Goal: Information Seeking & Learning: Learn about a topic

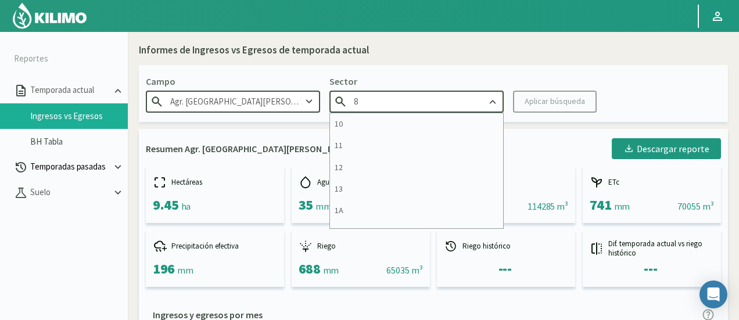
click at [59, 174] on button "Temporadas pasadas" at bounding box center [64, 168] width 128 height 26
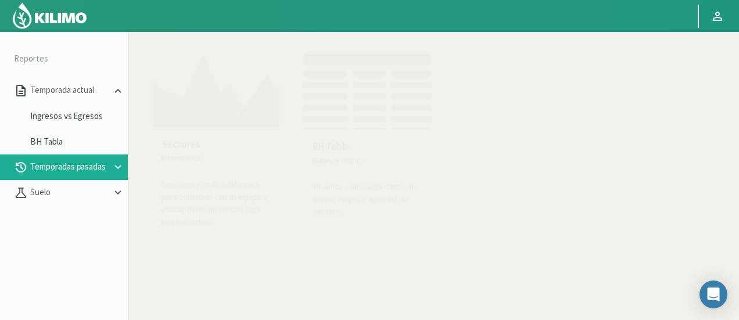
click at [195, 80] on img at bounding box center [216, 88] width 128 height 80
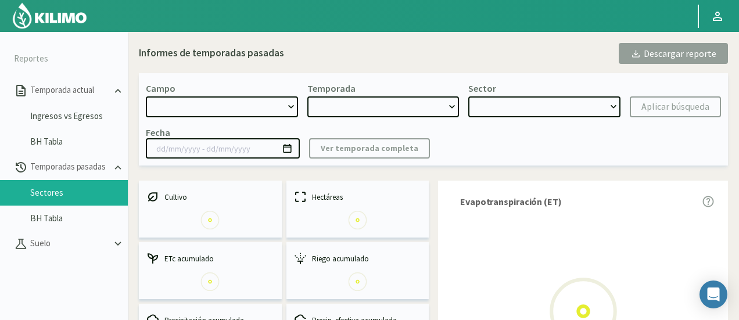
select select "0: Object"
type input "20/10/2023 - 13/06/2024"
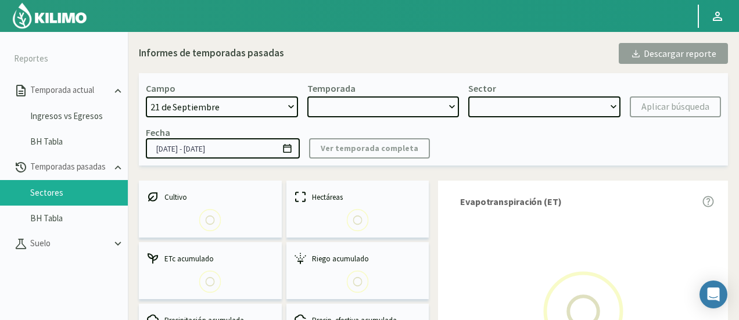
select select "0: 2023"
select select "0: Object"
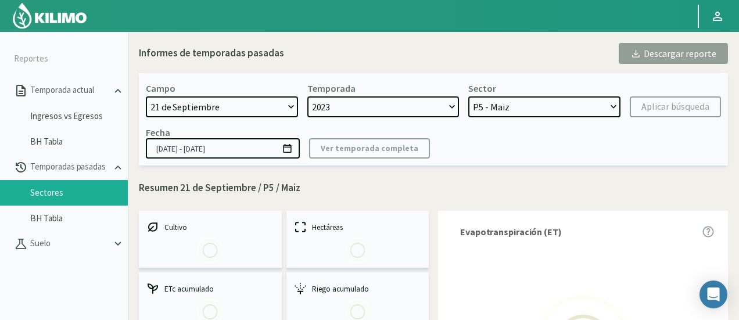
click at [253, 116] on select "21 de Septiembre 8 Fuegos Acograpes - Ag. Carlos Muñoz Herrera Acograpes - Ag. …" at bounding box center [222, 106] width 152 height 21
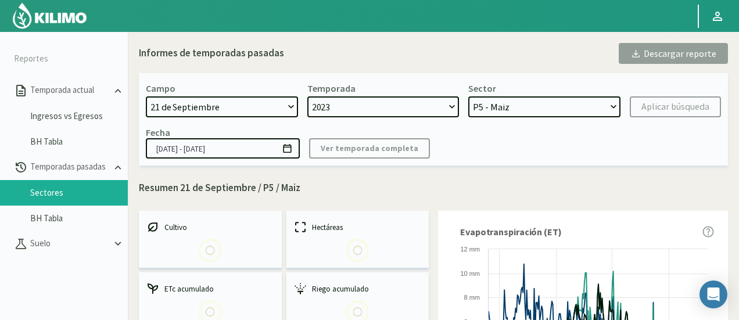
select select "1379: Object"
click at [146, 96] on select "21 de Septiembre 8 Fuegos Acograpes - Ag. Carlos Muñoz Herrera Acograpes - Ag. …" at bounding box center [222, 106] width 152 height 21
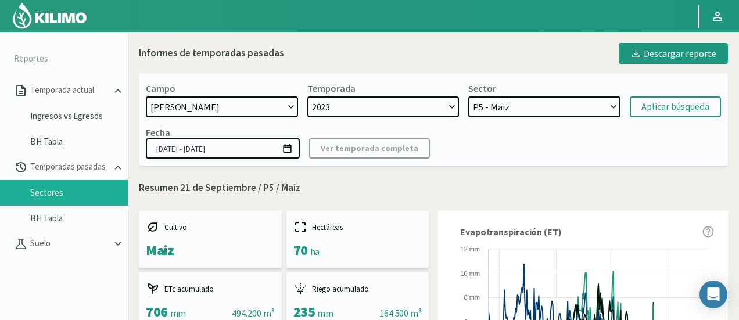
click at [347, 110] on select "2023 2022" at bounding box center [383, 106] width 152 height 21
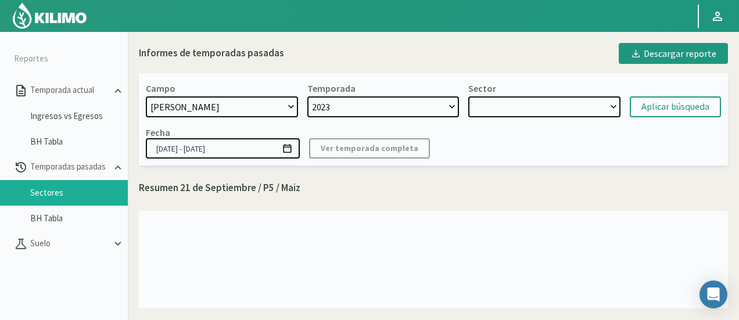
select select
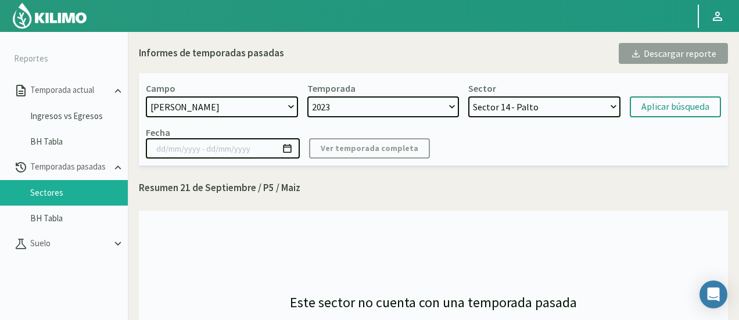
click at [349, 114] on select "2023" at bounding box center [383, 106] width 152 height 21
click at [349, 109] on select "2023" at bounding box center [383, 106] width 152 height 21
click at [307, 96] on select "2023" at bounding box center [383, 106] width 152 height 21
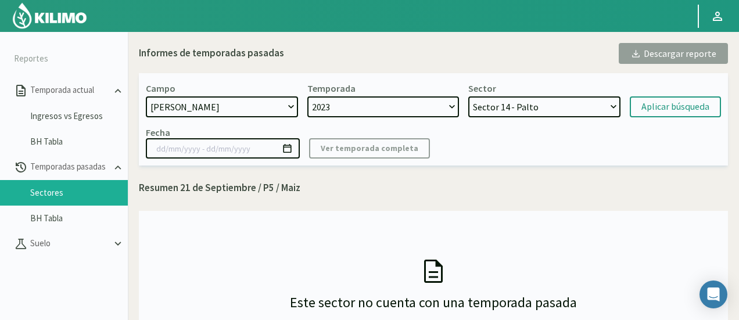
click at [535, 111] on select "Sector 14 - Palto Sector 13 - Limonero Sector 12 - Limonero Sector 11 - Palto S…" at bounding box center [544, 106] width 152 height 21
select select "19: Object"
click at [468, 96] on select "Sector 14 - Palto Sector 13 - Limonero Sector 12 - Limonero Sector 11 - Palto S…" at bounding box center [544, 106] width 152 height 21
click at [644, 110] on div "Aplicar búsqueda" at bounding box center [675, 107] width 68 height 14
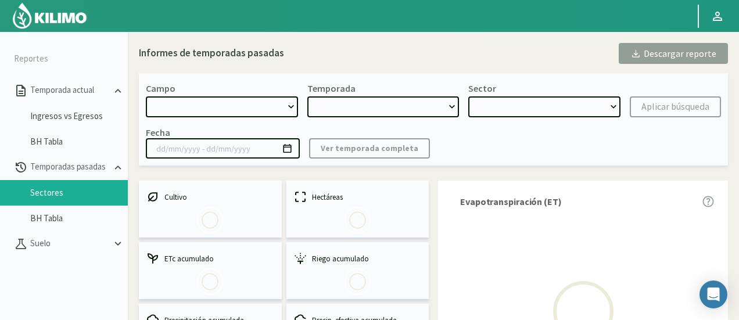
select select "1379: Object"
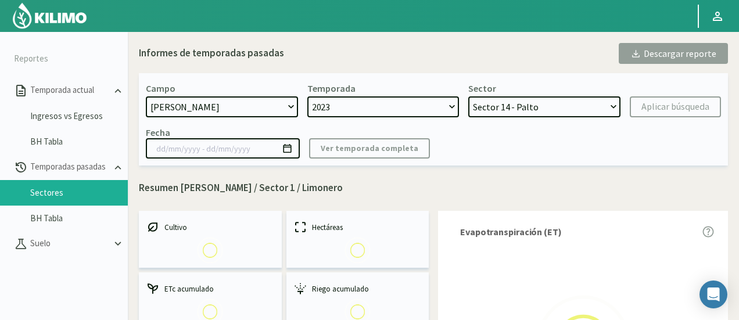
select select "0: 2023"
select select "12: Object"
type input "07/11/2023 - 29/10/2024"
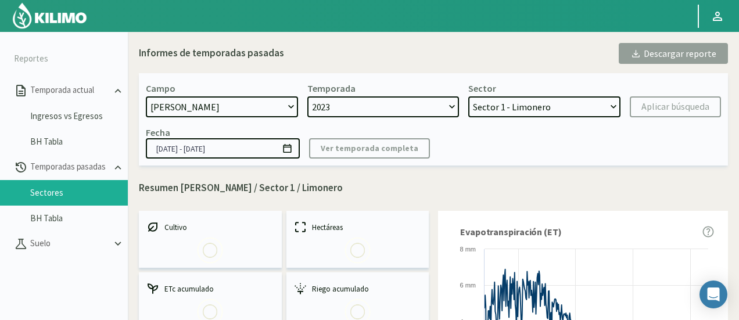
click at [443, 106] on select "2023" at bounding box center [383, 106] width 152 height 21
click at [466, 148] on div "Fecha 07/11/2023 - 29/10/2024 Ver temporada completa" at bounding box center [433, 143] width 575 height 32
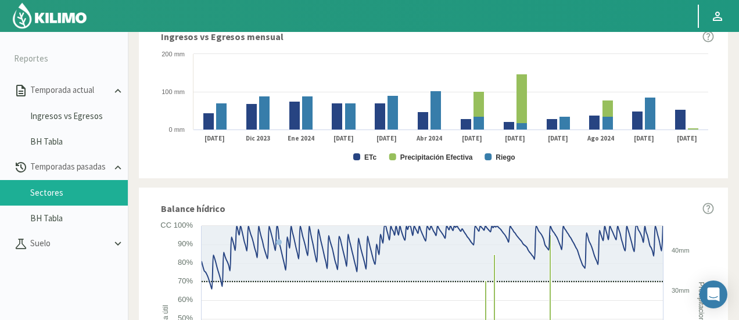
scroll to position [639, 0]
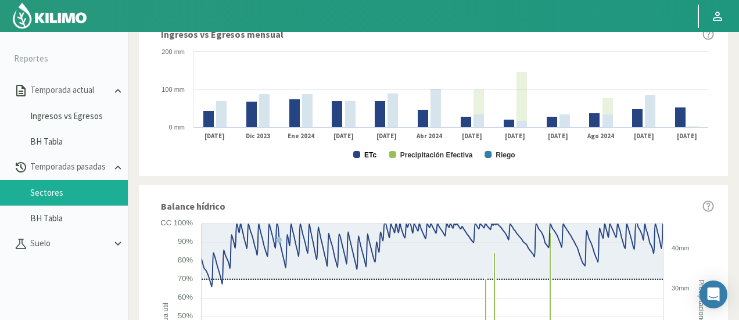
click at [373, 156] on text "ETc" at bounding box center [370, 155] width 12 height 8
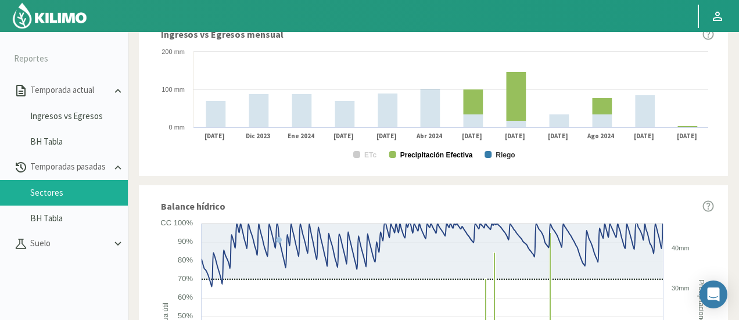
click at [409, 152] on text "Precipitación Efectiva" at bounding box center [436, 155] width 73 height 8
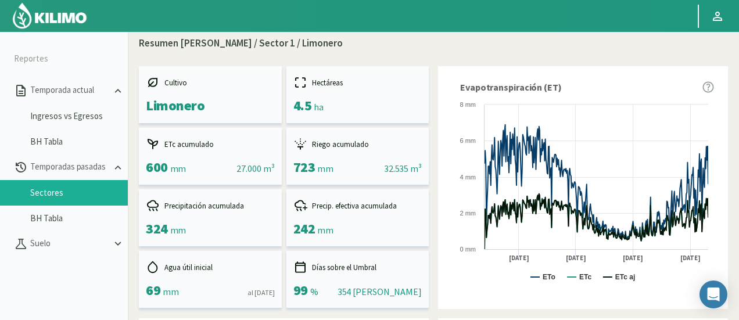
scroll to position [0, 0]
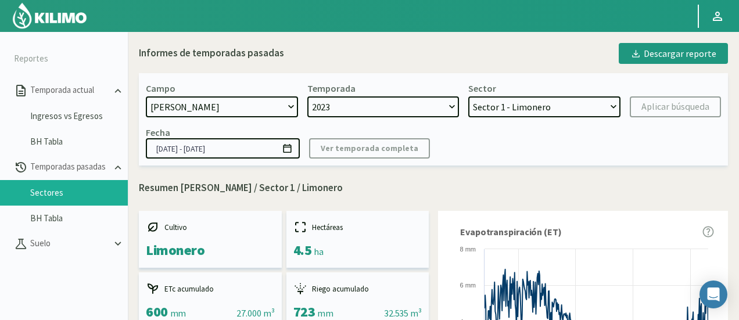
click at [533, 112] on select "Sector 14 - Palto Sector 13 - Limonero Sector 12 - Limonero Sector 11 - Palto S…" at bounding box center [544, 106] width 152 height 21
click at [468, 96] on select "Sector 14 - Palto Sector 13 - Limonero Sector 12 - Limonero Sector 11 - Palto S…" at bounding box center [544, 106] width 152 height 21
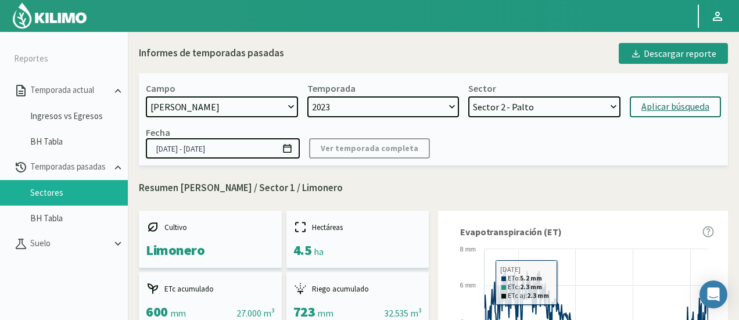
click at [644, 106] on div "Aplicar búsqueda" at bounding box center [675, 107] width 68 height 14
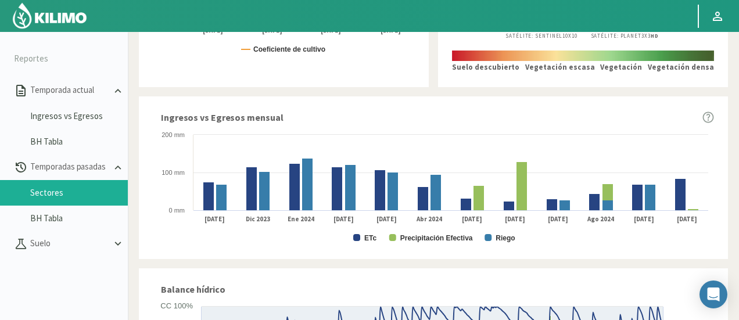
scroll to position [581, 0]
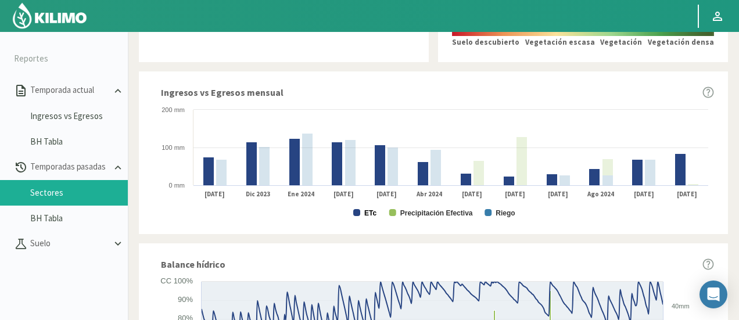
click at [366, 212] on text "ETc" at bounding box center [370, 213] width 12 height 8
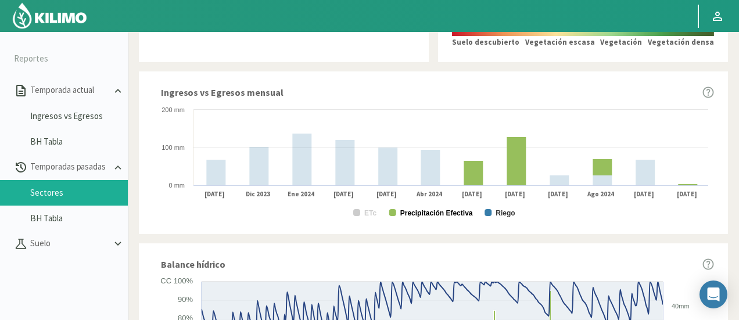
click at [416, 214] on text "Precipitación Efectiva" at bounding box center [436, 213] width 73 height 8
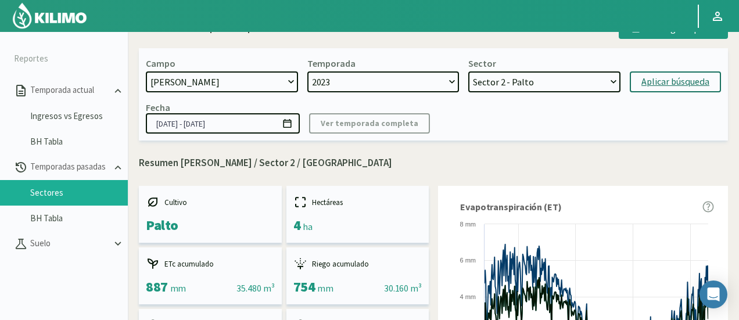
scroll to position [0, 0]
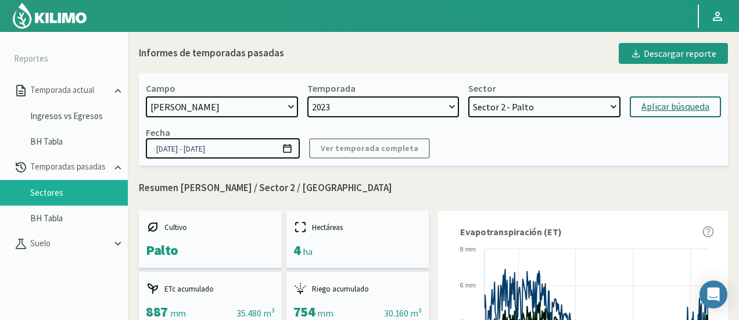
click at [555, 109] on select "Sector 14 - Palto Sector 13 - Limonero Sector 12 - Limonero Sector 11 - Palto S…" at bounding box center [544, 106] width 152 height 21
click at [468, 96] on select "Sector 14 - Palto Sector 13 - Limonero Sector 12 - Limonero Sector 11 - Palto S…" at bounding box center [544, 106] width 152 height 21
click at [648, 107] on div "Aplicar búsqueda" at bounding box center [675, 107] width 68 height 14
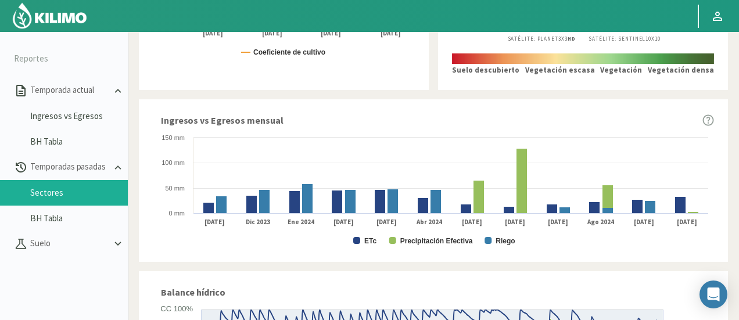
scroll to position [581, 0]
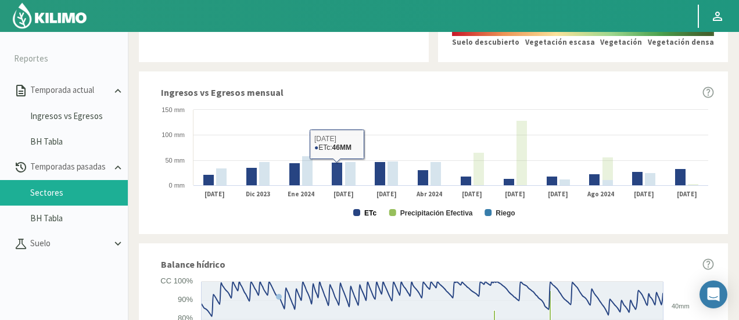
click at [375, 219] on rect at bounding box center [433, 162] width 561 height 116
click at [375, 215] on text "ETc" at bounding box center [370, 213] width 12 height 8
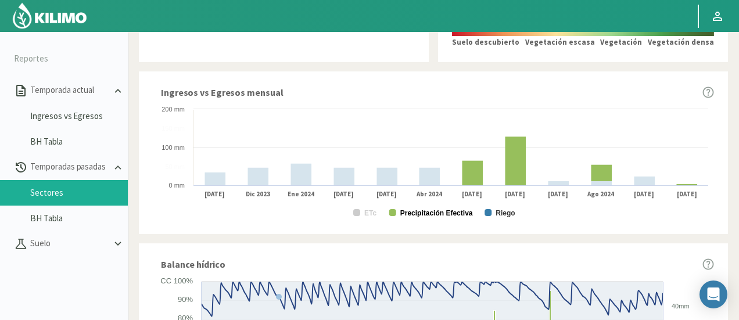
click at [407, 213] on text "Precipitación Efectiva" at bounding box center [436, 213] width 73 height 8
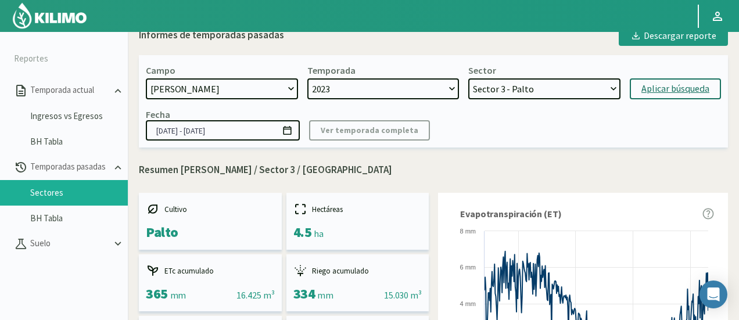
scroll to position [0, 0]
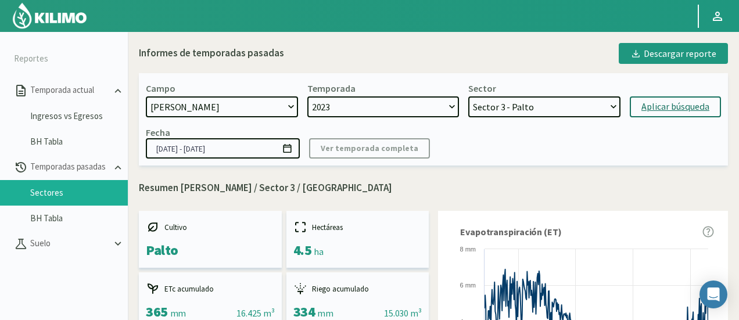
click at [554, 105] on select "Sector 14 - Palto Sector 13 - Limonero Sector 12 - Limonero Sector 11 - Palto S…" at bounding box center [544, 106] width 152 height 21
click at [468, 96] on select "Sector 14 - Palto Sector 13 - Limonero Sector 12 - Limonero Sector 11 - Palto S…" at bounding box center [544, 106] width 152 height 21
click at [667, 99] on button "Aplicar búsqueda" at bounding box center [675, 106] width 91 height 21
click at [651, 105] on div "Aplicar búsqueda" at bounding box center [675, 107] width 68 height 14
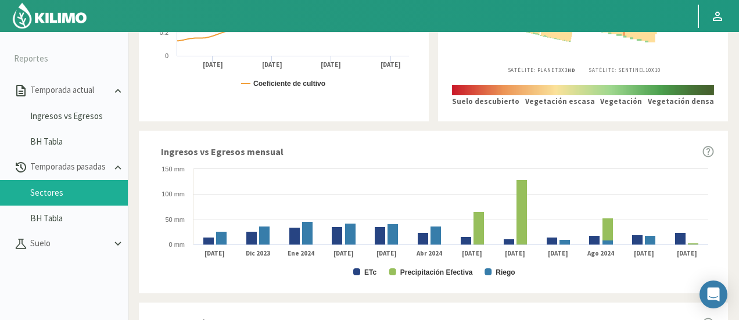
scroll to position [639, 0]
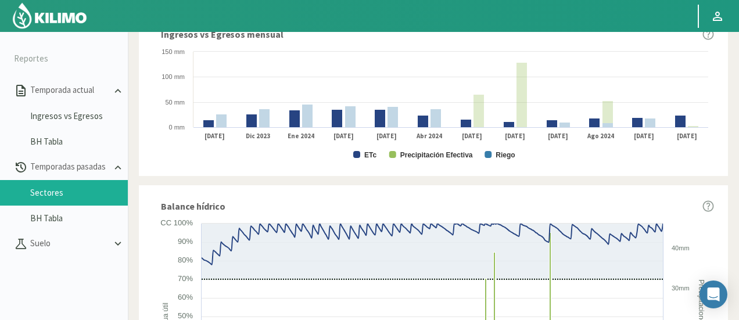
click at [366, 153] on text "ETc" at bounding box center [370, 155] width 12 height 8
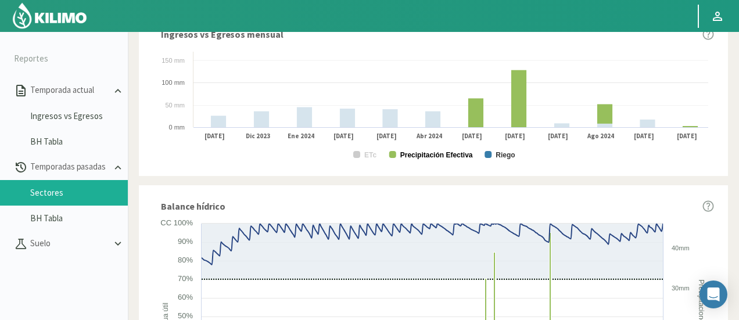
click at [452, 156] on text "Precipitación Efectiva" at bounding box center [436, 155] width 73 height 8
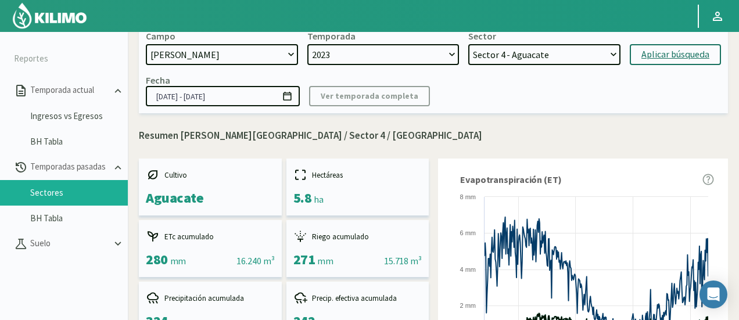
scroll to position [0, 0]
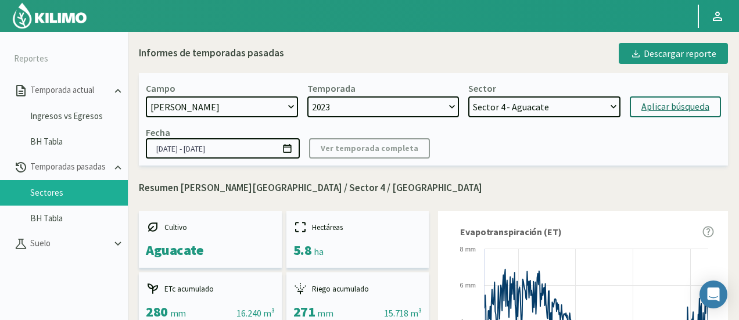
click at [525, 106] on select "Sector 14 - Palto Sector 13 - Limonero Sector 12 - Limonero Sector 11 - Palto S…" at bounding box center [544, 106] width 152 height 21
click at [468, 96] on select "Sector 14 - Palto Sector 13 - Limonero Sector 12 - Limonero Sector 11 - Palto S…" at bounding box center [544, 106] width 152 height 21
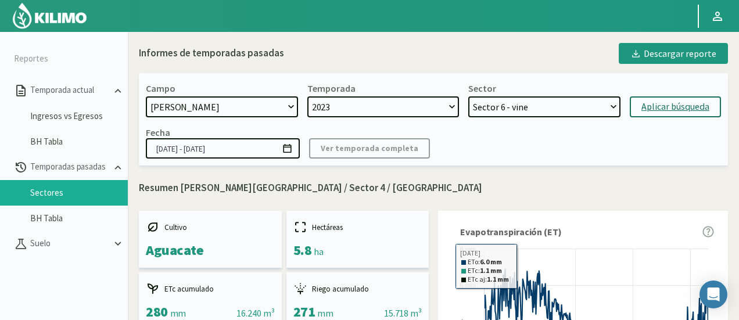
click at [644, 99] on button "Aplicar búsqueda" at bounding box center [675, 106] width 91 height 21
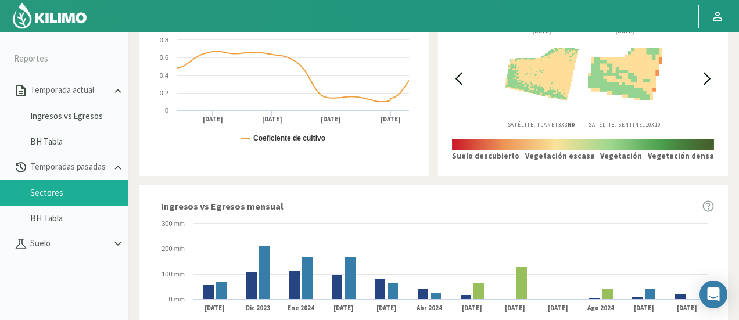
scroll to position [523, 0]
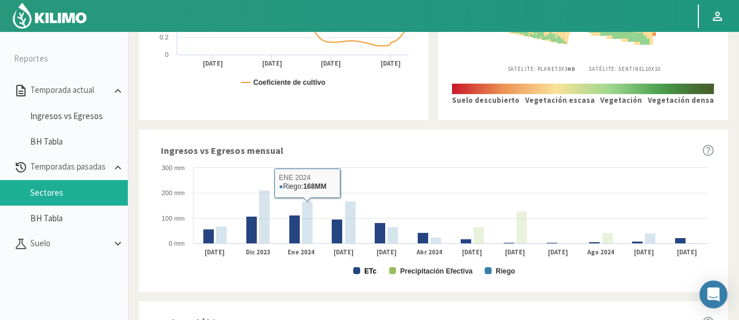
click at [368, 270] on text "ETc" at bounding box center [370, 271] width 12 height 8
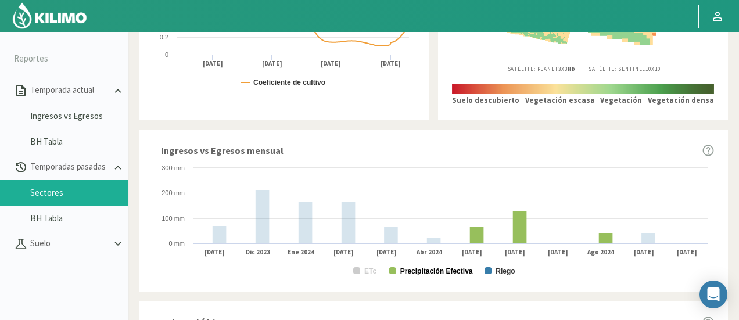
click at [412, 271] on text "Precipitación Efectiva" at bounding box center [436, 271] width 73 height 8
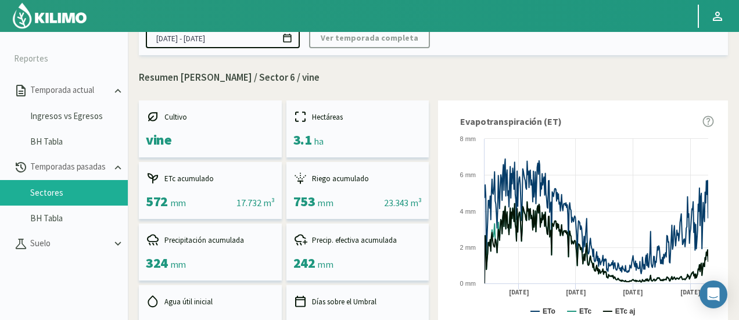
scroll to position [0, 0]
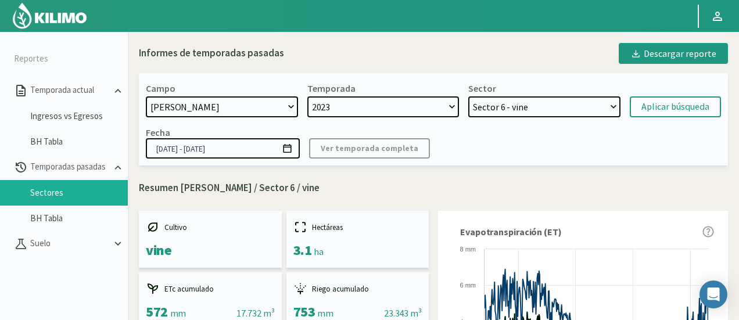
click at [501, 112] on select "Sector 14 - Palto Sector 13 - Limonero Sector 12 - Limonero Sector 11 - Palto S…" at bounding box center [544, 106] width 152 height 21
click at [468, 96] on select "Sector 14 - Palto Sector 13 - Limonero Sector 12 - Limonero Sector 11 - Palto S…" at bounding box center [544, 106] width 152 height 21
click at [688, 105] on div "Aplicar búsqueda" at bounding box center [675, 107] width 68 height 14
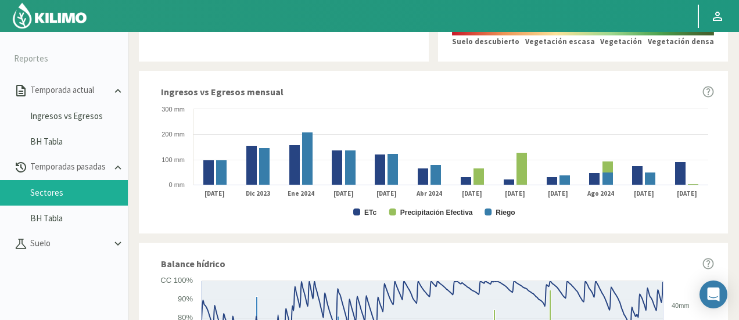
scroll to position [639, 0]
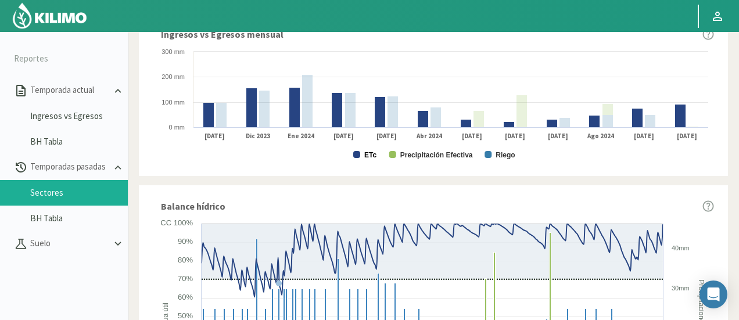
click at [372, 157] on text "ETc" at bounding box center [370, 155] width 12 height 8
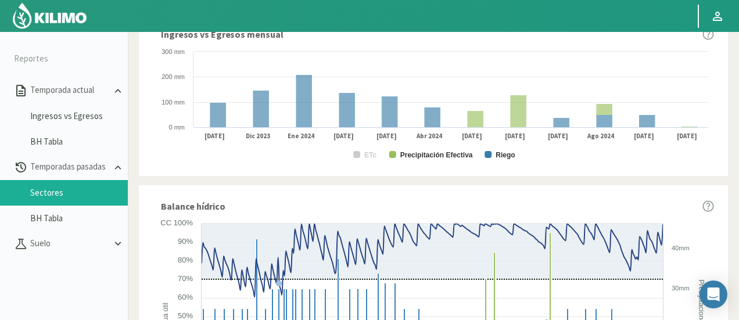
click at [426, 157] on text "Precipitación Efectiva" at bounding box center [436, 155] width 73 height 8
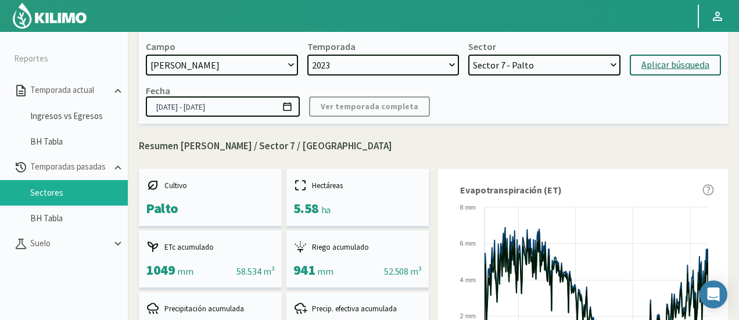
scroll to position [0, 0]
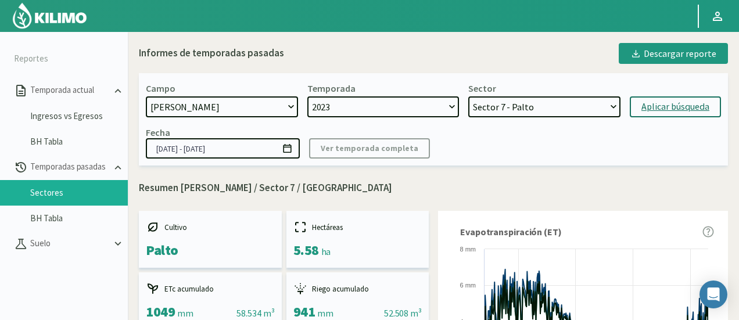
click at [520, 116] on select "Sector 14 - Palto Sector 13 - Limonero Sector 12 - Limonero Sector 11 - Palto S…" at bounding box center [544, 106] width 152 height 21
click at [468, 96] on select "Sector 14 - Palto Sector 13 - Limonero Sector 12 - Limonero Sector 11 - Palto S…" at bounding box center [544, 106] width 152 height 21
click at [644, 113] on div "Aplicar búsqueda" at bounding box center [675, 107] width 68 height 14
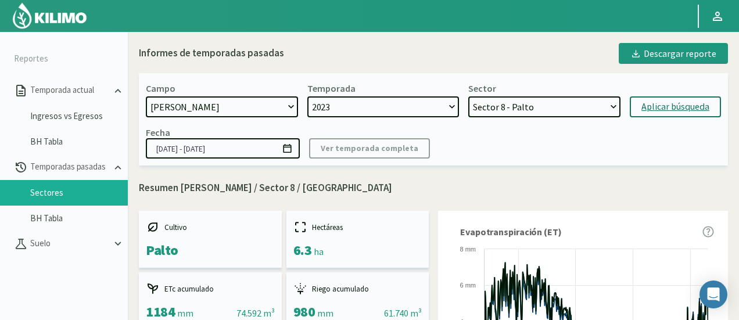
click at [657, 102] on div "Aplicar búsqueda" at bounding box center [675, 107] width 68 height 14
click at [510, 161] on div "Campo 21 de Septiembre 8 Fuegos Acograpes - Ag. Carlos Muñoz Herrera Acograpes …" at bounding box center [433, 119] width 589 height 92
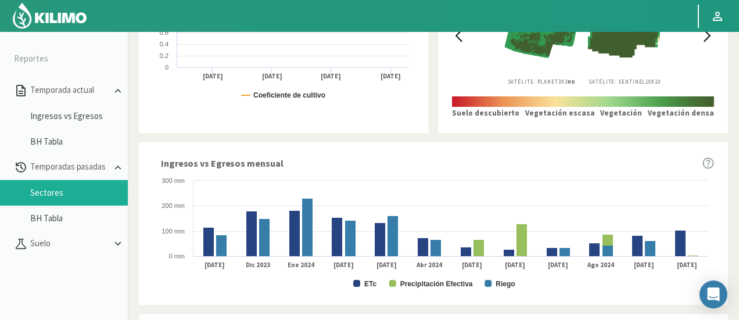
scroll to position [581, 0]
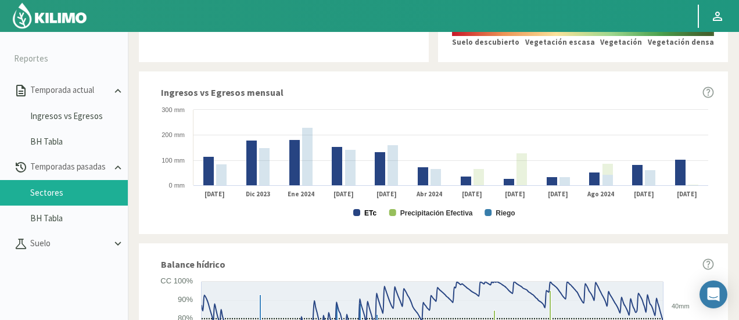
click at [371, 213] on text "ETc" at bounding box center [370, 213] width 12 height 8
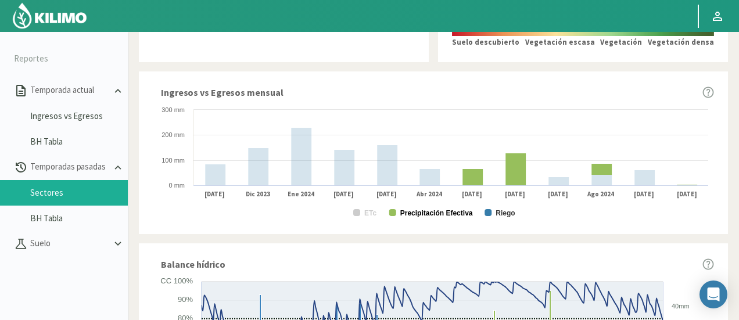
click at [408, 212] on text "Precipitación Efectiva" at bounding box center [436, 213] width 73 height 8
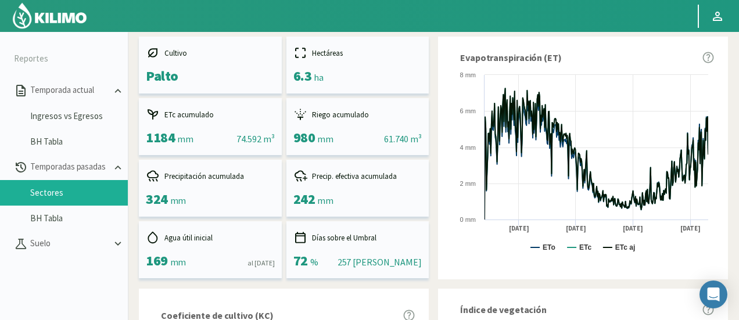
scroll to position [0, 0]
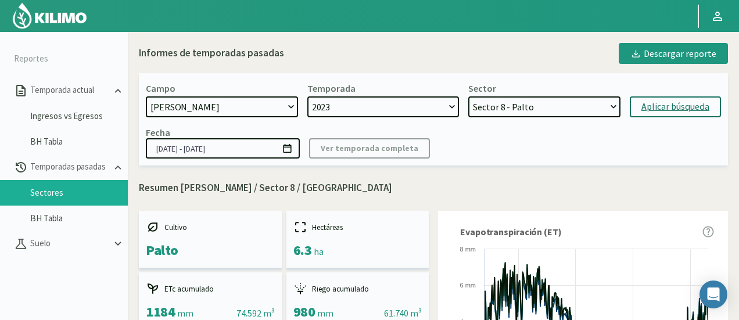
click at [534, 103] on select "Sector 14 - Palto Sector 13 - Limonero Sector 12 - Limonero Sector 11 - Palto S…" at bounding box center [544, 106] width 152 height 21
click at [468, 96] on select "Sector 14 - Palto Sector 13 - Limonero Sector 12 - Limonero Sector 11 - Palto S…" at bounding box center [544, 106] width 152 height 21
click at [663, 109] on div "Aplicar búsqueda" at bounding box center [675, 107] width 68 height 14
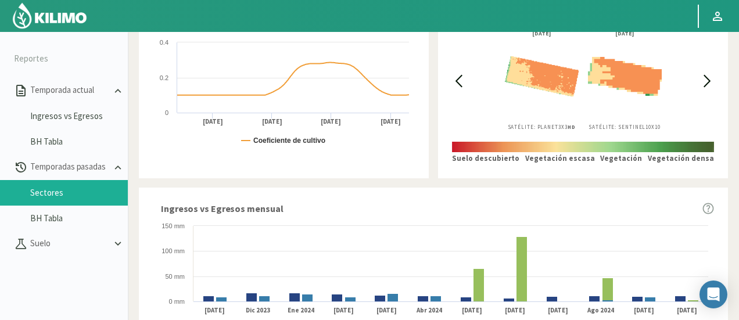
scroll to position [639, 0]
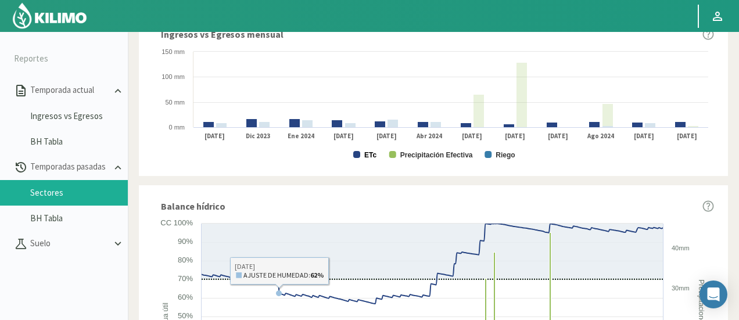
click at [372, 156] on text "ETc" at bounding box center [370, 155] width 12 height 8
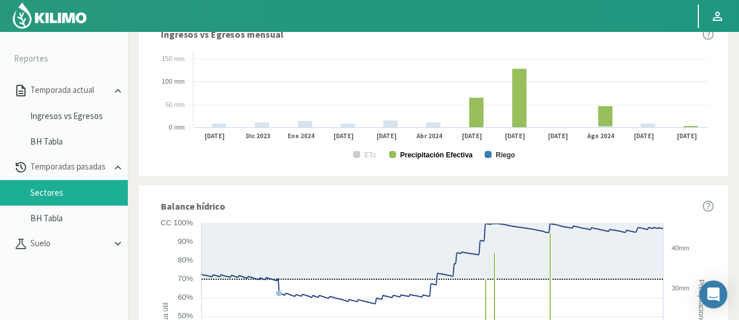
click at [421, 155] on text "Precipitación Efectiva" at bounding box center [436, 155] width 73 height 8
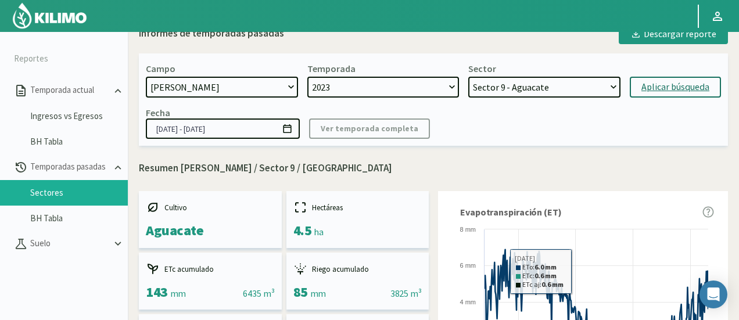
scroll to position [0, 0]
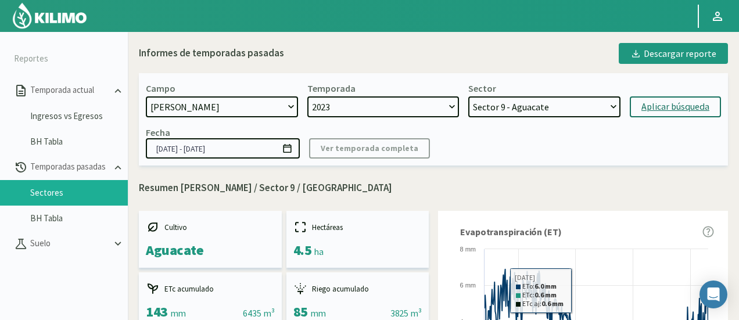
click at [512, 95] on div "Sector Sector 14 - Palto Sector 13 - Limonero Sector 12 - Limonero Sector 11 - …" at bounding box center [544, 99] width 152 height 35
click at [517, 105] on select "Sector 14 - Palto Sector 13 - Limonero Sector 12 - Limonero Sector 11 - Palto S…" at bounding box center [544, 106] width 152 height 21
click at [468, 96] on select "Sector 14 - Palto Sector 13 - Limonero Sector 12 - Limonero Sector 11 - Palto S…" at bounding box center [544, 106] width 152 height 21
click at [640, 105] on button "Aplicar búsqueda" at bounding box center [675, 106] width 91 height 21
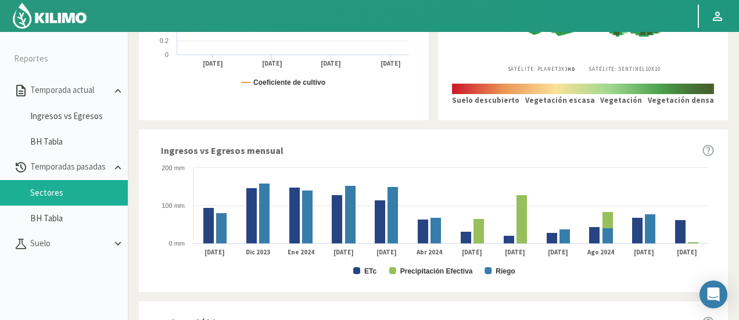
scroll to position [581, 0]
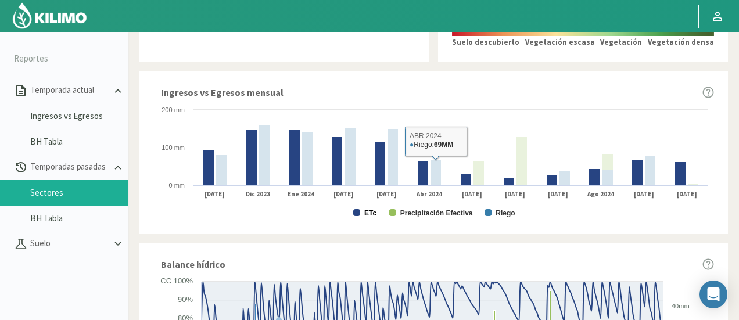
click at [367, 211] on text "ETc" at bounding box center [370, 213] width 12 height 8
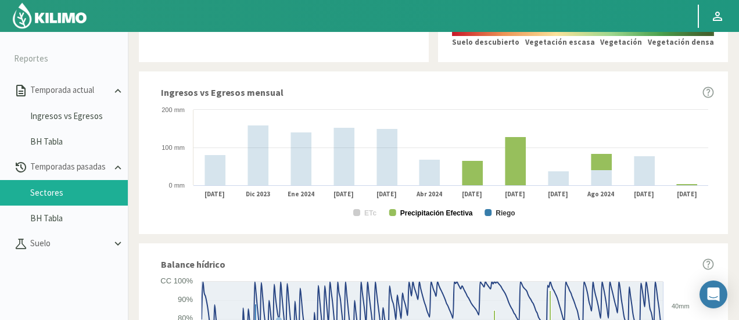
click at [434, 216] on text "Precipitación Efectiva" at bounding box center [436, 213] width 73 height 8
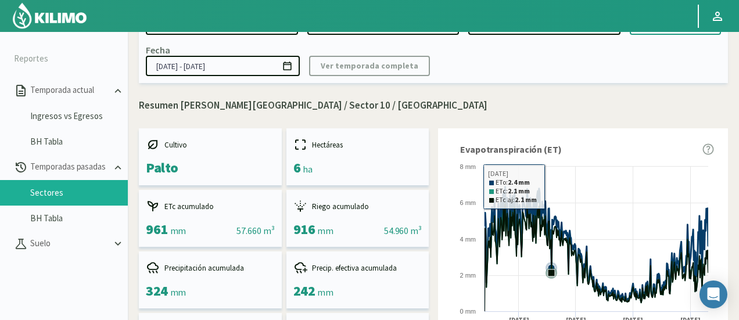
scroll to position [0, 0]
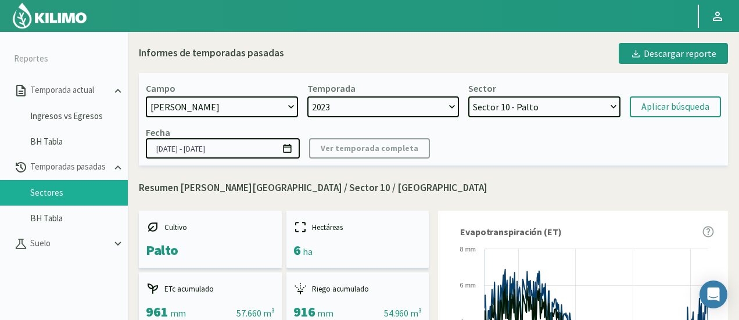
click at [558, 114] on select "Sector 14 - Palto Sector 13 - Limonero Sector 12 - Limonero Sector 11 - Palto S…" at bounding box center [544, 106] width 152 height 21
click at [468, 96] on select "Sector 14 - Palto Sector 13 - Limonero Sector 12 - Limonero Sector 11 - Palto S…" at bounding box center [544, 106] width 152 height 21
click at [640, 105] on button "Aplicar búsqueda" at bounding box center [675, 106] width 91 height 21
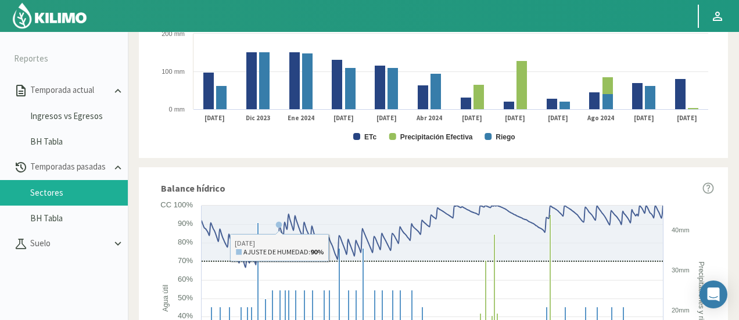
scroll to position [639, 0]
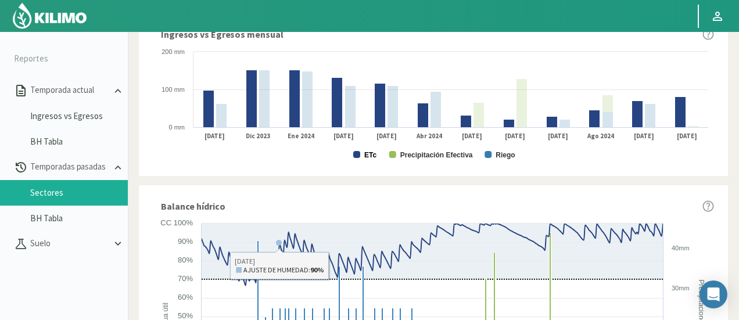
click at [364, 155] on text "ETc" at bounding box center [370, 155] width 12 height 8
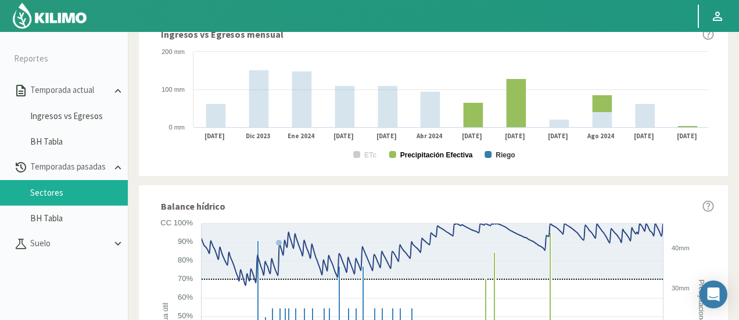
click at [430, 152] on text "Precipitación Efectiva" at bounding box center [436, 155] width 73 height 8
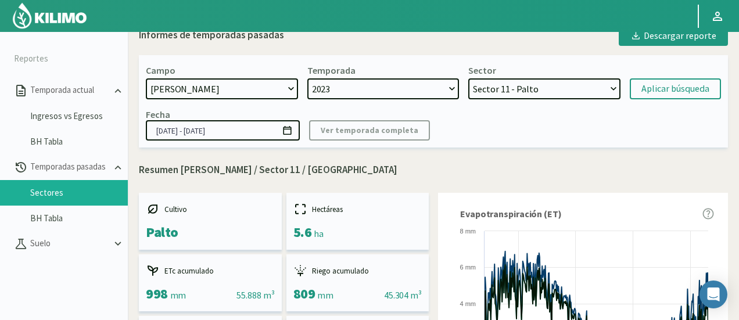
scroll to position [0, 0]
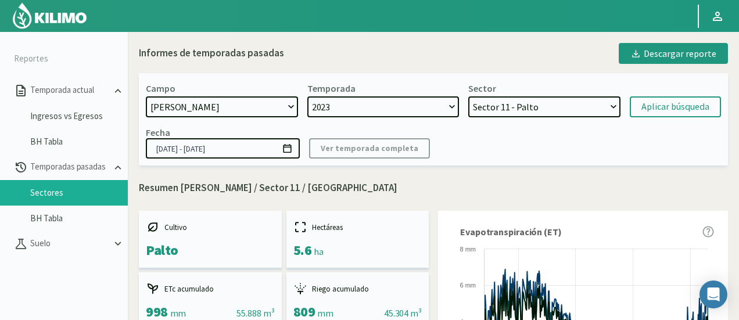
click at [496, 102] on select "Sector 14 - Palto Sector 13 - Limonero Sector 12 - Limonero Sector 11 - Palto S…" at bounding box center [544, 106] width 152 height 21
click at [468, 96] on select "Sector 14 - Palto Sector 13 - Limonero Sector 12 - Limonero Sector 11 - Palto S…" at bounding box center [544, 106] width 152 height 21
click at [669, 103] on div "Aplicar búsqueda" at bounding box center [675, 107] width 68 height 14
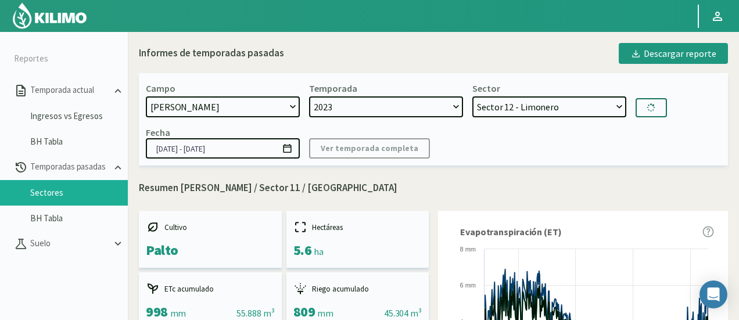
select select "158: Object"
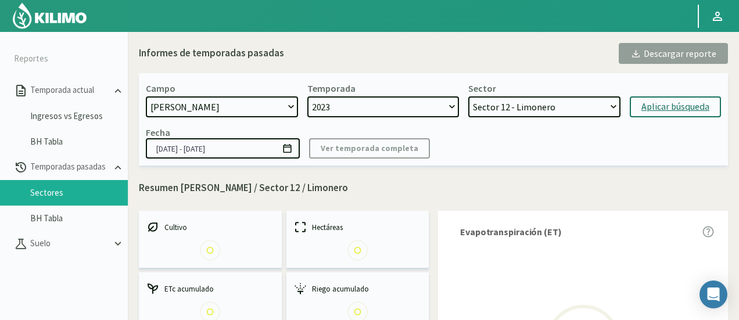
scroll to position [116, 0]
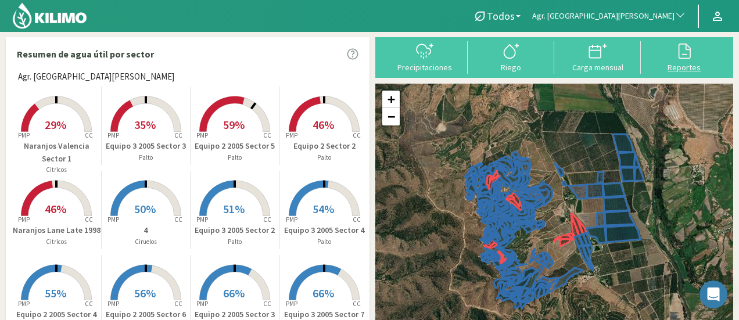
click at [689, 63] on div "Reportes" at bounding box center [684, 67] width 80 height 8
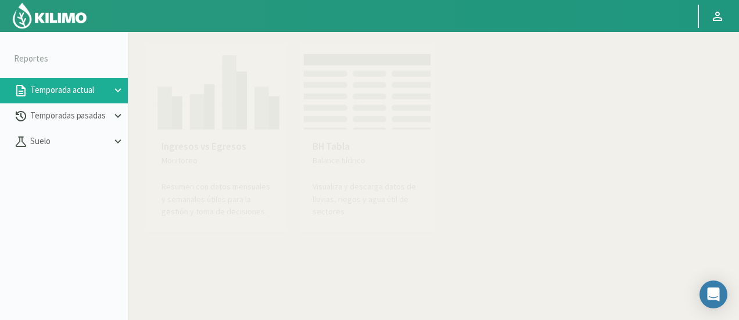
click at [239, 109] on img at bounding box center [216, 89] width 128 height 82
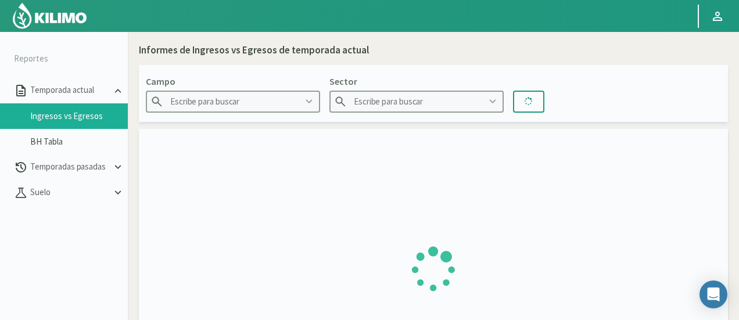
type input "Agr. Cardonal"
type input "El Cardonal Sector 1"
type input "26/08/2024 - 21/09/2025"
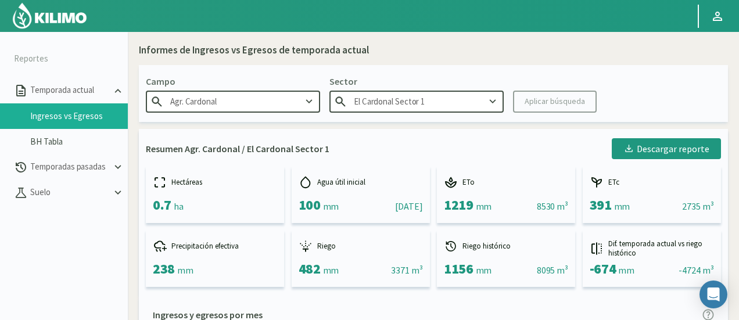
click at [233, 97] on input "Agr. Cardonal" at bounding box center [233, 101] width 174 height 21
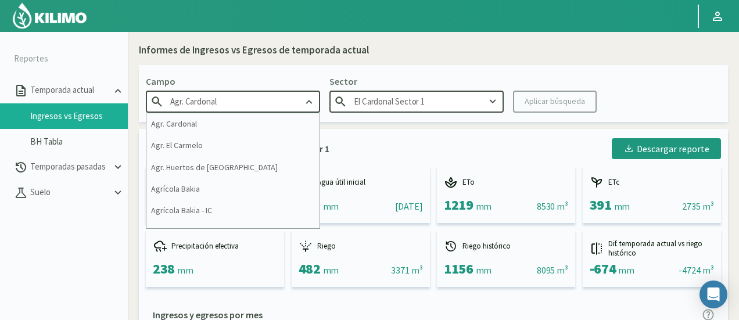
drag, startPoint x: 233, startPoint y: 97, endPoint x: 156, endPoint y: 88, distance: 77.8
click at [156, 88] on div "Campo Agr. Cardonal Agr. Cardonal Agr. El Carmelo Agr. Huertos de Chocalan Agrí…" at bounding box center [233, 93] width 174 height 38
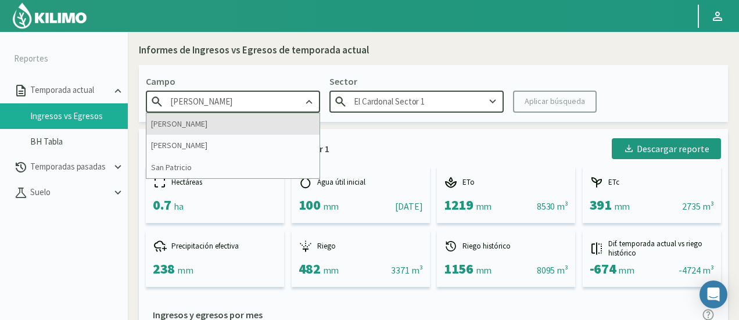
click at [202, 126] on div "Patricio Correa - Melipilla" at bounding box center [232, 123] width 173 height 21
type input "Patricio Correa - Melipilla"
type input "Sector 1"
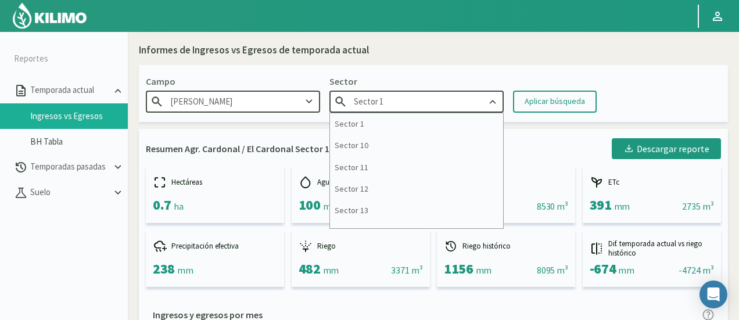
click at [403, 95] on input "Sector 1" at bounding box center [416, 101] width 174 height 21
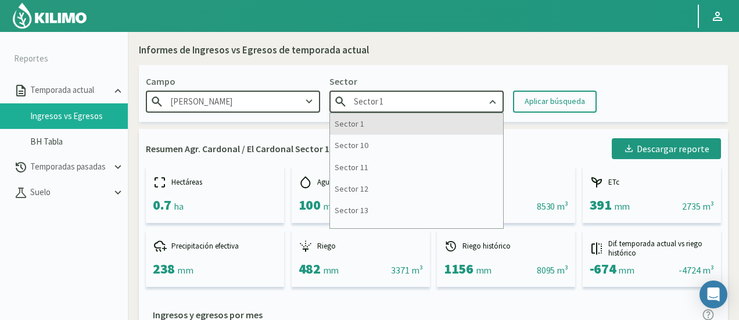
click at [355, 125] on div "Sector 1" at bounding box center [416, 123] width 173 height 21
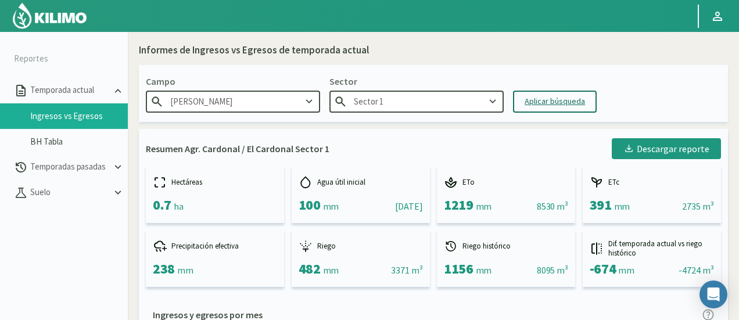
click at [555, 94] on button "Aplicar búsqueda" at bounding box center [555, 102] width 84 height 22
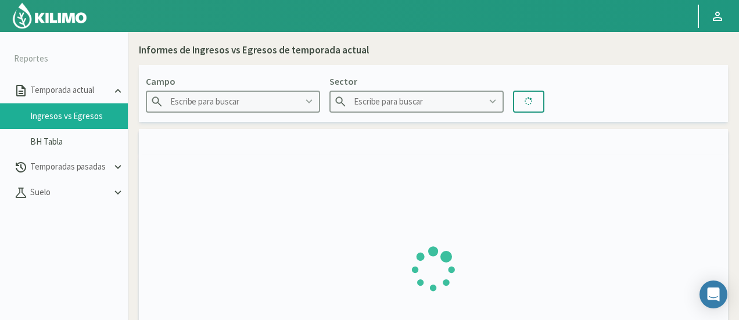
type input "Patricio Correa - Melipilla"
type input "Sector 1"
type input "30/09/2024 - 21/09/2025"
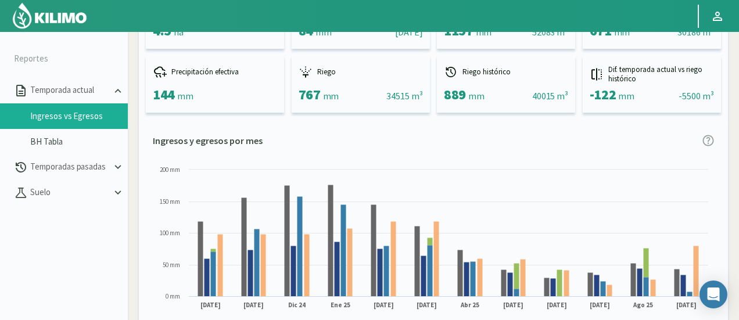
scroll to position [290, 0]
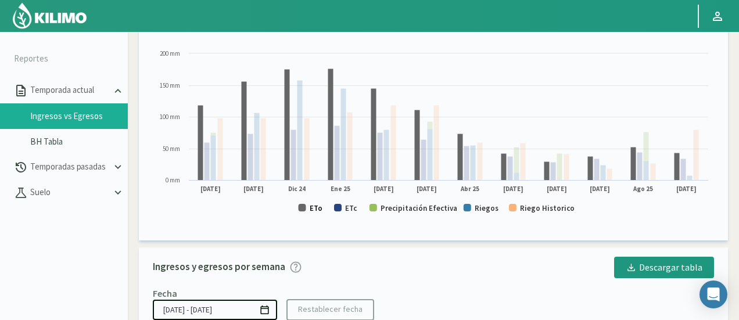
click at [319, 208] on text "ETo" at bounding box center [316, 208] width 13 height 10
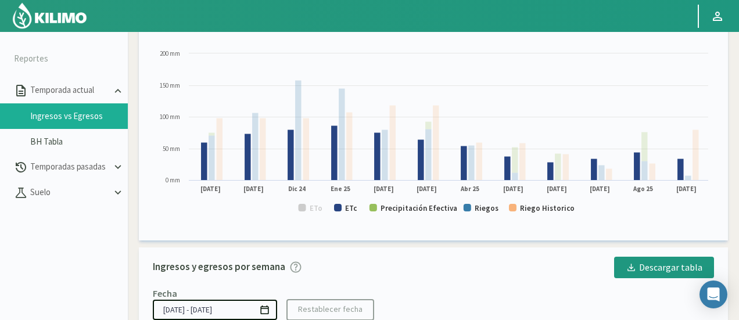
click at [358, 206] on rect at bounding box center [433, 136] width 561 height 177
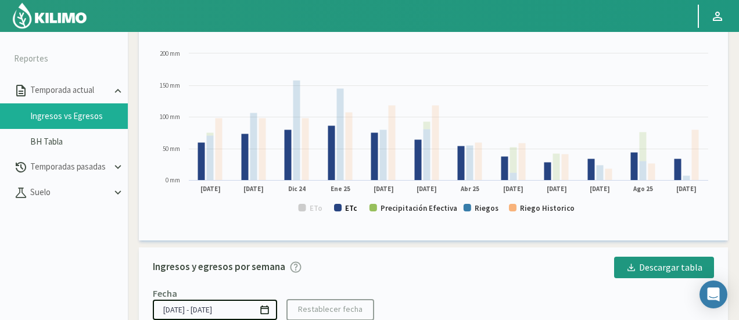
click at [353, 208] on text "ETc" at bounding box center [351, 208] width 12 height 10
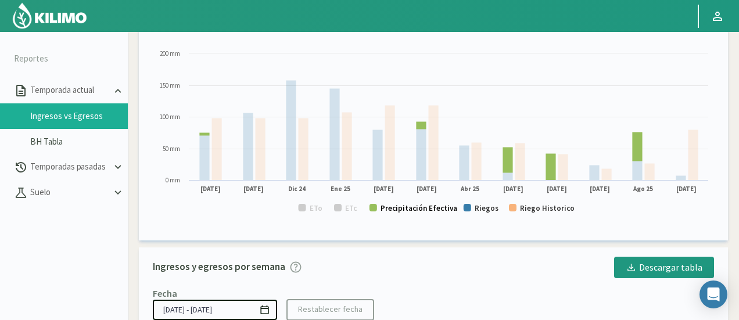
click at [411, 207] on text "Precipitación Efectiva" at bounding box center [418, 208] width 77 height 10
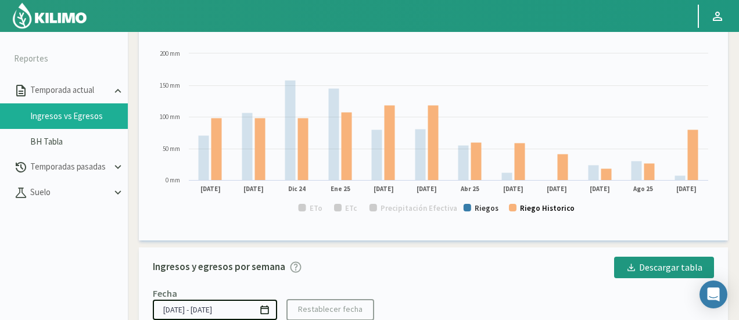
click at [551, 210] on text "Riego Historico" at bounding box center [547, 208] width 55 height 10
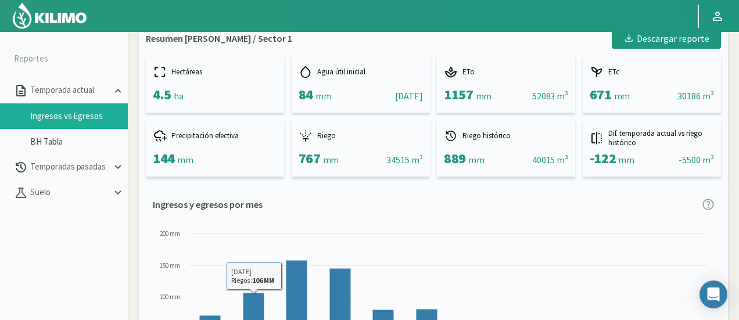
scroll to position [0, 0]
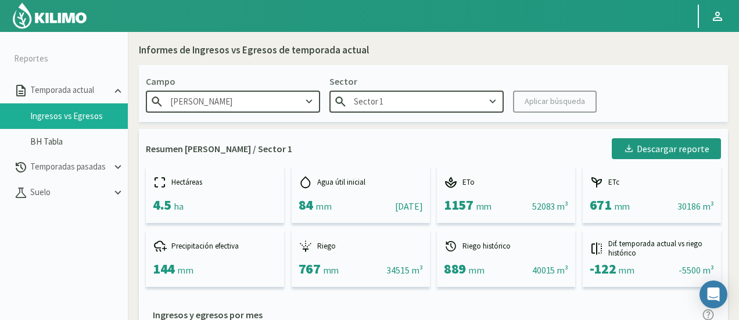
click at [415, 96] on input "Sector 1" at bounding box center [416, 101] width 174 height 21
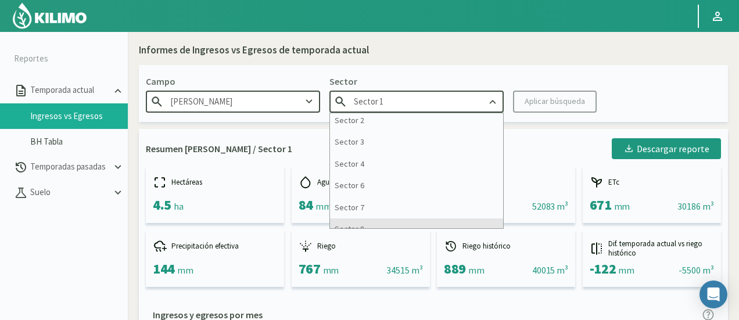
scroll to position [109, 0]
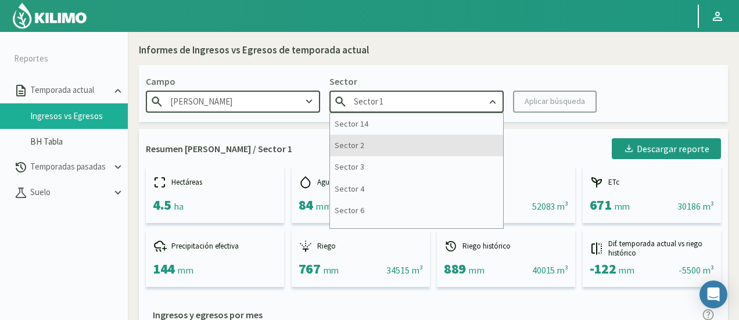
click at [372, 145] on div "Sector 2" at bounding box center [416, 145] width 173 height 21
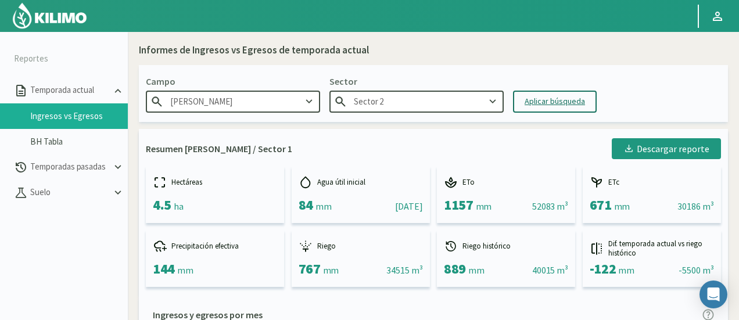
click at [552, 102] on div "Aplicar búsqueda" at bounding box center [555, 101] width 60 height 12
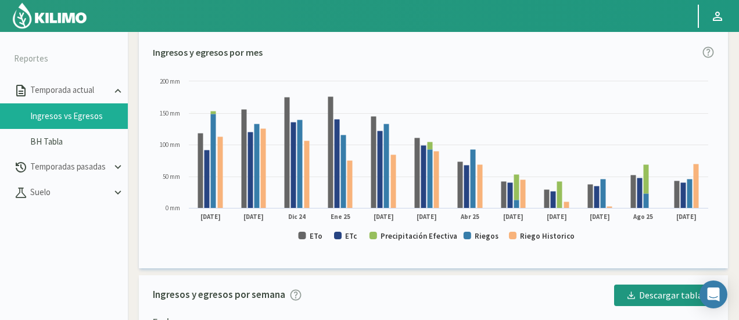
scroll to position [290, 0]
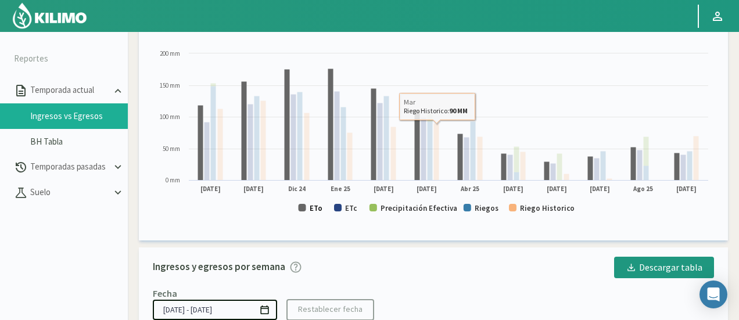
click at [313, 209] on text "ETo" at bounding box center [316, 208] width 13 height 10
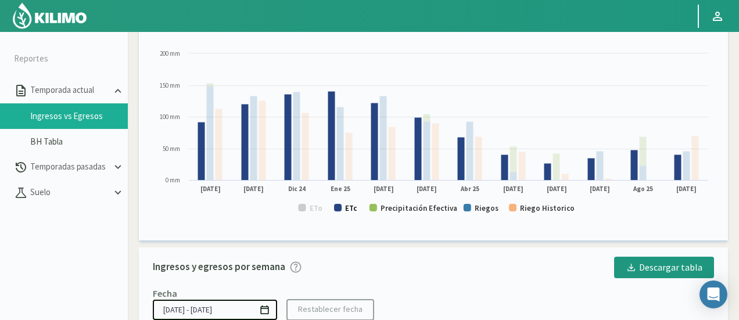
click at [350, 210] on text "ETc" at bounding box center [351, 208] width 12 height 10
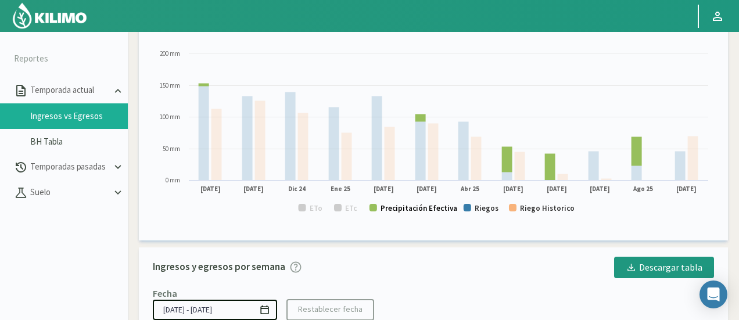
click at [416, 210] on text "Precipitación Efectiva" at bounding box center [418, 208] width 77 height 10
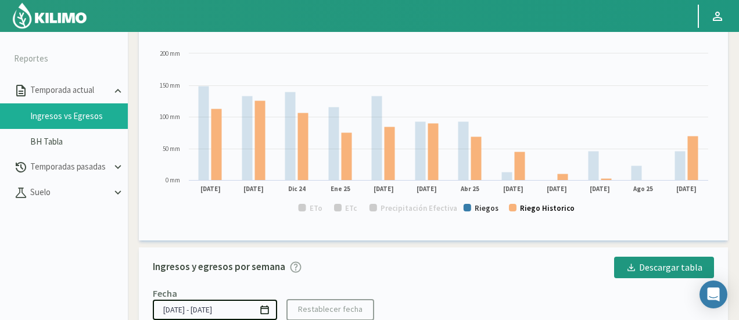
click at [532, 209] on text "Riego Historico" at bounding box center [547, 208] width 55 height 10
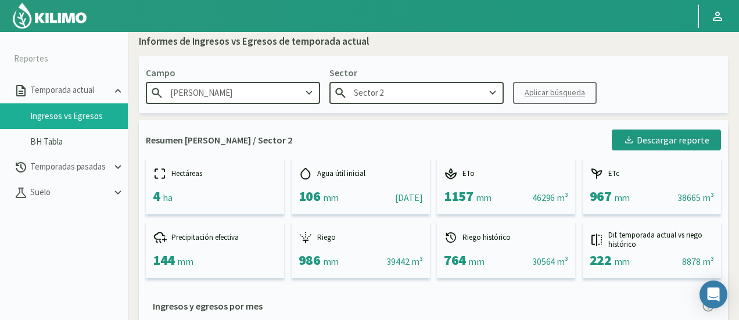
scroll to position [0, 0]
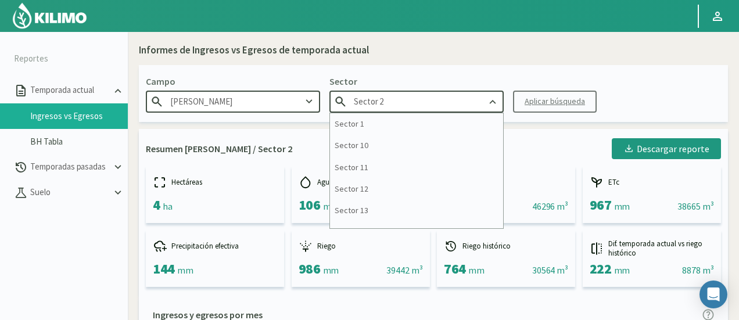
click at [439, 109] on input "Sector 2" at bounding box center [416, 101] width 174 height 21
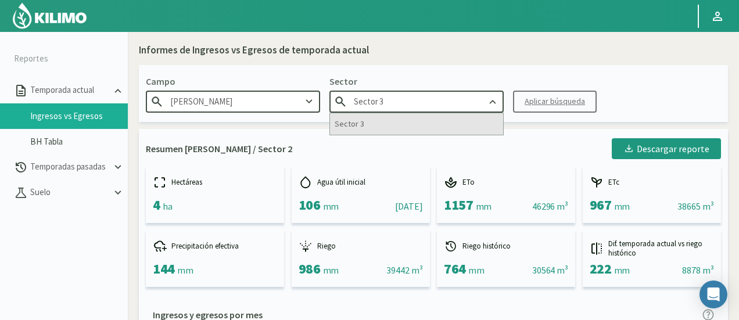
click at [439, 122] on div "Sector 3" at bounding box center [416, 123] width 173 height 21
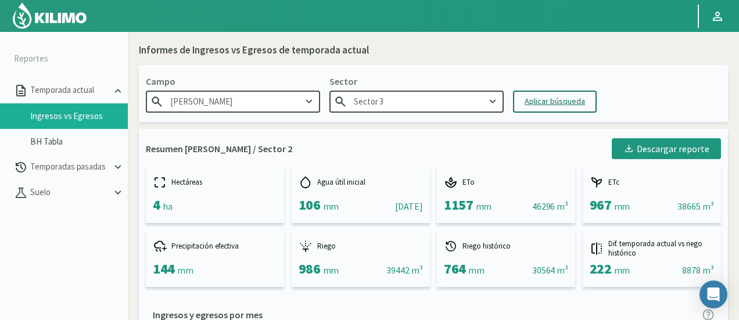
click at [558, 96] on div "Aplicar búsqueda" at bounding box center [555, 101] width 60 height 12
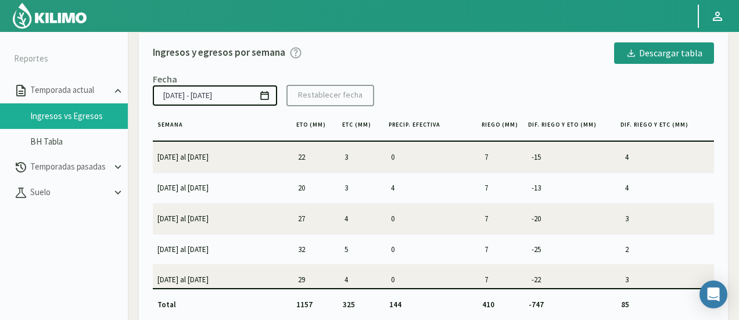
scroll to position [331, 0]
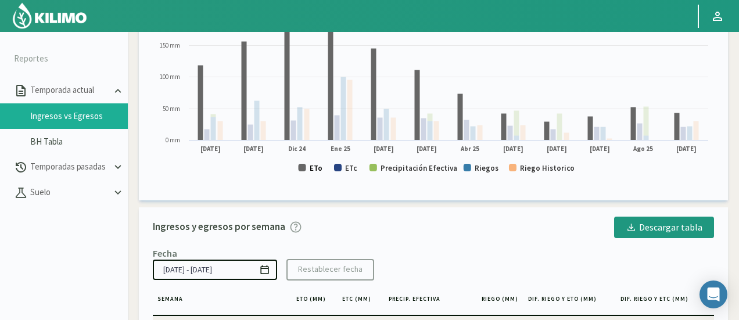
click at [310, 170] on text "ETo" at bounding box center [316, 168] width 13 height 10
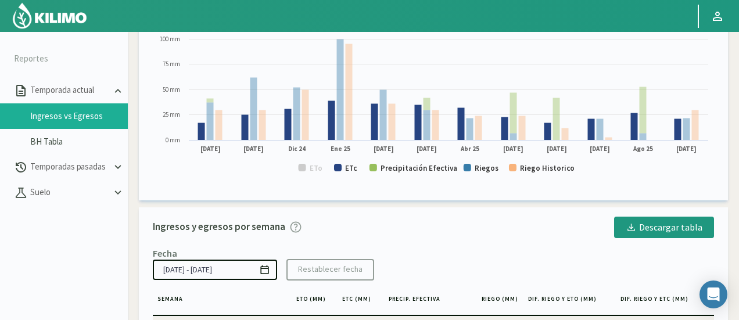
click at [360, 169] on rect at bounding box center [433, 96] width 561 height 177
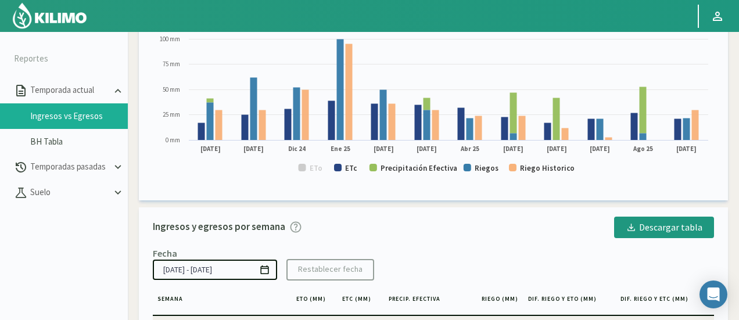
click at [357, 170] on rect at bounding box center [433, 96] width 561 height 177
click at [352, 171] on text "ETc" at bounding box center [351, 168] width 12 height 10
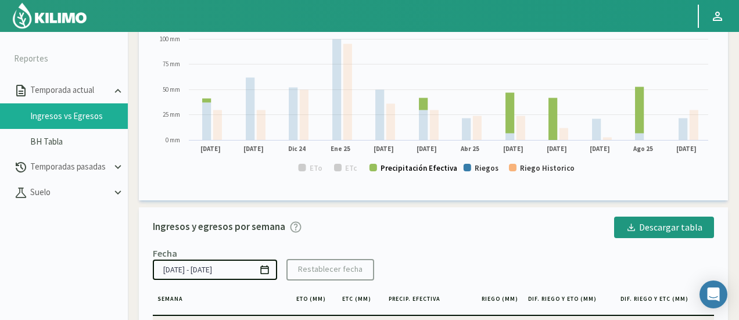
click at [391, 166] on text "Precipitación Efectiva" at bounding box center [418, 168] width 77 height 10
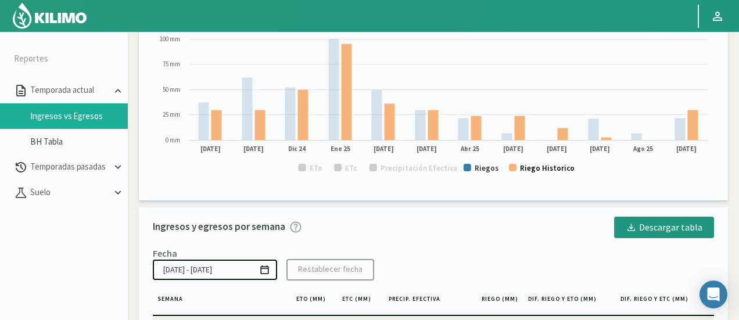
click at [527, 167] on text "Riego Historico" at bounding box center [547, 168] width 55 height 10
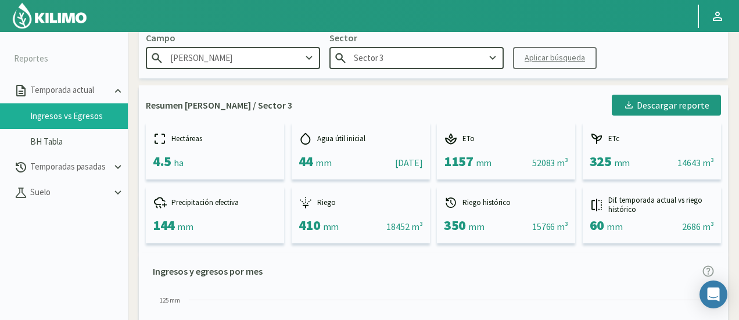
scroll to position [0, 0]
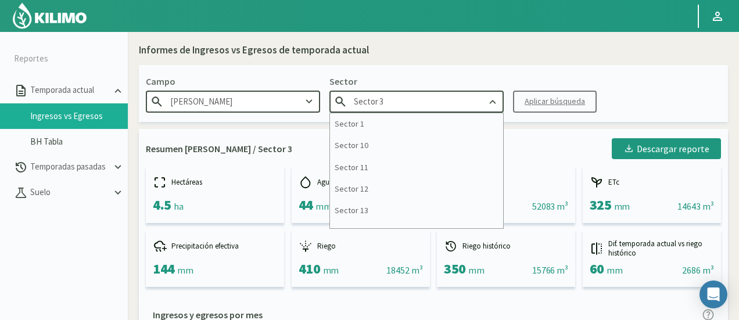
click at [470, 99] on input "Sector 3" at bounding box center [416, 101] width 174 height 21
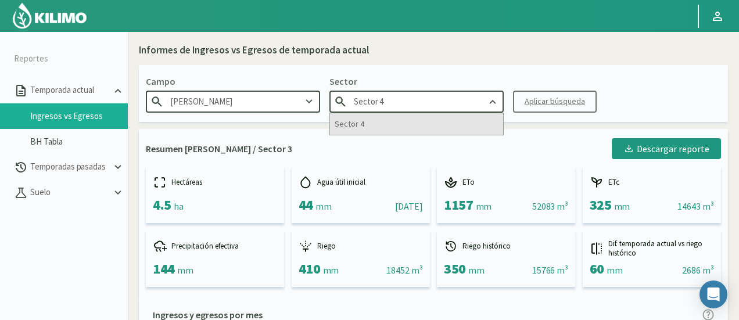
click at [390, 128] on div "Sector 4" at bounding box center [416, 123] width 173 height 21
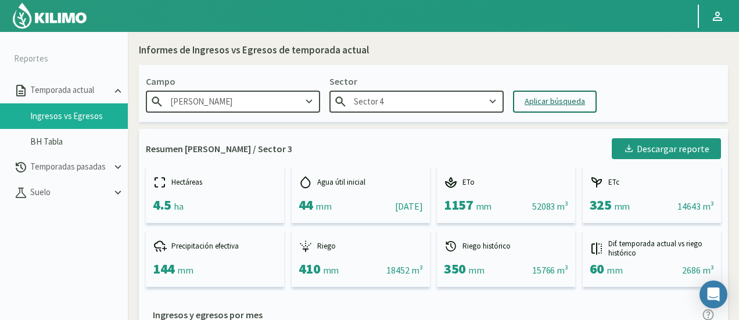
click at [533, 98] on div "Aplicar búsqueda" at bounding box center [555, 101] width 60 height 12
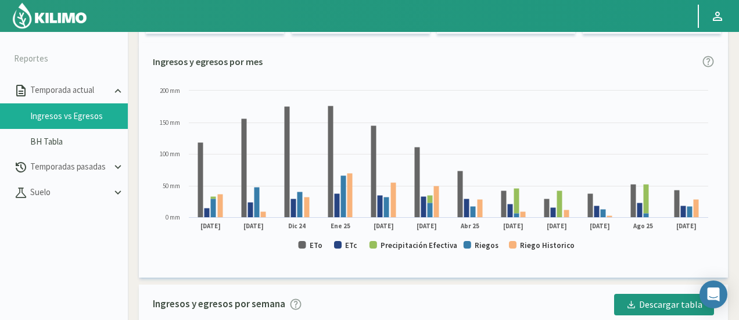
scroll to position [290, 0]
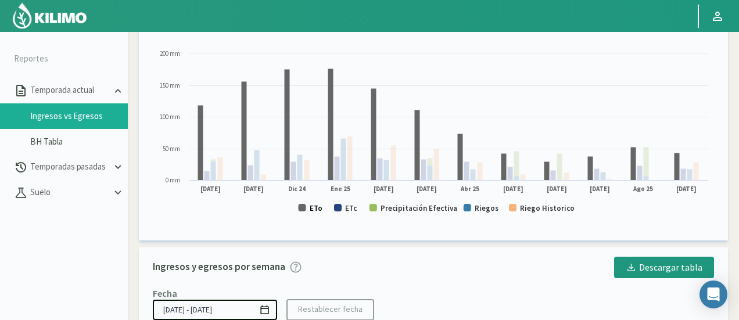
click at [314, 210] on text "ETo" at bounding box center [316, 208] width 13 height 10
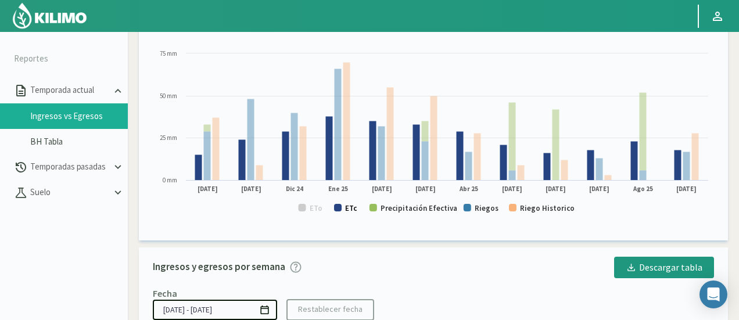
click at [351, 211] on text "ETc" at bounding box center [351, 208] width 12 height 10
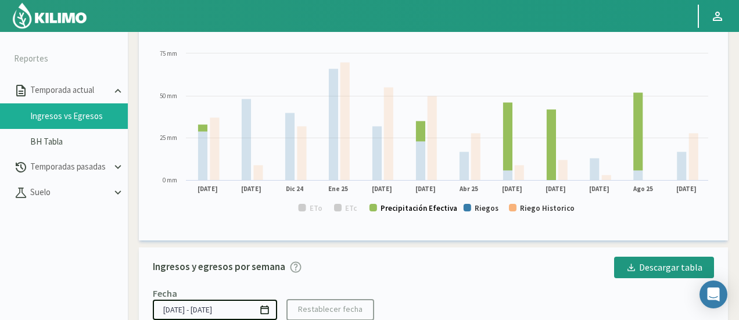
click at [423, 206] on text "Precipitación Efectiva" at bounding box center [418, 208] width 77 height 10
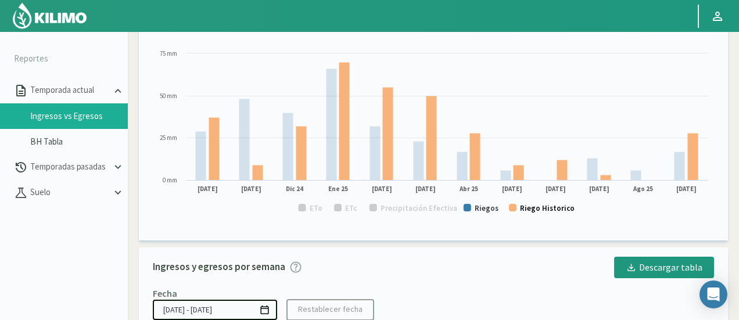
click at [532, 211] on text "Riego Historico" at bounding box center [547, 208] width 55 height 10
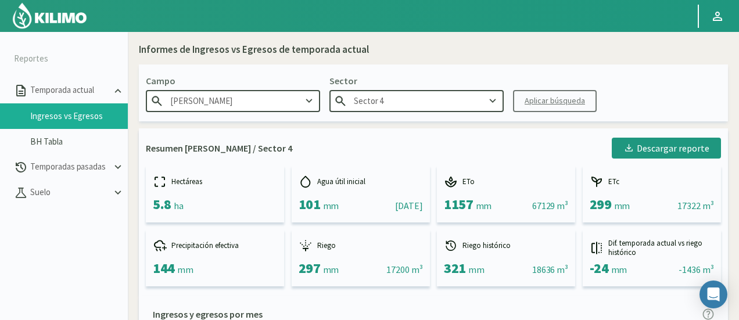
scroll to position [0, 0]
click at [448, 106] on input "Sector 4" at bounding box center [416, 101] width 174 height 21
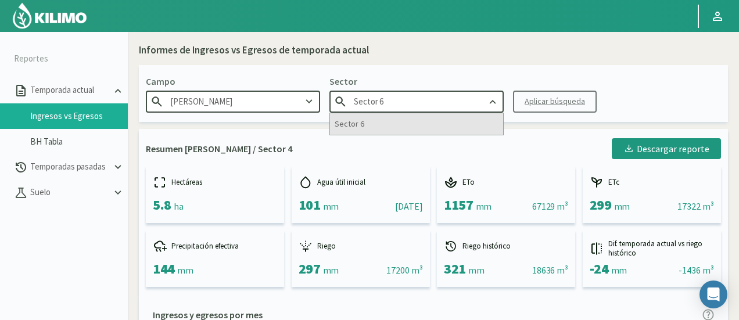
type input "Sector 6"
click at [437, 118] on div "Sector 6" at bounding box center [416, 123] width 173 height 21
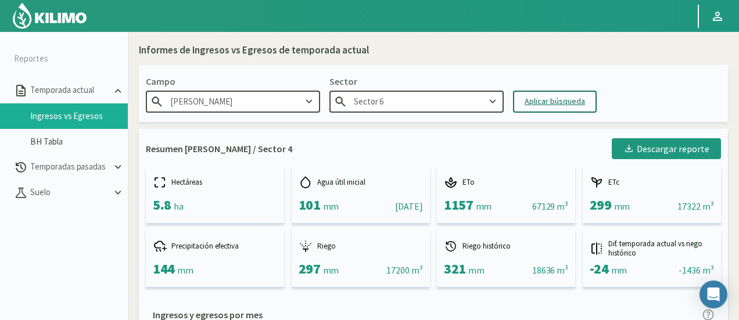
click at [544, 91] on button "Aplicar búsqueda" at bounding box center [555, 102] width 84 height 22
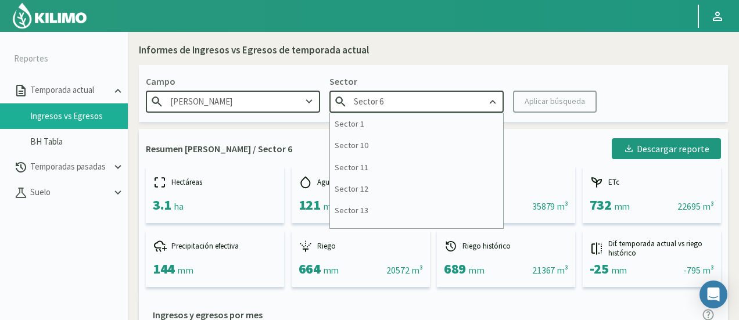
click at [412, 102] on input "Sector 6" at bounding box center [416, 101] width 174 height 21
click at [452, 101] on input "Sector 6" at bounding box center [416, 101] width 174 height 21
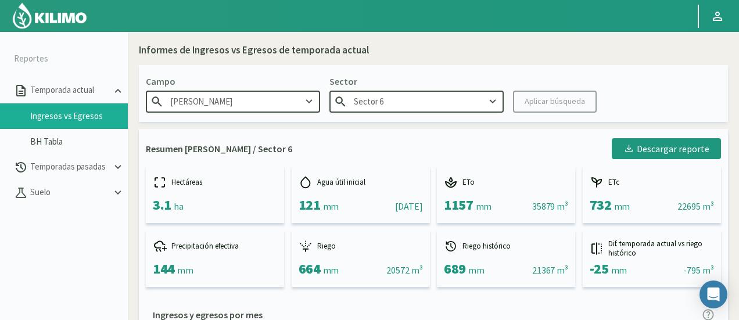
click at [551, 99] on kil-button "Aplicar búsqueda" at bounding box center [555, 102] width 84 height 22
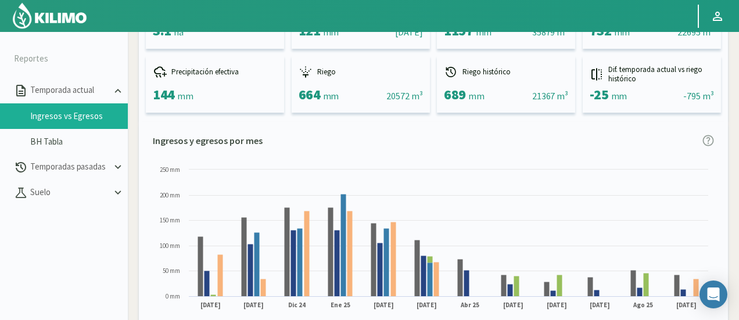
scroll to position [349, 0]
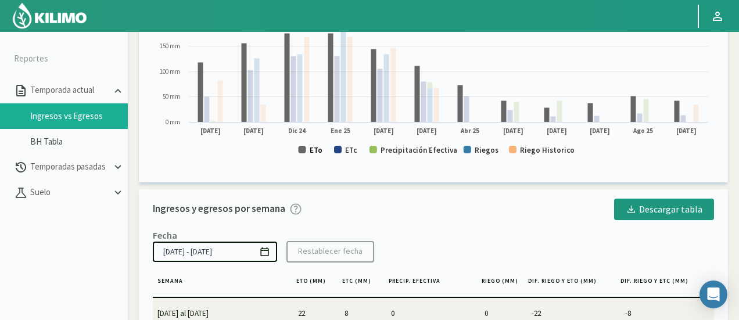
click at [316, 151] on text "ETo" at bounding box center [316, 150] width 13 height 10
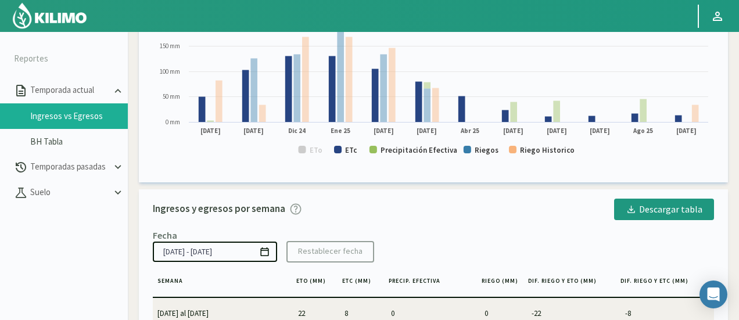
click at [342, 149] on rect at bounding box center [433, 78] width 561 height 177
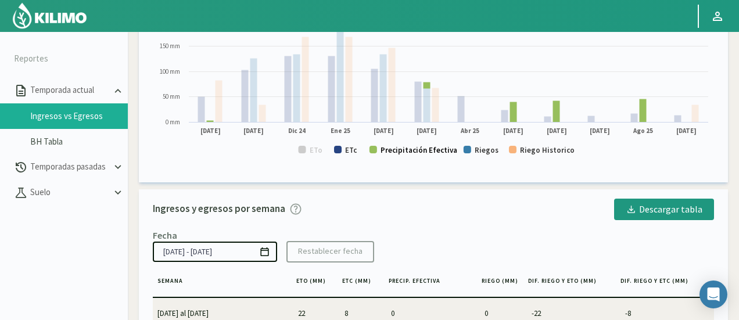
click at [395, 150] on text "Precipitación Efectiva" at bounding box center [418, 150] width 77 height 10
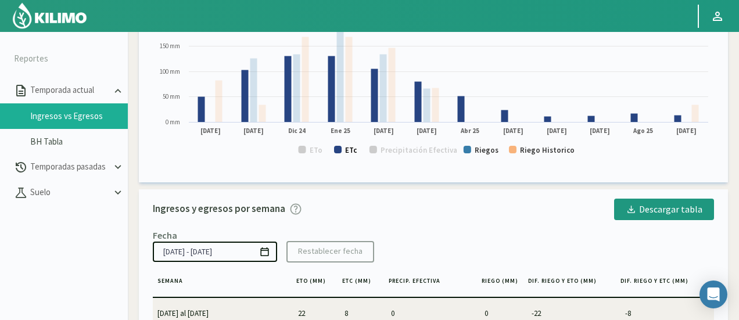
click at [352, 152] on text "ETc" at bounding box center [351, 150] width 12 height 10
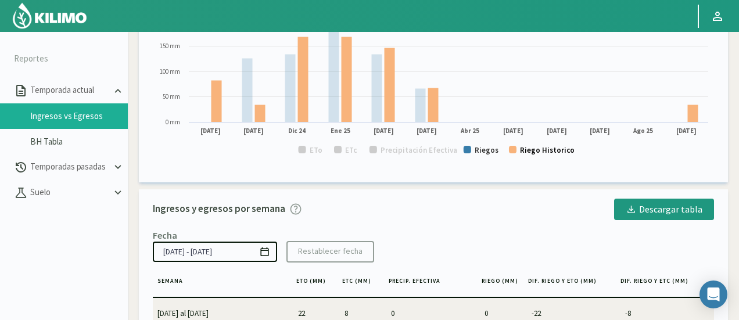
click at [538, 149] on text "Riego Historico" at bounding box center [547, 150] width 55 height 10
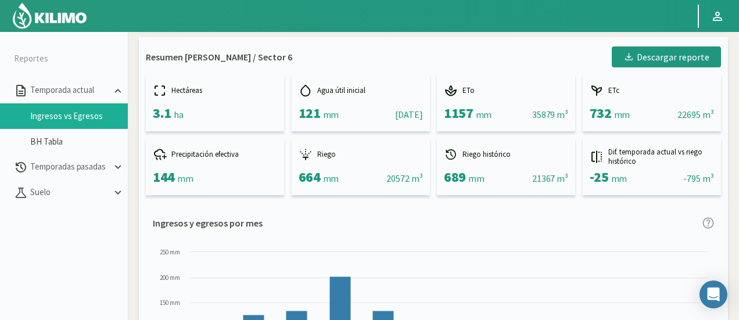
scroll to position [0, 0]
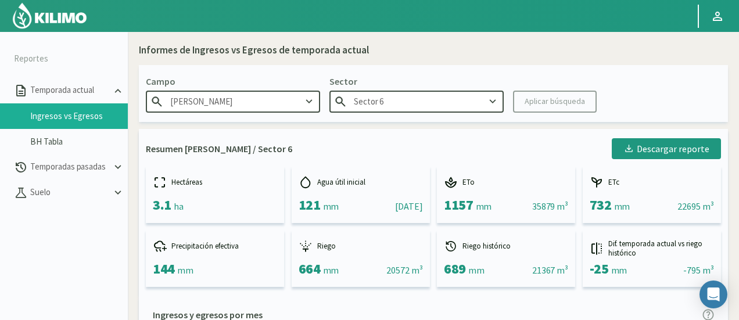
click at [491, 99] on icon at bounding box center [492, 101] width 13 height 13
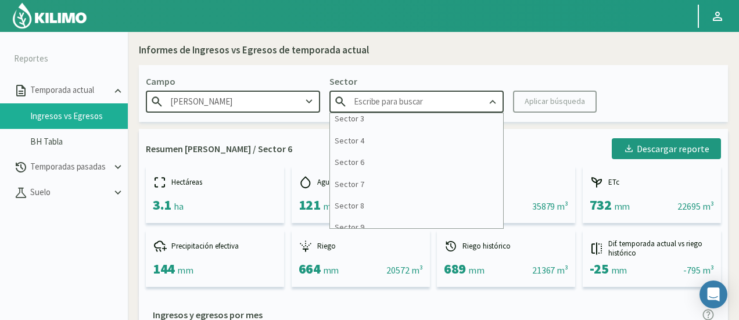
scroll to position [167, 0]
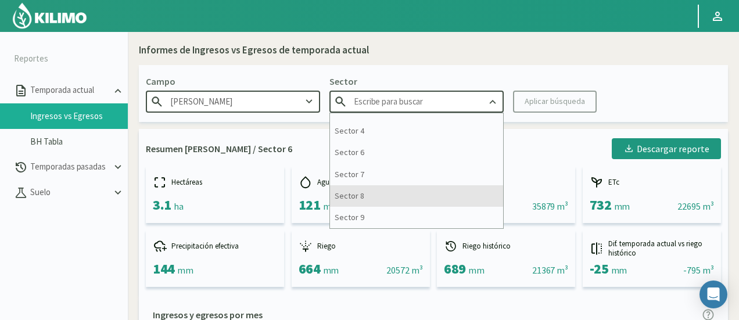
click at [433, 197] on div "Sector 8" at bounding box center [416, 195] width 173 height 21
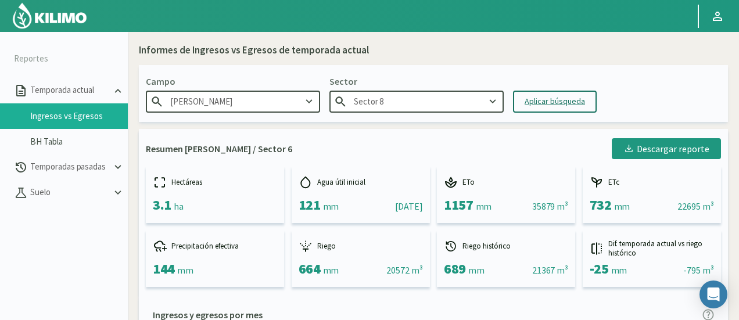
click at [536, 98] on div "Aplicar búsqueda" at bounding box center [555, 101] width 60 height 12
click at [410, 100] on input "Sector 8" at bounding box center [416, 101] width 174 height 21
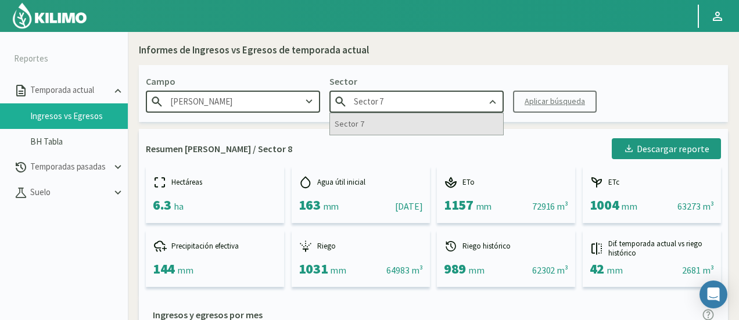
click at [387, 121] on div "Sector 7" at bounding box center [416, 123] width 173 height 21
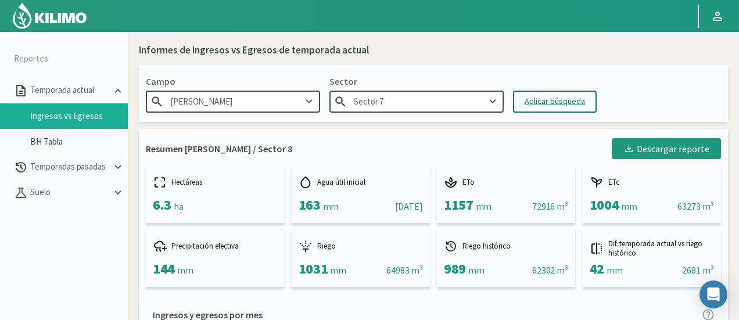
click at [555, 101] on div "Aplicar búsqueda" at bounding box center [555, 101] width 60 height 12
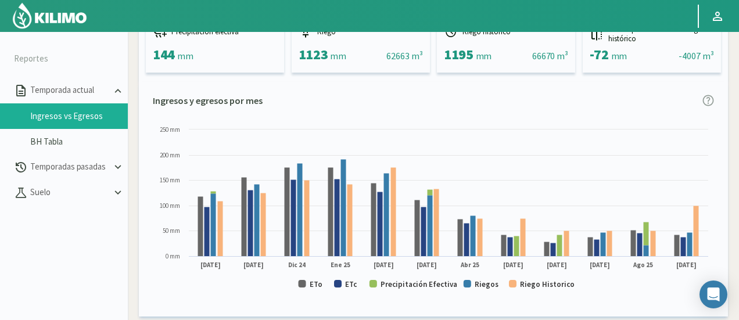
scroll to position [232, 0]
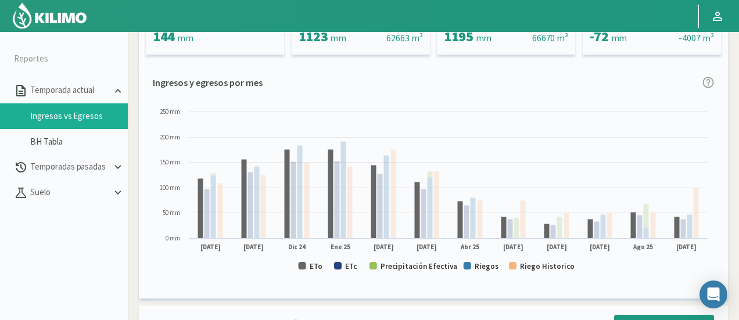
click at [314, 271] on rect at bounding box center [433, 194] width 561 height 177
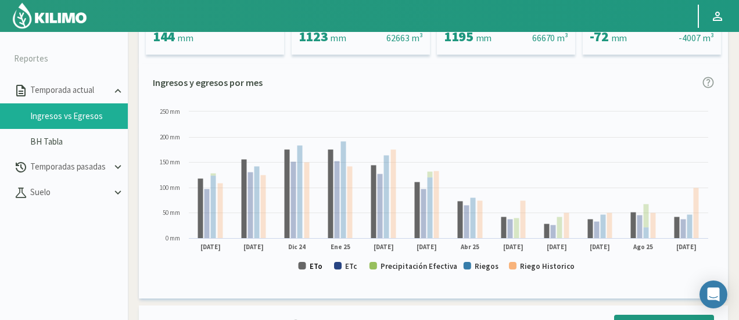
click at [318, 269] on text "ETo" at bounding box center [316, 266] width 13 height 10
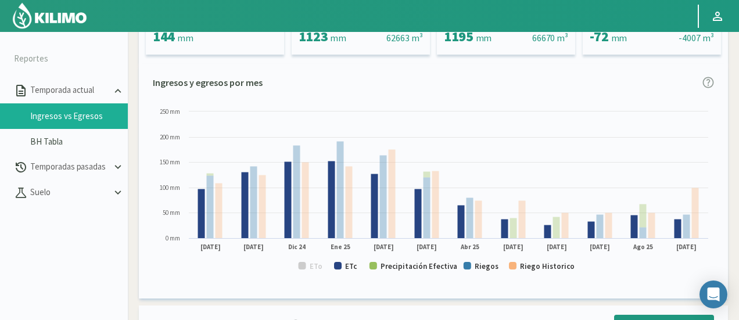
click at [344, 270] on rect at bounding box center [433, 194] width 561 height 177
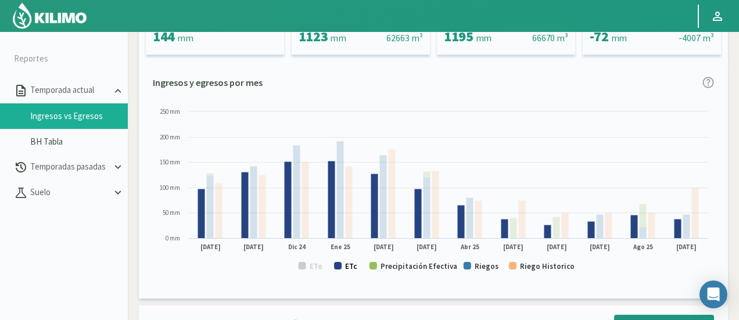
click at [346, 268] on text "ETc" at bounding box center [351, 266] width 12 height 10
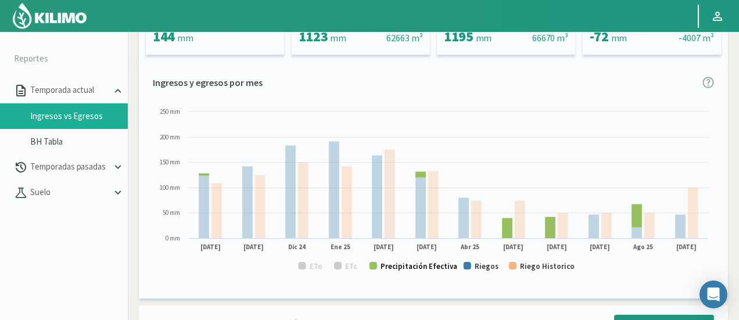
click at [405, 268] on text "Precipitación Efectiva" at bounding box center [418, 266] width 77 height 10
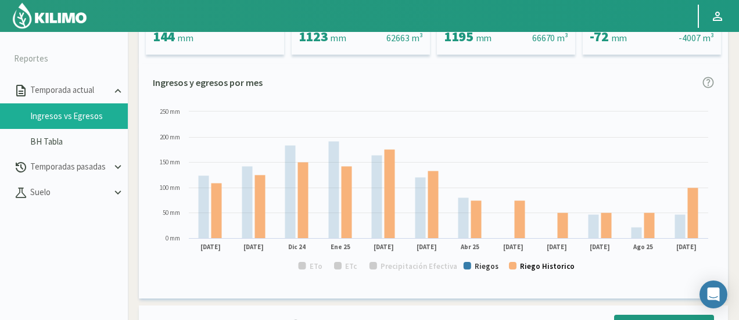
click at [566, 266] on text "Riego Historico" at bounding box center [547, 266] width 55 height 10
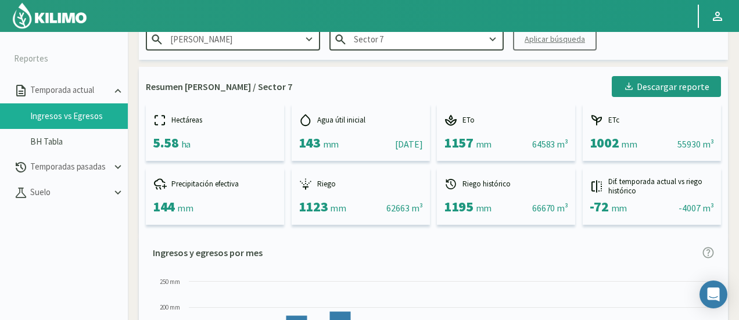
scroll to position [0, 0]
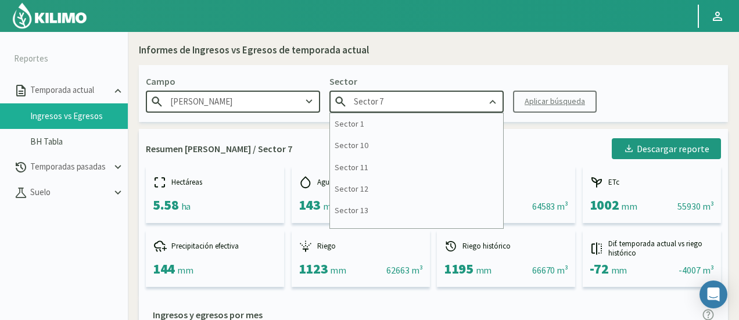
click at [421, 100] on input "Sector 7" at bounding box center [416, 101] width 174 height 21
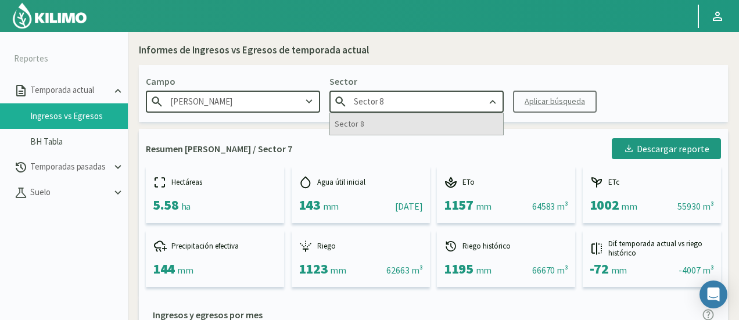
click at [387, 116] on div "Sector 8" at bounding box center [416, 123] width 173 height 21
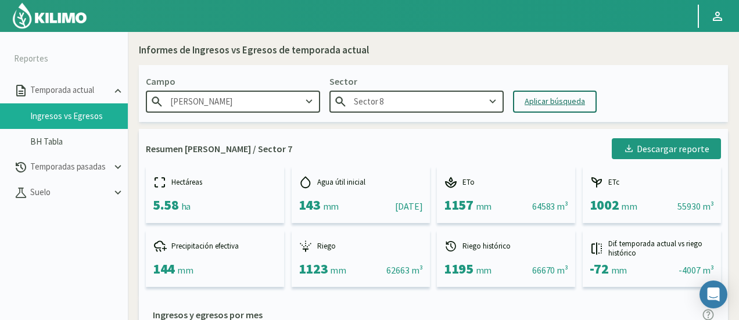
click at [525, 97] on div "Aplicar búsqueda" at bounding box center [555, 101] width 60 height 12
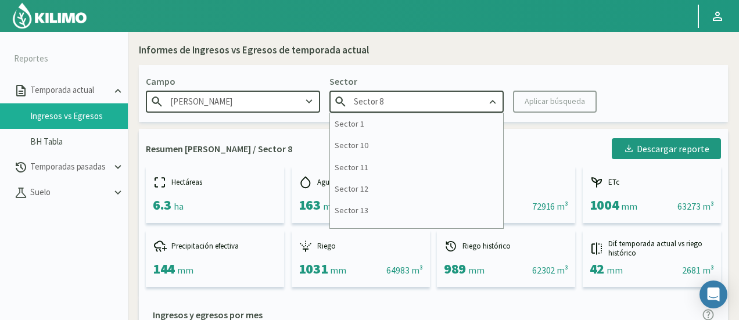
click at [437, 95] on input "Sector 8" at bounding box center [416, 101] width 174 height 21
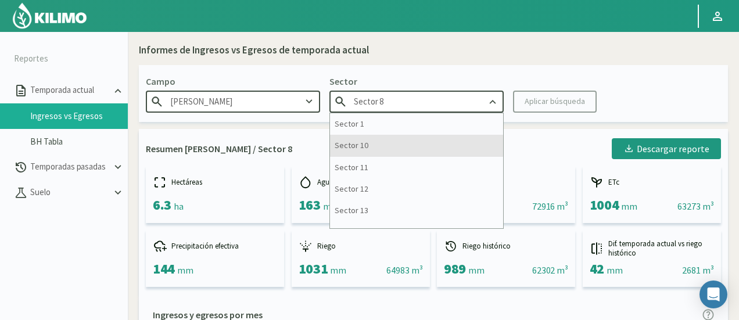
click at [414, 139] on div "Sector 10" at bounding box center [416, 145] width 173 height 21
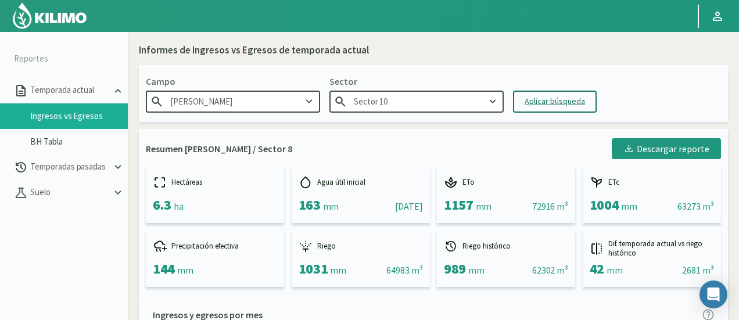
click at [513, 105] on button "Aplicar búsqueda" at bounding box center [555, 102] width 84 height 22
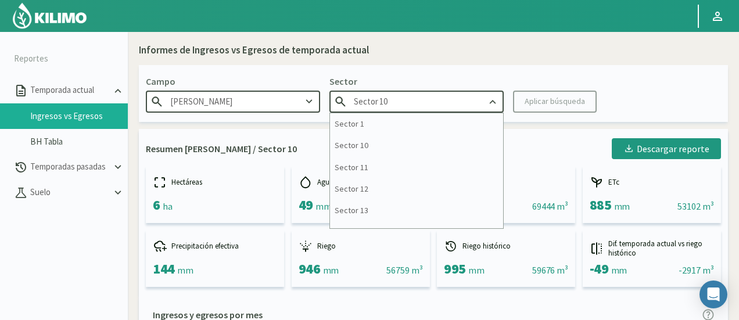
click at [430, 92] on input "Sector 10" at bounding box center [416, 101] width 174 height 21
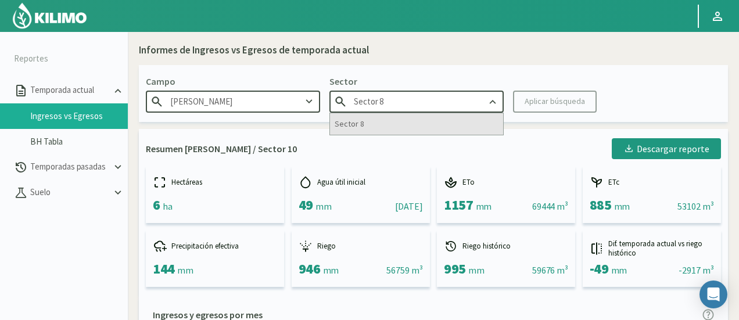
click at [409, 127] on div "Sector 8" at bounding box center [416, 123] width 173 height 21
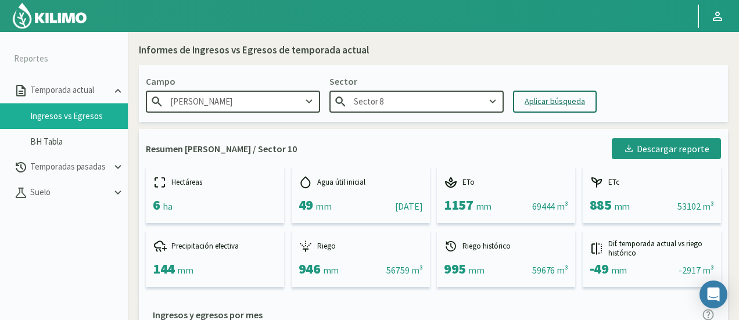
click at [584, 102] on button "Aplicar búsqueda" at bounding box center [555, 102] width 84 height 22
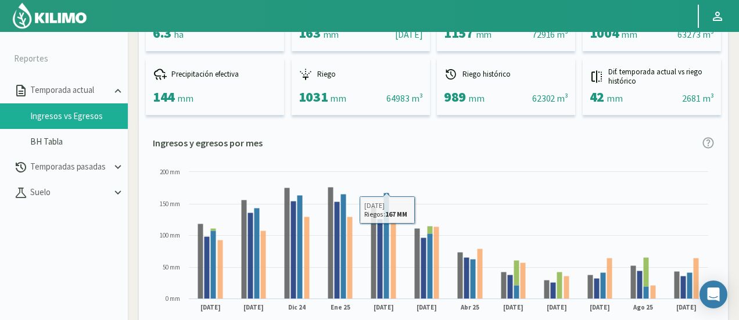
scroll to position [232, 0]
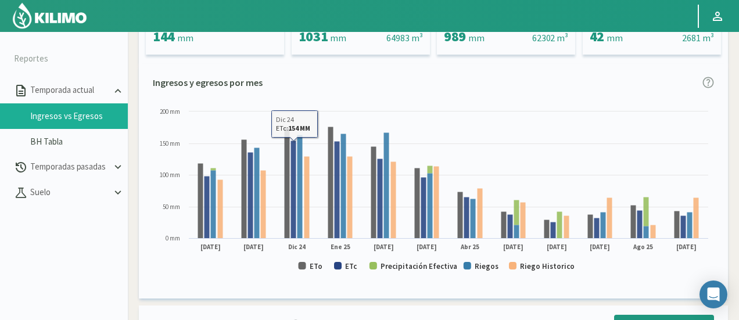
click at [309, 271] on rect at bounding box center [433, 194] width 561 height 177
click at [311, 267] on text "ETo" at bounding box center [316, 266] width 13 height 10
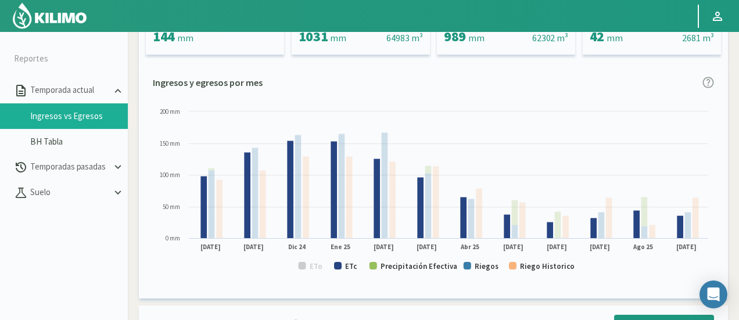
click at [348, 269] on text "ETc" at bounding box center [351, 266] width 12 height 10
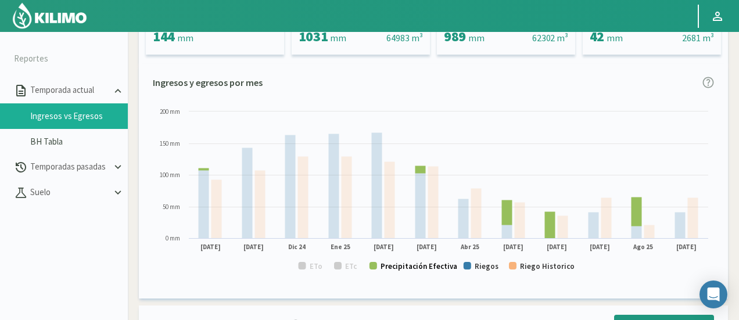
click at [419, 263] on text "Precipitación Efectiva" at bounding box center [418, 266] width 77 height 10
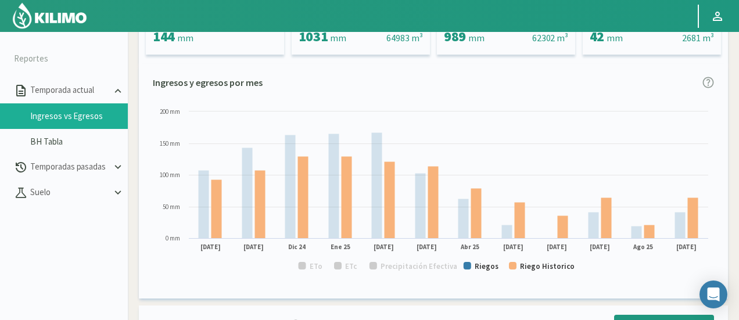
click at [561, 271] on rect at bounding box center [433, 194] width 561 height 177
click at [559, 269] on text "Riego Historico" at bounding box center [547, 266] width 55 height 10
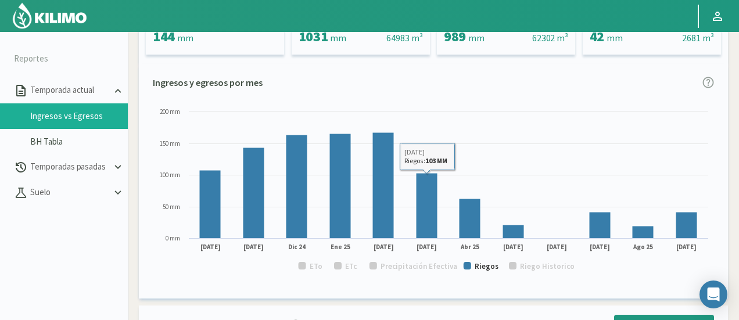
scroll to position [0, 0]
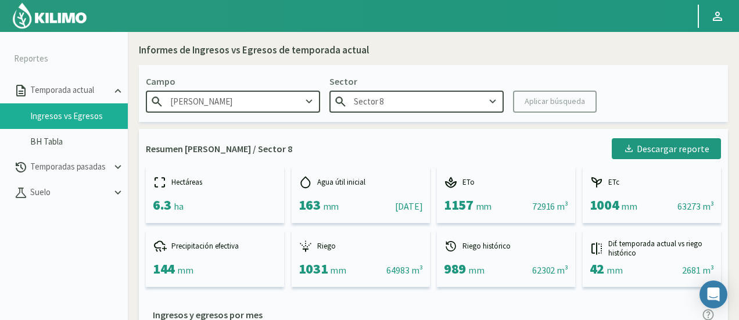
click at [408, 105] on input "Sector 8" at bounding box center [416, 101] width 174 height 21
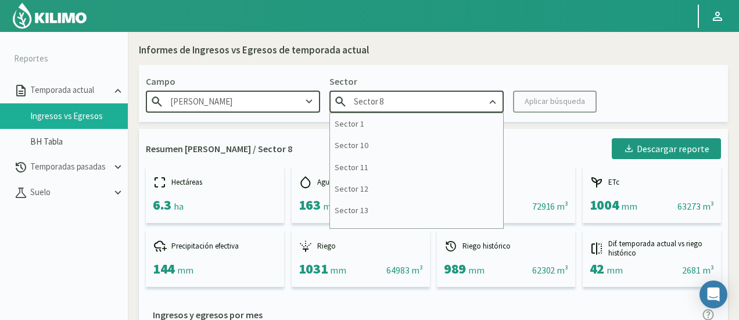
drag, startPoint x: 408, startPoint y: 105, endPoint x: 385, endPoint y: 100, distance: 23.1
click at [385, 100] on input "Sector 8" at bounding box center [416, 101] width 174 height 21
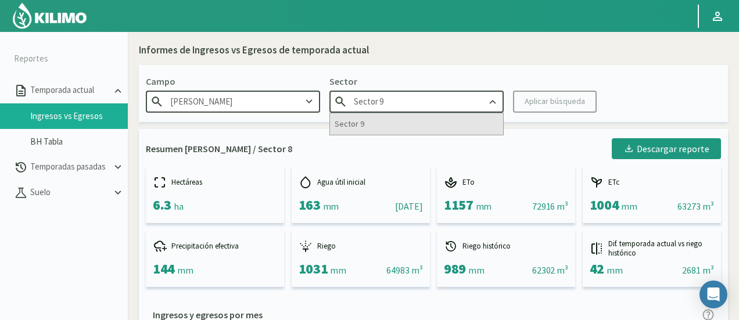
click at [380, 125] on div "Sector 9" at bounding box center [416, 123] width 173 height 21
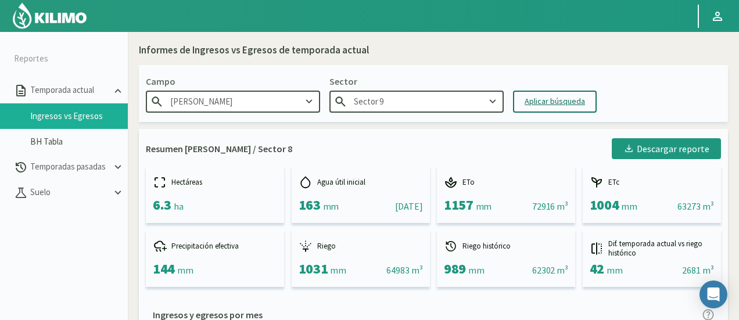
click at [547, 92] on button "Aplicar búsqueda" at bounding box center [555, 102] width 84 height 22
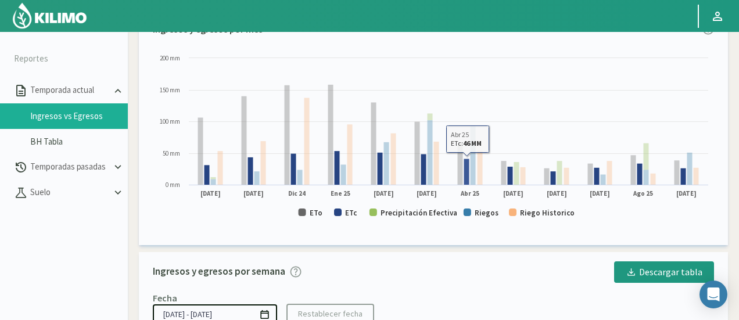
scroll to position [290, 0]
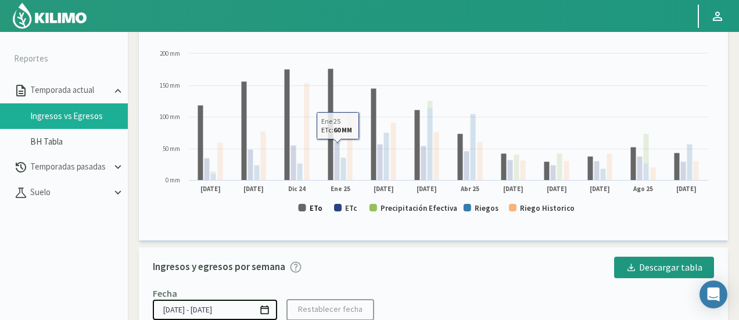
click at [319, 206] on text "ETo" at bounding box center [316, 208] width 13 height 10
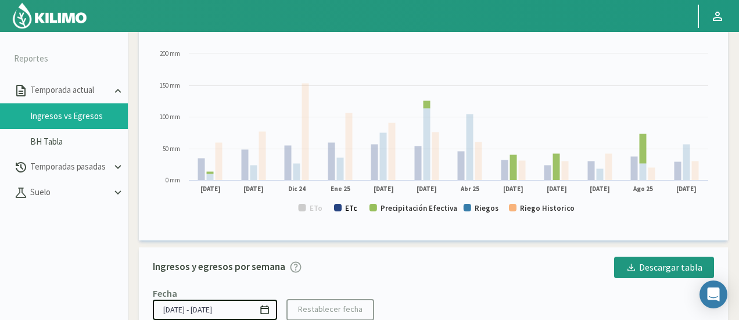
click at [347, 208] on text "ETc" at bounding box center [351, 208] width 12 height 10
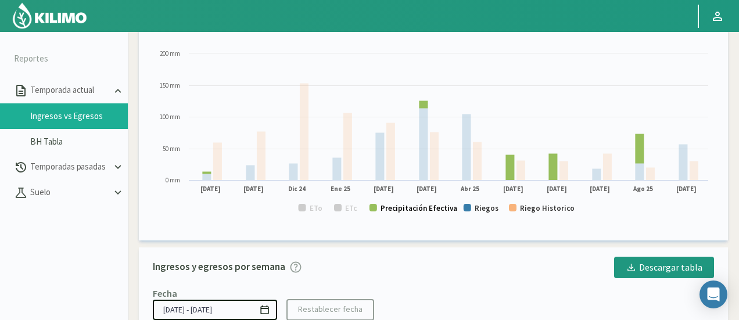
click at [389, 204] on text "Precipitación Efectiva" at bounding box center [418, 208] width 77 height 10
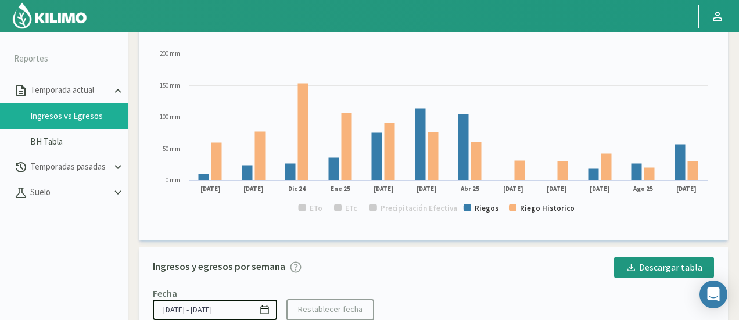
click at [518, 209] on rect at bounding box center [433, 136] width 561 height 177
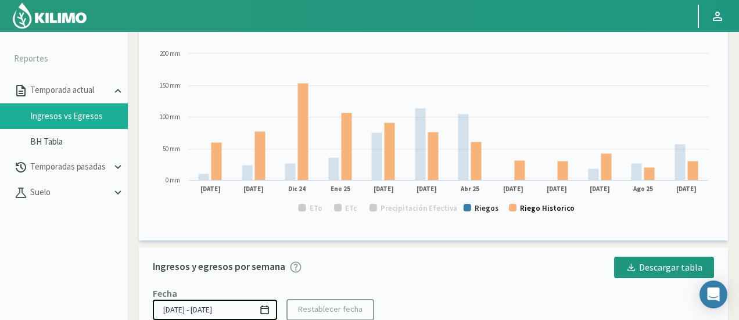
click at [524, 209] on text "Riego Historico" at bounding box center [547, 208] width 55 height 10
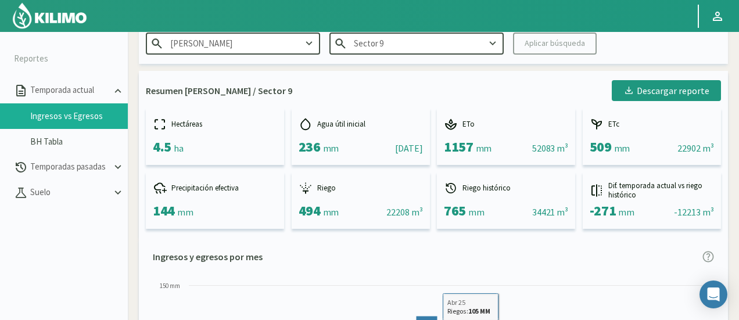
scroll to position [0, 0]
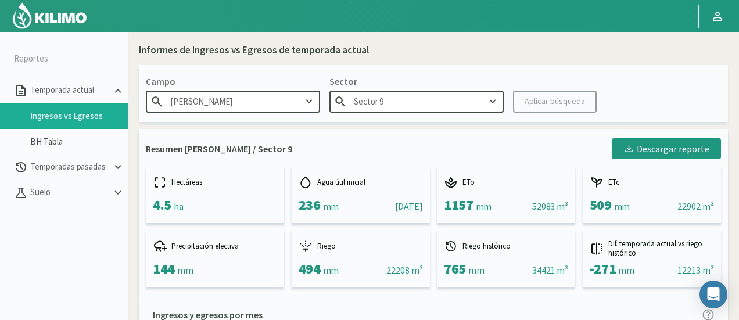
click at [461, 95] on input "Sector 9" at bounding box center [416, 101] width 174 height 21
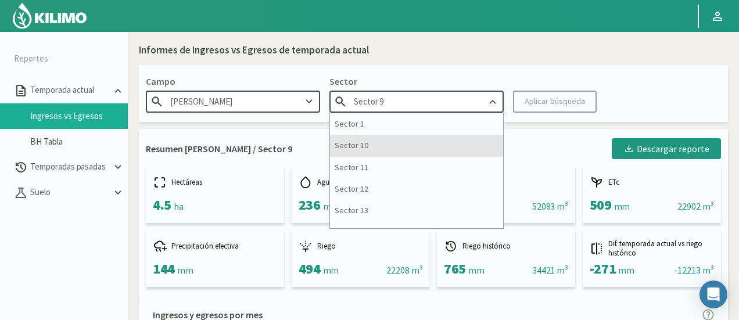
click at [412, 136] on div "Sector 10" at bounding box center [416, 145] width 173 height 21
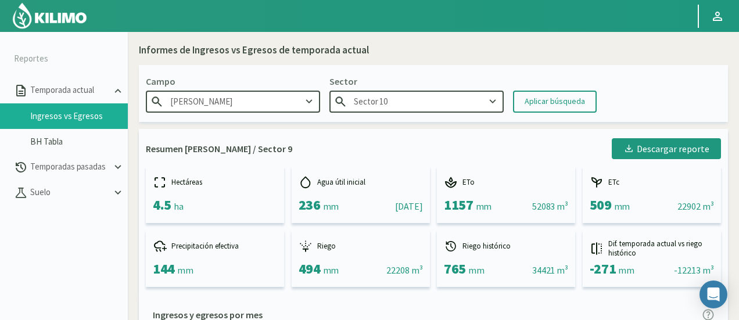
click at [543, 90] on div "Campo Patricio Correa - Melipilla Sector Sector 10 Aplicar búsqueda" at bounding box center [433, 93] width 589 height 57
click at [538, 97] on div "Aplicar búsqueda" at bounding box center [555, 101] width 60 height 12
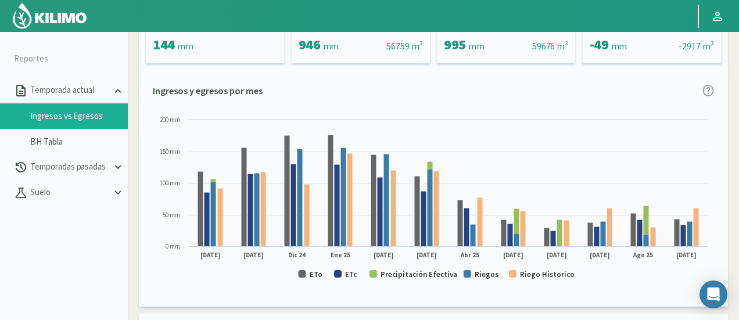
scroll to position [232, 0]
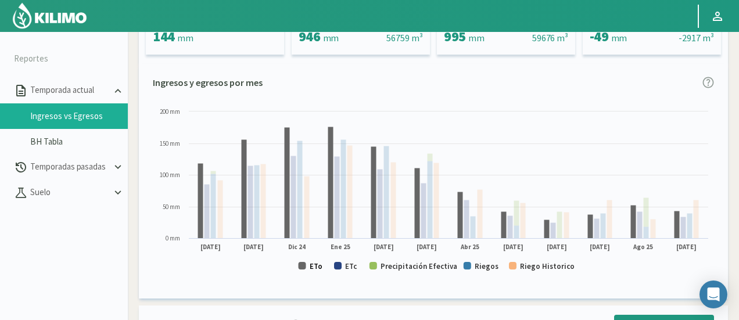
click at [314, 269] on text "ETo" at bounding box center [316, 266] width 13 height 10
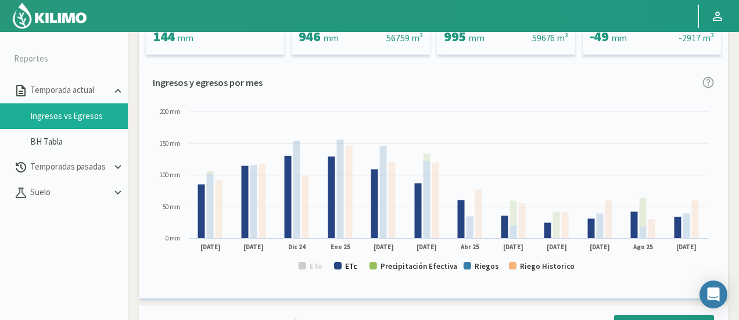
click at [354, 270] on text "ETc" at bounding box center [351, 266] width 12 height 10
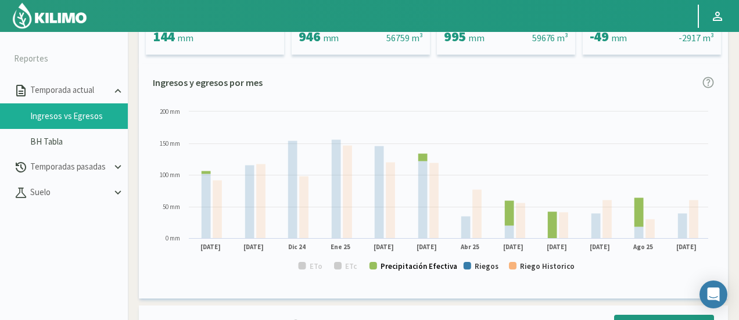
click at [389, 265] on text "Precipitación Efectiva" at bounding box center [418, 266] width 77 height 10
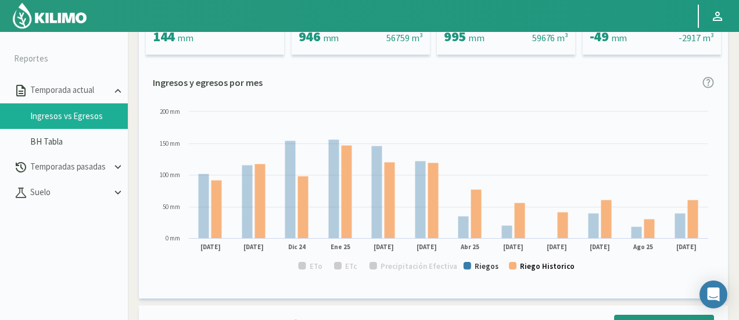
click at [554, 268] on text "Riego Historico" at bounding box center [547, 266] width 55 height 10
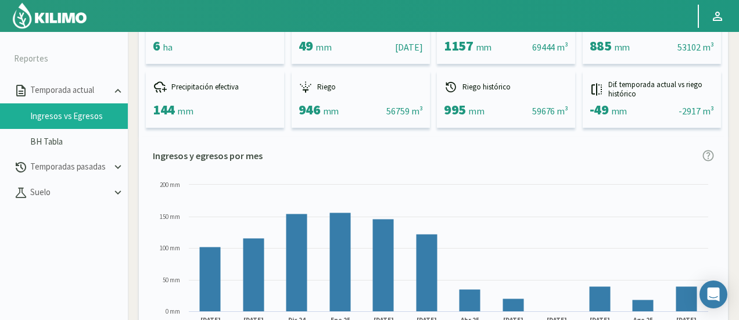
scroll to position [0, 0]
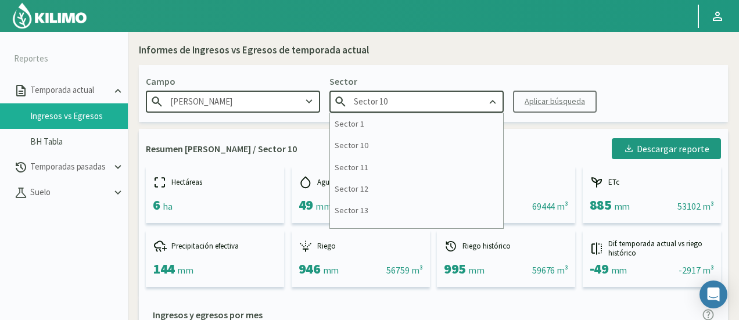
click at [460, 104] on input "Sector 10" at bounding box center [416, 101] width 174 height 21
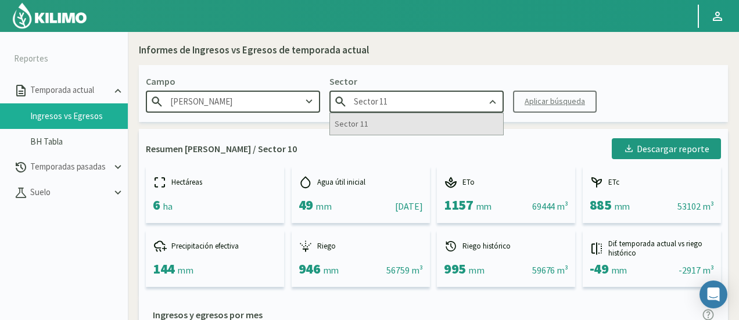
click at [451, 123] on div "Sector 11" at bounding box center [416, 123] width 173 height 21
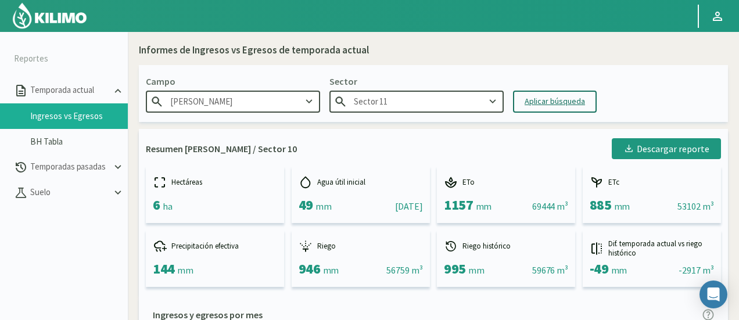
click at [533, 103] on div "Aplicar búsqueda" at bounding box center [555, 101] width 60 height 12
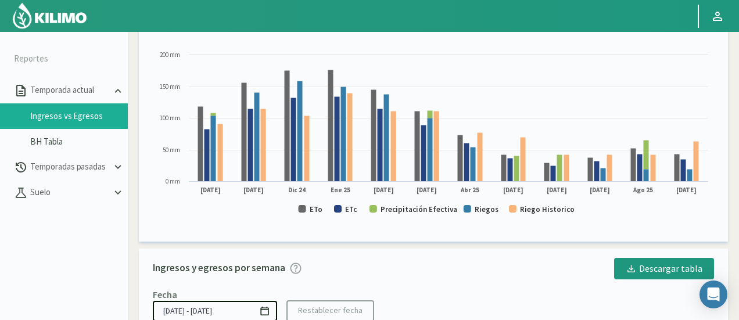
scroll to position [290, 0]
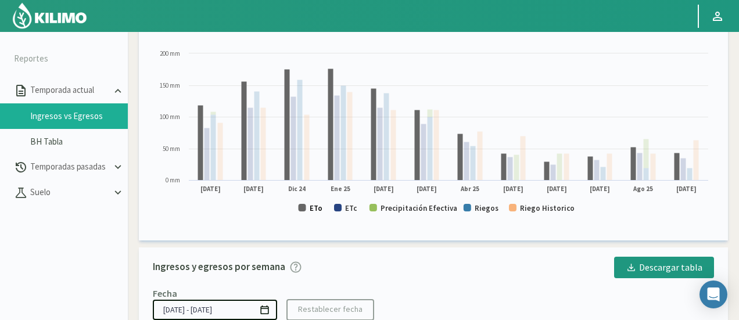
click at [319, 206] on text "ETo" at bounding box center [316, 208] width 13 height 10
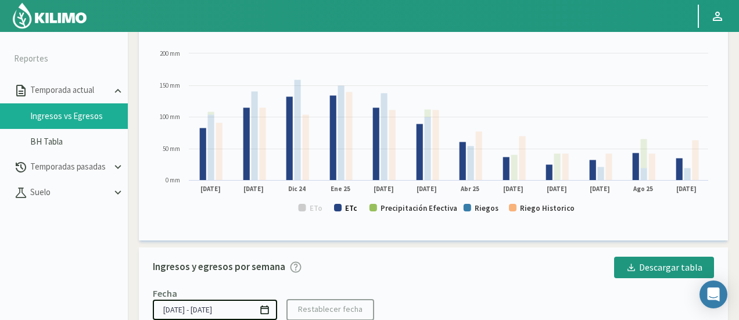
click at [345, 207] on text "ETc" at bounding box center [351, 208] width 12 height 10
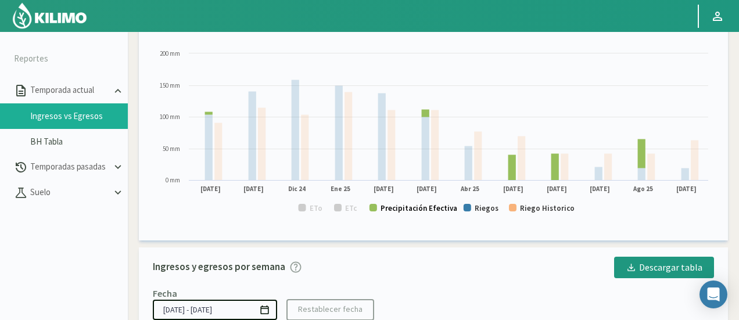
click at [422, 211] on text "Precipitación Efectiva" at bounding box center [418, 208] width 77 height 10
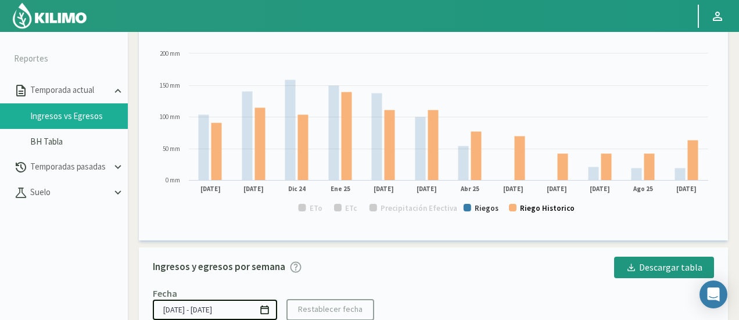
click at [525, 210] on text "Riego Historico" at bounding box center [547, 208] width 55 height 10
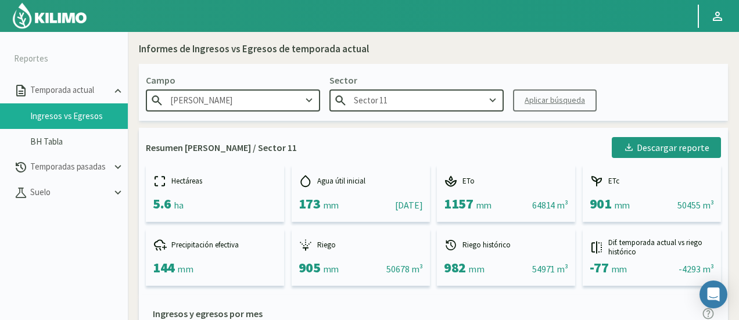
scroll to position [0, 0]
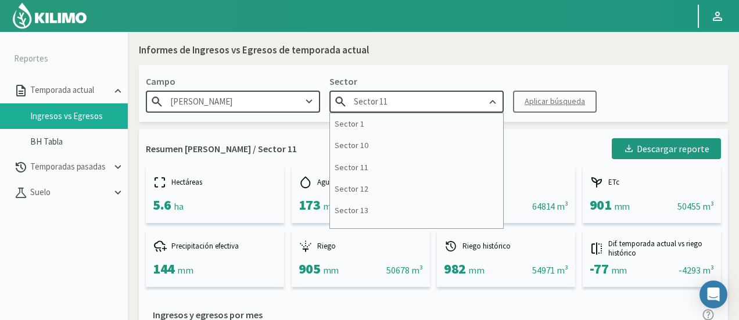
drag, startPoint x: 418, startPoint y: 98, endPoint x: 383, endPoint y: 96, distance: 34.9
click at [383, 96] on input "Sector 11" at bounding box center [416, 101] width 174 height 21
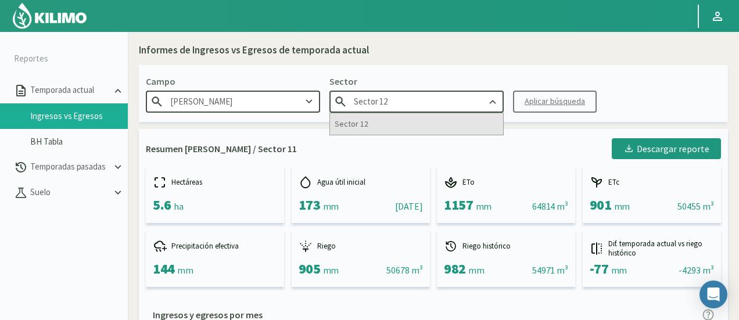
click at [383, 118] on div "Sector 12" at bounding box center [416, 123] width 173 height 21
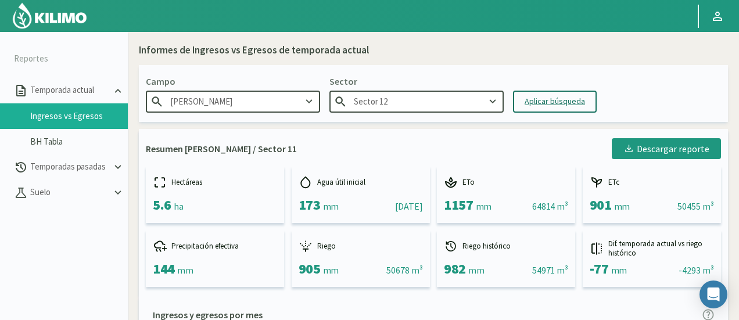
click at [548, 105] on div "Aplicar búsqueda" at bounding box center [555, 101] width 60 height 12
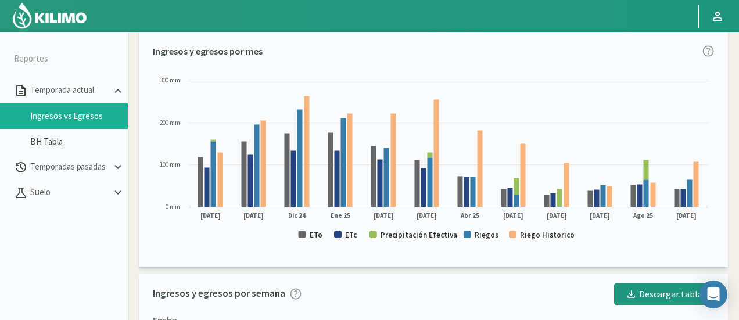
scroll to position [290, 0]
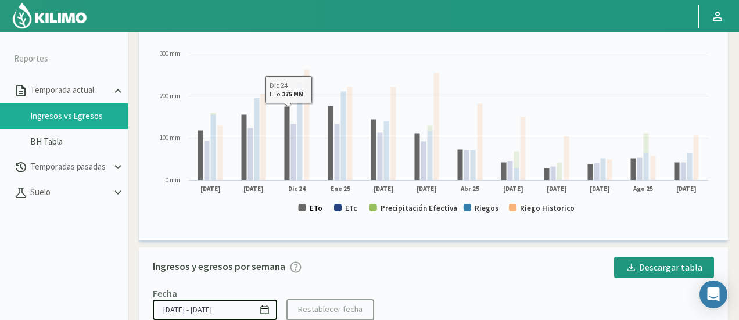
click at [316, 208] on text "ETo" at bounding box center [316, 208] width 13 height 10
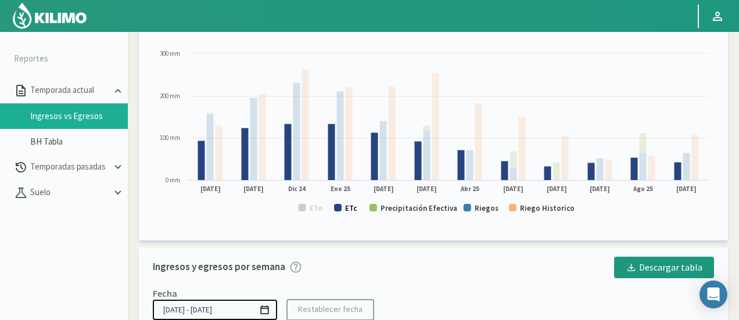
click at [346, 209] on text "ETc" at bounding box center [351, 208] width 12 height 10
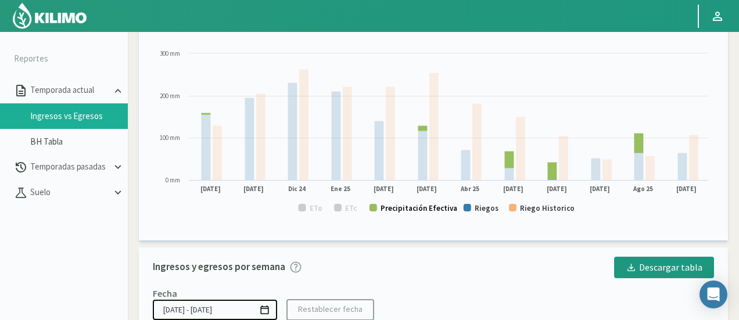
click at [388, 203] on text "Precipitación Efectiva" at bounding box center [418, 208] width 77 height 10
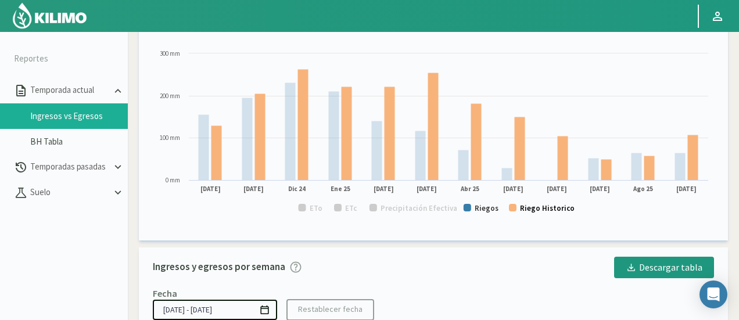
click at [537, 207] on text "Riego Historico" at bounding box center [547, 208] width 55 height 10
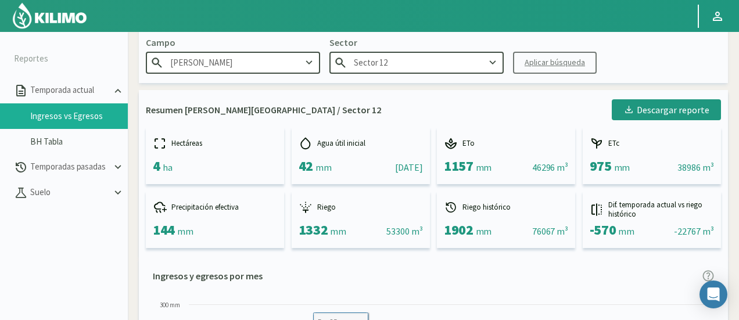
scroll to position [0, 0]
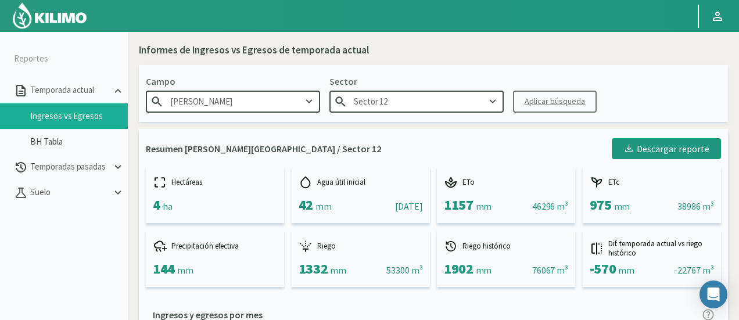
click at [416, 105] on input "Sector 12" at bounding box center [416, 101] width 174 height 21
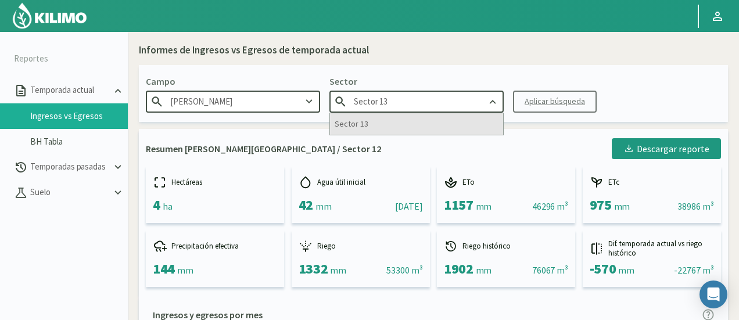
click at [411, 120] on div "Sector 13" at bounding box center [416, 123] width 173 height 21
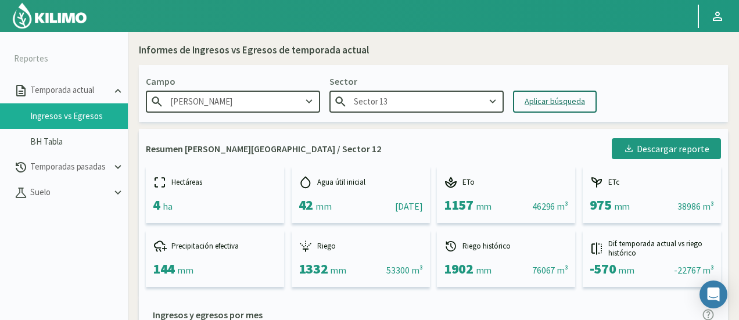
click at [562, 92] on button "Aplicar búsqueda" at bounding box center [555, 102] width 84 height 22
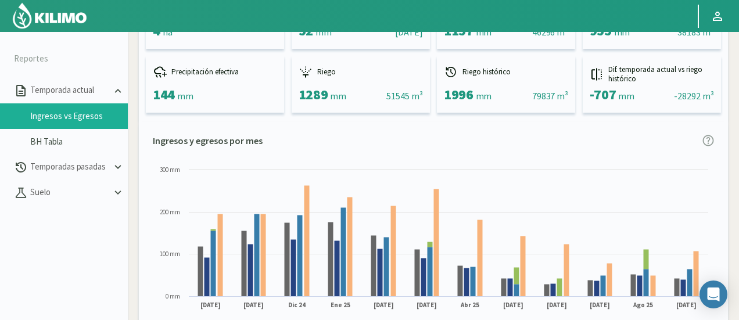
scroll to position [290, 0]
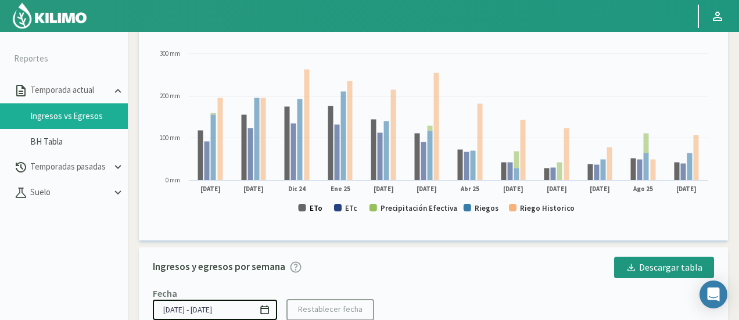
click at [310, 211] on text "ETo" at bounding box center [316, 208] width 13 height 10
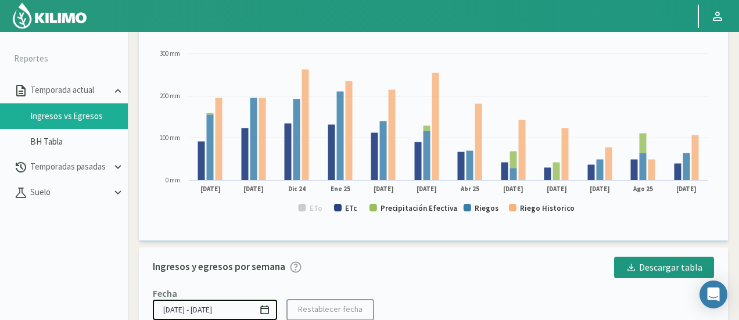
click at [344, 208] on rect at bounding box center [433, 136] width 561 height 177
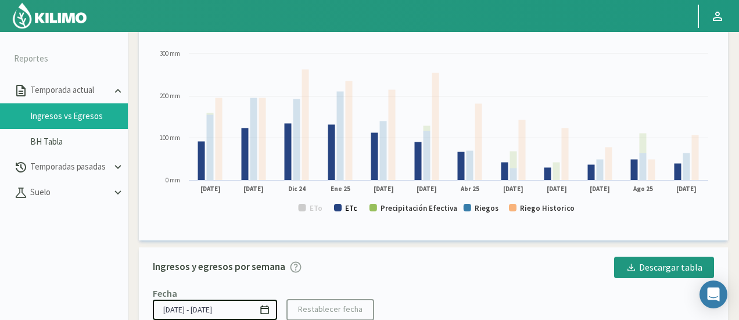
click at [354, 209] on text "ETc" at bounding box center [351, 208] width 12 height 10
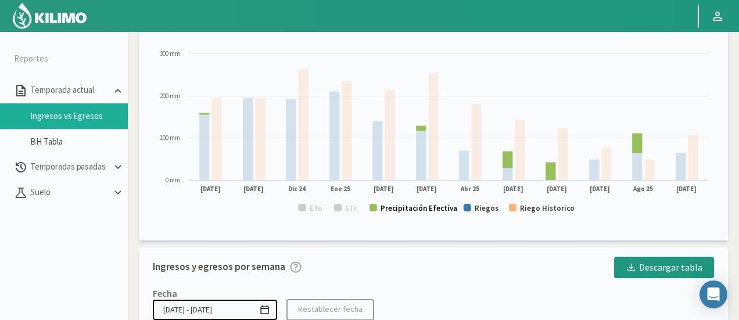
click at [406, 211] on text "Precipitación Efectiva" at bounding box center [418, 208] width 77 height 10
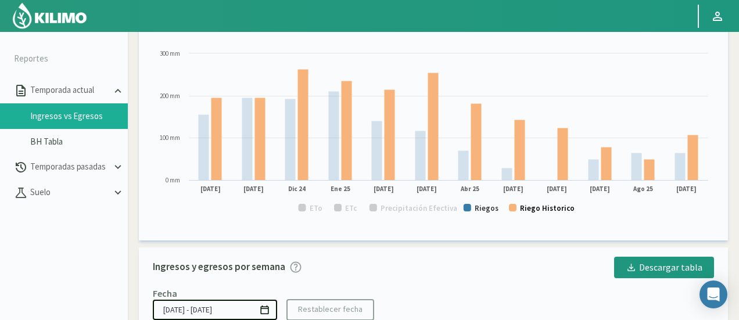
click at [524, 207] on text "Riego Historico" at bounding box center [547, 208] width 55 height 10
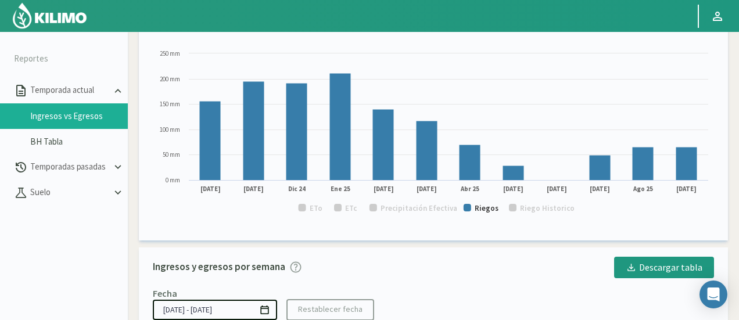
scroll to position [0, 0]
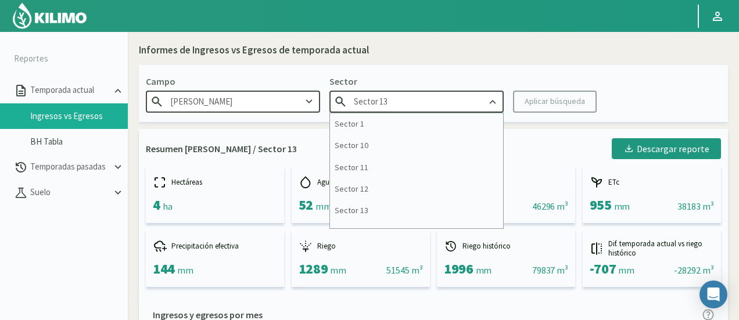
click at [432, 101] on input "Sector 13" at bounding box center [416, 101] width 174 height 21
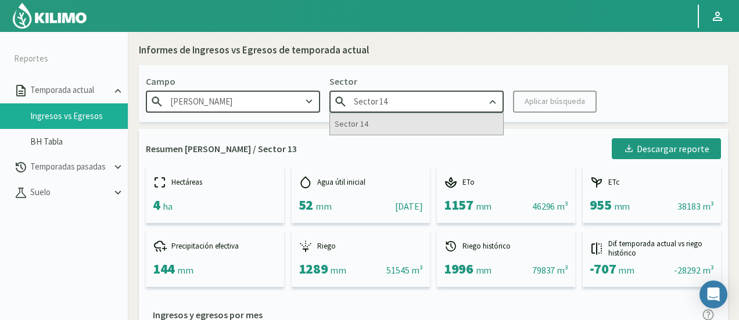
type input "Sector 14"
click at [396, 120] on div "Sector 14" at bounding box center [416, 123] width 173 height 21
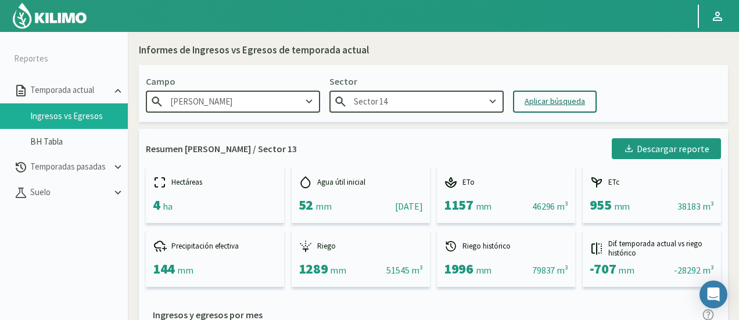
click at [529, 105] on div "Aplicar búsqueda" at bounding box center [555, 101] width 60 height 12
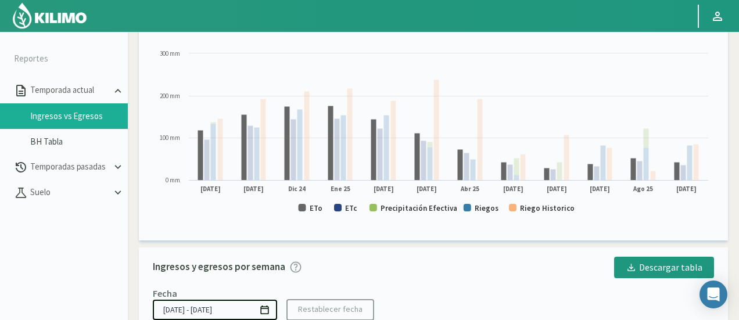
click at [307, 208] on rect at bounding box center [433, 136] width 561 height 177
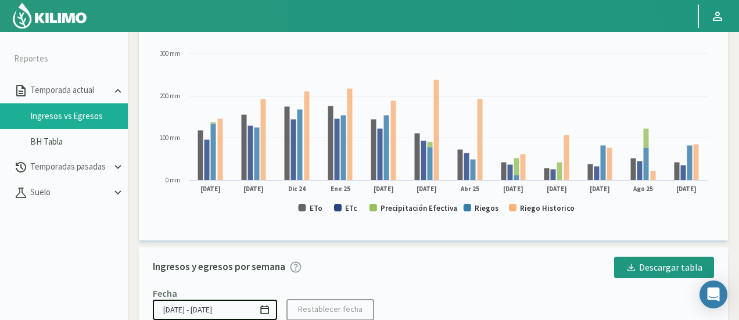
click at [323, 206] on rect at bounding box center [433, 136] width 561 height 177
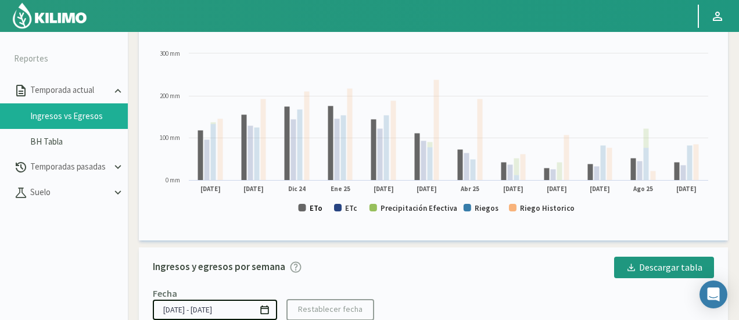
click at [318, 207] on text "ETo" at bounding box center [316, 208] width 13 height 10
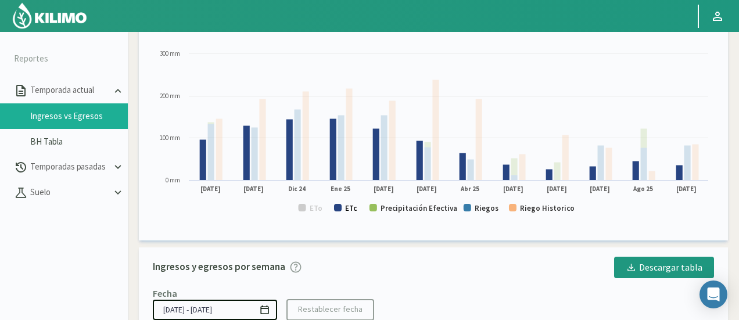
click at [355, 210] on text "ETc" at bounding box center [351, 208] width 12 height 10
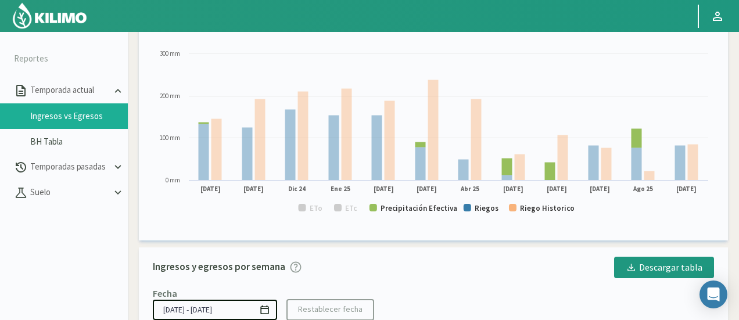
click at [430, 203] on rect at bounding box center [433, 136] width 561 height 177
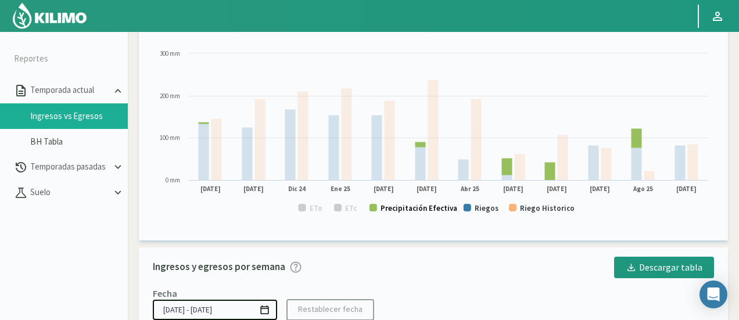
click at [439, 207] on text "Precipitación Efectiva" at bounding box center [418, 208] width 77 height 10
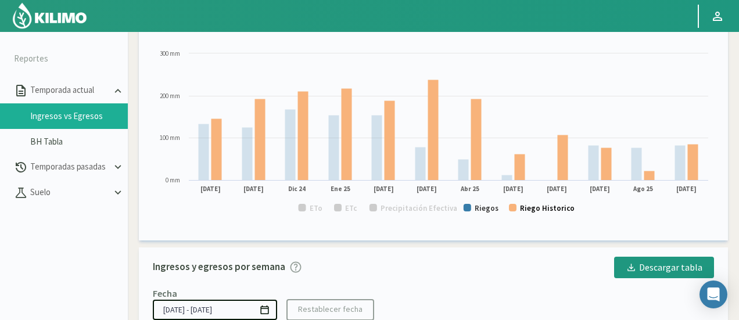
click at [528, 207] on text "Riego Historico" at bounding box center [547, 208] width 55 height 10
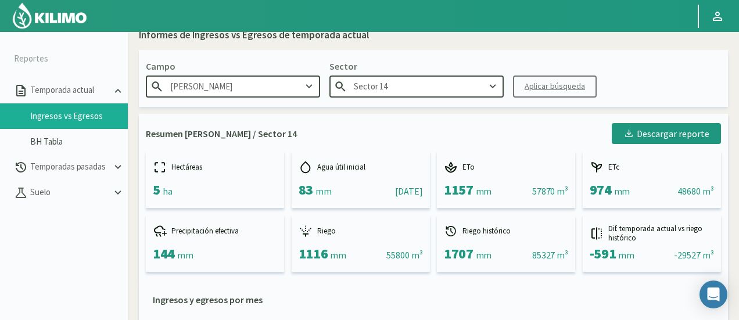
scroll to position [0, 0]
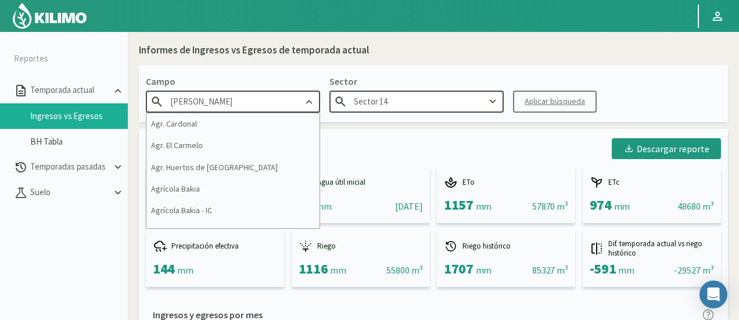
drag, startPoint x: 288, startPoint y: 102, endPoint x: 0, endPoint y: 74, distance: 289.4
click at [0, 74] on section "Reportes Temporada actual Ingresos vs Egresos BH Tabla Temporadas pasadas Suelo…" at bounding box center [369, 192] width 739 height 320
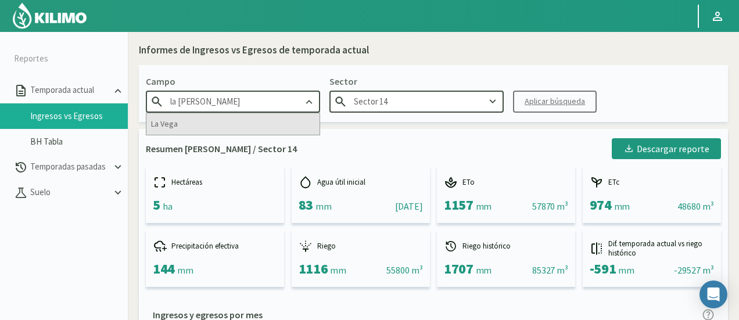
click at [239, 130] on div "La Vega" at bounding box center [232, 123] width 173 height 21
type input "La Vega"
type input "E-1 Ciruelos"
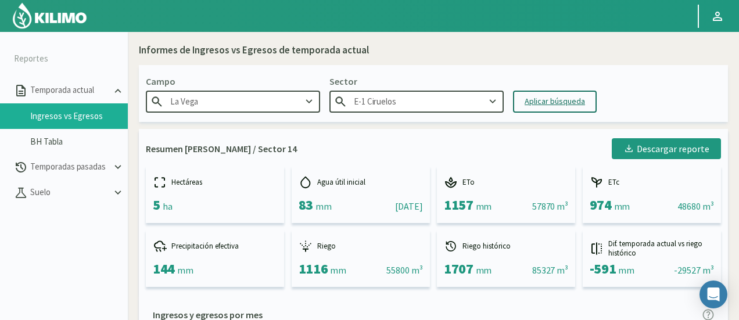
click at [359, 99] on input "E-1 Ciruelos" at bounding box center [416, 101] width 174 height 21
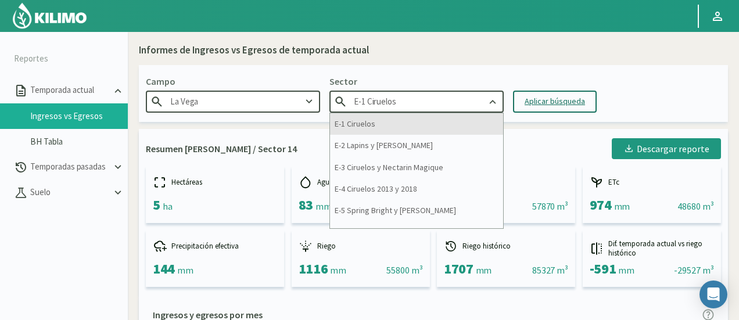
click at [383, 128] on div "E-1 Ciruelos" at bounding box center [416, 123] width 173 height 21
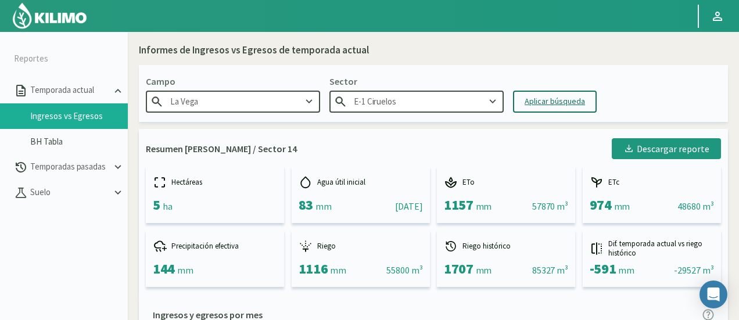
click at [547, 103] on div "Aplicar búsqueda" at bounding box center [555, 101] width 60 height 12
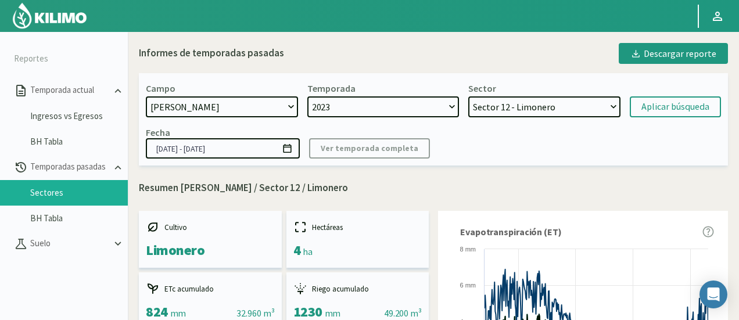
select select "1379: Object"
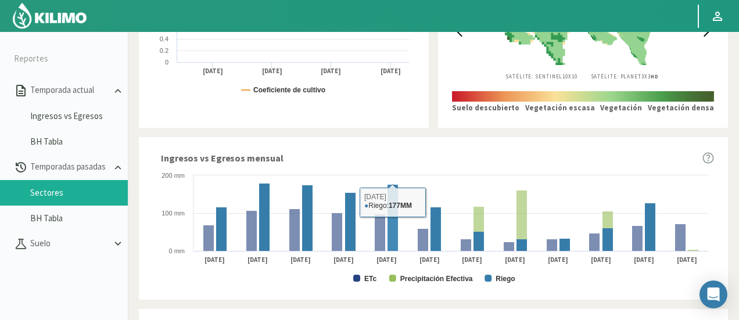
scroll to position [581, 0]
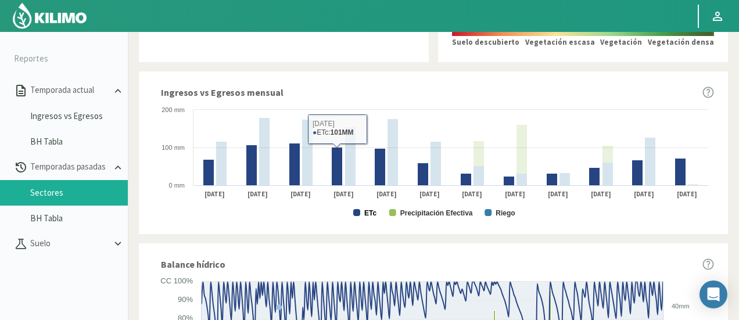
drag, startPoint x: 369, startPoint y: 214, endPoint x: 439, endPoint y: 212, distance: 69.7
click at [370, 214] on text "ETc" at bounding box center [370, 213] width 12 height 8
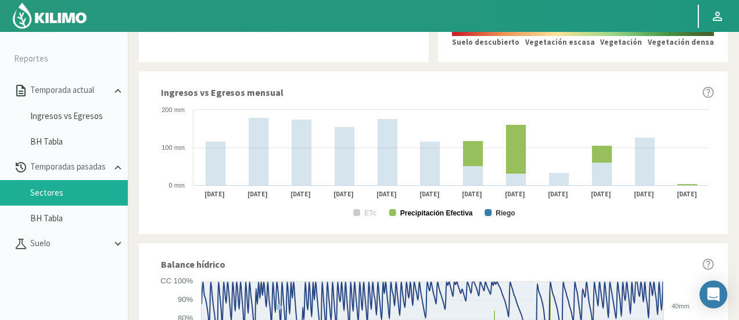
click at [445, 212] on text "Precipitación Efectiva" at bounding box center [436, 213] width 73 height 8
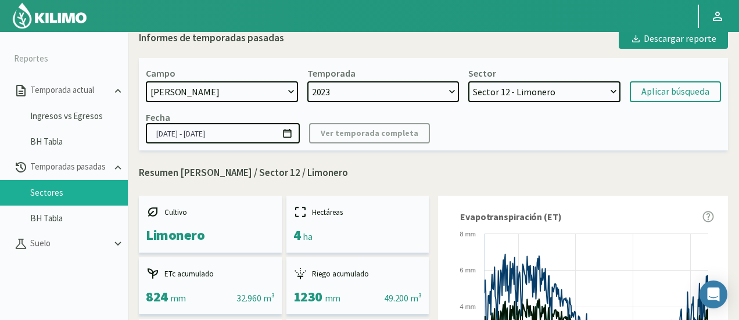
scroll to position [0, 0]
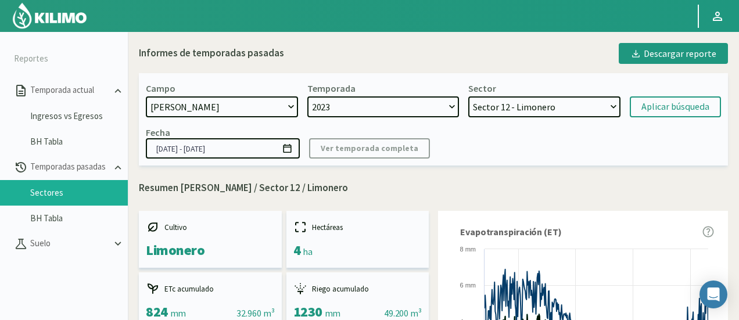
click at [533, 110] on select "Sector 14 - Palto Sector 13 - Limonero Sector 12 - Limonero Sector 11 - Palto S…" at bounding box center [544, 106] width 152 height 21
click at [468, 96] on select "Sector 14 - Palto Sector 13 - Limonero Sector 12 - Limonero Sector 11 - Palto S…" at bounding box center [544, 106] width 152 height 21
click at [655, 100] on div "Aplicar búsqueda" at bounding box center [675, 107] width 68 height 14
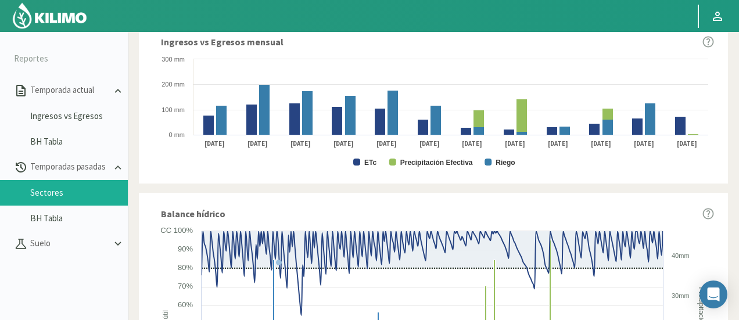
scroll to position [639, 0]
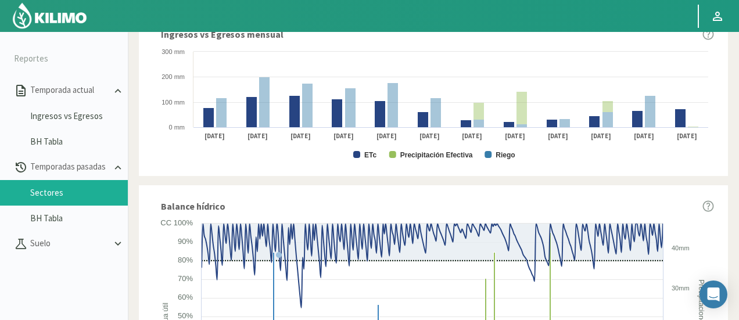
click at [360, 151] on rect at bounding box center [433, 104] width 561 height 116
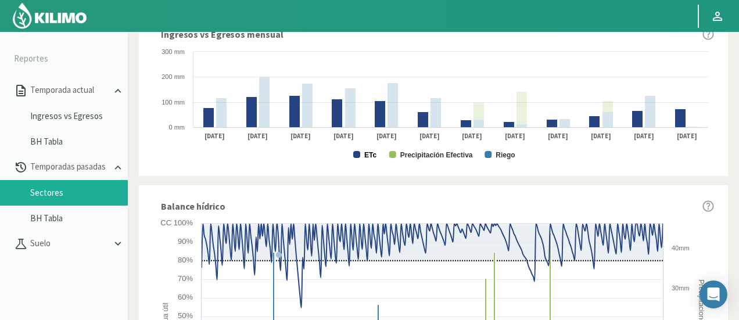
click at [367, 152] on text "ETc" at bounding box center [370, 155] width 12 height 8
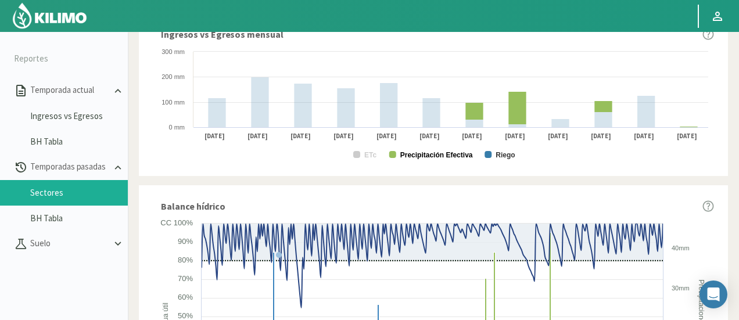
click at [411, 157] on text "Precipitación Efectiva" at bounding box center [436, 155] width 73 height 8
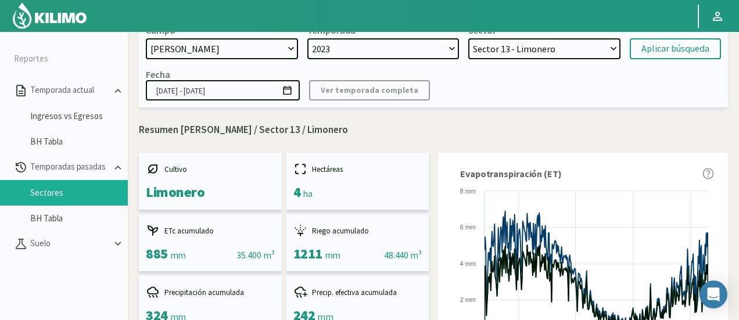
scroll to position [0, 0]
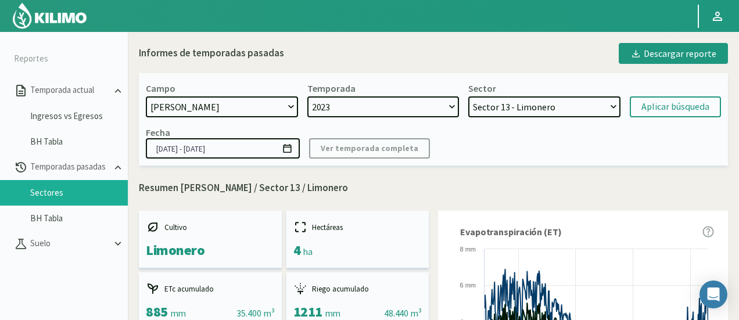
click at [537, 118] on div "Campo 21 de Septiembre 8 Fuegos Acograpes - Ag. Carlos Muñoz Herrera Acograpes …" at bounding box center [433, 119] width 589 height 92
click at [537, 113] on select "Sector 14 - Palto Sector 13 - Limonero Sector 12 - Limonero Sector 11 - Palto S…" at bounding box center [544, 106] width 152 height 21
click at [468, 96] on select "Sector 14 - Palto Sector 13 - Limonero Sector 12 - Limonero Sector 11 - Palto S…" at bounding box center [544, 106] width 152 height 21
click at [653, 109] on div "Aplicar búsqueda" at bounding box center [675, 107] width 68 height 14
click at [343, 99] on select "2023" at bounding box center [383, 106] width 152 height 21
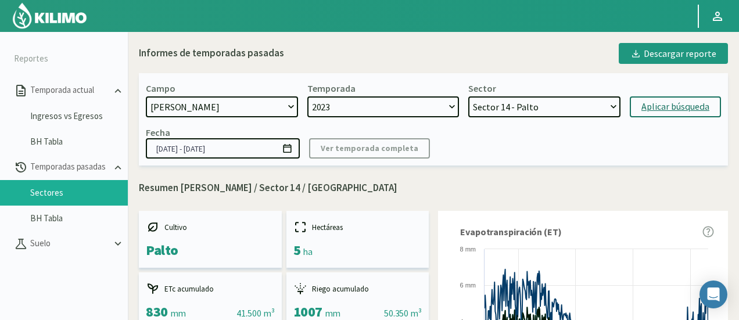
click at [343, 99] on select "2023" at bounding box center [383, 106] width 152 height 21
click at [658, 99] on button "Aplicar búsqueda" at bounding box center [675, 106] width 91 height 21
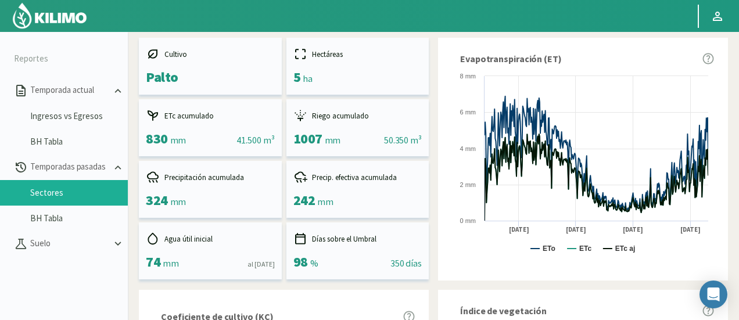
scroll to position [174, 0]
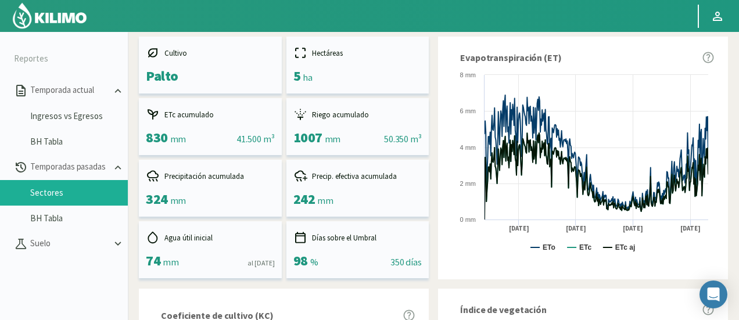
select select "195: Object"
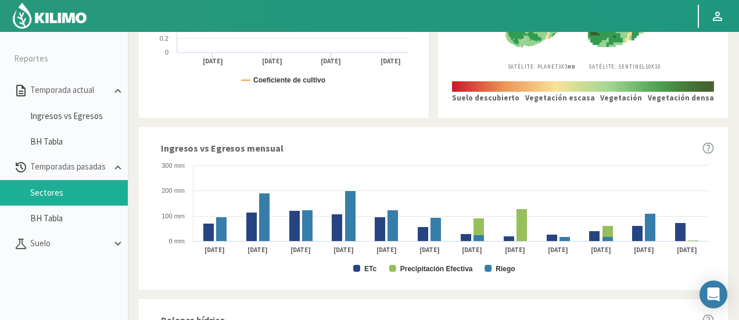
scroll to position [639, 0]
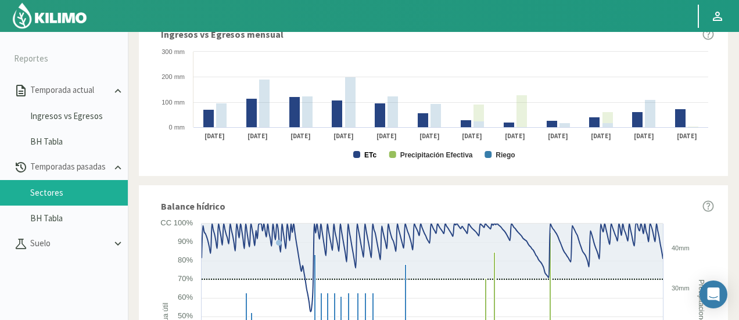
click at [368, 151] on text "ETc" at bounding box center [370, 155] width 12 height 8
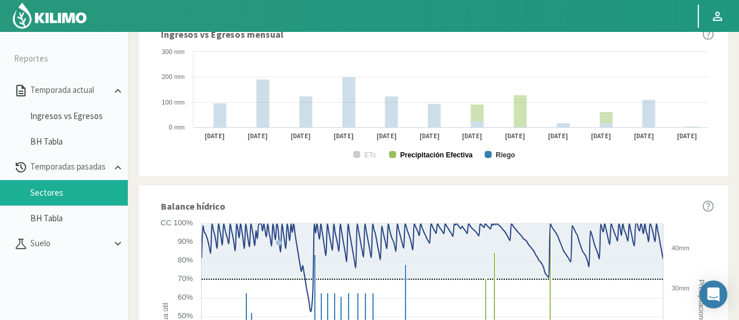
click at [414, 159] on text "Precipitación Efectiva" at bounding box center [436, 155] width 73 height 8
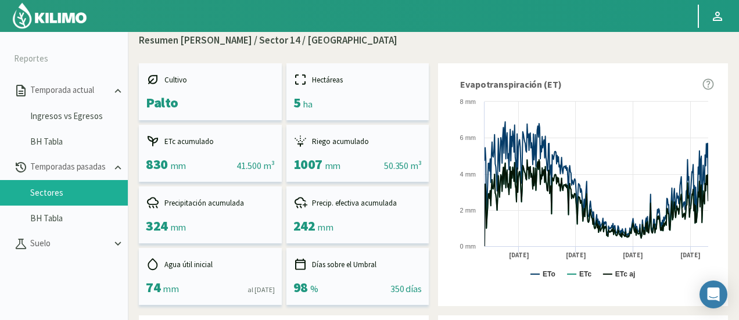
scroll to position [0, 0]
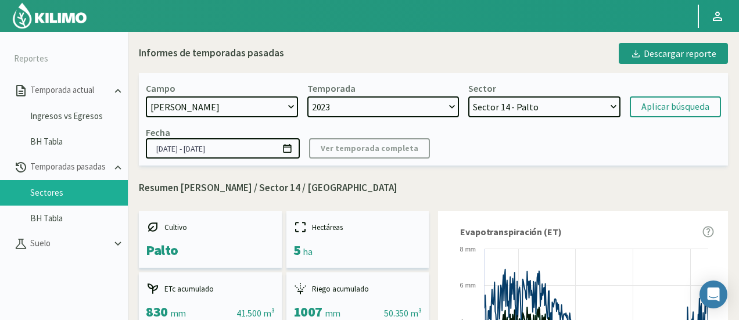
click at [519, 108] on select "Sector 14 - Palto Sector 13 - Limonero Sector 12 - Limonero Sector 11 - Palto S…" at bounding box center [544, 106] width 152 height 21
click at [268, 107] on select "21 de Septiembre 8 Fuegos Acograpes - Ag. Carlos Muñoz Herrera Acograpes - Ag. …" at bounding box center [222, 106] width 152 height 21
select select "1224: Object"
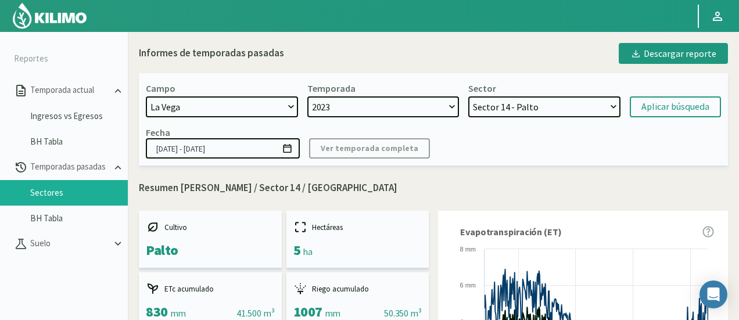
click at [146, 96] on select "21 de Septiembre 8 Fuegos Acograpes - Ag. Carlos Muñoz Herrera Acograpes - Ag. …" at bounding box center [222, 106] width 152 height 21
click at [336, 113] on select "2023" at bounding box center [383, 106] width 152 height 21
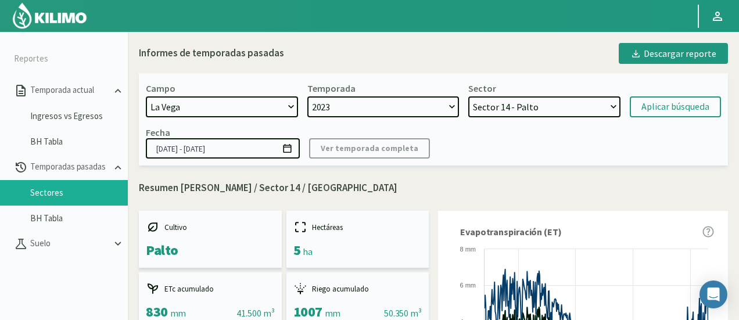
click at [336, 113] on select "2023" at bounding box center [383, 106] width 152 height 21
select select "1: 2024"
select select "208: Object"
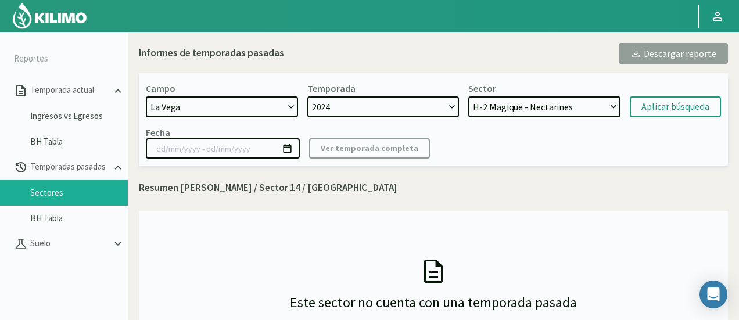
click at [336, 113] on select "2024 2023" at bounding box center [383, 106] width 152 height 21
select select "0: 2023"
click at [307, 96] on select "2024 2023" at bounding box center [383, 106] width 152 height 21
click at [534, 105] on select "SN Santina - Ciruela H-3 Ciruelos 2019 - Ciruela S-2 Nectarin - Nectarines S-2 …" at bounding box center [544, 106] width 152 height 21
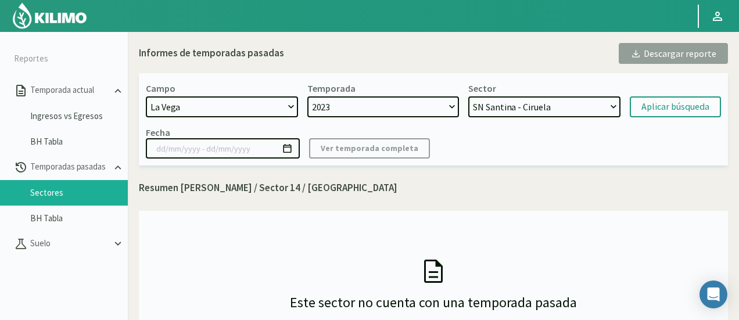
click at [526, 100] on select "SN Santina - Ciruela H-3 Ciruelos 2019 - Ciruela S-2 Nectarin - Nectarines S-2 …" at bounding box center [544, 106] width 152 height 21
select select "234: Object"
click at [468, 96] on select "SN Santina - Ciruela H-3 Ciruelos 2019 - Ciruela S-2 Nectarin - Nectarines S-2 …" at bounding box center [544, 106] width 152 height 21
click at [641, 109] on div "Aplicar búsqueda" at bounding box center [675, 107] width 68 height 14
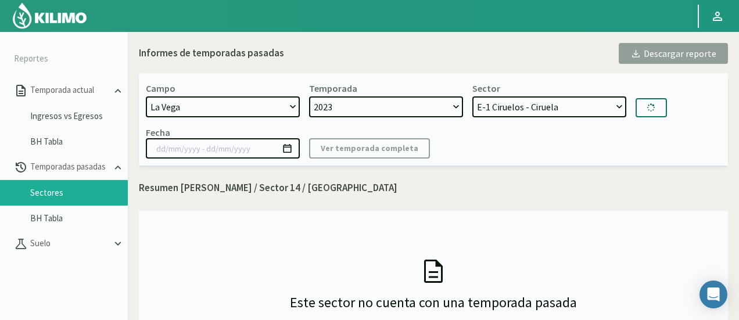
type input "21/09/2023 - 02/07/2024"
select select "251: Object"
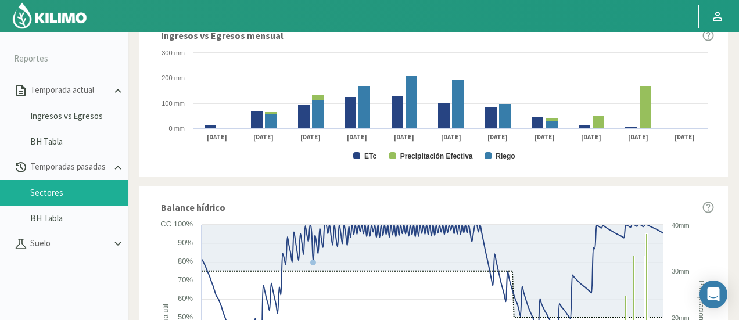
scroll to position [639, 0]
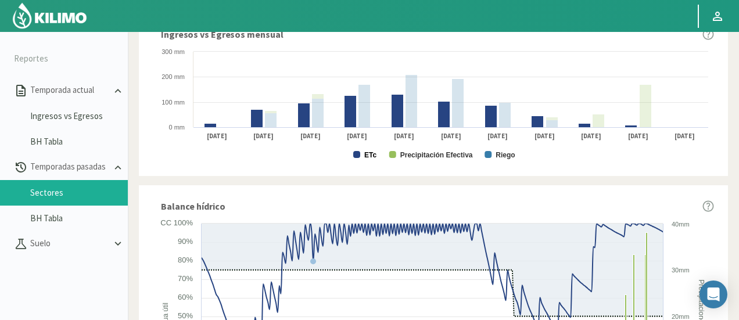
click at [369, 154] on text "ETc" at bounding box center [370, 155] width 12 height 8
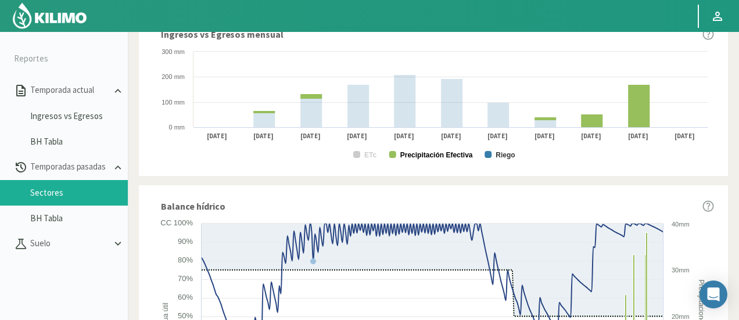
click at [450, 154] on text "Precipitación Efectiva" at bounding box center [436, 155] width 73 height 8
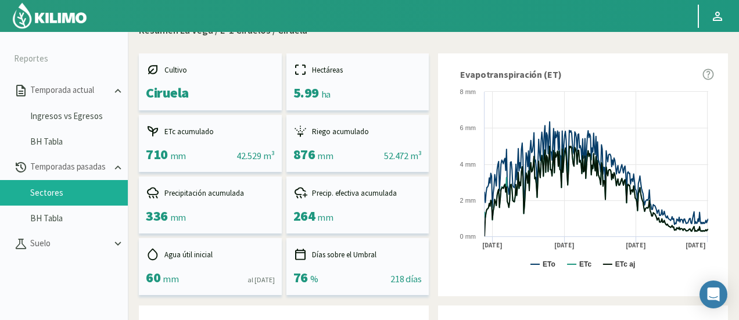
scroll to position [0, 0]
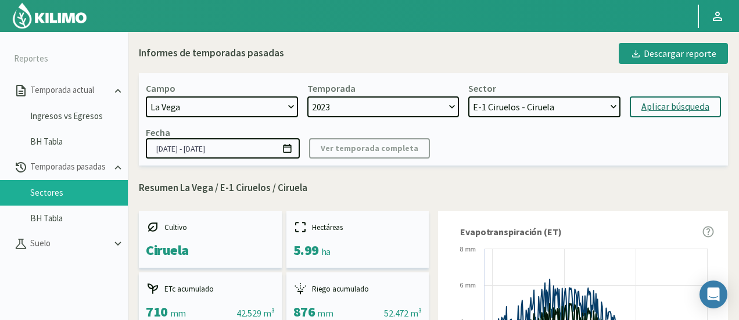
click at [392, 98] on select "2024 2023" at bounding box center [383, 106] width 152 height 21
select select "1: 2024"
click at [307, 96] on select "2024 2023" at bounding box center [383, 106] width 152 height 21
click at [572, 114] on select "H-2 Magique - Nectarines E-4 Ciruelos 2013 y 2018 - Ciruela S-2 Flavor - Ciruel…" at bounding box center [544, 106] width 152 height 21
click at [468, 96] on select "H-2 Magique - Nectarines E-4 Ciruelos 2013 y 2018 - Ciruela S-2 Flavor - Ciruel…" at bounding box center [544, 106] width 152 height 21
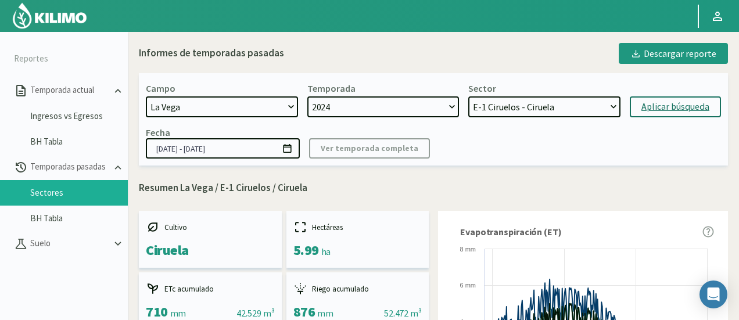
click at [672, 103] on div "Aplicar búsqueda" at bounding box center [675, 107] width 68 height 14
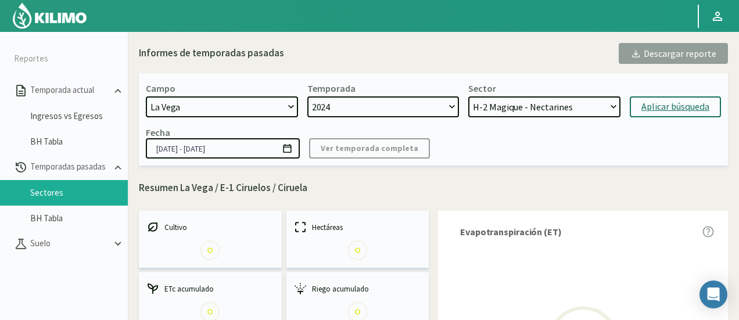
select select "281: Object"
type input "01/07/2024 - 17/07/2025"
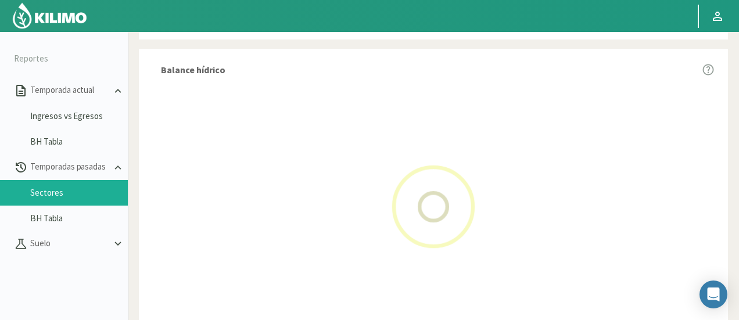
scroll to position [601, 0]
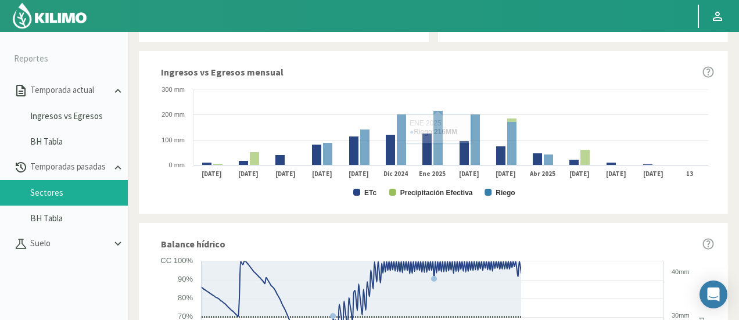
click at [364, 193] on rect at bounding box center [433, 142] width 561 height 116
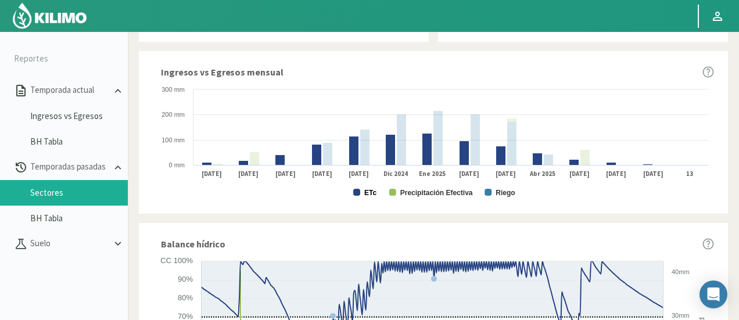
click at [369, 192] on text "ETc" at bounding box center [370, 193] width 12 height 8
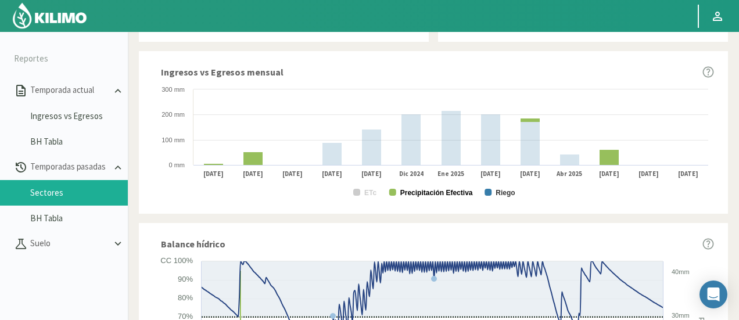
click at [430, 192] on text "Precipitación Efectiva" at bounding box center [436, 193] width 73 height 8
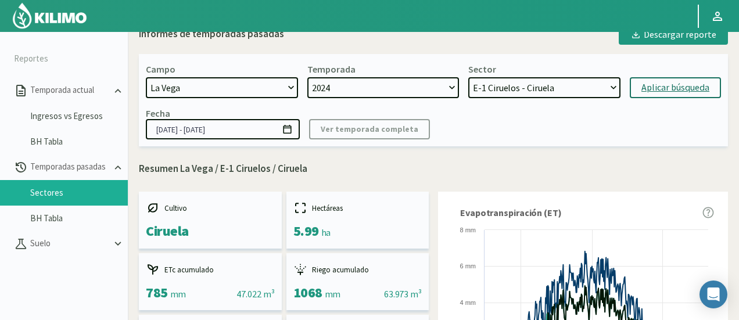
scroll to position [0, 0]
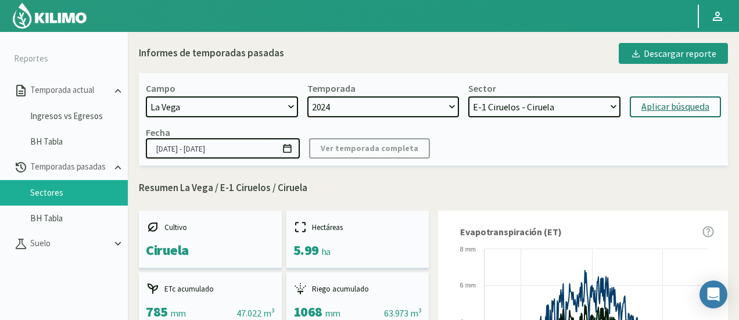
click at [494, 103] on select "H-2 Magique - Nectarines E-4 Ciruelos 2013 y 2018 - Ciruela S-2 Flavor - Ciruel…" at bounding box center [544, 106] width 152 height 21
click at [409, 113] on select "2024 2023" at bounding box center [383, 106] width 152 height 21
select select "0: 2023"
click at [307, 96] on select "2024 2023" at bounding box center [383, 106] width 152 height 21
click at [495, 106] on select "SN Santina - Ciruela H-3 Ciruelos 2019 - Ciruela S-2 Nectarin - Nectarines S-2 …" at bounding box center [544, 106] width 152 height 21
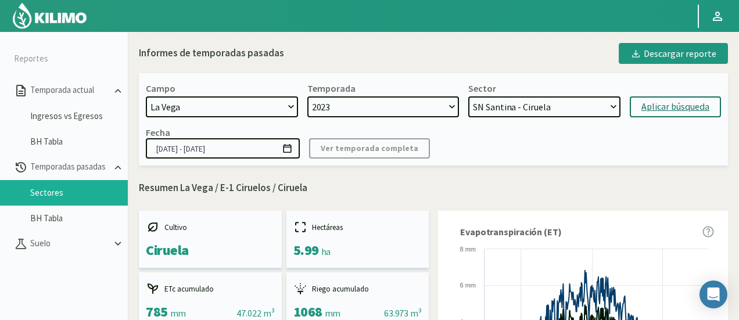
select select "297: Object"
click at [468, 96] on select "SN Santina - Ciruela H-3 Ciruelos 2019 - Ciruela S-2 Nectarin - Nectarines S-2 …" at bounding box center [544, 106] width 152 height 21
click at [666, 101] on div "Aplicar búsqueda" at bounding box center [675, 107] width 68 height 14
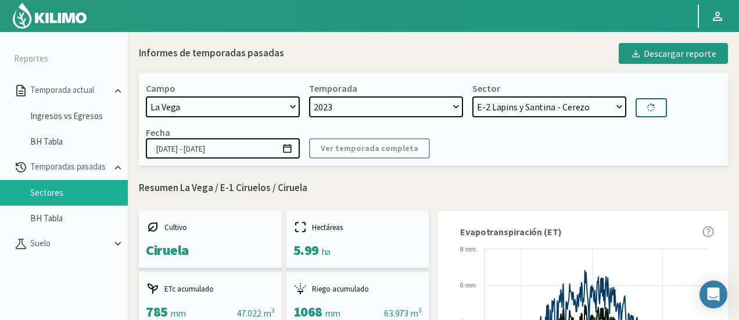
type input "21/09/2023 - 17/07/2024"
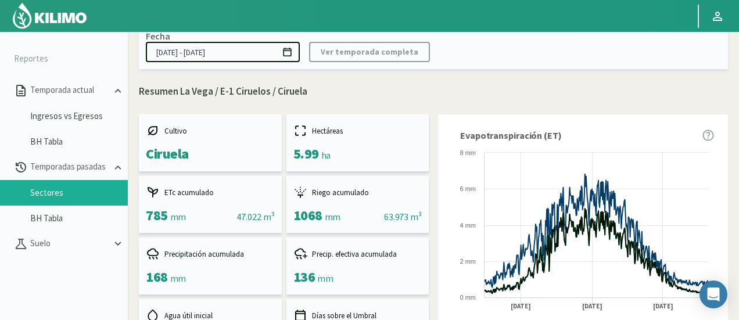
select select "314: Object"
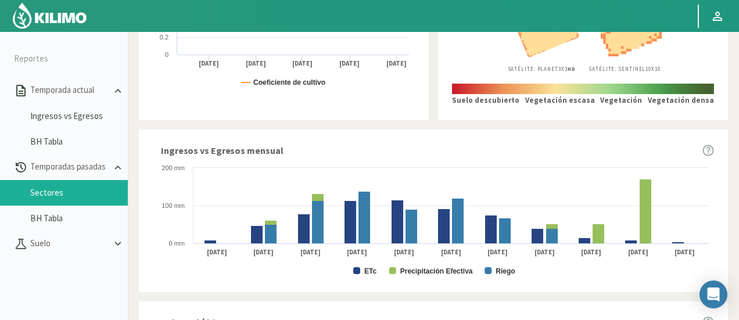
scroll to position [639, 0]
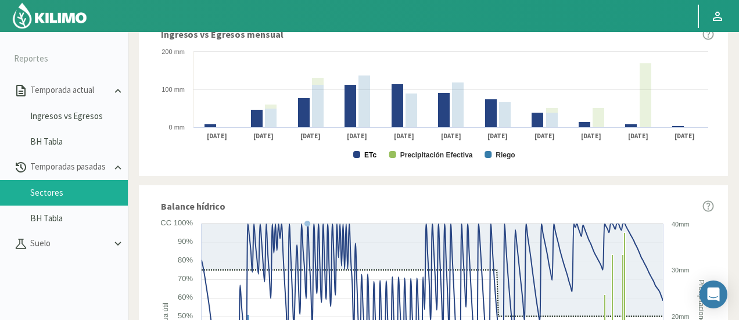
click at [374, 155] on text "ETc" at bounding box center [370, 155] width 12 height 8
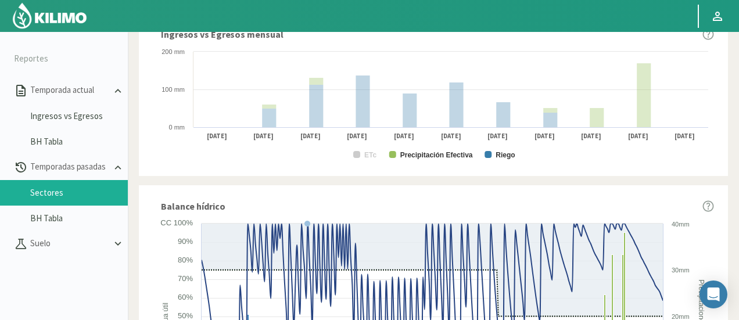
click at [421, 157] on text "Precipitación Efectiva" at bounding box center [436, 155] width 73 height 8
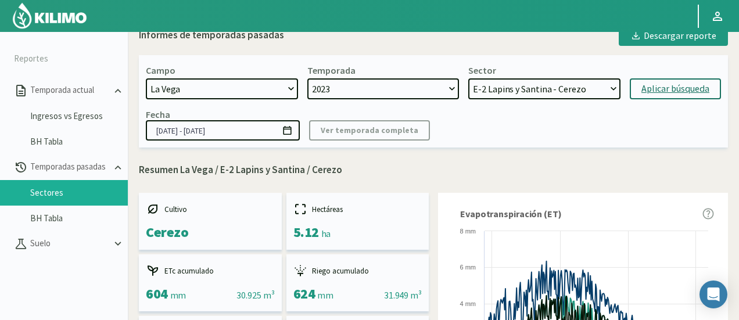
scroll to position [0, 0]
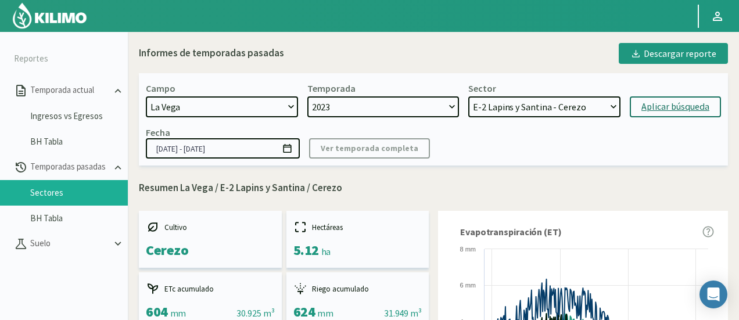
click at [387, 107] on select "2024 2023" at bounding box center [383, 106] width 152 height 21
click at [378, 115] on select "2024 2023" at bounding box center [383, 106] width 152 height 21
click at [377, 123] on div "Campo 21 de Septiembre 8 Fuegos Acograpes - Ag. Carlos Muñoz Herrera Acograpes …" at bounding box center [433, 119] width 589 height 92
click at [368, 83] on div "Temporada 2024 2023" at bounding box center [383, 99] width 152 height 35
click at [351, 100] on select "2024 2023" at bounding box center [383, 106] width 152 height 21
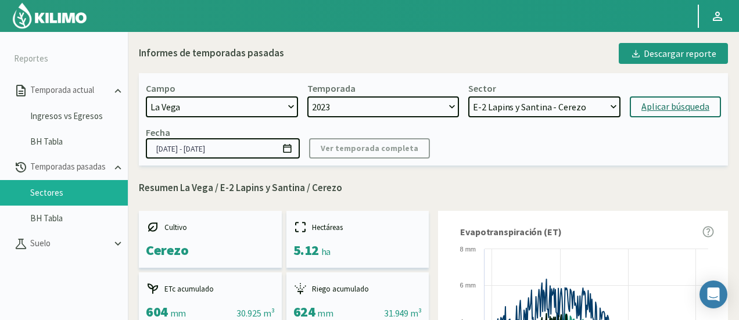
select select "1: 2024"
click at [307, 96] on select "2024 2023" at bounding box center [383, 106] width 152 height 21
click at [581, 110] on select "H-2 Magique - Nectarines E-4 Ciruelos 2013 y 2018 - Ciruela S-2 Flavor - Ciruel…" at bounding box center [544, 106] width 152 height 21
select select "326: Object"
click at [468, 96] on select "H-2 Magique - Nectarines E-4 Ciruelos 2013 y 2018 - Ciruela S-2 Flavor - Ciruel…" at bounding box center [544, 106] width 152 height 21
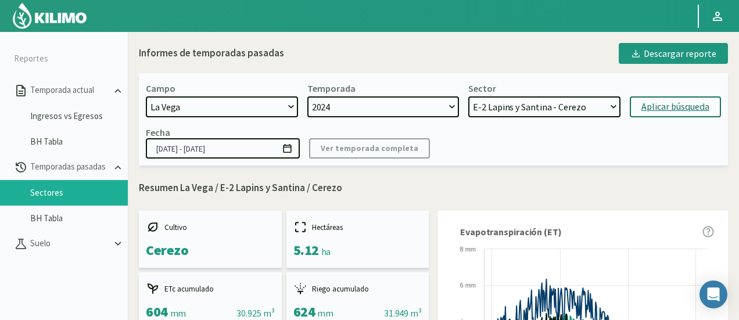
click at [653, 106] on div "Aplicar búsqueda" at bounding box center [675, 107] width 68 height 14
type input "01/07/2024 - 17/07/2025"
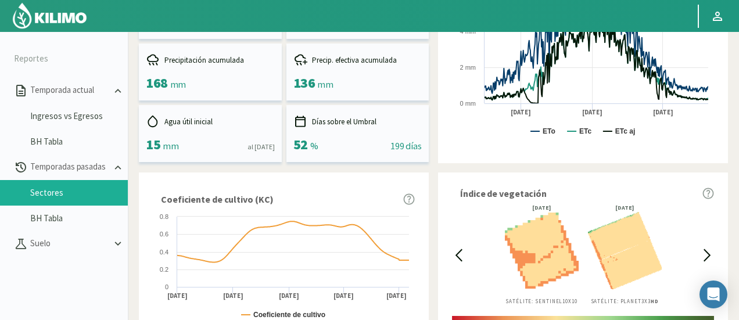
scroll to position [581, 0]
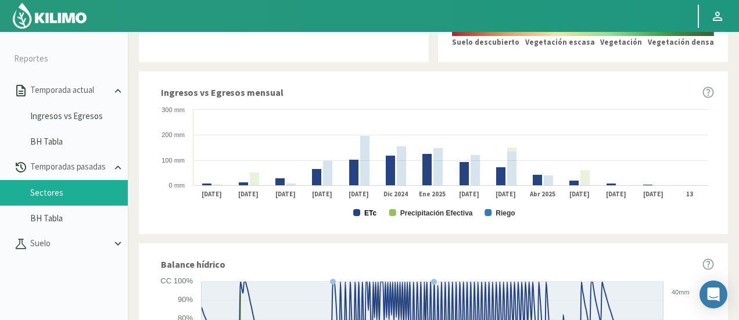
click at [372, 216] on text "ETc" at bounding box center [370, 213] width 12 height 8
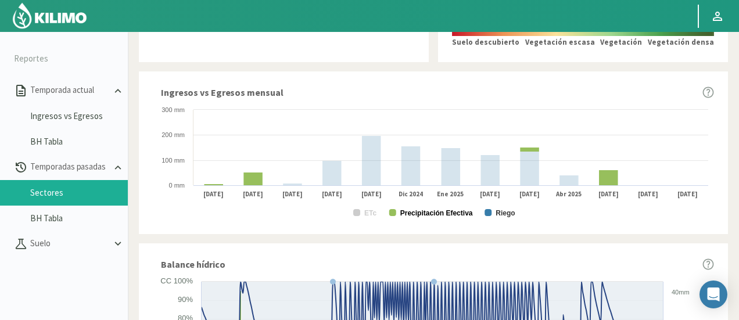
click at [421, 215] on text "Precipitación Efectiva" at bounding box center [436, 213] width 73 height 8
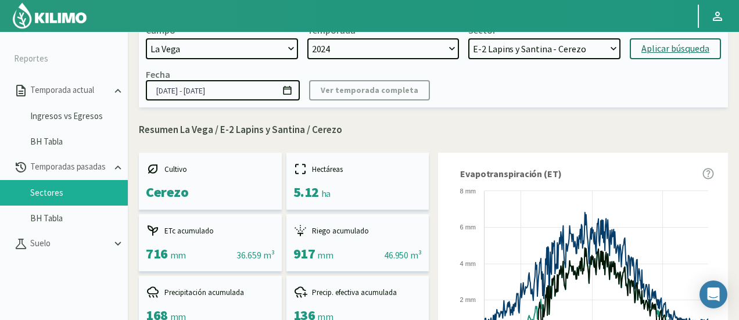
scroll to position [0, 0]
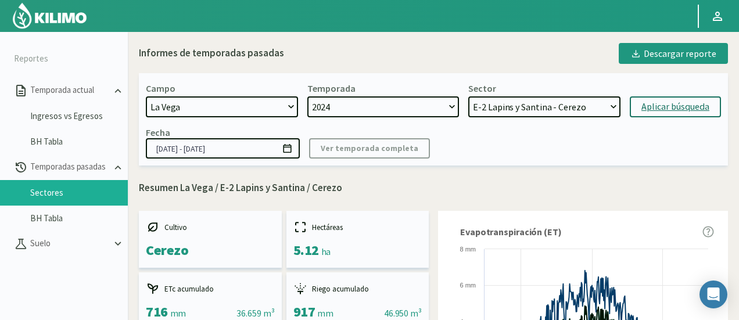
click at [512, 106] on select "H-2 Magique - Nectarines E-4 Ciruelos 2013 y 2018 - Ciruela S-2 Flavor - Ciruel…" at bounding box center [544, 106] width 152 height 21
click at [468, 96] on select "H-2 Magique - Nectarines E-4 Ciruelos 2013 y 2018 - Ciruela S-2 Flavor - Ciruel…" at bounding box center [544, 106] width 152 height 21
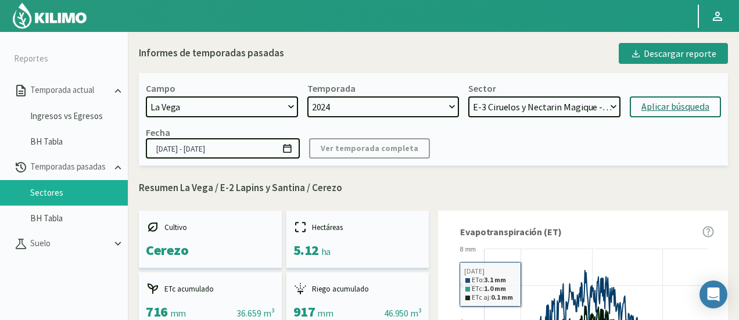
click at [659, 107] on div "Aplicar búsqueda" at bounding box center [675, 107] width 68 height 14
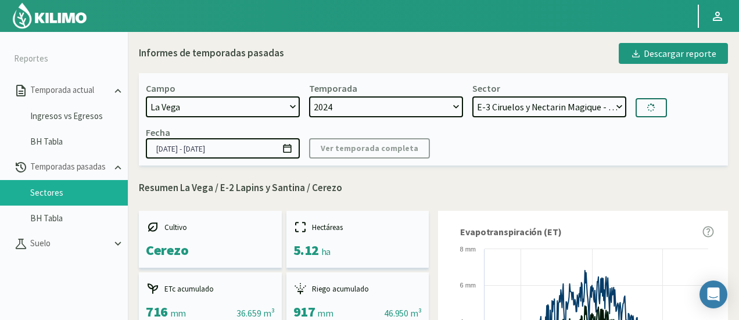
select select "364: Object"
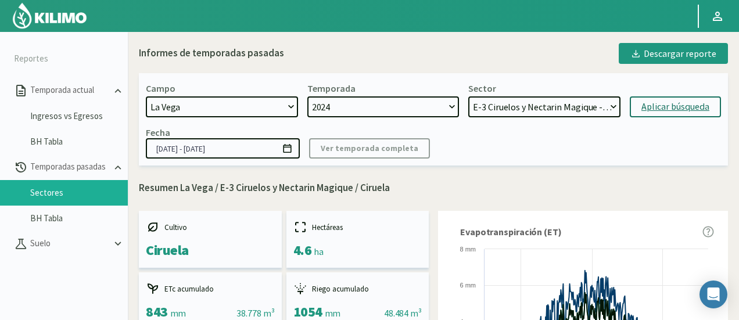
click at [419, 113] on select "2024 2023" at bounding box center [383, 106] width 152 height 21
select select "0: 2023"
click at [307, 96] on select "2024 2023" at bounding box center [383, 106] width 152 height 21
click at [556, 99] on select "SN Santina - Ciruela H-3 Ciruelos 2019 - Ciruela S-2 Nectarin - Nectarines S-2 …" at bounding box center [544, 106] width 152 height 21
select select "375: Object"
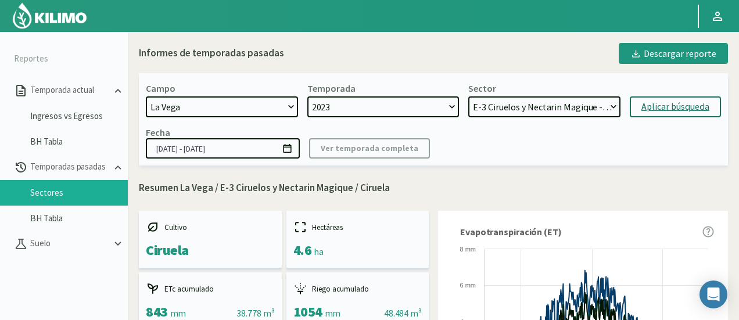
click at [468, 96] on select "SN Santina - Ciruela H-3 Ciruelos 2019 - Ciruela S-2 Nectarin - Nectarines S-2 …" at bounding box center [544, 106] width 152 height 21
click at [673, 104] on div "Aplicar búsqueda" at bounding box center [675, 107] width 68 height 14
type input "21/09/2023 - 02/07/2024"
select select "392: Object"
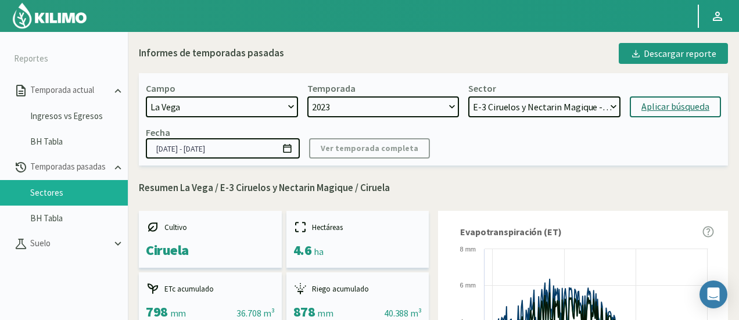
click at [622, 150] on div "Fecha 21/09/2023 - 02/07/2024 Ver temporada completa" at bounding box center [433, 143] width 575 height 32
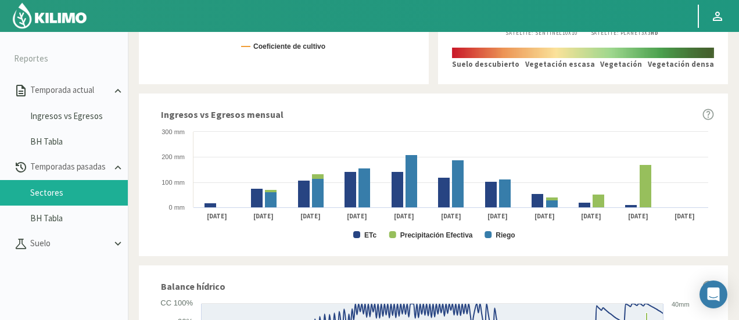
scroll to position [581, 0]
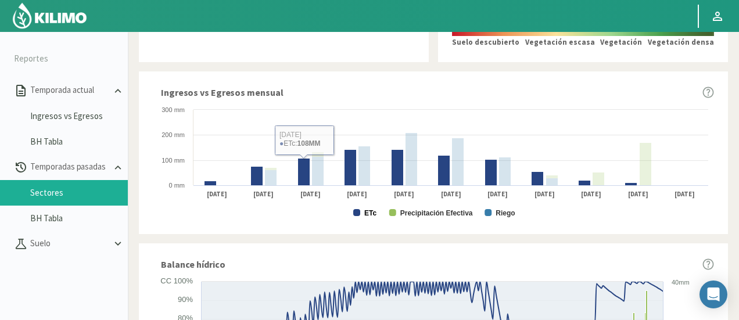
click at [367, 213] on text "ETc" at bounding box center [370, 213] width 12 height 8
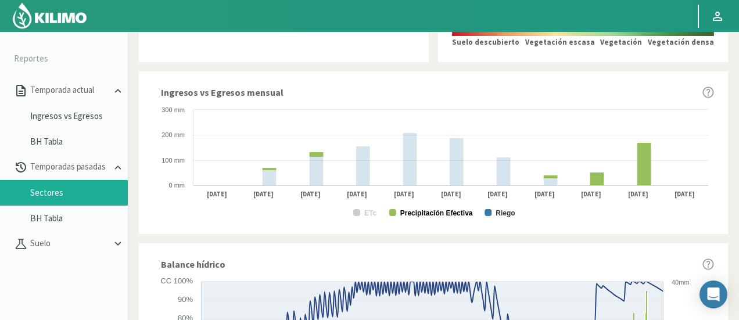
click at [425, 212] on text "Precipitación Efectiva" at bounding box center [436, 213] width 73 height 8
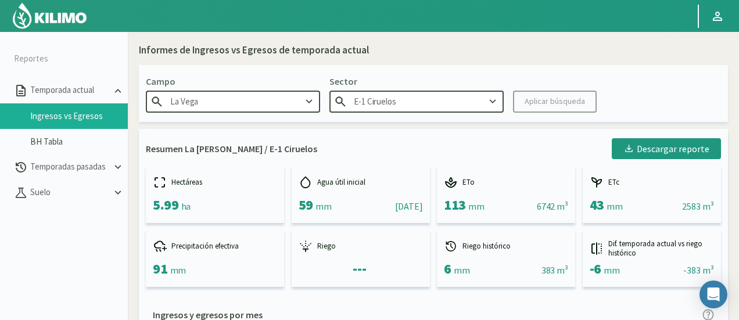
click at [396, 106] on input "E-1 Ciruelos" at bounding box center [416, 101] width 174 height 21
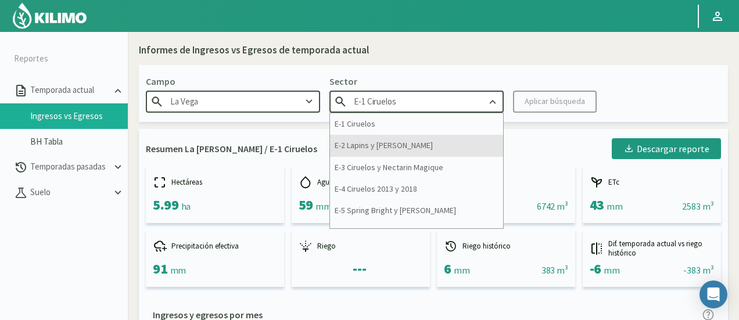
click at [389, 150] on div "E-2 Lapins y [PERSON_NAME]" at bounding box center [416, 145] width 173 height 21
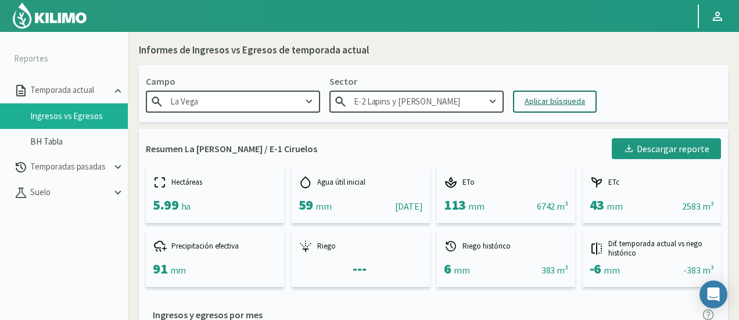
click at [525, 107] on div "Aplicar búsqueda" at bounding box center [555, 101] width 60 height 12
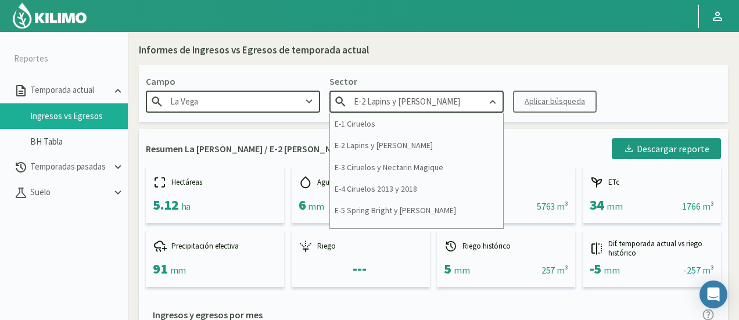
click at [450, 105] on input "E-2 Lapins y [PERSON_NAME]" at bounding box center [416, 101] width 174 height 21
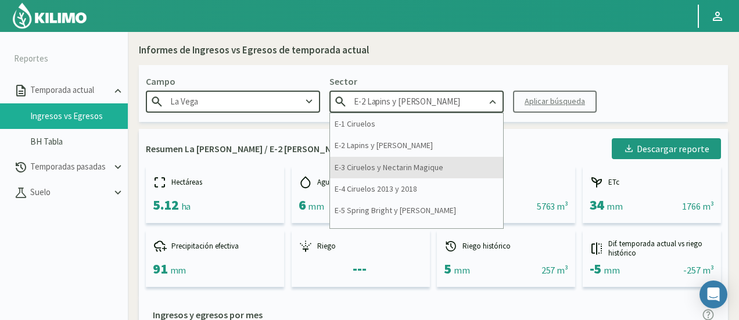
click at [425, 171] on div "E-3 Ciruelos y Nectarin Magique" at bounding box center [416, 167] width 173 height 21
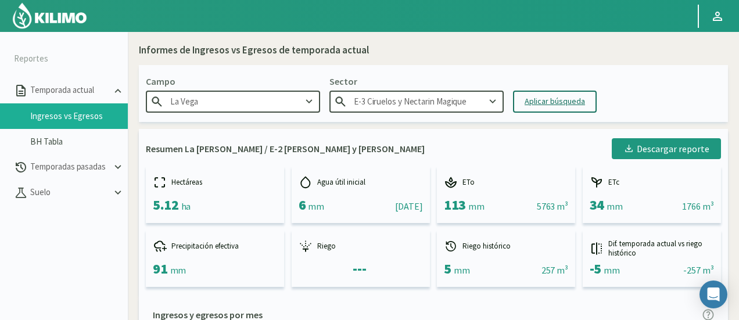
click at [538, 105] on div "Aplicar búsqueda" at bounding box center [555, 101] width 60 height 12
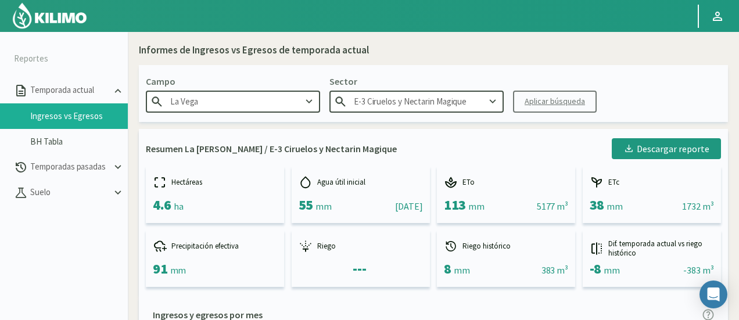
click at [441, 101] on input "E-3 Ciruelos y Nectarin Magique" at bounding box center [416, 101] width 174 height 21
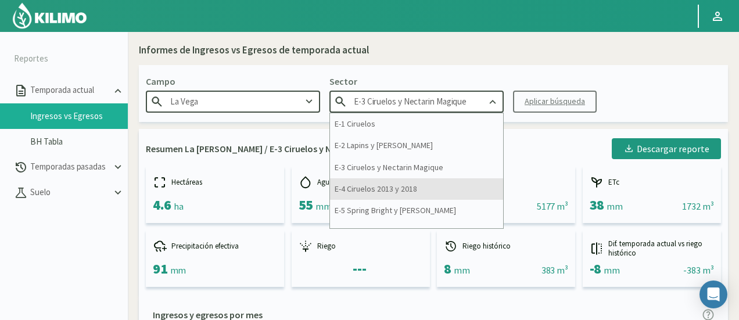
click at [411, 193] on div "E-4 Ciruelos 2013 y 2018" at bounding box center [416, 188] width 173 height 21
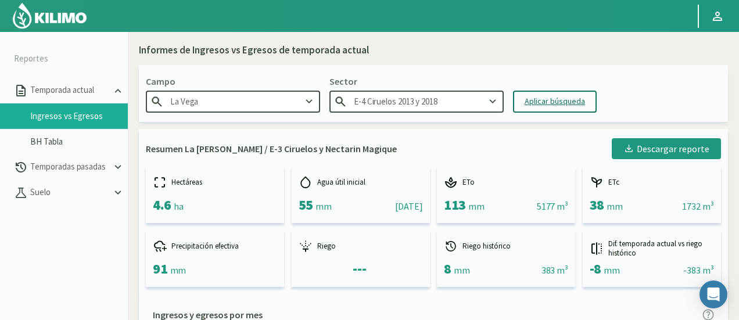
click at [525, 109] on button "Aplicar búsqueda" at bounding box center [555, 102] width 84 height 22
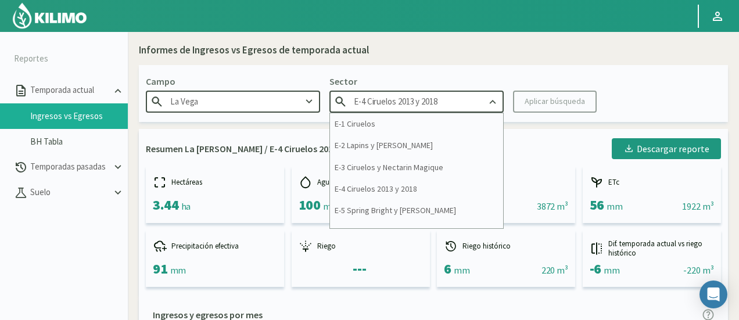
click at [462, 96] on input "E-4 Ciruelos 2013 y 2018" at bounding box center [416, 101] width 174 height 21
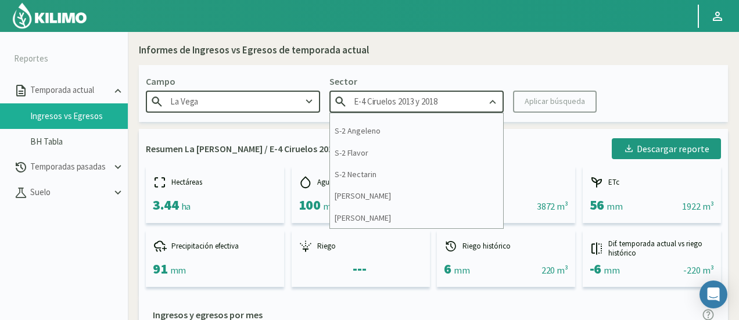
scroll to position [72, 0]
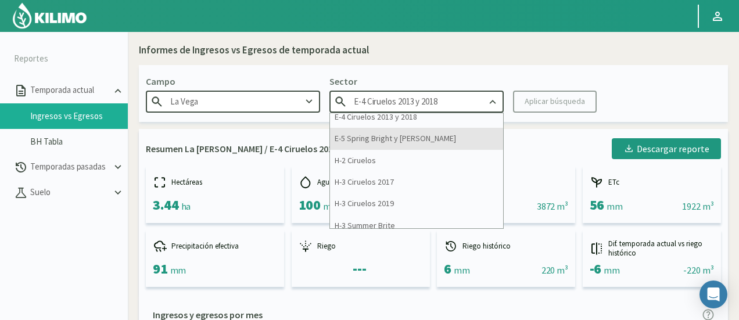
click at [403, 136] on div "E-5 Spring Bright y [PERSON_NAME]" at bounding box center [416, 138] width 173 height 21
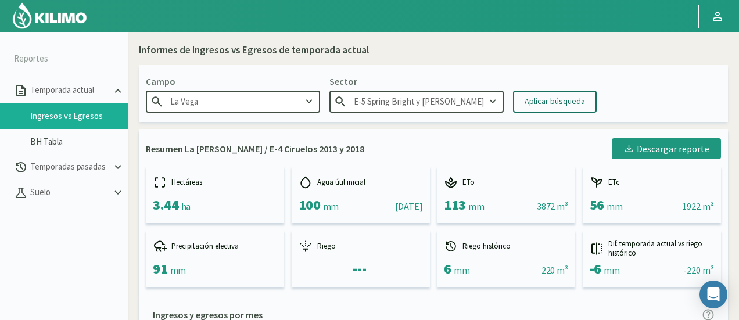
click at [536, 99] on div "Aplicar búsqueda" at bounding box center [555, 101] width 60 height 12
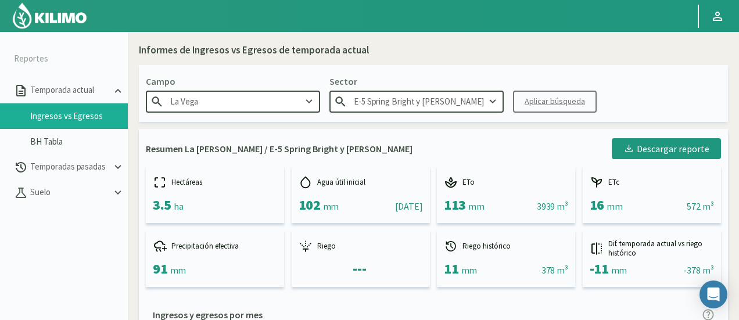
click at [472, 100] on input "E-5 Spring Bright y [PERSON_NAME]" at bounding box center [416, 101] width 174 height 21
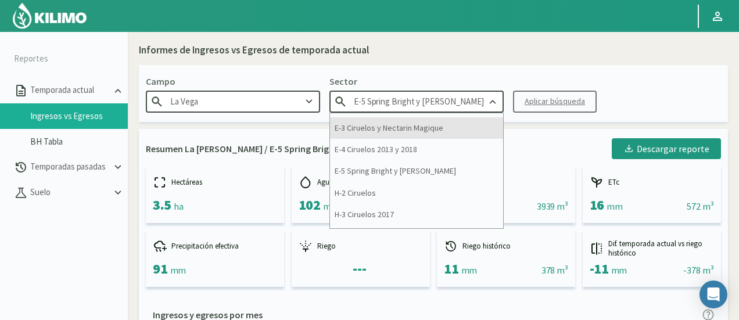
scroll to position [58, 0]
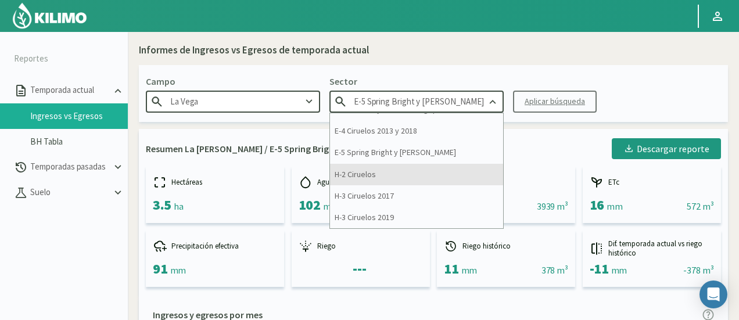
click at [419, 173] on div "H-2 Ciruelos" at bounding box center [416, 174] width 173 height 21
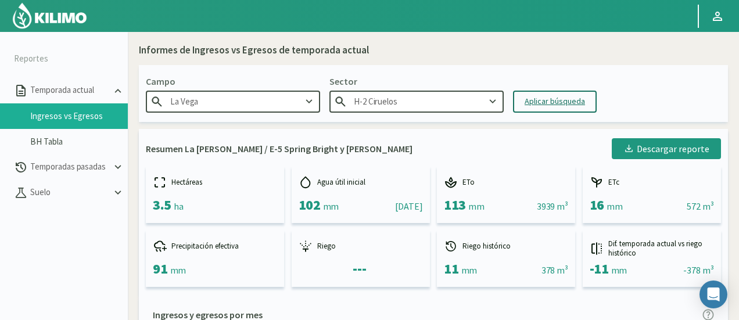
click at [531, 99] on div "Aplicar búsqueda" at bounding box center [555, 101] width 60 height 12
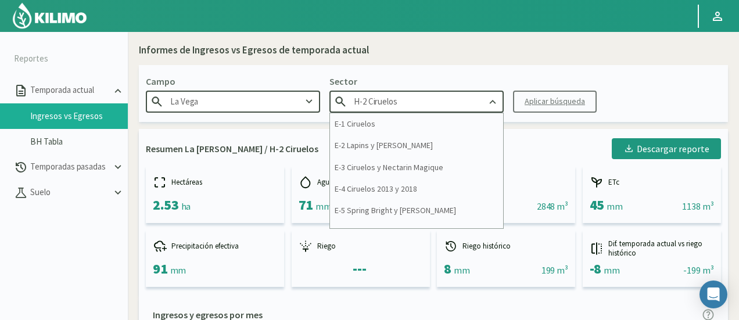
click at [437, 107] on input "H-2 Ciruelos" at bounding box center [416, 101] width 174 height 21
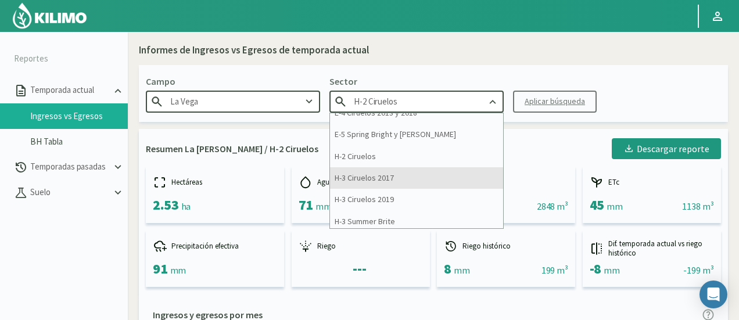
scroll to position [58, 0]
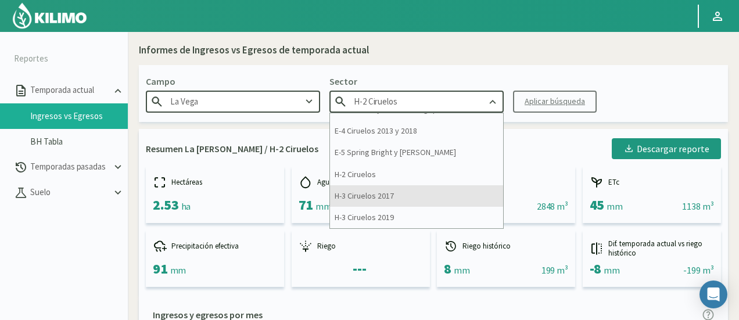
click at [401, 192] on div "H-3 Ciruelos 2017" at bounding box center [416, 195] width 173 height 21
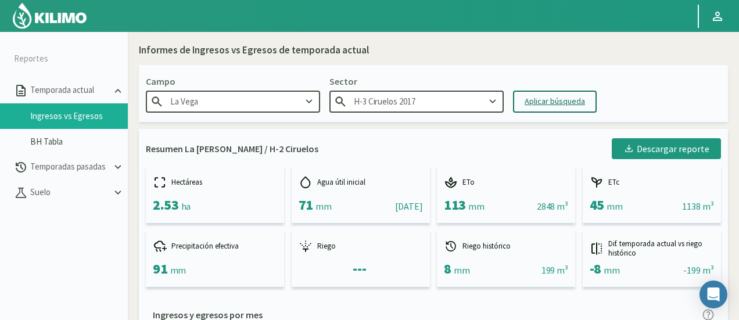
click at [537, 96] on div "Aplicar búsqueda" at bounding box center [555, 101] width 60 height 12
click at [414, 110] on input "H-3 Ciruelos 2017" at bounding box center [416, 101] width 174 height 21
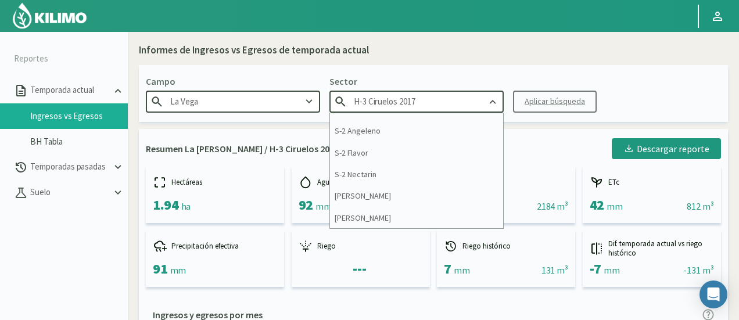
scroll to position [130, 0]
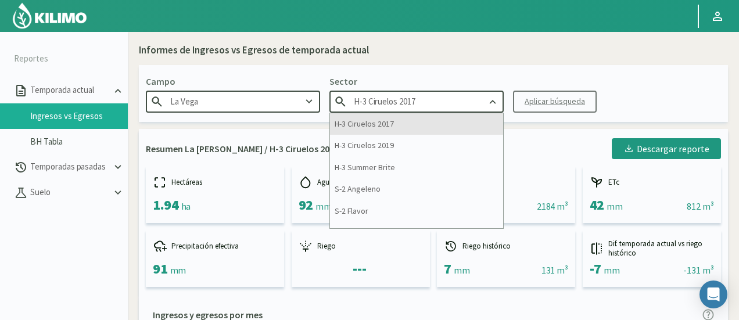
click at [410, 126] on div "H-3 Ciruelos 2017" at bounding box center [416, 123] width 173 height 21
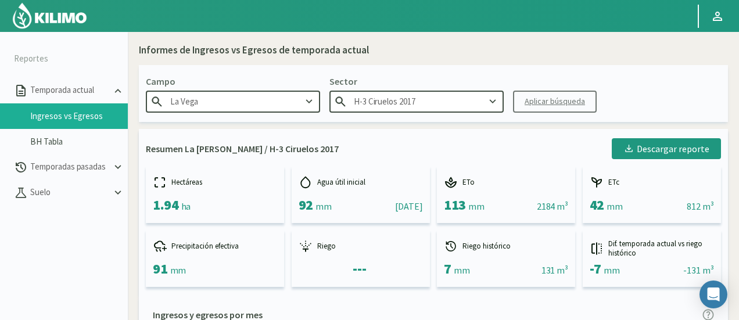
click at [530, 97] on kil-button "Aplicar búsqueda" at bounding box center [555, 102] width 84 height 22
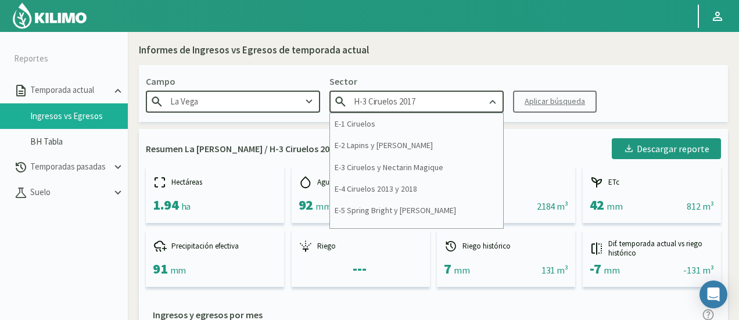
click at [462, 106] on input "H-3 Ciruelos 2017" at bounding box center [416, 101] width 174 height 21
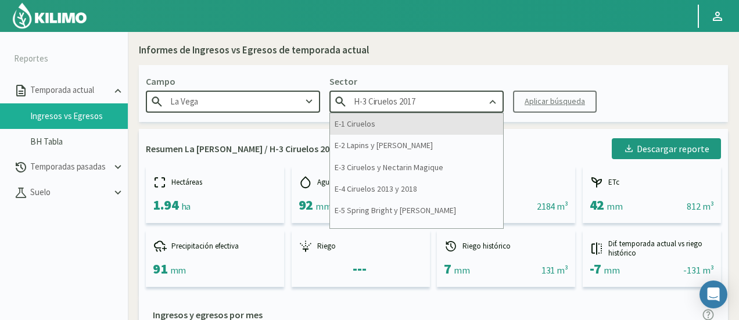
click at [429, 127] on div "E-1 Ciruelos" at bounding box center [416, 123] width 173 height 21
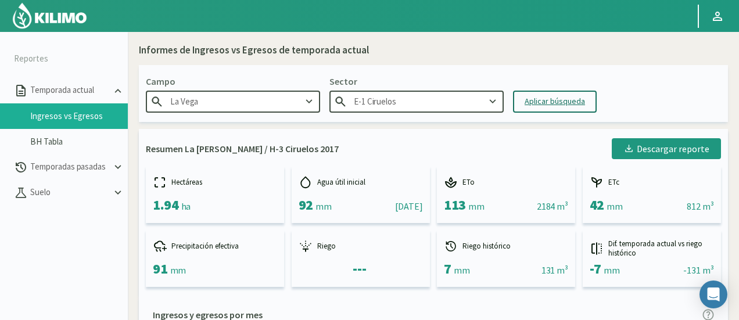
click at [417, 107] on input "E-1 Ciruelos" at bounding box center [416, 101] width 174 height 21
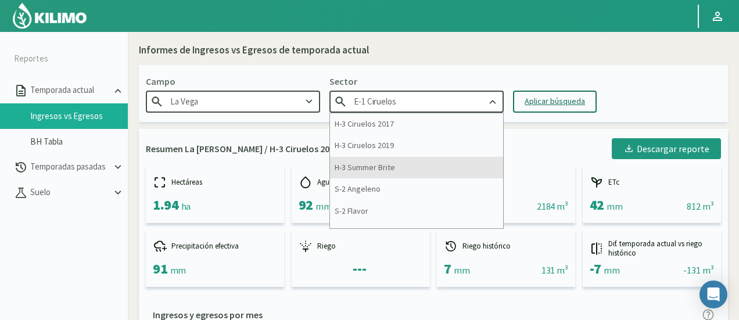
click at [421, 171] on div "H-3 Summer Brite" at bounding box center [416, 167] width 173 height 21
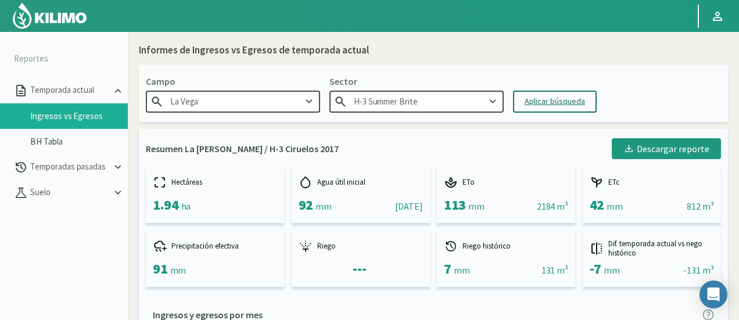
click at [544, 99] on div "Aplicar búsqueda" at bounding box center [555, 101] width 60 height 12
click at [433, 105] on input "H-3 Summer Brite" at bounding box center [416, 101] width 174 height 21
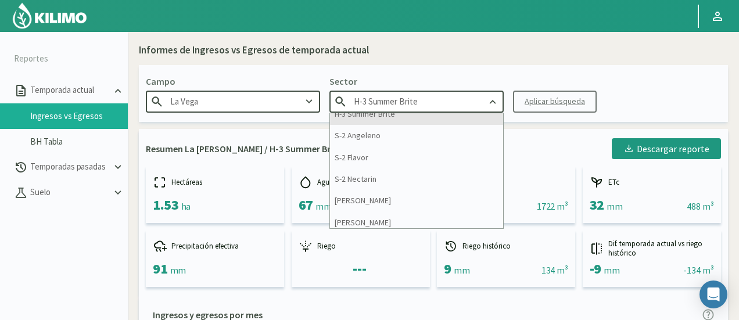
scroll to position [188, 0]
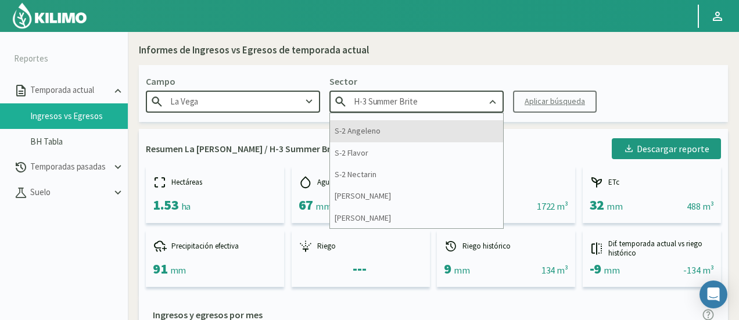
click at [386, 124] on div "S-2 Angeleno" at bounding box center [416, 130] width 173 height 21
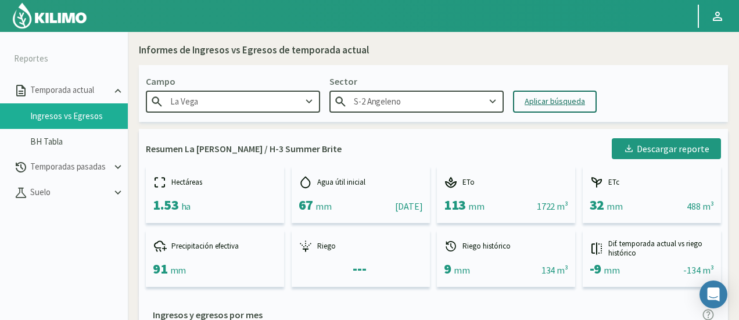
click at [556, 102] on div "Aplicar búsqueda" at bounding box center [555, 101] width 60 height 12
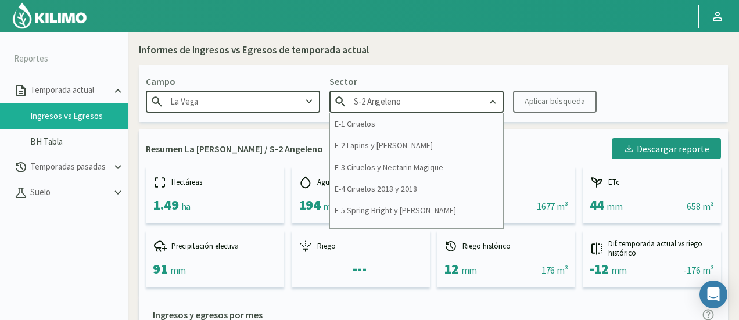
click at [405, 98] on input "S-2 Angeleno" at bounding box center [416, 101] width 174 height 21
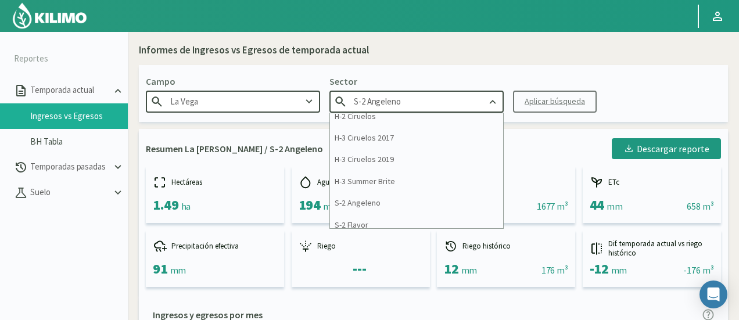
scroll to position [174, 0]
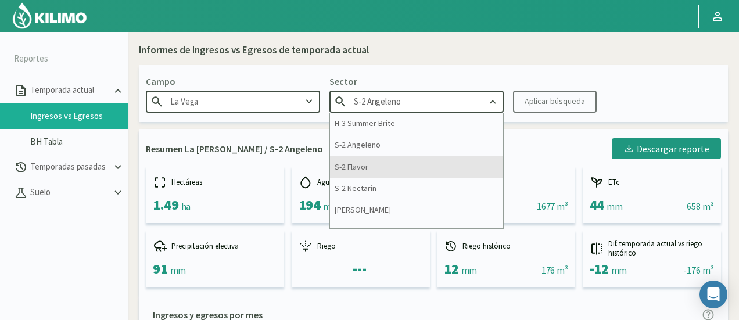
click at [376, 170] on div "S-2 Flavor" at bounding box center [416, 166] width 173 height 21
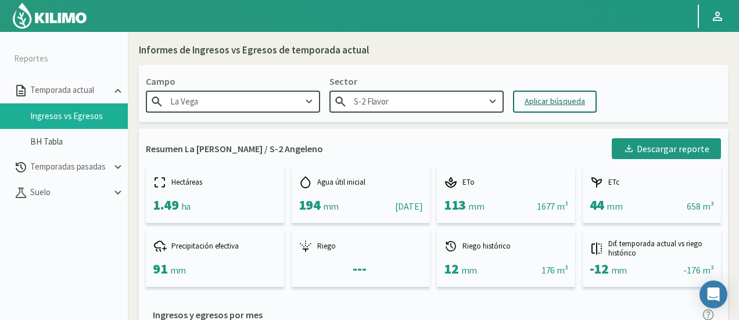
click at [572, 98] on div "Aplicar búsqueda" at bounding box center [555, 101] width 60 height 12
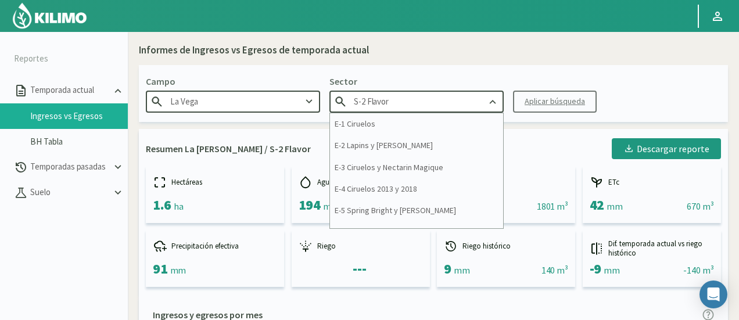
click at [423, 104] on input "S-2 Flavor" at bounding box center [416, 101] width 174 height 21
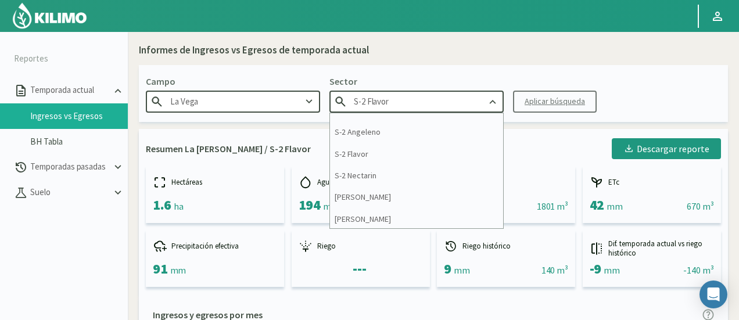
scroll to position [188, 0]
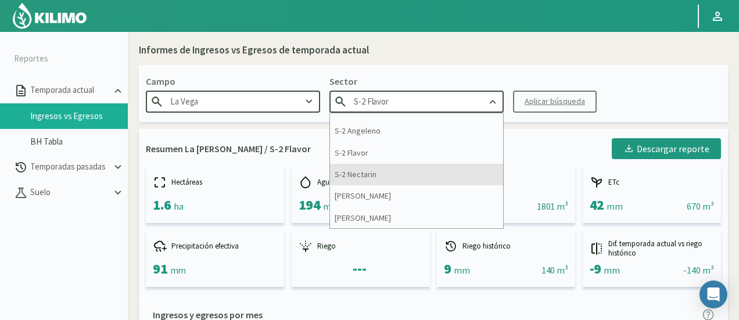
click at [387, 178] on div "S-2 Nectarin" at bounding box center [416, 174] width 173 height 21
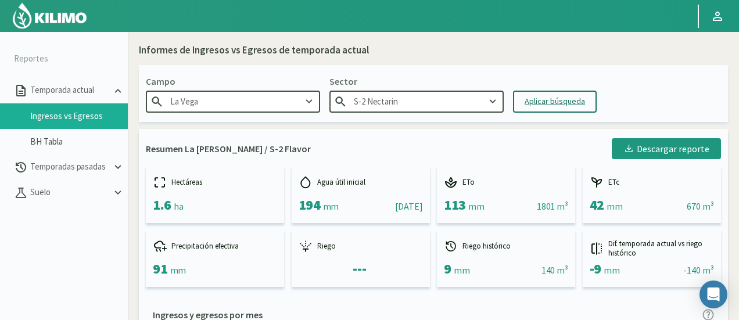
click at [528, 97] on div "Aplicar búsqueda" at bounding box center [555, 101] width 60 height 12
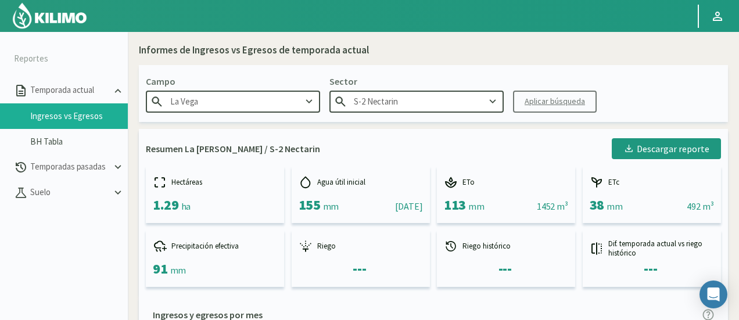
click at [433, 107] on input "S-2 Nectarin" at bounding box center [416, 101] width 174 height 21
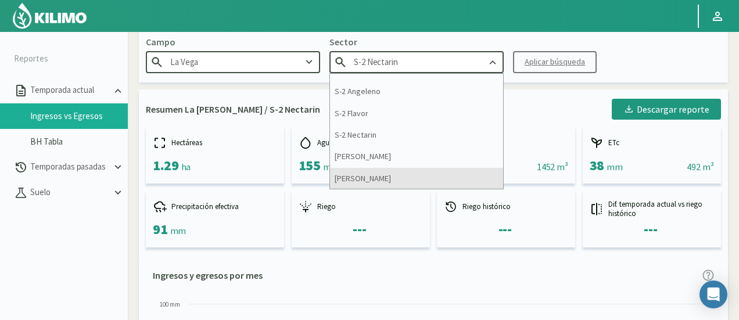
scroll to position [58, 0]
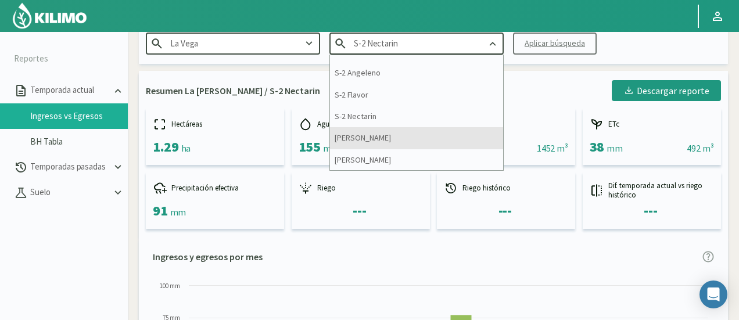
click at [421, 127] on div "SN Lapins" at bounding box center [416, 137] width 173 height 21
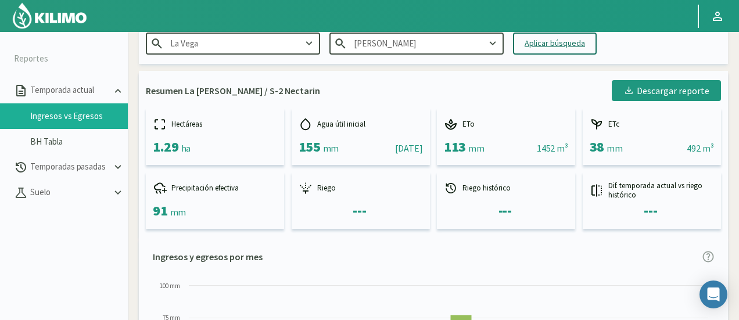
click at [537, 40] on div "Aplicar búsqueda" at bounding box center [555, 43] width 60 height 12
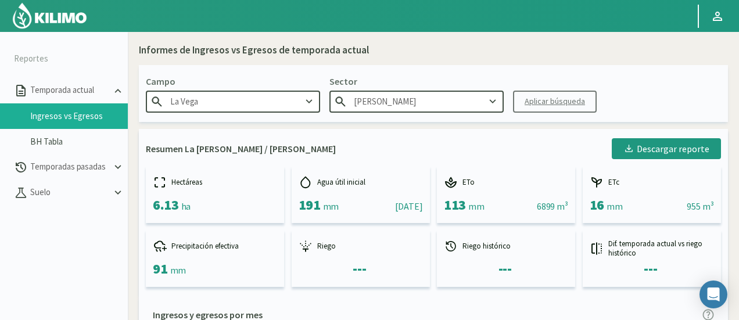
click at [451, 105] on input "SN Lapins" at bounding box center [416, 101] width 174 height 21
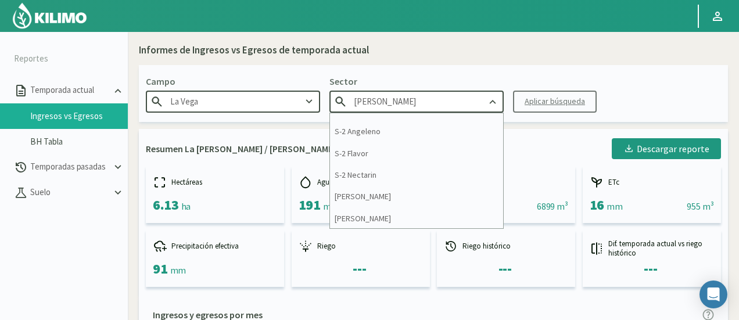
scroll to position [188, 0]
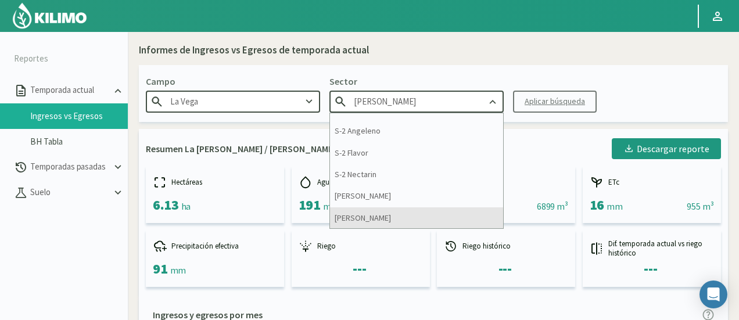
click at [411, 218] on div "SN Santina" at bounding box center [416, 217] width 173 height 21
type input "SN Santina"
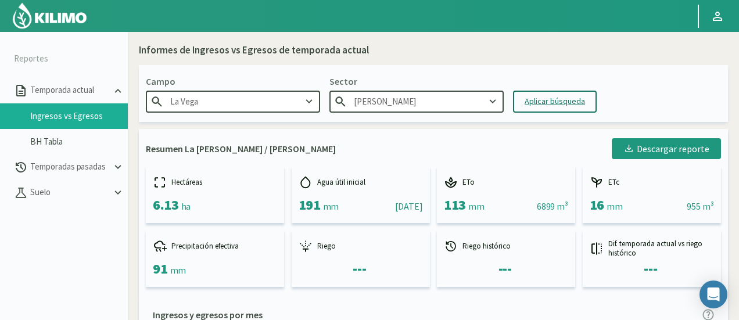
click at [530, 100] on div "Aplicar búsqueda" at bounding box center [555, 101] width 60 height 12
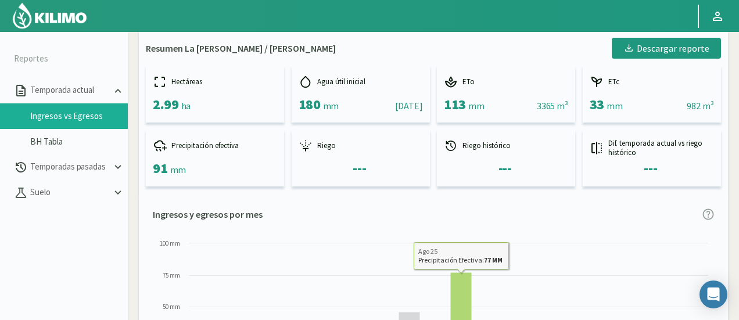
scroll to position [58, 0]
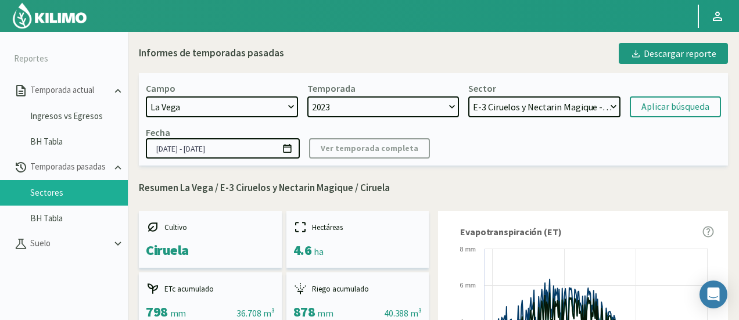
select select "1224: Object"
select select "0: 2023"
select select "392: Object"
click at [508, 113] on select "SN Santina - Ciruela H-3 Ciruelos 2019 - Ciruela S-2 Nectarin - Nectarines S-2 …" at bounding box center [544, 106] width 152 height 21
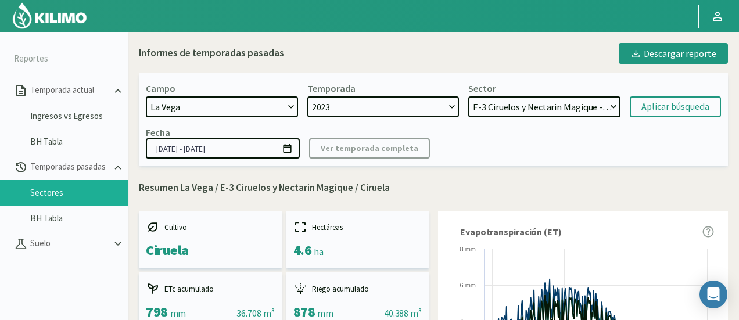
click at [368, 101] on select "2024 2023" at bounding box center [383, 106] width 152 height 21
select select "1: 2024"
click at [307, 96] on select "2024 2023" at bounding box center [383, 106] width 152 height 21
click at [515, 107] on select "H-2 Magique - Nectarines E-4 Ciruelos 2013 y 2018 - Ciruela S-2 Flavor - Ciruel…" at bounding box center [544, 106] width 152 height 21
select select "413: Object"
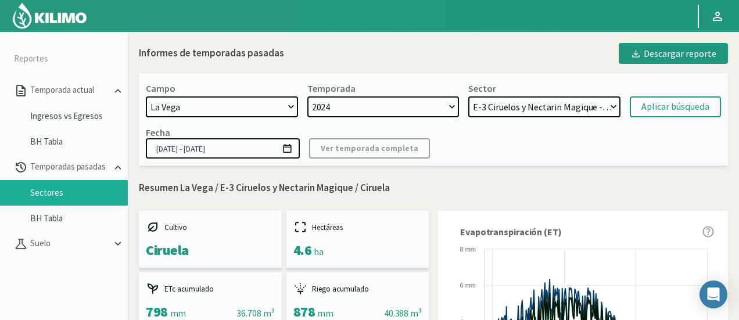
click at [468, 96] on select "H-2 Magique - Nectarines E-4 Ciruelos 2013 y 2018 - Ciruela S-2 Flavor - Ciruel…" at bounding box center [544, 106] width 152 height 21
click at [674, 108] on div "Aplicar búsqueda" at bounding box center [675, 107] width 68 height 14
type input "[DATE] - [DATE]"
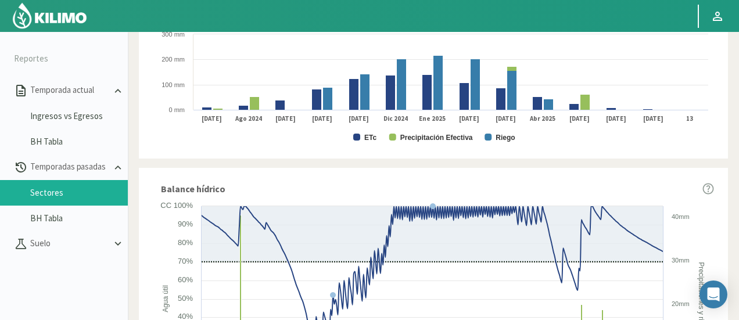
scroll to position [697, 0]
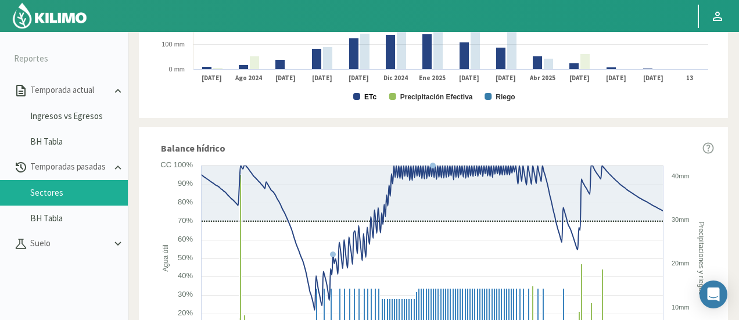
click at [366, 99] on text "ETc" at bounding box center [370, 97] width 12 height 8
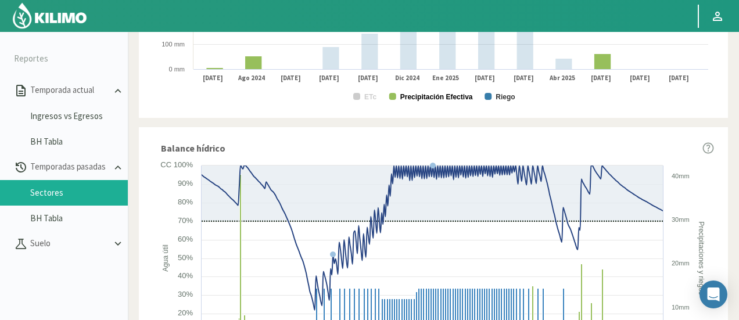
click at [433, 94] on text "Precipitación Efectiva" at bounding box center [436, 97] width 73 height 8
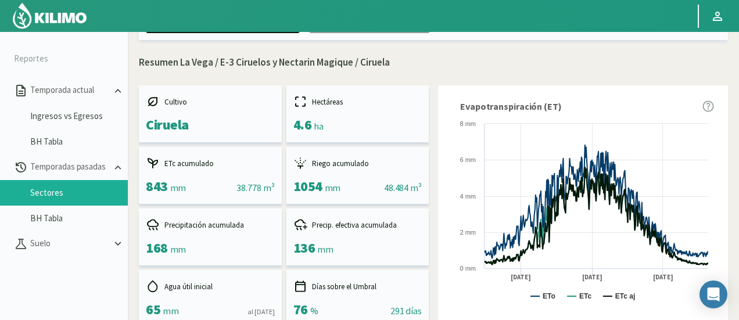
scroll to position [0, 0]
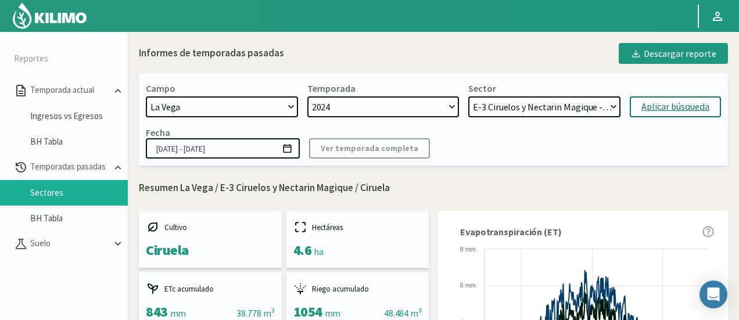
click at [547, 125] on div "Campo 21 de Septiembre 8 Fuegos Acograpes - Ag. [PERSON_NAME] - Ag. [GEOGRAPHIC…" at bounding box center [433, 119] width 589 height 92
click at [549, 105] on select "H-2 Magique - Nectarines E-4 Ciruelos 2013 y 2018 - Ciruela S-2 Flavor - Ciruel…" at bounding box center [544, 106] width 152 height 21
click at [468, 96] on select "H-2 Magique - Nectarines E-4 Ciruelos 2013 y 2018 - Ciruela S-2 Flavor - Ciruel…" at bounding box center [544, 106] width 152 height 21
click at [638, 103] on button "Aplicar búsqueda" at bounding box center [675, 106] width 91 height 21
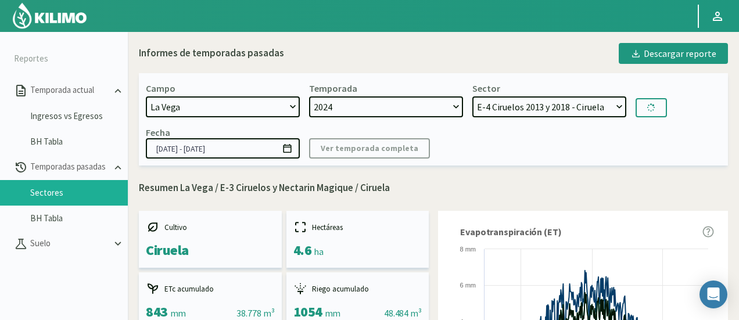
select select "431: Object"
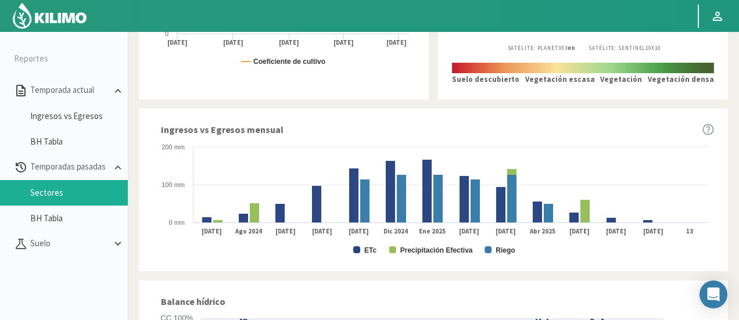
scroll to position [543, 0]
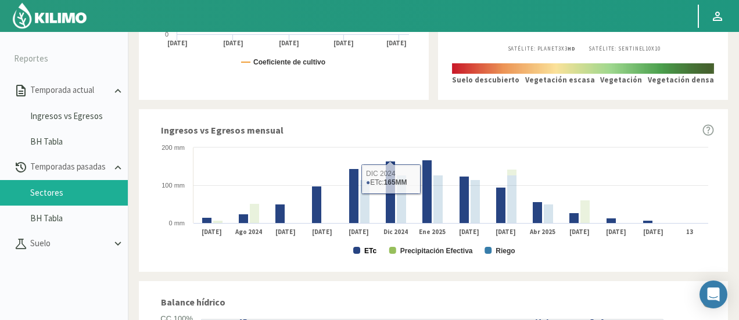
click at [364, 253] on text "ETc" at bounding box center [370, 251] width 12 height 8
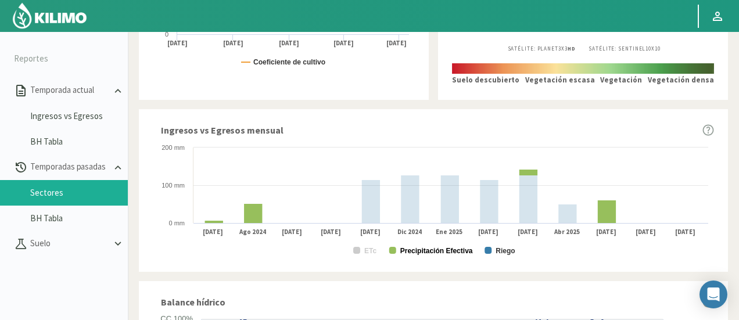
click at [417, 250] on text "Precipitación Efectiva" at bounding box center [436, 251] width 73 height 8
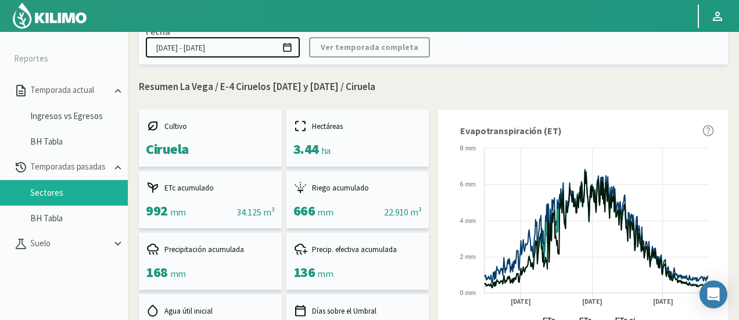
scroll to position [0, 0]
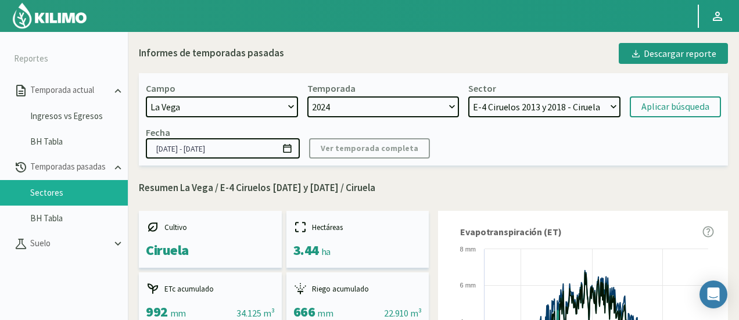
click at [407, 100] on select "2024 2023" at bounding box center [383, 106] width 152 height 21
click at [404, 107] on select "2024 2023" at bounding box center [383, 106] width 152 height 21
select select "0: 2023"
click at [307, 96] on select "2024 2023" at bounding box center [383, 106] width 152 height 21
click at [518, 107] on select "[PERSON_NAME] - Ciruela H-3 Ciruelos 2019 - Ciruela S-2 Nectarin - Nectarines S…" at bounding box center [544, 106] width 152 height 21
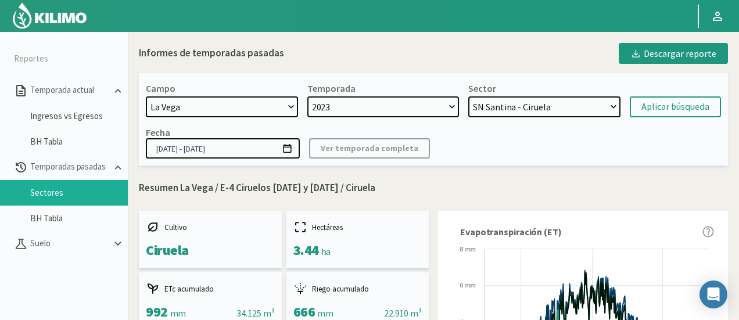
select select "453: Object"
click at [468, 96] on select "[PERSON_NAME] - Ciruela H-3 Ciruelos 2019 - Ciruela S-2 Nectarin - Nectarines S…" at bounding box center [544, 106] width 152 height 21
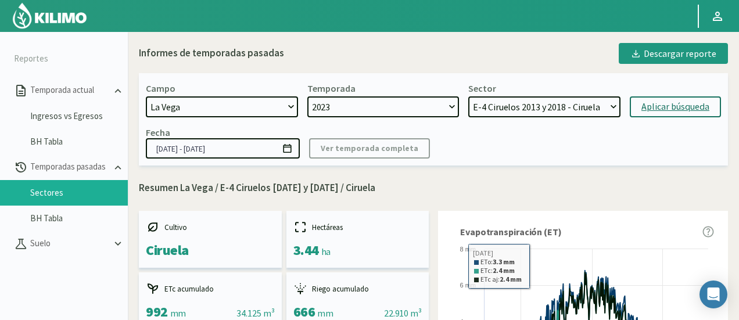
click at [684, 100] on div "Aplicar búsqueda" at bounding box center [675, 107] width 68 height 14
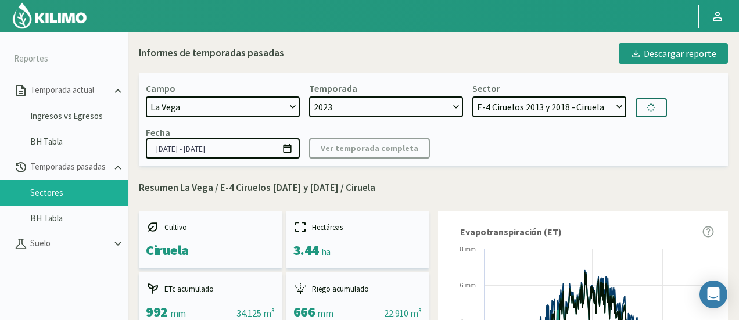
type input "[DATE] - [DATE]"
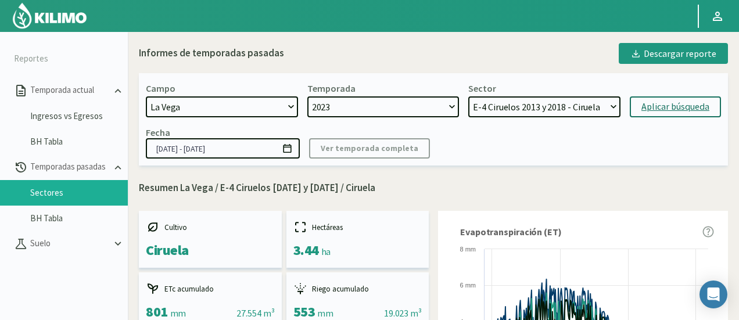
click at [471, 157] on div "Fecha 21/09/2023 - 17/07/2024 Ver temporada completa" at bounding box center [433, 143] width 575 height 32
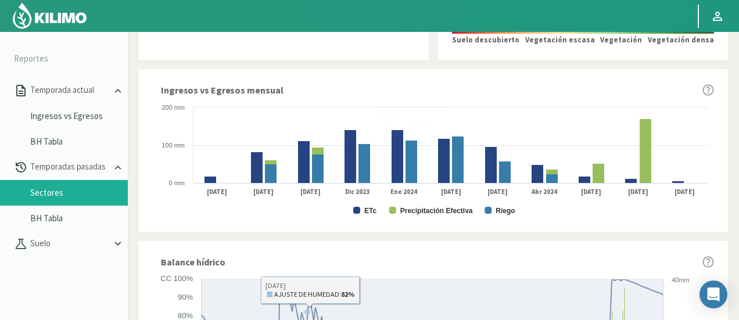
scroll to position [581, 0]
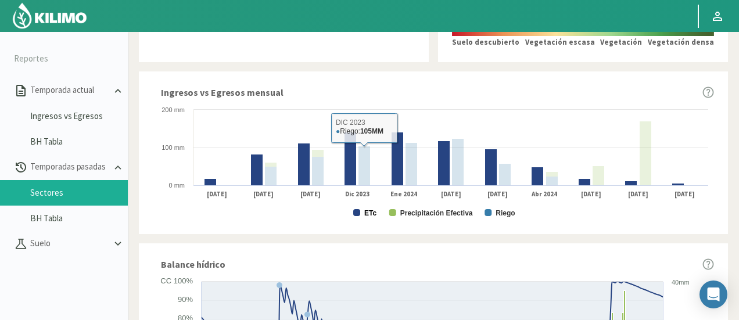
click at [367, 212] on text "ETc" at bounding box center [370, 213] width 12 height 8
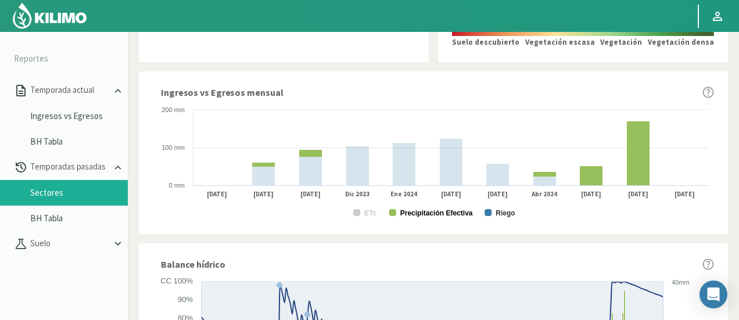
click at [412, 210] on text "Precipitación Efectiva" at bounding box center [436, 213] width 73 height 8
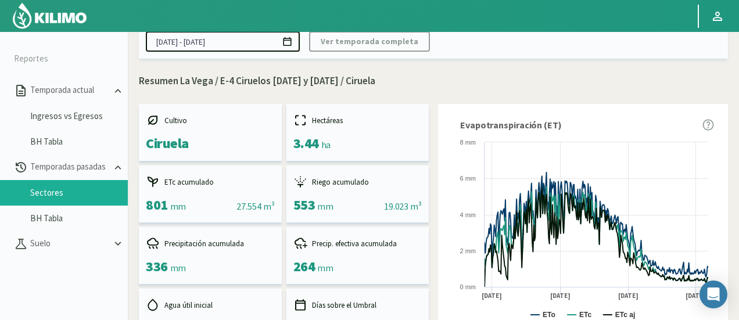
scroll to position [0, 0]
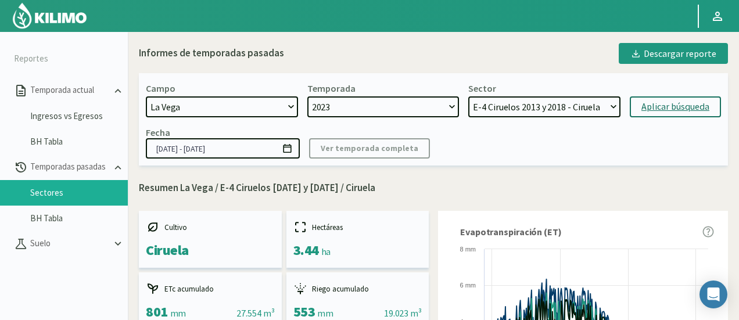
click at [417, 107] on select "2024 2023" at bounding box center [383, 106] width 152 height 21
click at [307, 96] on select "2024 2023" at bounding box center [383, 106] width 152 height 21
click at [504, 104] on select "SN Santina - Ciruela H-3 Ciruelos 2019 - Ciruela S-2 Nectarin - Nectarines S-2 …" at bounding box center [544, 106] width 152 height 21
click at [468, 96] on select "SN Santina - Ciruela H-3 Ciruelos 2019 - Ciruela S-2 Nectarin - Nectarines S-2 …" at bounding box center [544, 106] width 152 height 21
click at [647, 103] on div "Aplicar búsqueda" at bounding box center [675, 107] width 68 height 14
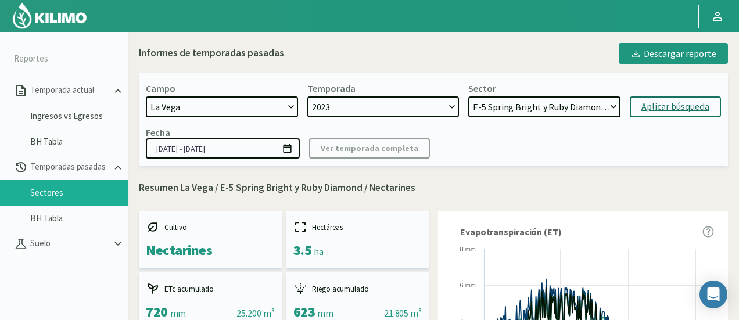
click at [498, 113] on select "SN Santina - Ciruela H-3 Ciruelos 2019 - Ciruela S-2 Nectarin - Nectarines S-2 …" at bounding box center [544, 106] width 152 height 21
click at [407, 112] on select "2024 2023" at bounding box center [383, 106] width 152 height 21
drag, startPoint x: 407, startPoint y: 112, endPoint x: 413, endPoint y: 109, distance: 7.3
click at [407, 112] on select "2024 2023" at bounding box center [383, 106] width 152 height 21
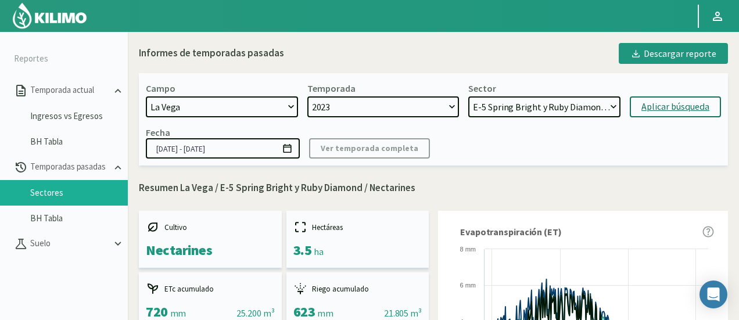
click at [507, 98] on select "SN Santina - Ciruela H-3 Ciruelos 2019 - Ciruela S-2 Nectarin - Nectarines S-2 …" at bounding box center [544, 106] width 152 height 21
click at [648, 107] on div "Aplicar búsqueda" at bounding box center [675, 107] width 68 height 14
select select "503: Object"
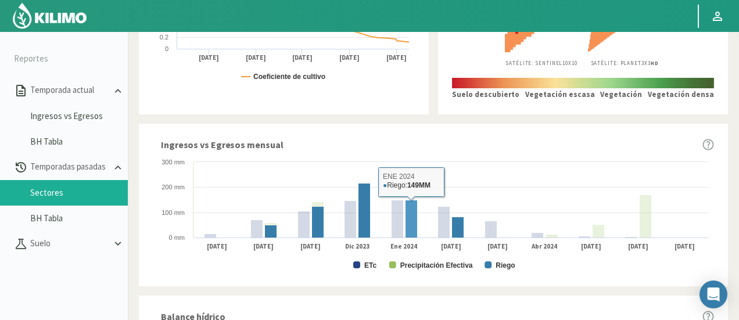
scroll to position [581, 0]
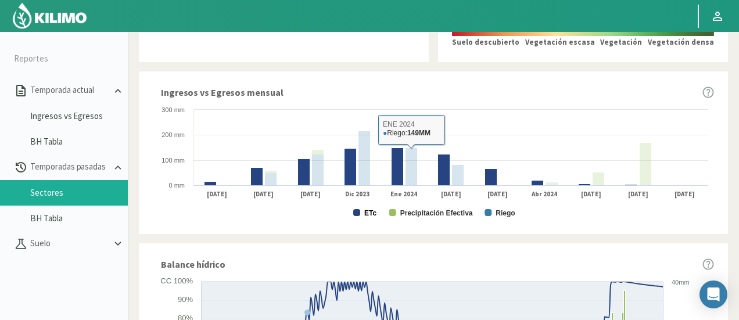
click at [369, 217] on text "ETc" at bounding box center [370, 213] width 12 height 8
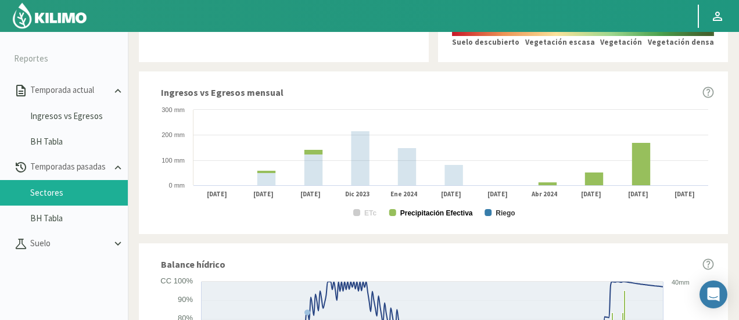
click at [448, 211] on text "Precipitación Efectiva" at bounding box center [436, 213] width 73 height 8
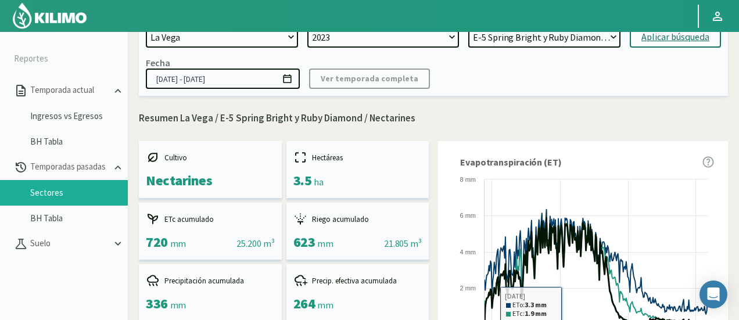
scroll to position [0, 0]
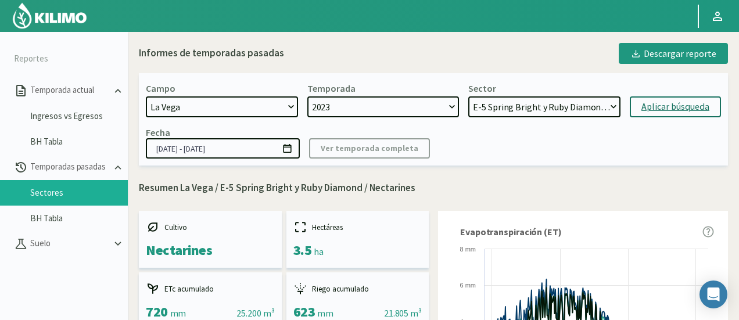
click at [418, 113] on select "2024 2023" at bounding box center [383, 106] width 152 height 21
click at [419, 110] on select "2024 2023" at bounding box center [383, 106] width 152 height 21
select select "1: 2024"
click at [307, 96] on select "2024 2023" at bounding box center [383, 106] width 152 height 21
click at [523, 99] on select "H-2 Magique - Nectarines E-4 Ciruelos 2013 y 2018 - Ciruela S-2 Flavor - Ciruel…" at bounding box center [544, 106] width 152 height 21
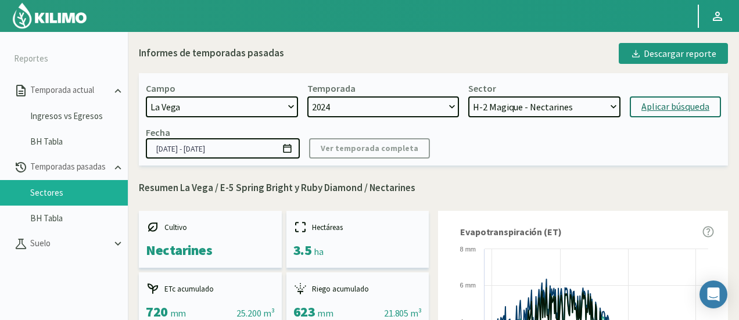
select select "520: Object"
click at [468, 96] on select "H-2 Magique - Nectarines E-4 Ciruelos 2013 y 2018 - Ciruela S-2 Flavor - Ciruel…" at bounding box center [544, 106] width 152 height 21
click at [670, 99] on button "Aplicar búsqueda" at bounding box center [675, 106] width 91 height 21
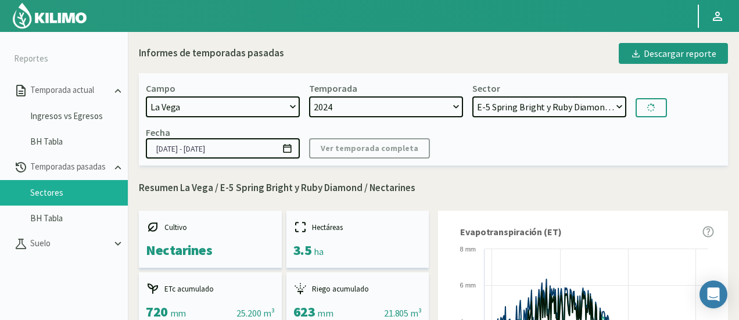
type input "01/07/2024 - 30/06/2025"
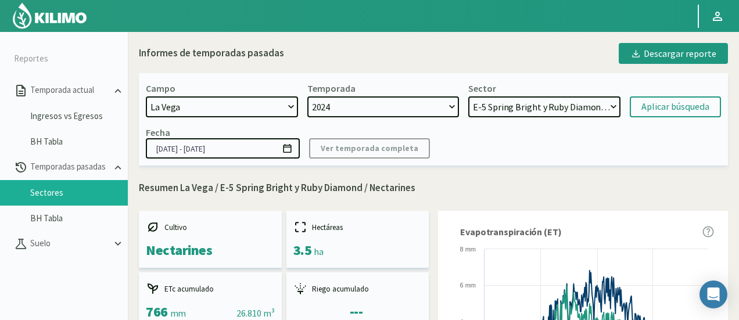
click at [438, 112] on select "2024 2023" at bounding box center [383, 106] width 152 height 21
click at [498, 106] on select "H-2 Magique - Nectarines E-4 Ciruelos 2013 y 2018 - Ciruela S-2 Flavor - Ciruel…" at bounding box center [544, 106] width 152 height 21
select select "536: Object"
click at [468, 96] on select "H-2 Magique - Nectarines E-4 Ciruelos 2013 y 2018 - Ciruela S-2 Flavor - Ciruel…" at bounding box center [544, 106] width 152 height 21
click at [663, 108] on div "Aplicar búsqueda" at bounding box center [675, 107] width 68 height 14
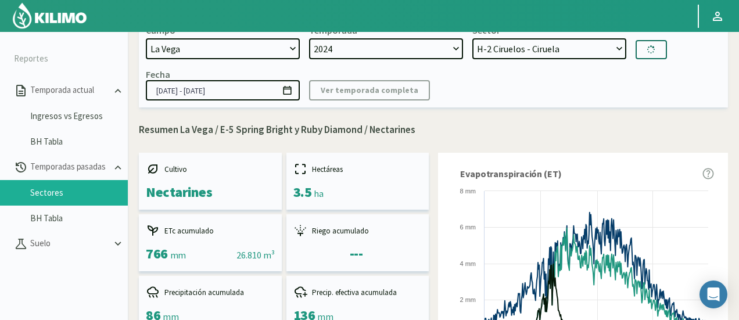
type input "01/07/2024 - 17/07/2025"
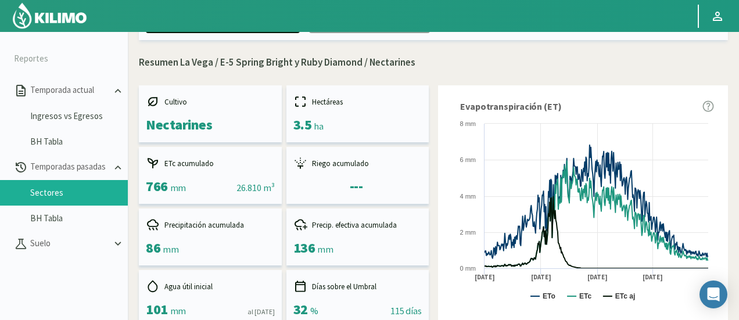
select select "551: Object"
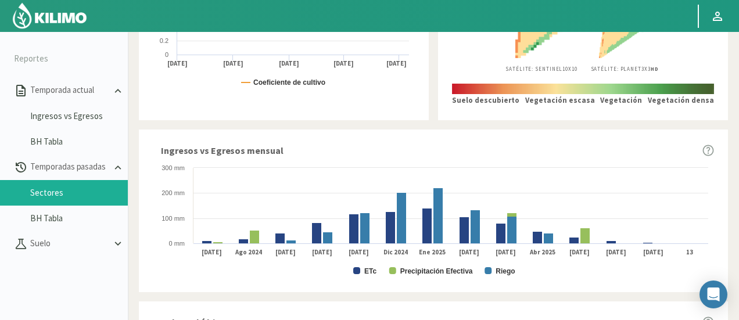
scroll to position [581, 0]
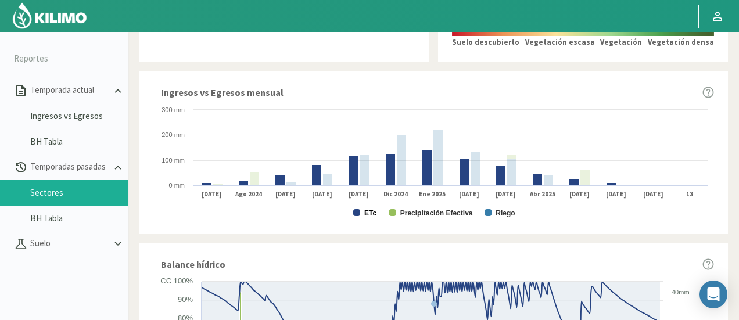
click at [367, 214] on text "ETc" at bounding box center [370, 213] width 12 height 8
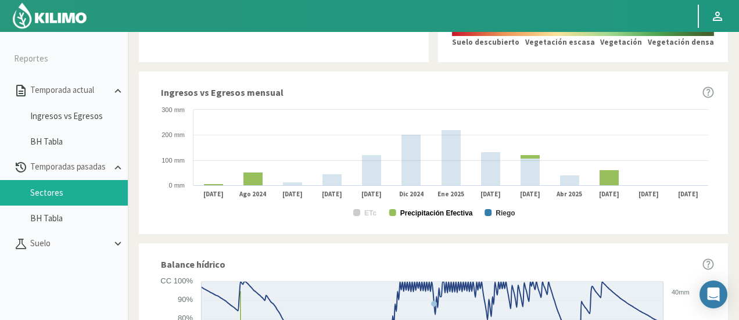
click at [430, 215] on text "Precipitación Efectiva" at bounding box center [436, 213] width 73 height 8
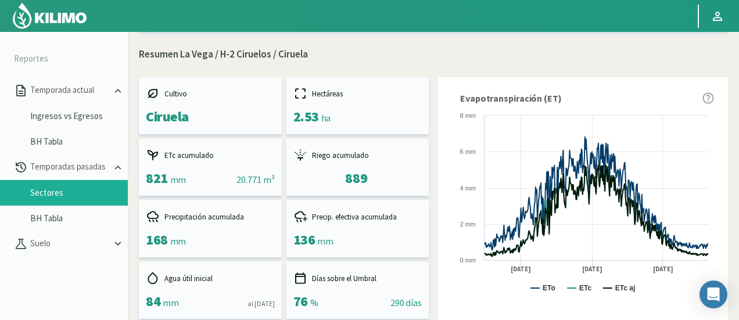
scroll to position [0, 0]
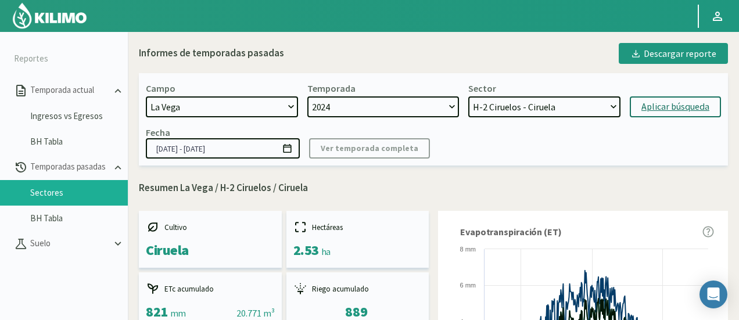
click at [438, 106] on select "2024 2023" at bounding box center [383, 106] width 152 height 21
select select "0: 2023"
click at [307, 96] on select "2024 2023" at bounding box center [383, 106] width 152 height 21
click at [584, 97] on select "SN Santina - Ciruela H-3 Ciruelos 2019 - Ciruela S-2 Nectarin - Nectarines S-2 …" at bounding box center [544, 106] width 152 height 21
select select "572: Object"
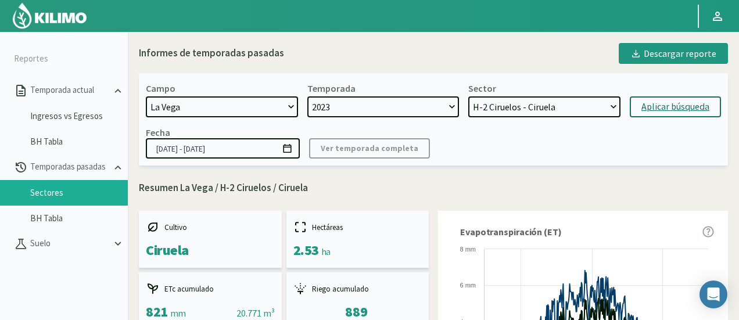
click at [468, 96] on select "SN Santina - Ciruela H-3 Ciruelos 2019 - Ciruela S-2 Nectarin - Nectarines S-2 …" at bounding box center [544, 106] width 152 height 21
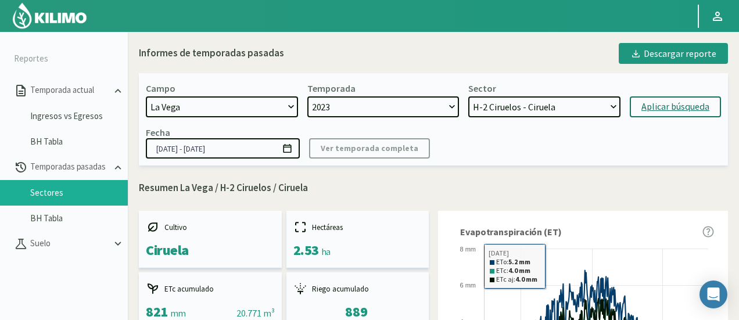
click at [648, 101] on div "Aplicar búsqueda" at bounding box center [675, 107] width 68 height 14
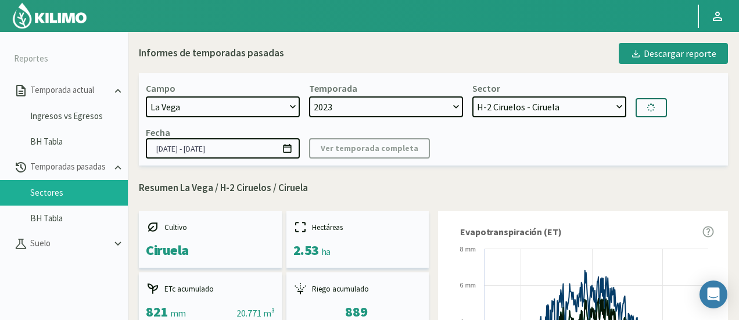
type input "21/09/2023 - 02/07/2024"
select select "589: Object"
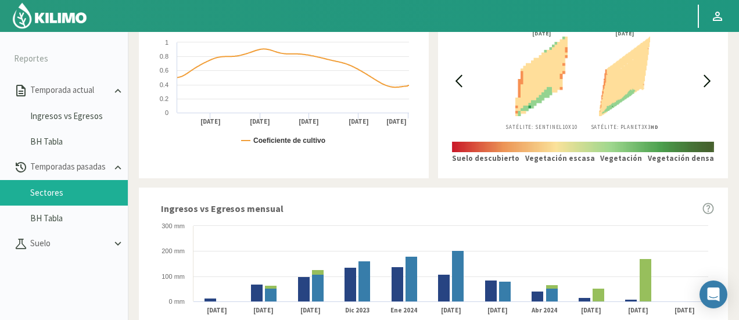
scroll to position [523, 0]
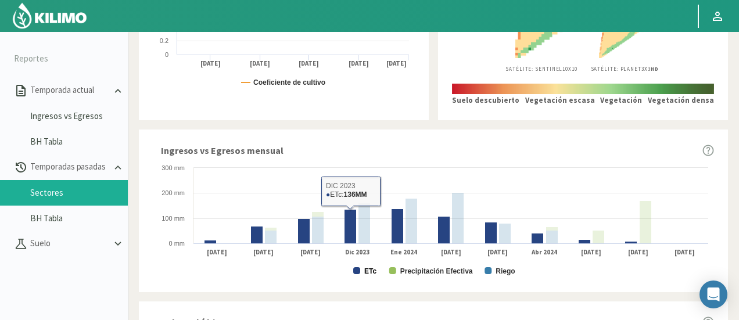
click at [368, 271] on text "ETc" at bounding box center [370, 271] width 12 height 8
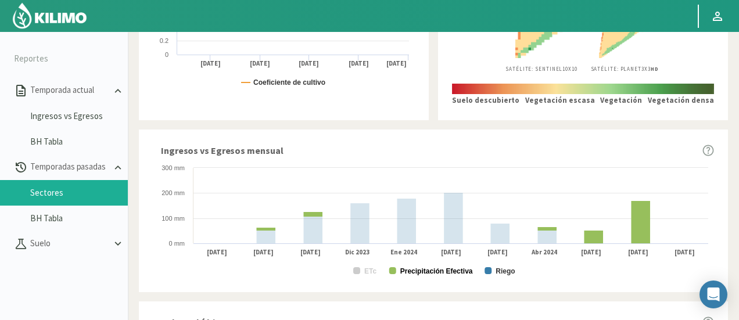
click at [425, 269] on text "Precipitación Efectiva" at bounding box center [436, 271] width 73 height 8
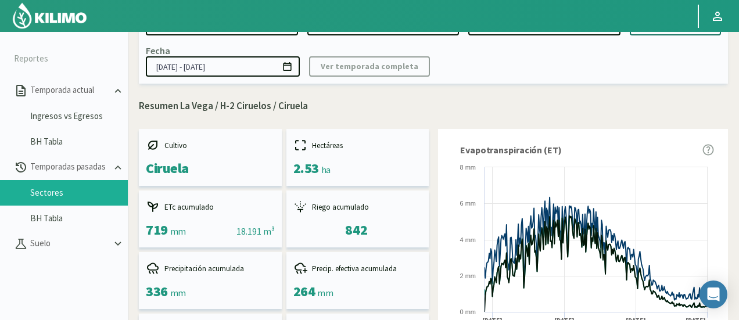
scroll to position [0, 0]
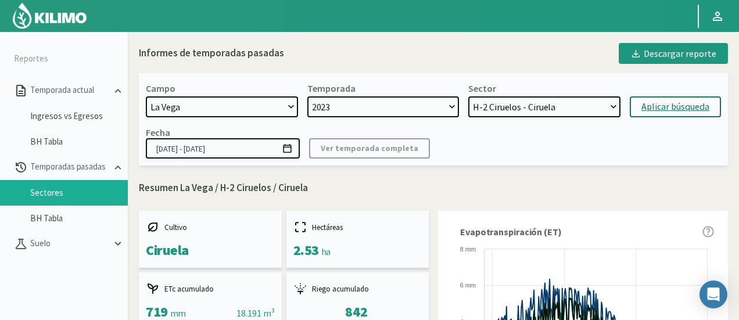
click at [367, 106] on select "2024 2023" at bounding box center [383, 106] width 152 height 21
select select "1: 2024"
click at [307, 96] on select "2024 2023" at bounding box center [383, 106] width 152 height 21
click at [497, 109] on select "H-2 Magique - Nectarines E-4 Ciruelos 2013 y 2018 - Ciruela S-2 Flavor - Ciruel…" at bounding box center [544, 106] width 152 height 21
click at [468, 96] on select "H-2 Magique - Nectarines E-4 Ciruelos 2013 y 2018 - Ciruela S-2 Flavor - Ciruel…" at bounding box center [544, 106] width 152 height 21
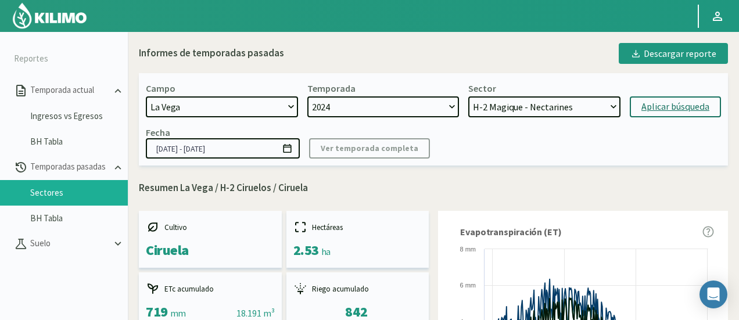
click at [562, 106] on select "H-2 Magique - Nectarines E-4 Ciruelos 2013 y 2018 - Ciruela S-2 Flavor - Ciruel…" at bounding box center [544, 106] width 152 height 21
select select "600: Object"
click at [468, 96] on select "H-2 Magique - Nectarines E-4 Ciruelos 2013 y 2018 - Ciruela S-2 Flavor - Ciruel…" at bounding box center [544, 106] width 152 height 21
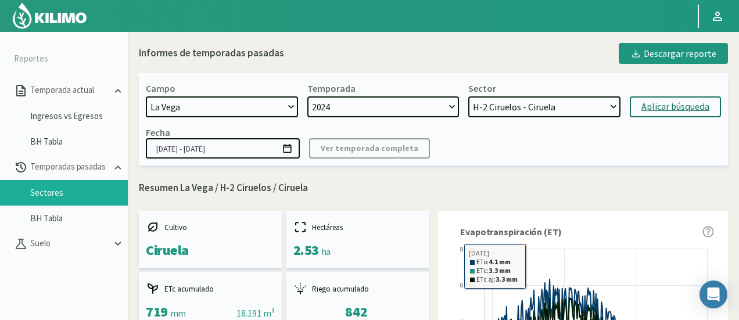
click at [653, 109] on div "Aplicar búsqueda" at bounding box center [675, 107] width 68 height 14
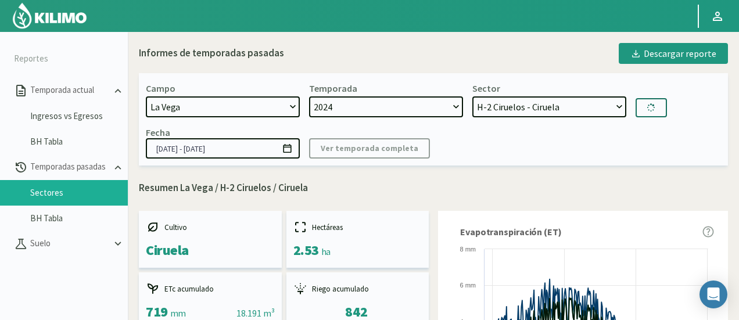
type input "01/07/2024 - 17/07/2025"
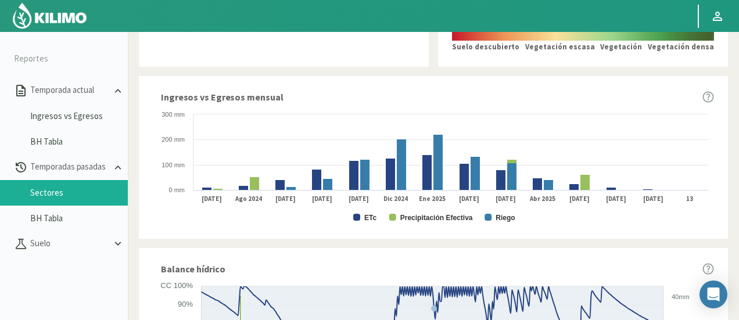
scroll to position [581, 0]
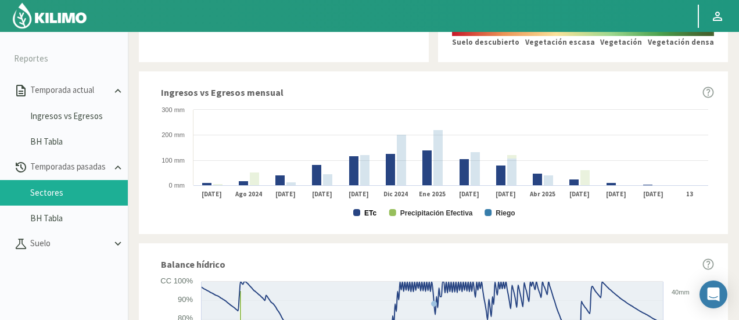
click at [369, 212] on text "ETc" at bounding box center [370, 213] width 12 height 8
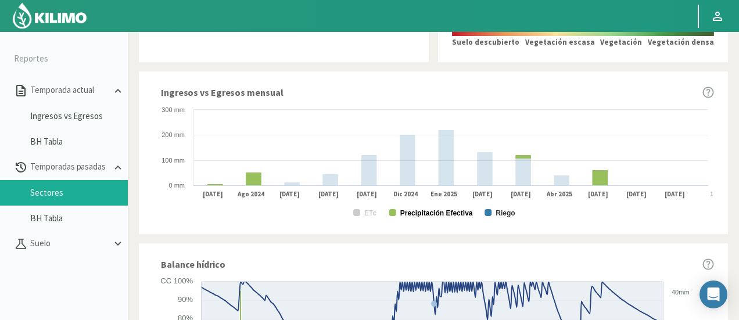
click at [413, 211] on text "Precipitación Efectiva" at bounding box center [436, 213] width 73 height 8
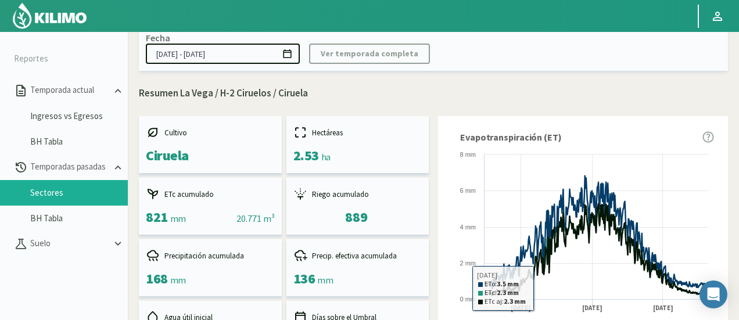
scroll to position [0, 0]
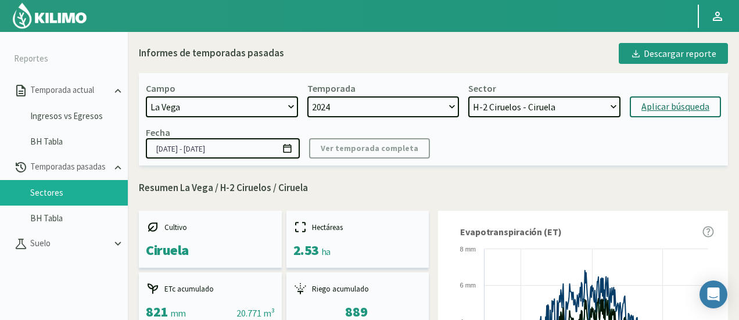
click at [502, 100] on select "H-2 Magique - Nectarines E-4 Ciruelos 2013 y 2018 - Ciruela S-2 Flavor - Ciruel…" at bounding box center [544, 106] width 152 height 21
click at [468, 96] on select "H-2 Magique - Nectarines E-4 Ciruelos 2013 y 2018 - Ciruela S-2 Flavor - Ciruel…" at bounding box center [544, 106] width 152 height 21
click at [659, 109] on div "Aplicar búsqueda" at bounding box center [675, 107] width 68 height 14
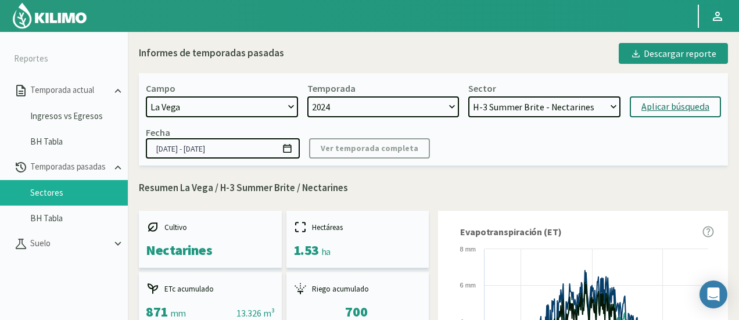
click at [531, 109] on select "H-2 Magique - Nectarines E-4 Ciruelos 2013 y 2018 - Ciruela S-2 Flavor - Ciruel…" at bounding box center [544, 106] width 152 height 21
select select "634: Object"
click at [468, 96] on select "H-2 Magique - Nectarines E-4 Ciruelos 2013 y 2018 - Ciruela S-2 Flavor - Ciruel…" at bounding box center [544, 106] width 152 height 21
click at [362, 106] on select "2024 2023" at bounding box center [383, 106] width 152 height 21
select select "0: 2023"
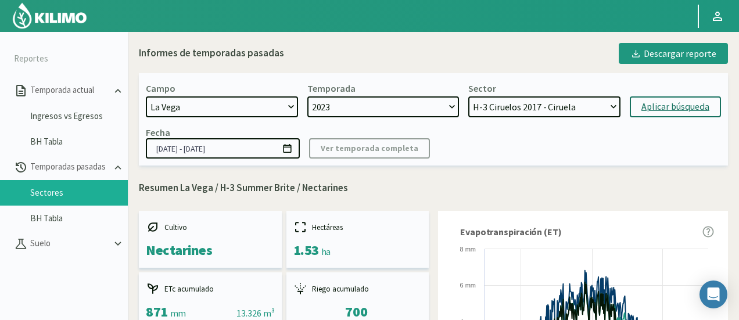
click at [307, 96] on select "2024 2023" at bounding box center [383, 106] width 152 height 21
click at [561, 109] on select "SN Santina - Ciruela H-3 Ciruelos 2019 - Ciruela S-2 Nectarin - Nectarines S-2 …" at bounding box center [544, 106] width 152 height 21
select select "638: Object"
click at [468, 96] on select "SN Santina - Ciruela H-3 Ciruelos 2019 - Ciruela S-2 Nectarin - Nectarines S-2 …" at bounding box center [544, 106] width 152 height 21
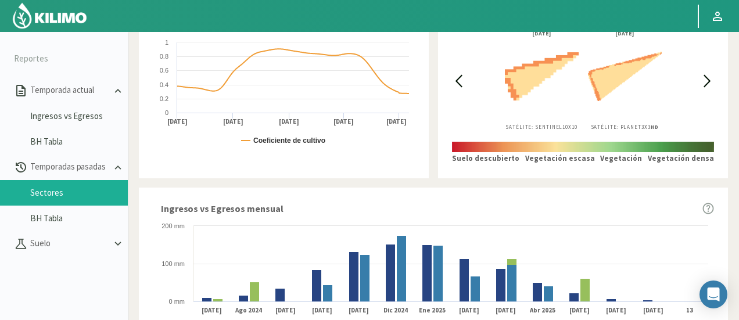
scroll to position [639, 0]
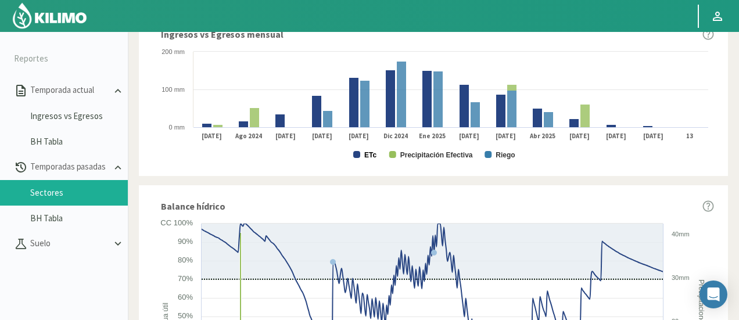
click at [369, 153] on text "ETc" at bounding box center [370, 155] width 12 height 8
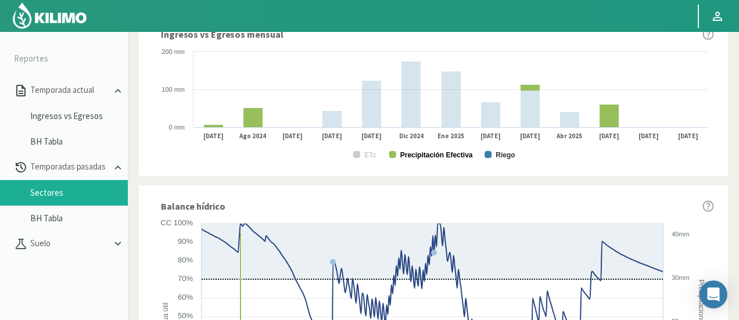
click at [414, 159] on text "Precipitación Efectiva" at bounding box center [436, 155] width 73 height 8
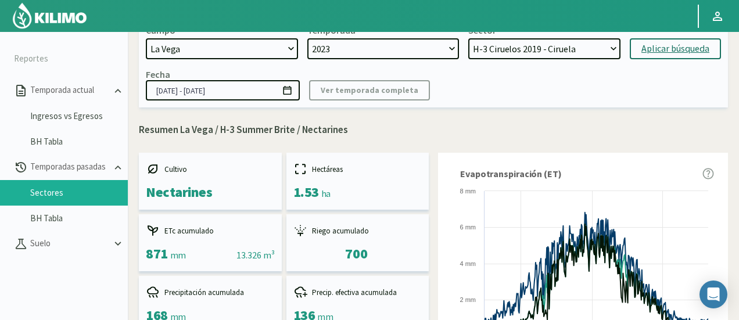
scroll to position [0, 0]
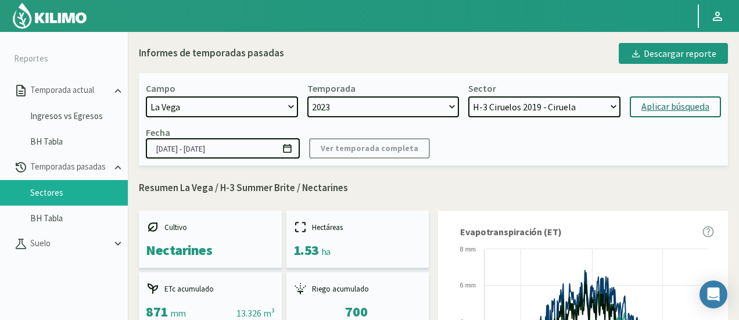
click at [663, 113] on div "Aplicar búsqueda" at bounding box center [675, 107] width 68 height 14
type input "21/09/2023 - 02/07/2024"
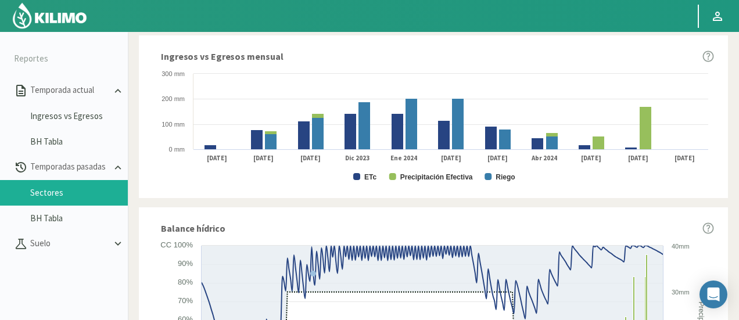
scroll to position [639, 0]
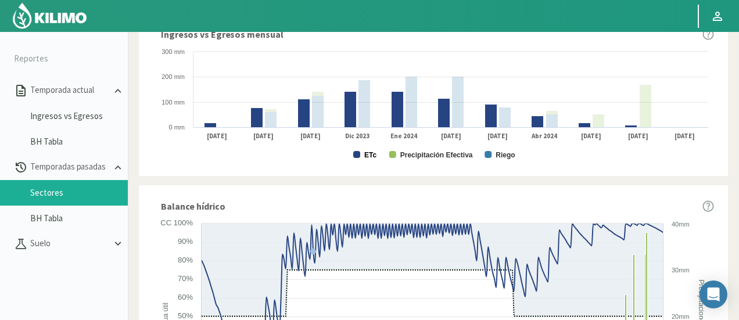
click at [368, 153] on text "ETc" at bounding box center [370, 155] width 12 height 8
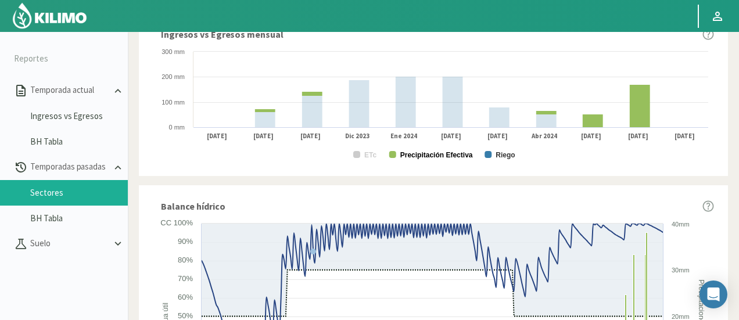
click at [422, 156] on text "Precipitación Efectiva" at bounding box center [436, 155] width 73 height 8
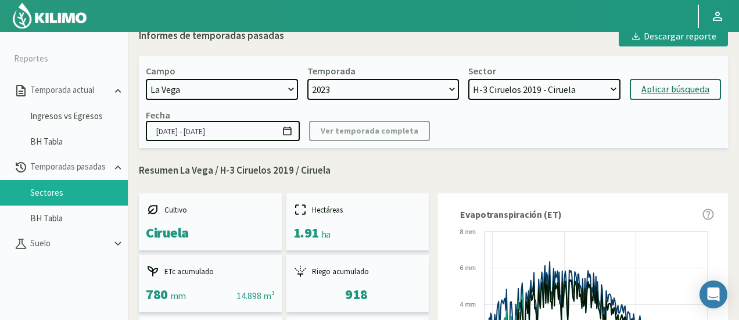
scroll to position [0, 0]
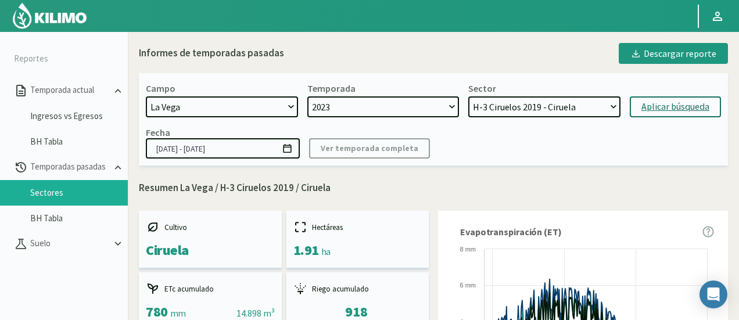
click at [521, 100] on select "SN Santina - Ciruela H-3 Ciruelos 2019 - Ciruela S-2 Nectarin - Nectarines S-2 …" at bounding box center [544, 106] width 152 height 21
click at [468, 96] on select "SN Santina - Ciruela H-3 Ciruelos 2019 - Ciruela S-2 Nectarin - Nectarines S-2 …" at bounding box center [544, 106] width 152 height 21
click at [642, 105] on div "Aplicar búsqueda" at bounding box center [675, 107] width 68 height 14
select select "683: Object"
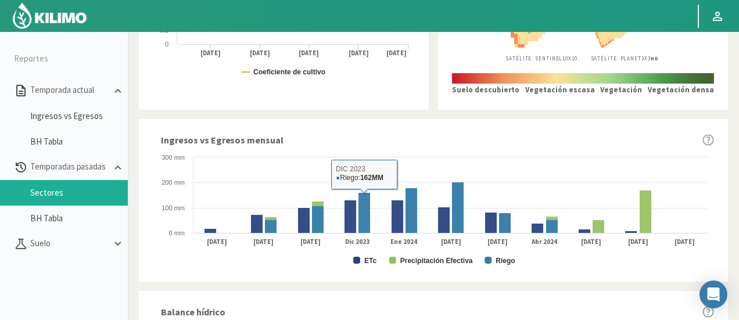
scroll to position [639, 0]
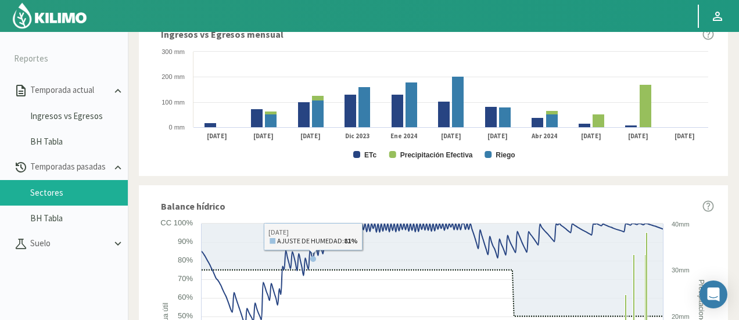
click at [363, 157] on rect at bounding box center [433, 104] width 561 height 116
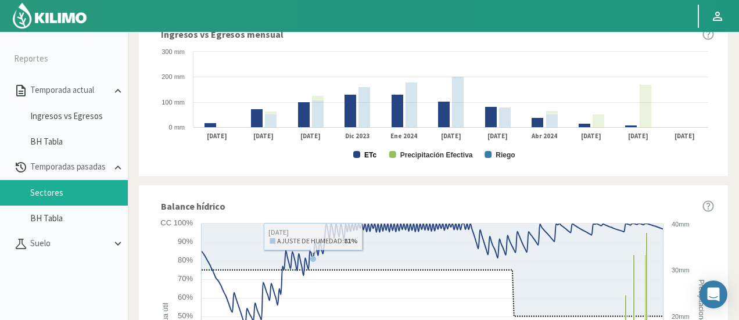
click at [365, 156] on text "ETc" at bounding box center [370, 155] width 12 height 8
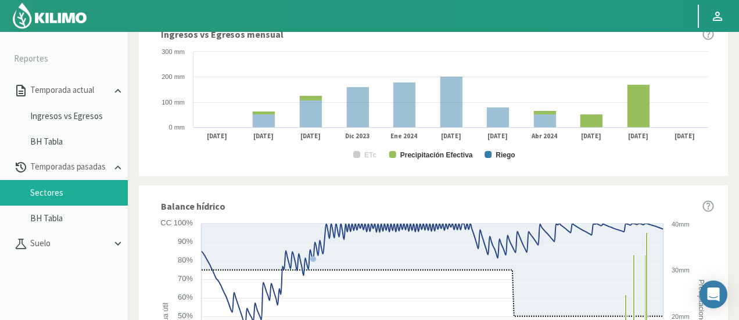
click at [398, 155] on rect at bounding box center [433, 104] width 561 height 116
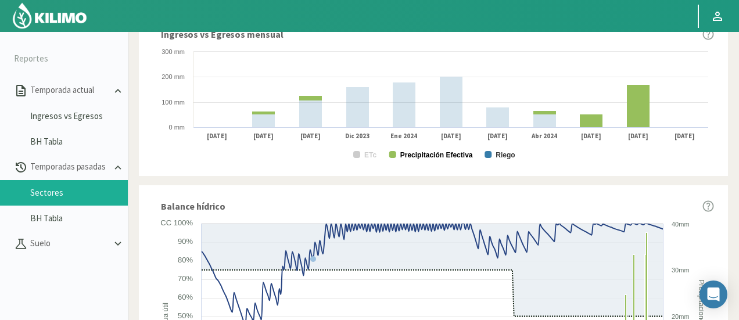
click at [403, 154] on text "Precipitación Efectiva" at bounding box center [436, 155] width 73 height 8
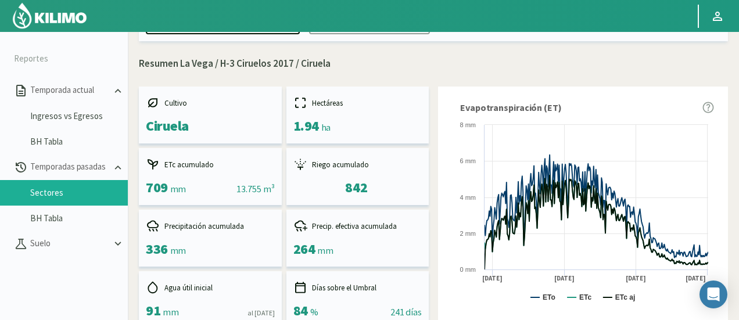
scroll to position [0, 0]
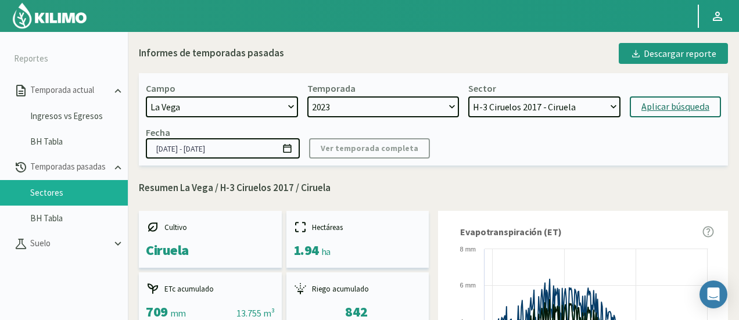
drag, startPoint x: 433, startPoint y: 101, endPoint x: 428, endPoint y: 109, distance: 9.4
click at [433, 101] on select "2024 2023" at bounding box center [383, 106] width 152 height 21
select select "1: 2024"
click at [307, 96] on select "2024 2023" at bounding box center [383, 106] width 152 height 21
click at [508, 106] on select "H-2 Magique - Nectarines E-4 Ciruelos 2013 y 2018 - Ciruela S-2 Flavor - Ciruel…" at bounding box center [544, 106] width 152 height 21
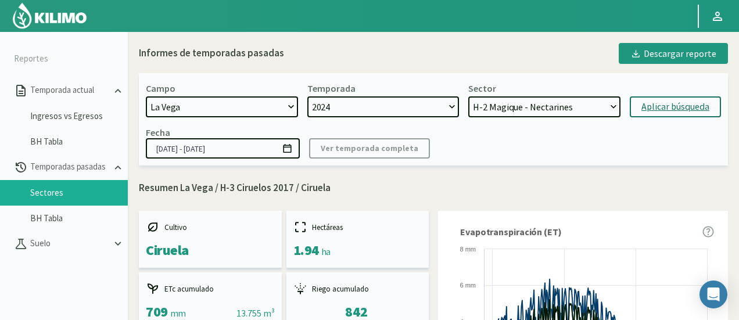
select select "700: Object"
click at [468, 96] on select "H-2 Magique - Nectarines E-4 Ciruelos 2013 y 2018 - Ciruela S-2 Flavor - Ciruel…" at bounding box center [544, 106] width 152 height 21
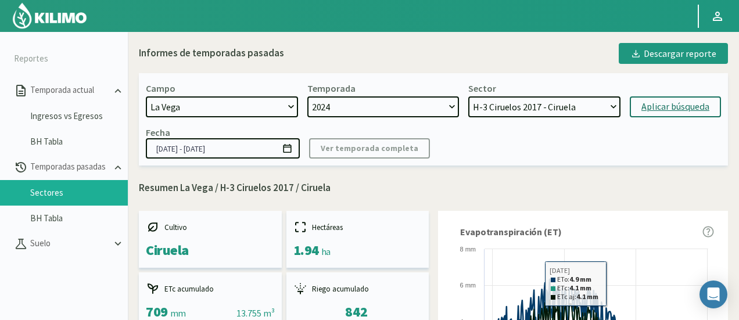
click at [664, 100] on div "Aplicar búsqueda" at bounding box center [675, 107] width 68 height 14
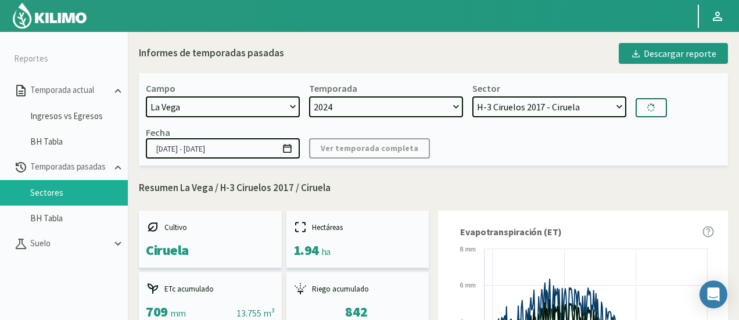
type input "01/07/2024 - 17/07/2025"
select select "715: Object"
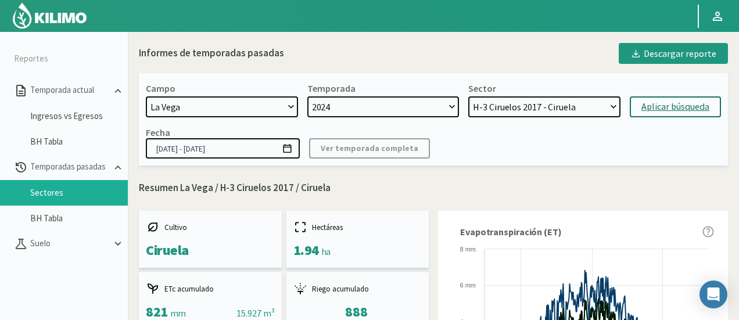
click at [495, 160] on div "Campo 21 de Septiembre 8 Fuegos Acograpes - Ag. Carlos Muñoz Herrera Acograpes …" at bounding box center [433, 119] width 589 height 92
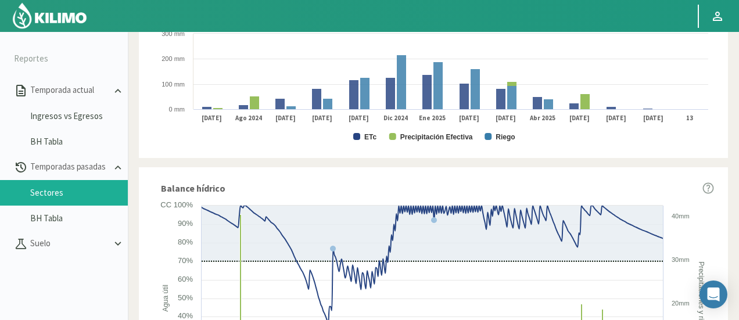
scroll to position [639, 0]
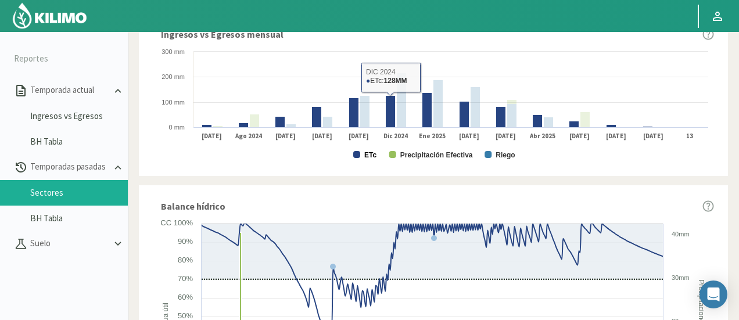
click at [371, 156] on text "ETc" at bounding box center [370, 155] width 12 height 8
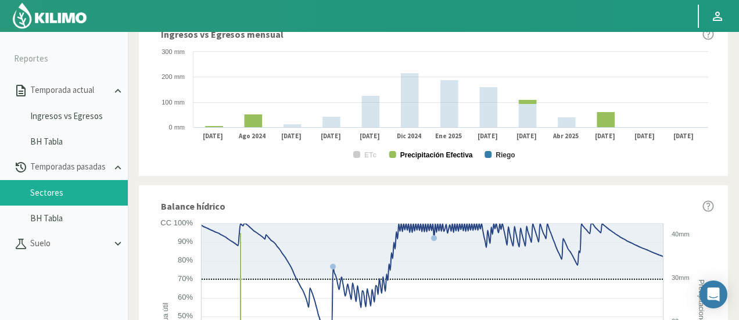
click at [420, 155] on text "Precipitación Efectiva" at bounding box center [436, 155] width 73 height 8
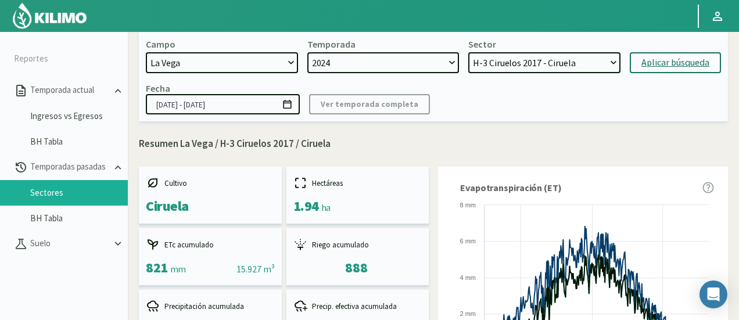
scroll to position [0, 0]
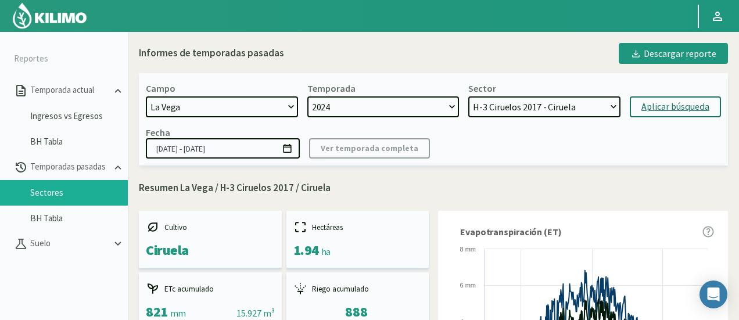
drag, startPoint x: 416, startPoint y: 103, endPoint x: 406, endPoint y: 114, distance: 15.2
click at [417, 103] on select "2024 2023" at bounding box center [383, 106] width 152 height 21
select select "0: 2023"
click at [307, 96] on select "2024 2023" at bounding box center [383, 106] width 152 height 21
click at [507, 110] on select "SN Santina - Ciruela H-3 Ciruelos 2019 - Ciruela S-2 Nectarin - Nectarines S-2 …" at bounding box center [544, 106] width 152 height 21
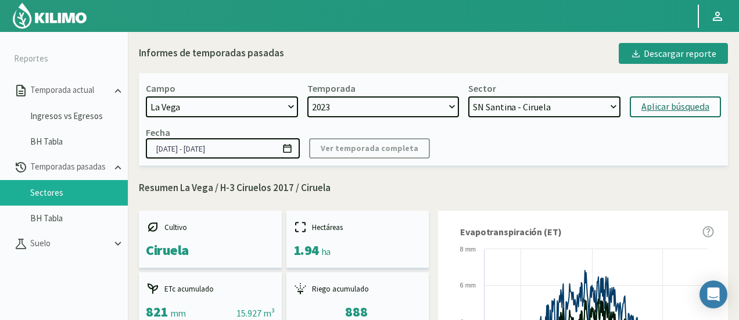
select select "731: Object"
click at [468, 96] on select "SN Santina - Ciruela H-3 Ciruelos 2019 - Ciruela S-2 Nectarin - Nectarines S-2 …" at bounding box center [544, 106] width 152 height 21
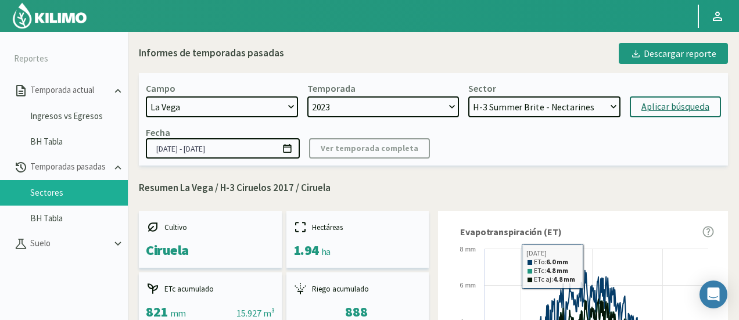
click at [660, 115] on button "Aplicar búsqueda" at bounding box center [675, 106] width 91 height 21
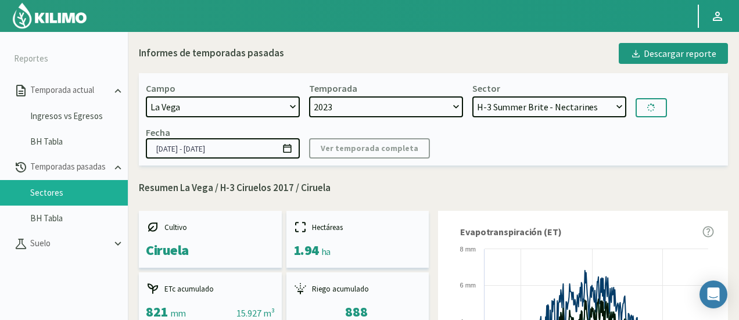
type input "21/09/2023 - 17/07/2024"
select select "748: Object"
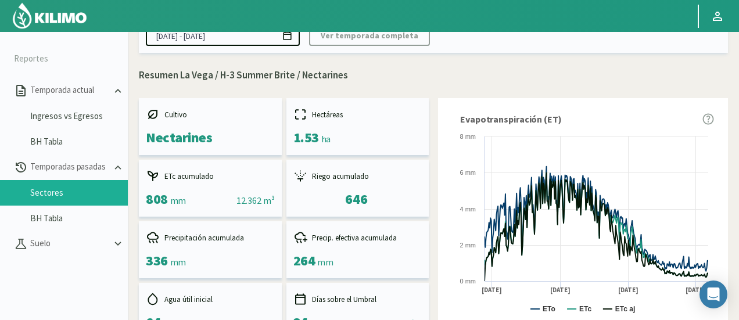
scroll to position [116, 0]
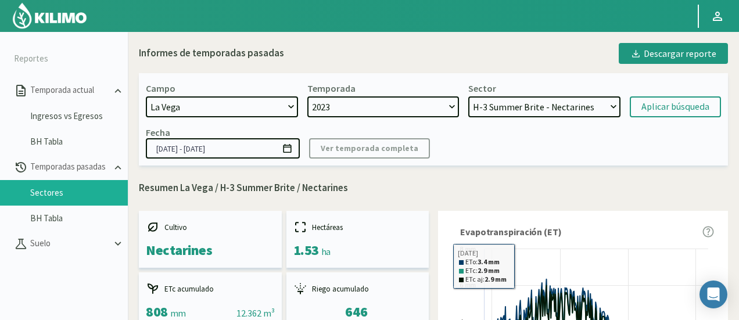
select select "1224: Object"
select select "0: 2023"
select select "748: Object"
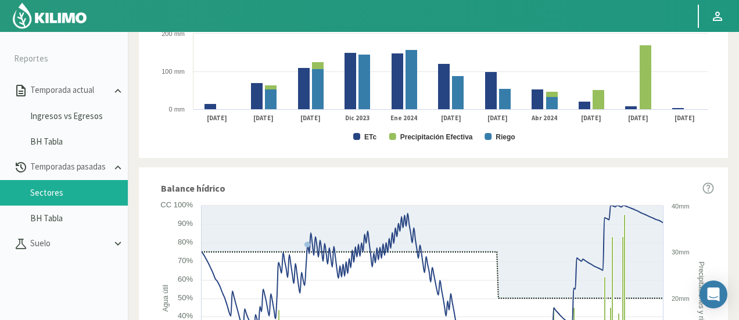
scroll to position [639, 0]
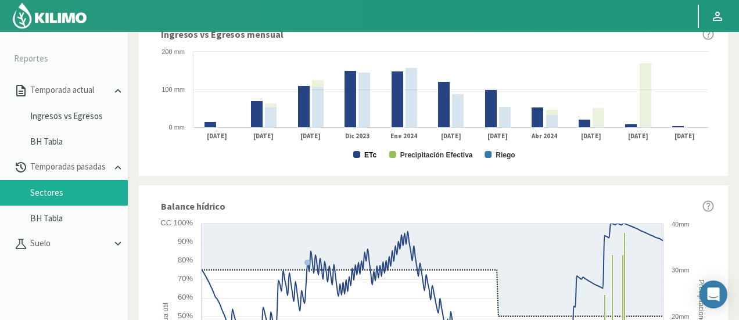
click at [371, 153] on text "ETc" at bounding box center [370, 155] width 12 height 8
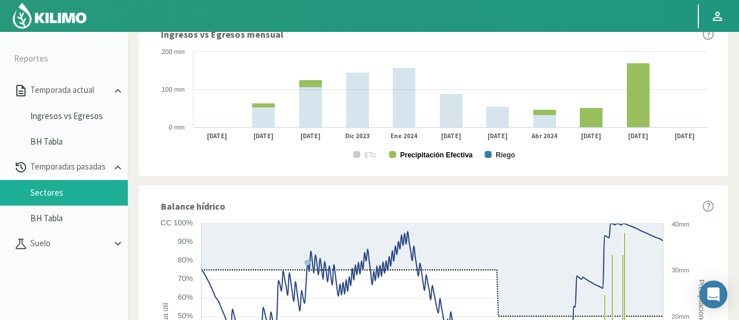
click at [437, 159] on text "Precipitación Efectiva" at bounding box center [436, 155] width 73 height 8
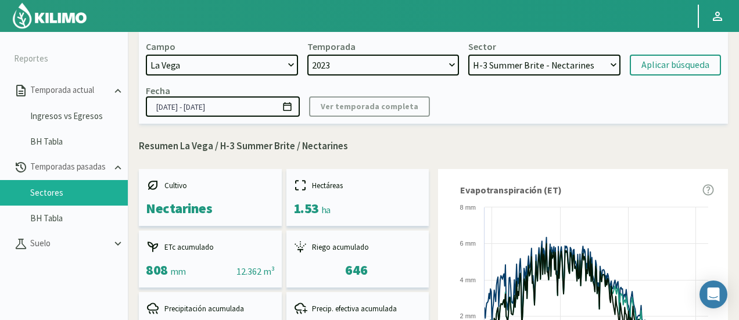
scroll to position [0, 0]
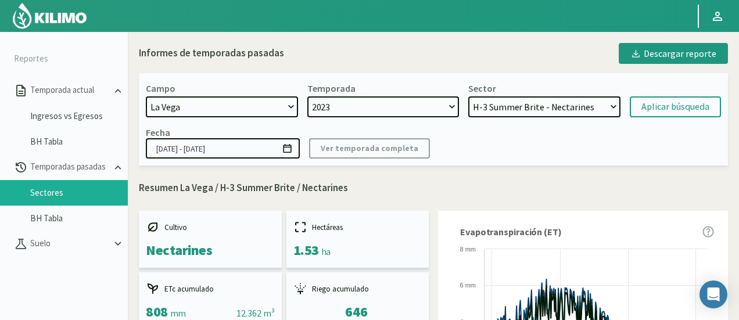
click at [425, 111] on select "2024 2023" at bounding box center [383, 106] width 152 height 21
select select "1: 2024"
click at [307, 96] on select "2024 2023" at bounding box center [383, 106] width 152 height 21
click at [563, 104] on select "H-2 Magique - Nectarines E-4 Ciruelos 2013 y 2018 - Ciruela S-2 Flavor - Ciruel…" at bounding box center [544, 106] width 152 height 21
select select "756: Object"
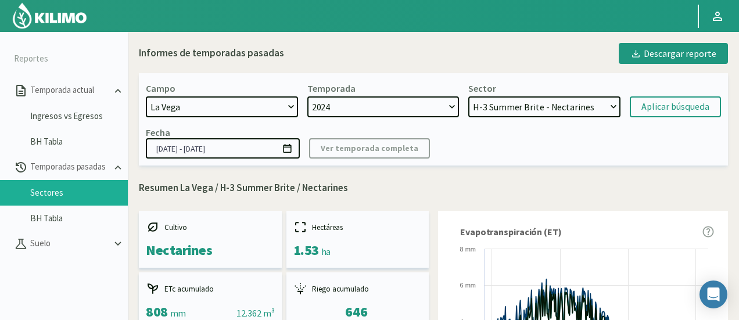
click at [468, 96] on select "H-2 Magique - Nectarines E-4 Ciruelos 2013 y 2018 - Ciruela S-2 Flavor - Ciruel…" at bounding box center [544, 106] width 152 height 21
click at [669, 102] on div "Aplicar búsqueda" at bounding box center [675, 107] width 68 height 14
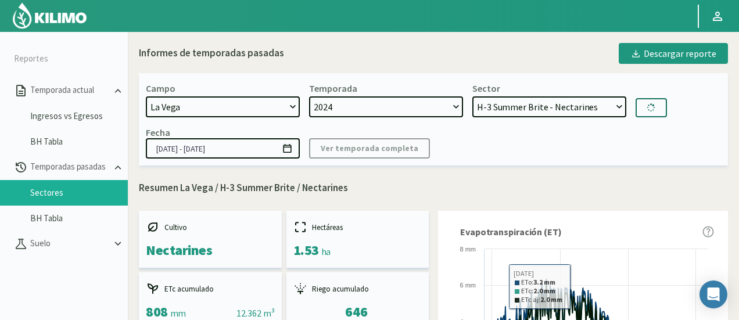
type input "01/07/2024 - 17/07/2025"
select select "771: Object"
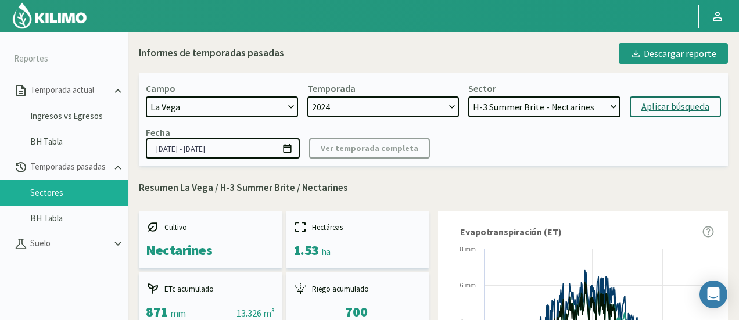
click at [494, 141] on div "Fecha 01/07/2024 - 17/07/2025 Ver temporada completa" at bounding box center [433, 143] width 575 height 32
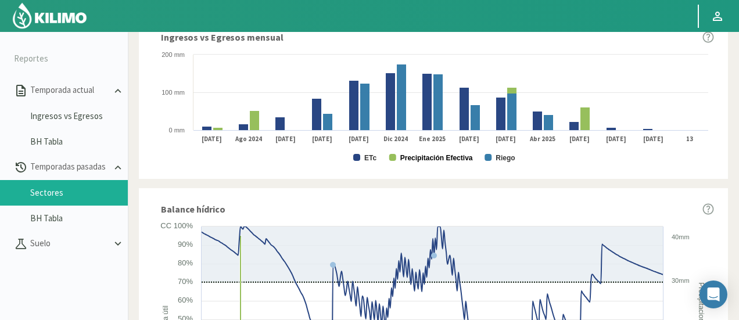
scroll to position [639, 0]
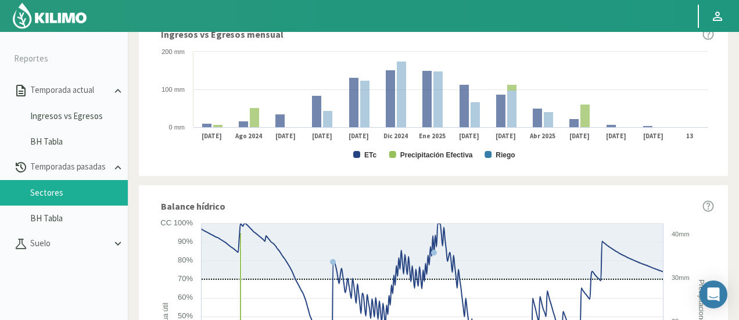
click at [362, 156] on rect at bounding box center [433, 104] width 561 height 116
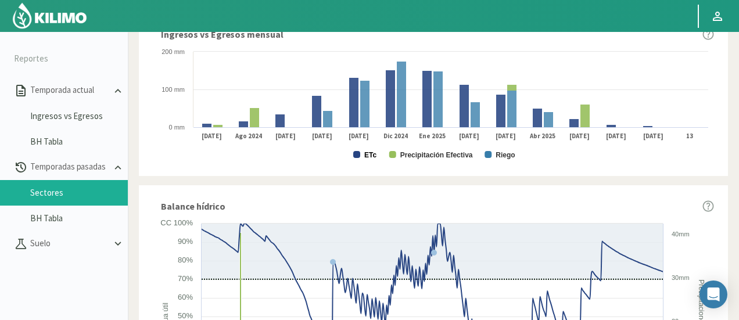
click at [366, 155] on text "ETc" at bounding box center [370, 155] width 12 height 8
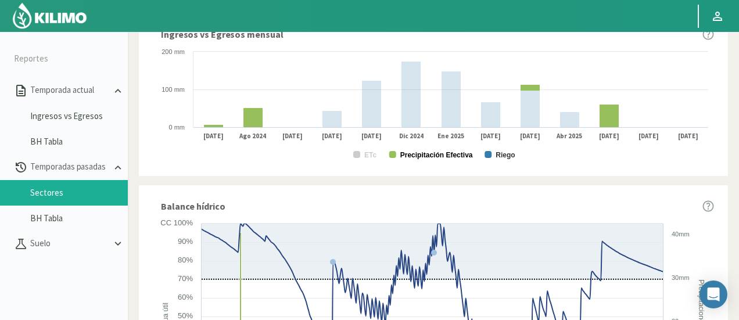
click at [414, 156] on text "Precipitación Efectiva" at bounding box center [436, 155] width 73 height 8
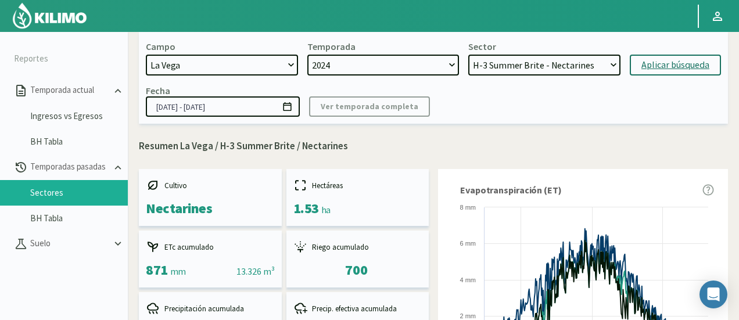
scroll to position [0, 0]
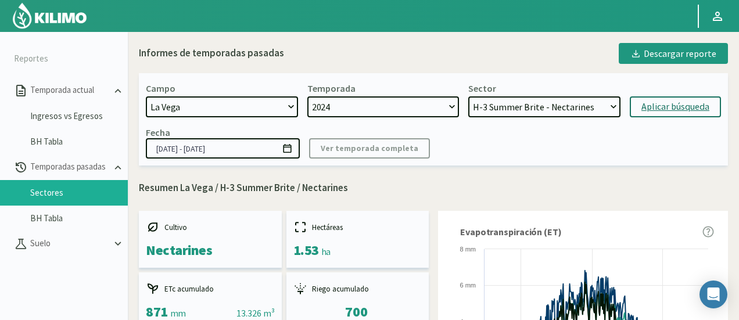
click at [448, 100] on select "2024 2023" at bounding box center [383, 106] width 152 height 21
select select "0: 2023"
click at [307, 96] on select "2024 2023" at bounding box center [383, 106] width 152 height 21
click at [528, 98] on select "SN Santina - Ciruela H-3 Ciruelos 2019 - Ciruela S-2 Nectarin - Nectarines S-2 …" at bounding box center [544, 106] width 152 height 21
select select "785: Object"
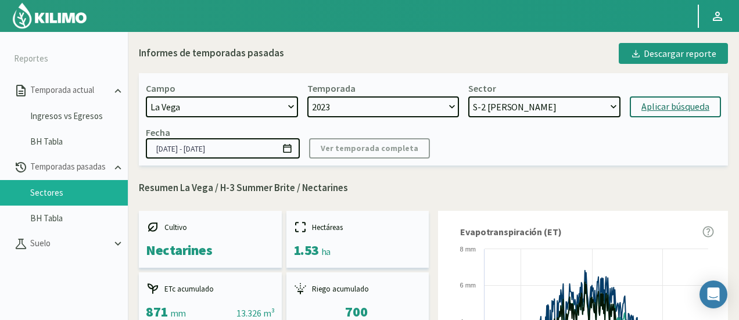
click at [468, 96] on select "SN Santina - Ciruela H-3 Ciruelos 2019 - Ciruela S-2 Nectarin - Nectarines S-2 …" at bounding box center [544, 106] width 152 height 21
click at [652, 112] on div "Aplicar búsqueda" at bounding box center [675, 107] width 68 height 14
type input "21/09/2023 - 02/07/2024"
select select "802: Object"
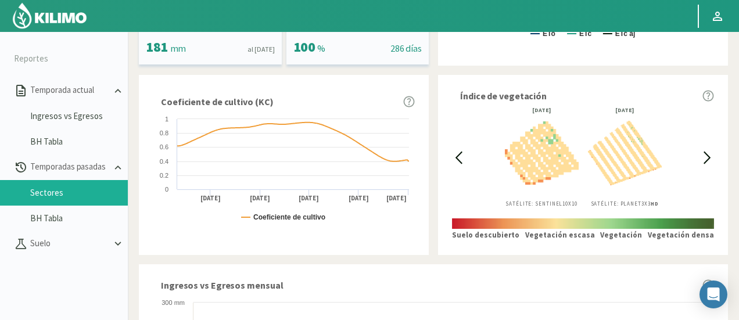
scroll to position [523, 0]
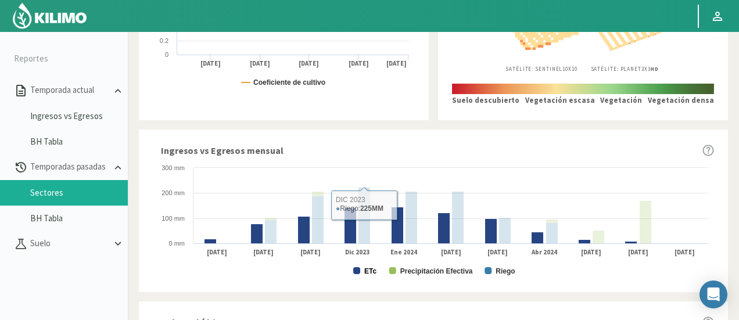
click at [371, 270] on text "ETc" at bounding box center [370, 271] width 12 height 8
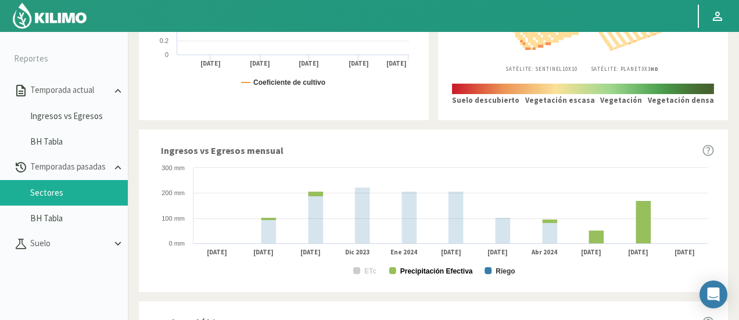
click at [421, 275] on text "Precipitación Efectiva" at bounding box center [436, 271] width 73 height 8
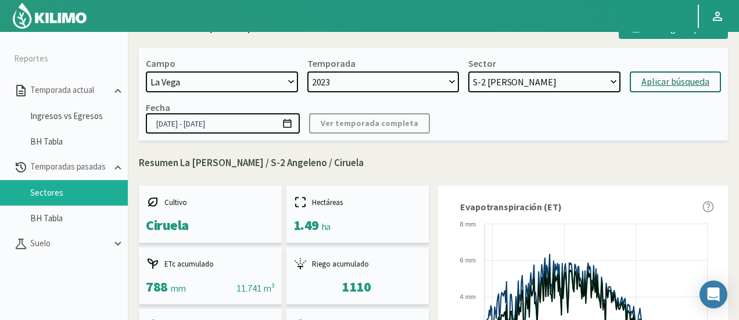
scroll to position [0, 0]
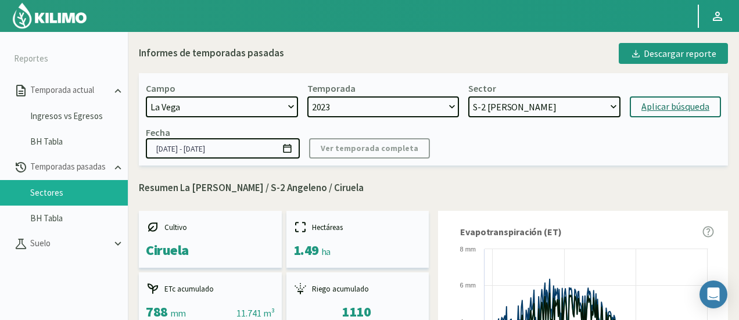
click at [425, 112] on select "2024 2023" at bounding box center [383, 106] width 152 height 21
select select "1: 2024"
click at [307, 96] on select "2024 2023" at bounding box center [383, 106] width 152 height 21
click at [540, 107] on select "H-2 Magique - Nectarines E-4 Ciruelos 2013 y 2018 - Ciruela S-2 Flavor - Ciruel…" at bounding box center [544, 106] width 152 height 21
click at [468, 96] on select "H-2 Magique - Nectarines E-4 Ciruelos 2013 y 2018 - Ciruela S-2 Flavor - Ciruel…" at bounding box center [544, 106] width 152 height 21
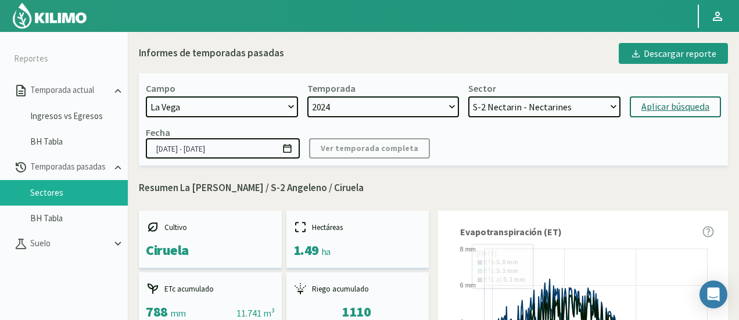
click at [575, 106] on select "H-2 Magique - Nectarines E-4 Ciruelos 2013 y 2018 - Ciruela S-2 Flavor - Ciruel…" at bounding box center [544, 106] width 152 height 21
select select "830: Object"
click at [468, 96] on select "H-2 Magique - Nectarines E-4 Ciruelos 2013 y 2018 - Ciruela S-2 Flavor - Ciruel…" at bounding box center [544, 106] width 152 height 21
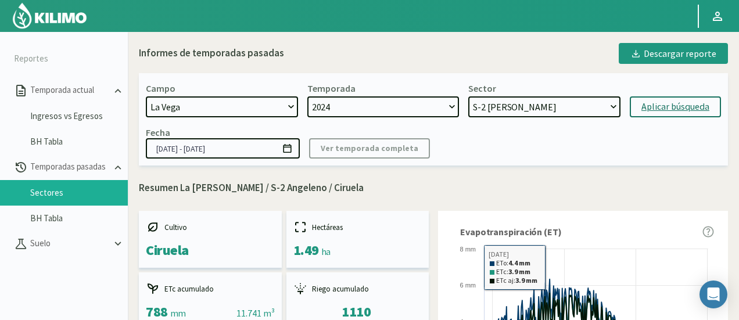
click at [653, 102] on div "Aplicar búsqueda" at bounding box center [675, 107] width 68 height 14
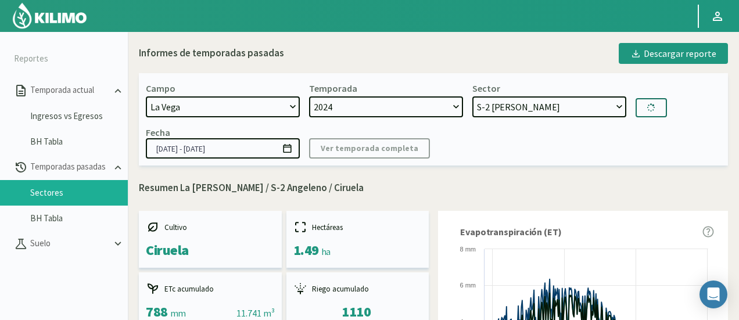
type input "01/07/2024 - 17/07/2025"
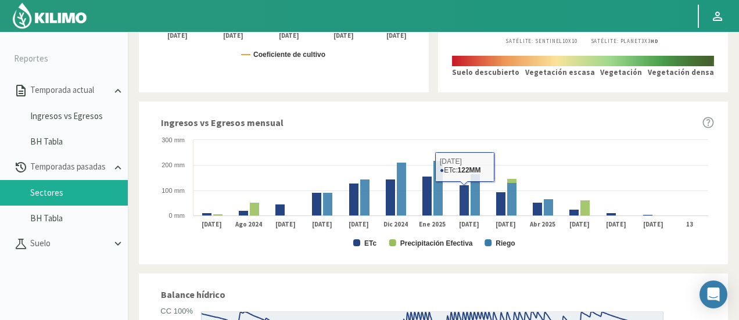
scroll to position [639, 0]
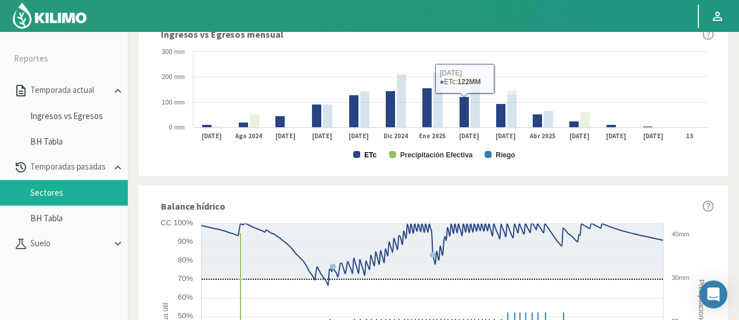
click at [368, 157] on text "ETc" at bounding box center [370, 155] width 12 height 8
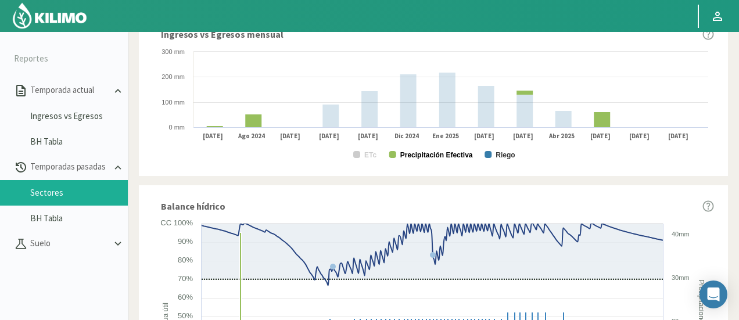
click at [419, 156] on text "Precipitación Efectiva" at bounding box center [436, 155] width 73 height 8
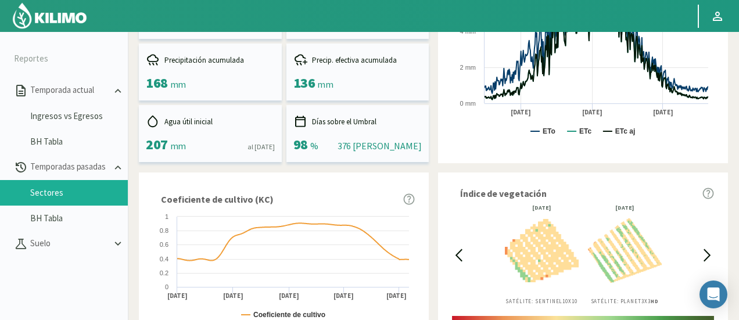
scroll to position [0, 0]
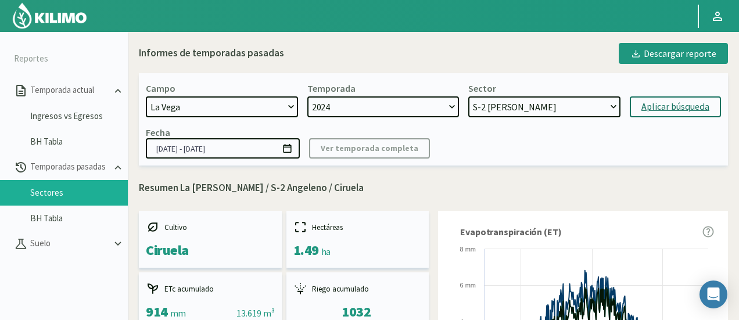
click at [513, 110] on select "H-2 Magique - Nectarines E-4 Ciruelos 2013 y 2018 - Ciruela S-2 Flavor - Ciruel…" at bounding box center [544, 106] width 152 height 21
select select "833: Object"
click at [468, 96] on select "H-2 Magique - Nectarines E-4 Ciruelos 2013 y 2018 - Ciruela S-2 Flavor - Ciruel…" at bounding box center [544, 106] width 152 height 21
click at [656, 103] on div "Aplicar búsqueda" at bounding box center [675, 107] width 68 height 14
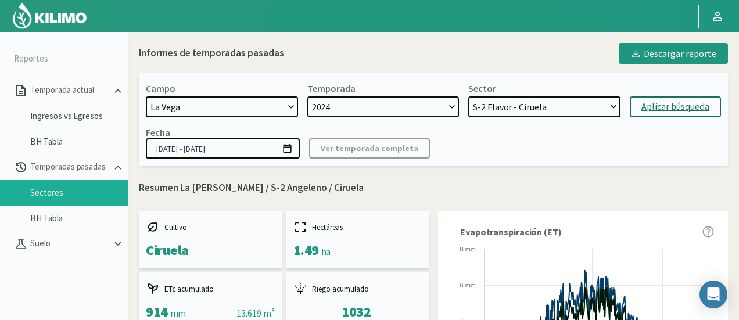
click at [656, 103] on button "Aplicar búsqueda" at bounding box center [675, 106] width 91 height 21
click at [403, 107] on select "2024 2023" at bounding box center [386, 106] width 154 height 21
select select "0: 2023"
click at [309, 96] on select "2024 2023" at bounding box center [386, 106] width 154 height 21
select select "846: Object"
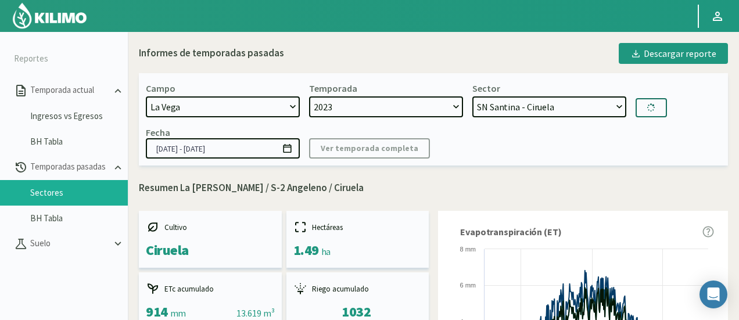
click at [509, 107] on select "SN Santina - Ciruela H-3 Ciruelos 2019 - Ciruela S-2 Nectarin - Nectarines S-2 …" at bounding box center [549, 106] width 154 height 21
select select "1: 2024"
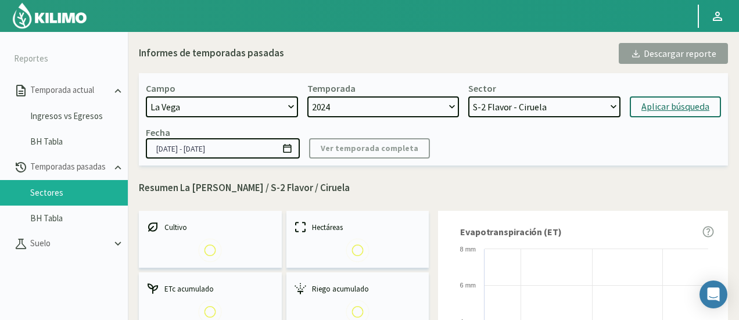
click at [468, 96] on select "H-2 Magique - Nectarines E-4 Ciruelos 2013 y 2018 - Ciruela S-2 Flavor - Ciruel…" at bounding box center [544, 106] width 152 height 21
click at [644, 109] on div "Aplicar búsqueda" at bounding box center [675, 107] width 68 height 14
select select "880: Object"
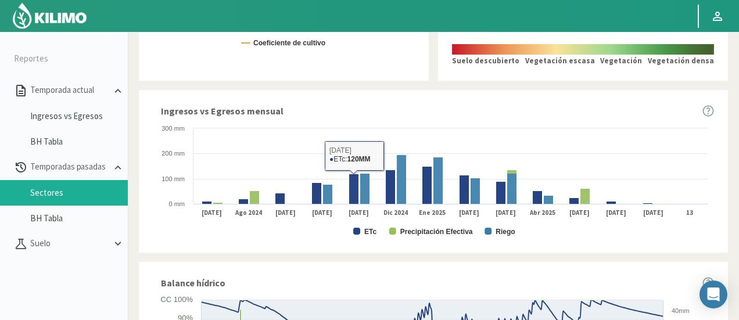
scroll to position [581, 0]
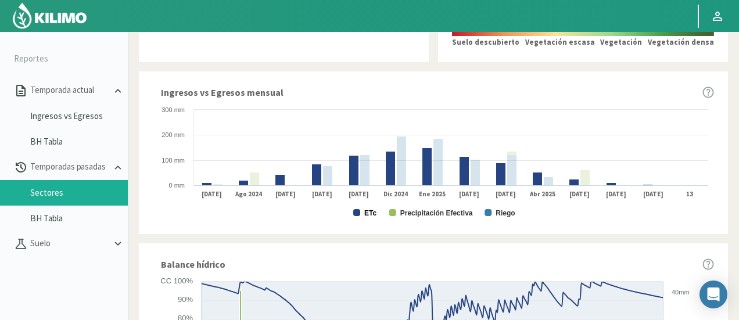
click at [368, 213] on text "ETc" at bounding box center [370, 213] width 12 height 8
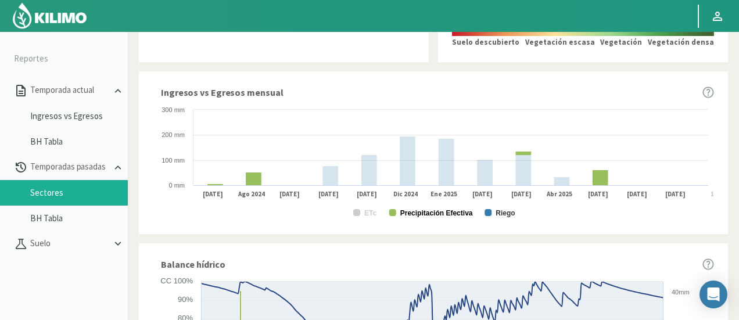
click at [442, 215] on text "Precipitación Efectiva" at bounding box center [436, 213] width 73 height 8
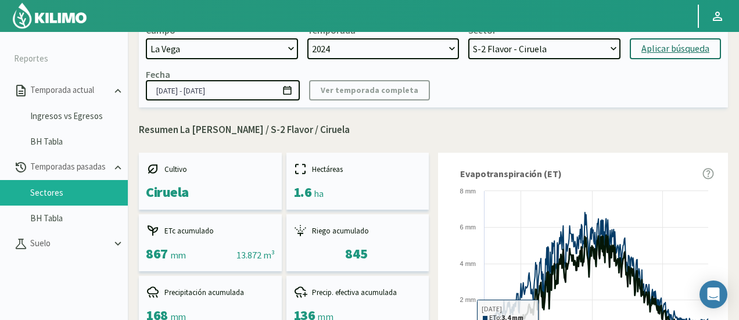
scroll to position [0, 0]
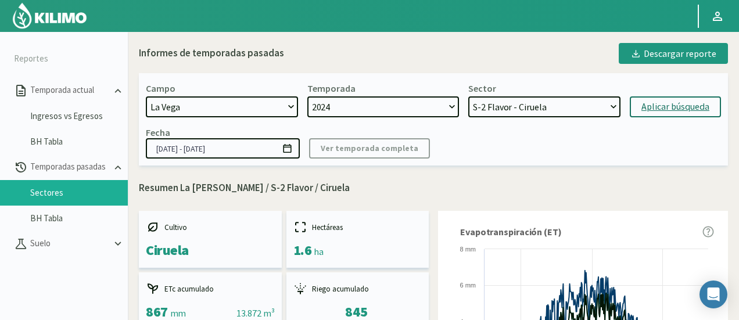
click at [424, 109] on select "2024 2023" at bounding box center [383, 106] width 152 height 21
click at [558, 135] on div "Fecha 01/07/2024 - 17/07/2025 Ver temporada completa" at bounding box center [433, 143] width 575 height 32
click at [427, 116] on select "2024 2023" at bounding box center [383, 106] width 152 height 21
click at [419, 113] on select "2024 2023" at bounding box center [383, 106] width 152 height 21
select select "0: 2023"
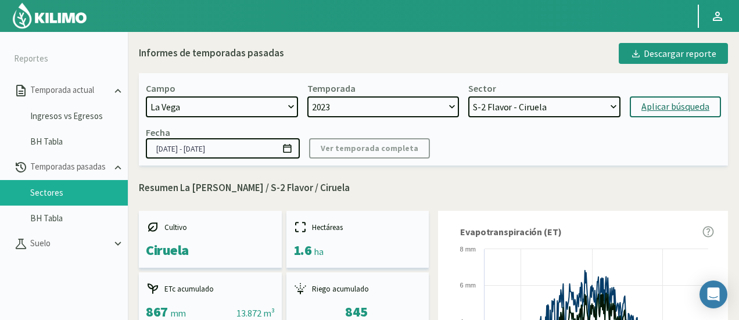
click at [307, 96] on select "2024 2023" at bounding box center [383, 106] width 152 height 21
click at [509, 106] on select "SN Santina - Ciruela H-3 Ciruelos 2019 - Ciruela S-2 Nectarin - Nectarines S-2 …" at bounding box center [544, 106] width 152 height 21
click at [468, 96] on select "SN Santina - Ciruela H-3 Ciruelos 2019 - Ciruela S-2 Nectarin - Nectarines S-2 …" at bounding box center [544, 106] width 152 height 21
click at [578, 100] on select "SN Santina - Ciruela H-3 Ciruelos 2019 - Ciruela S-2 Nectarin - Nectarines S-2 …" at bounding box center [544, 106] width 152 height 21
select select "899: Object"
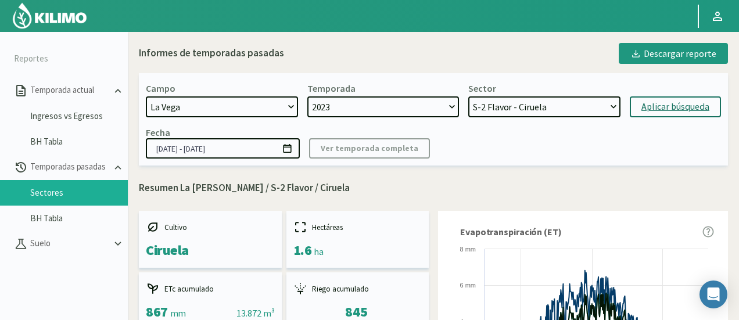
click at [468, 96] on select "SN Santina - Ciruela H-3 Ciruelos 2019 - Ciruela S-2 Nectarin - Nectarines S-2 …" at bounding box center [544, 106] width 152 height 21
click at [675, 98] on button "Aplicar búsqueda" at bounding box center [675, 106] width 91 height 21
type input "21/09/2023 - 17/07/2024"
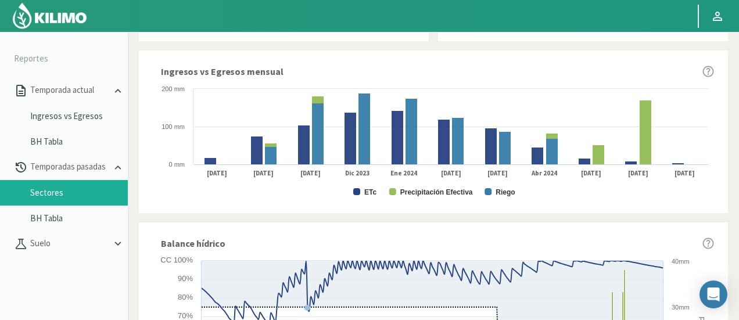
scroll to position [697, 0]
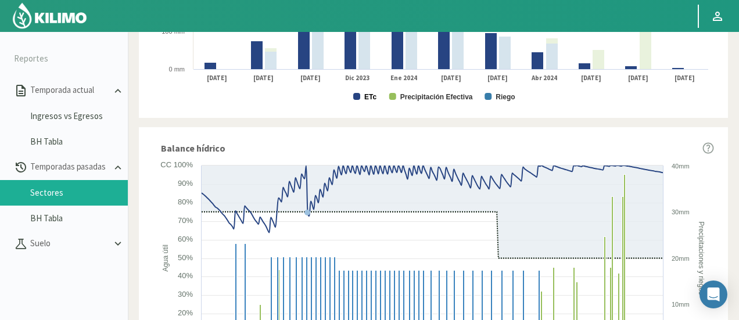
click at [368, 96] on text "ETc" at bounding box center [370, 97] width 12 height 8
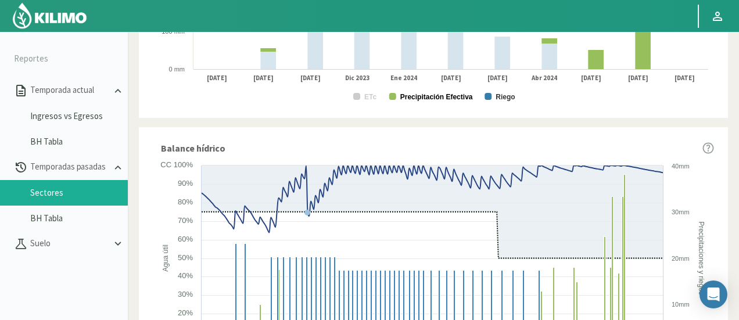
click at [429, 100] on text "Precipitación Efectiva" at bounding box center [436, 97] width 73 height 8
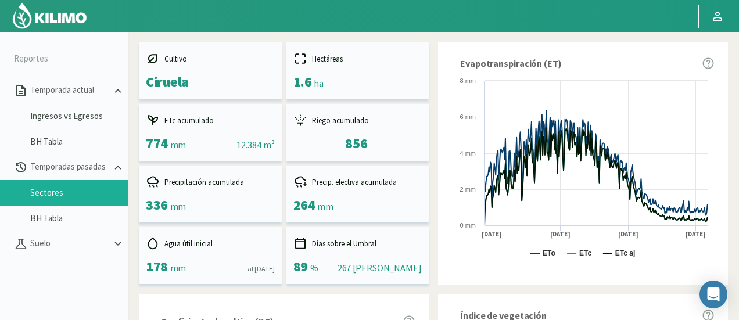
scroll to position [0, 0]
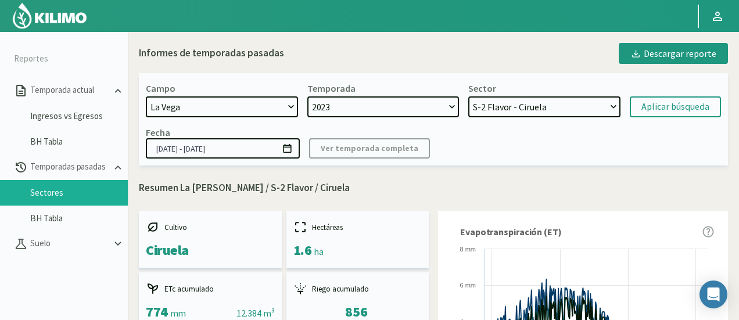
click at [383, 110] on select "2024 2023" at bounding box center [383, 106] width 152 height 21
click at [520, 103] on select "SN Santina - Ciruela H-3 Ciruelos 2019 - Ciruela S-2 Nectarin - Nectarines S-2 …" at bounding box center [544, 106] width 152 height 21
select select "912: Object"
click at [468, 96] on select "SN Santina - Ciruela H-3 Ciruelos 2019 - Ciruela S-2 Nectarin - Nectarines S-2 …" at bounding box center [544, 106] width 152 height 21
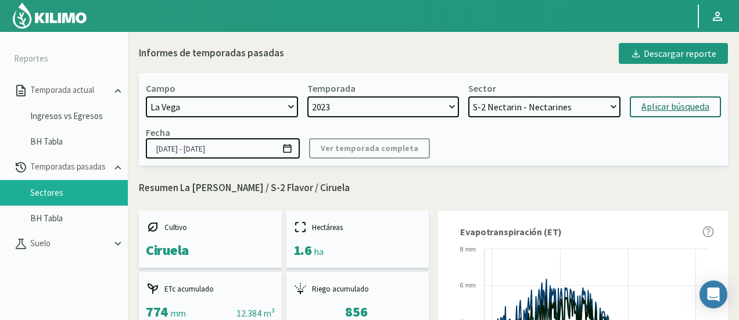
click at [656, 104] on div "Aplicar búsqueda" at bounding box center [675, 107] width 68 height 14
type input "21/09/2023 - 02/07/2024"
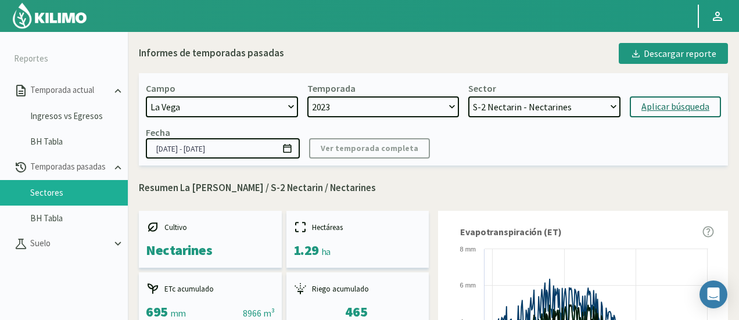
click at [544, 107] on select "SN Santina - Ciruela H-3 Ciruelos 2019 - Ciruela S-2 Nectarin - Nectarines S-2 …" at bounding box center [544, 106] width 152 height 21
click at [380, 114] on select "2024 2023" at bounding box center [383, 106] width 152 height 21
click at [644, 102] on div "Aplicar búsqueda" at bounding box center [675, 107] width 68 height 14
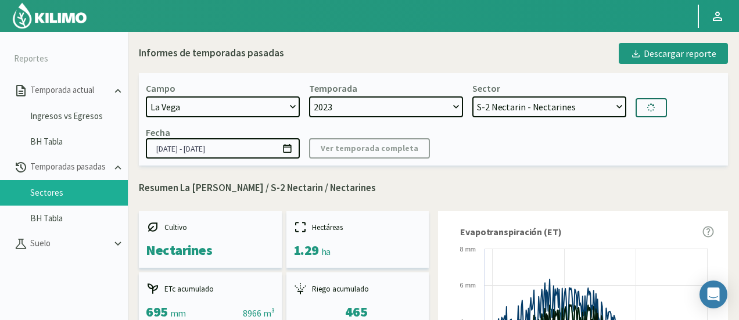
select select "946: Object"
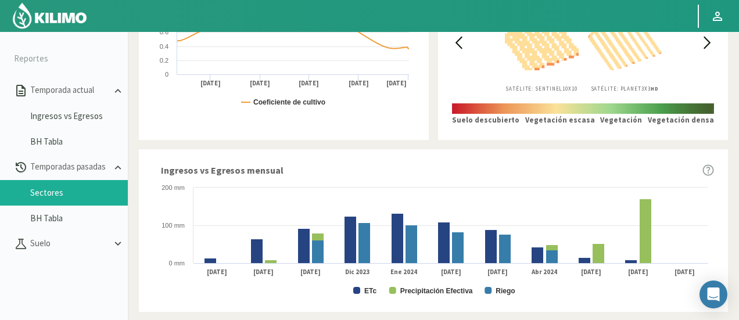
scroll to position [581, 0]
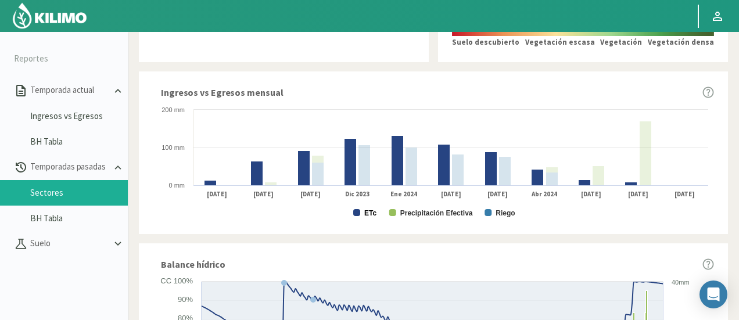
click at [368, 215] on text "ETc" at bounding box center [370, 213] width 12 height 8
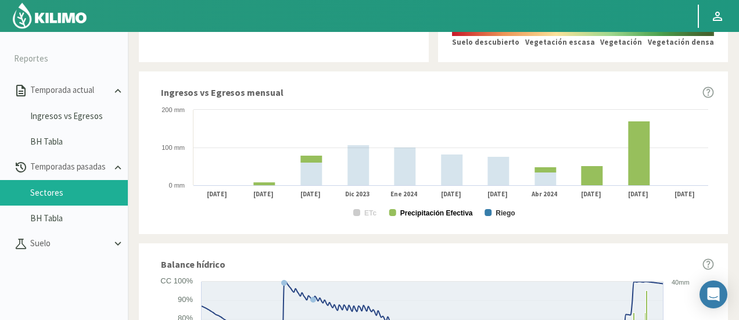
click at [458, 211] on text "Precipitación Efectiva" at bounding box center [436, 213] width 73 height 8
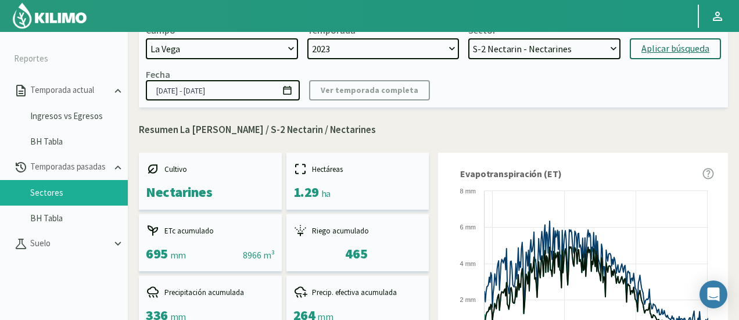
scroll to position [0, 0]
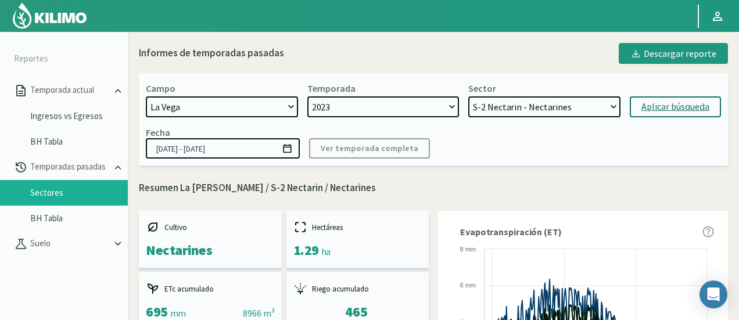
click at [362, 106] on select "2024 2023" at bounding box center [383, 106] width 152 height 21
drag, startPoint x: 374, startPoint y: 103, endPoint x: 371, endPoint y: 109, distance: 6.8
click at [374, 103] on select "2024 2023" at bounding box center [383, 106] width 152 height 21
select select "1: 2024"
click at [307, 96] on select "2024 2023" at bounding box center [383, 106] width 152 height 21
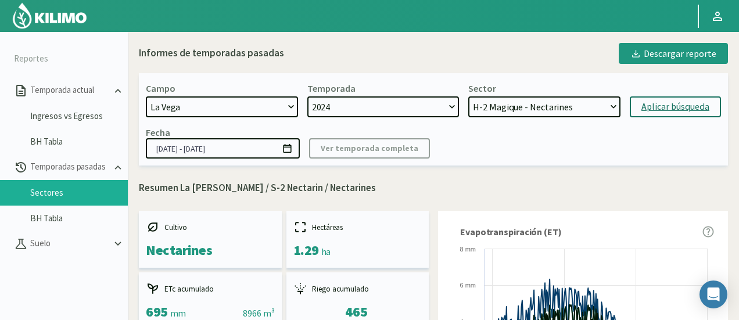
click at [578, 102] on select "H-2 Magique - Nectarines E-4 Ciruelos 2013 y 2018 - Ciruela S-2 Flavor - Ciruel…" at bounding box center [544, 106] width 152 height 21
select select "971: Object"
click at [468, 96] on select "H-2 Magique - Nectarines E-4 Ciruelos 2013 y 2018 - Ciruela S-2 Flavor - Ciruel…" at bounding box center [544, 106] width 152 height 21
click at [653, 120] on div "Campo 21 de Septiembre 8 Fuegos Acograpes - Ag. Carlos Muñoz Herrera Acograpes …" at bounding box center [433, 119] width 589 height 92
click at [659, 113] on div "Aplicar búsqueda" at bounding box center [675, 107] width 68 height 14
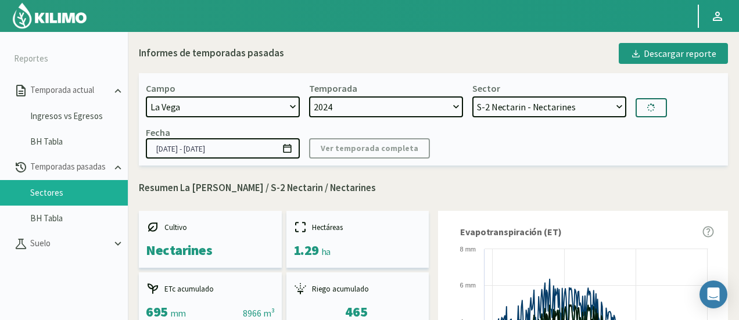
type input "01/07/2024 - 17/07/2025"
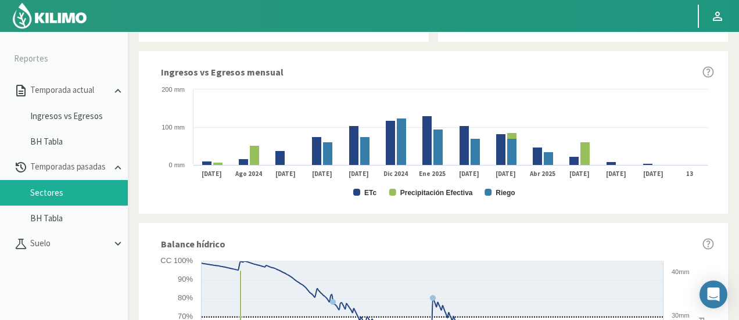
scroll to position [485, 0]
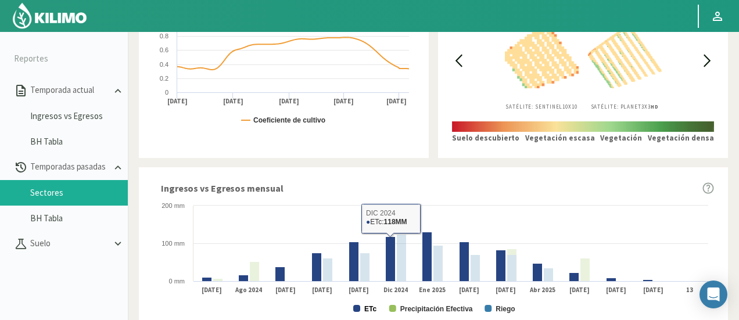
click at [367, 310] on text "ETc" at bounding box center [370, 309] width 12 height 8
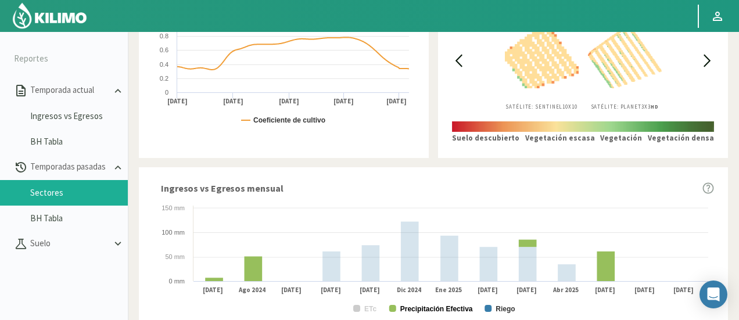
click at [430, 311] on text "Precipitación Efectiva" at bounding box center [436, 309] width 73 height 8
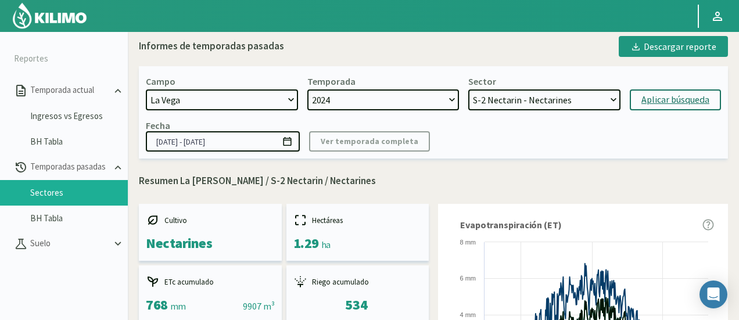
scroll to position [0, 0]
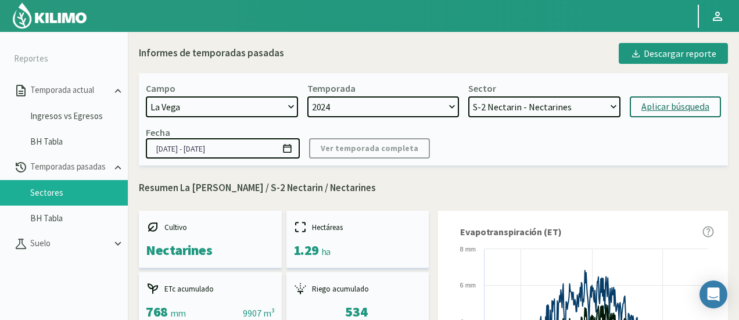
click at [504, 110] on select "H-2 Magique - Nectarines E-4 Ciruelos 2013 y 2018 - Ciruela S-2 Flavor - Ciruel…" at bounding box center [544, 106] width 152 height 21
select select "982: Object"
click at [468, 96] on select "H-2 Magique - Nectarines E-4 Ciruelos 2013 y 2018 - Ciruela S-2 Flavor - Ciruel…" at bounding box center [544, 106] width 152 height 21
click at [636, 110] on button "Aplicar búsqueda" at bounding box center [675, 106] width 91 height 21
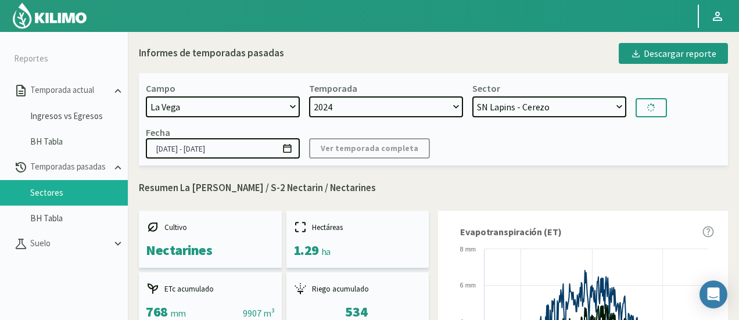
click at [416, 97] on select "2024 2023" at bounding box center [386, 106] width 154 height 21
select select "0: 2023"
click at [309, 96] on select "2024 2023" at bounding box center [386, 106] width 154 height 21
select select "991: Object"
select select "1: 2024"
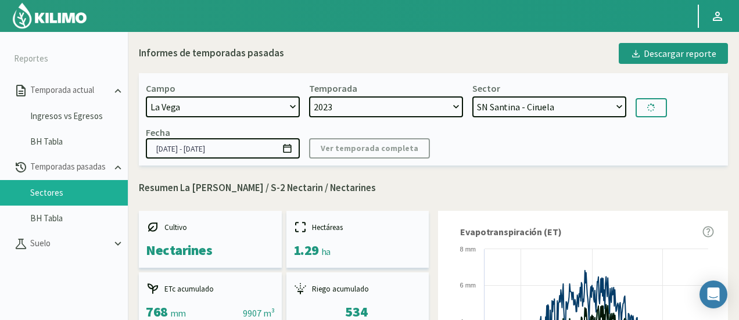
type input "01/07/2024 - 30/06/2025"
select select "1014: Object"
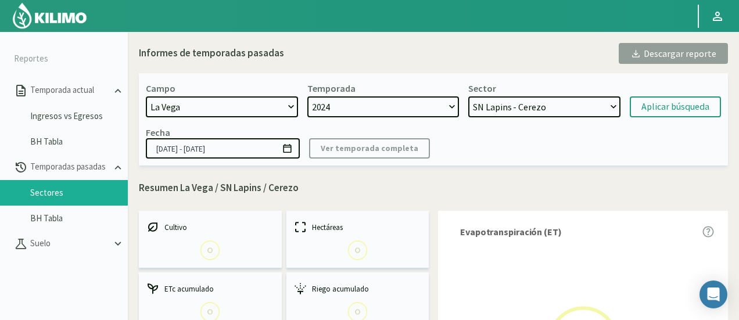
click at [509, 106] on select "H-2 Magique - Nectarines E-4 Ciruelos 2013 y 2018 - Ciruela S-2 Flavor - Ciruel…" at bounding box center [544, 106] width 152 height 21
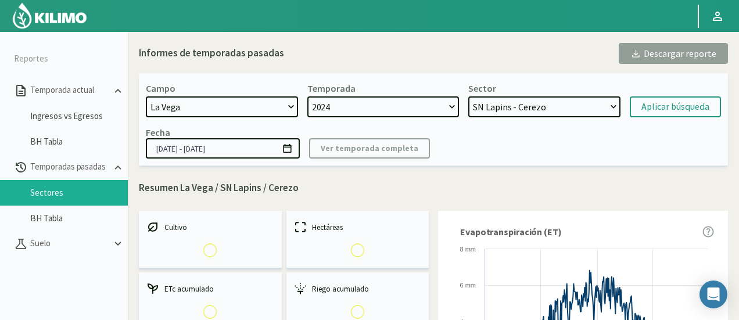
click at [417, 103] on select "2024 2023" at bounding box center [383, 106] width 152 height 21
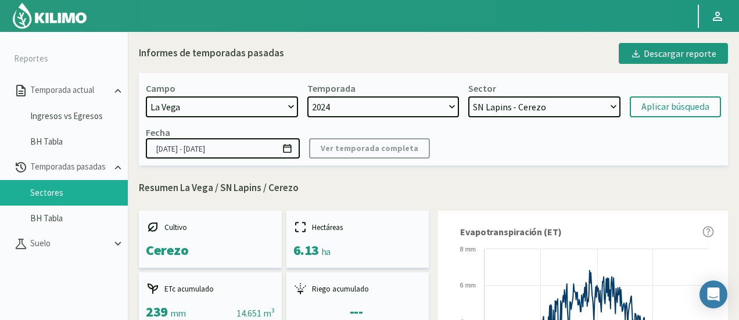
select select "0: 2023"
click at [307, 96] on select "2024 2023" at bounding box center [383, 106] width 152 height 21
click at [507, 112] on select "SN Santina - Ciruela H-3 Ciruelos 2019 - Ciruela S-2 Nectarin - Nectarines S-2 …" at bounding box center [544, 106] width 152 height 21
click at [549, 110] on select "SN Santina - Ciruela H-3 Ciruelos 2019 - Ciruela S-2 Nectarin - Nectarines S-2 …" at bounding box center [544, 106] width 152 height 21
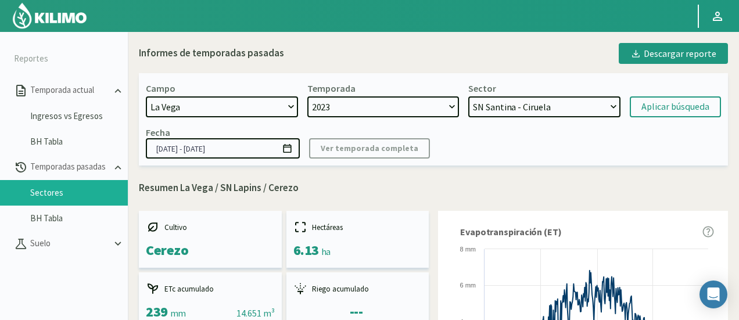
click at [515, 112] on select "SN Santina - Ciruela H-3 Ciruelos 2019 - Ciruela S-2 Nectarin - Nectarines S-2 …" at bounding box center [544, 106] width 152 height 21
select select "1039: Object"
click at [468, 96] on select "SN Santina - Ciruela H-3 Ciruelos 2019 - Ciruela S-2 Nectarin - Nectarines S-2 …" at bounding box center [544, 106] width 152 height 21
click at [668, 103] on div "Aplicar búsqueda" at bounding box center [675, 107] width 68 height 14
type input "21/09/2023 - 17/07/2024"
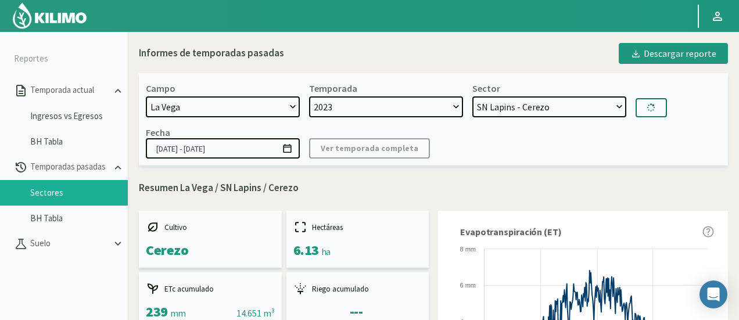
select select "1056: Object"
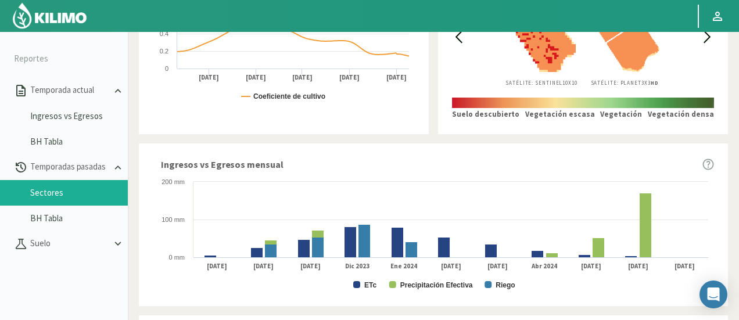
scroll to position [523, 0]
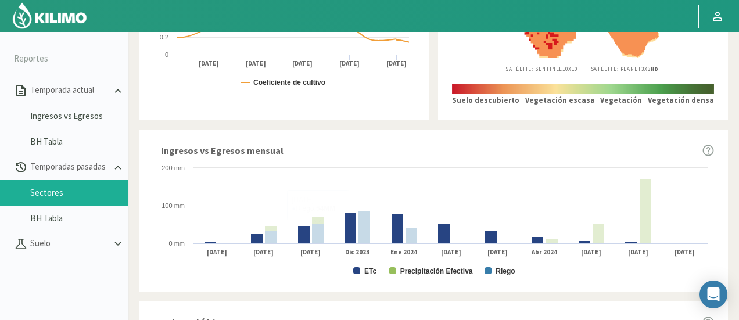
click at [363, 271] on rect at bounding box center [433, 220] width 561 height 116
click at [374, 271] on text "ETc" at bounding box center [370, 271] width 12 height 8
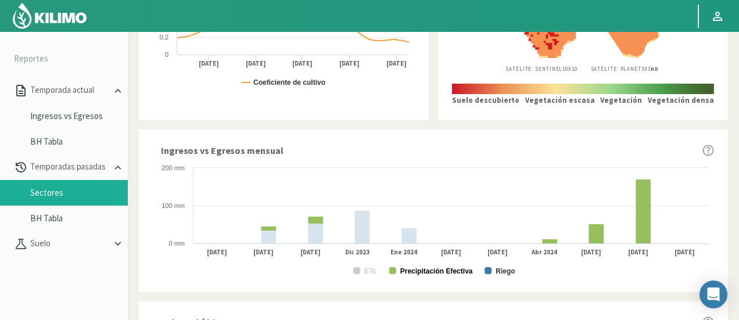
click at [415, 271] on text "Precipitación Efectiva" at bounding box center [436, 271] width 73 height 8
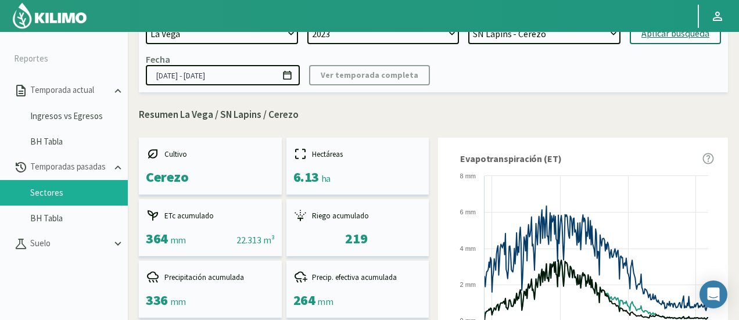
scroll to position [0, 0]
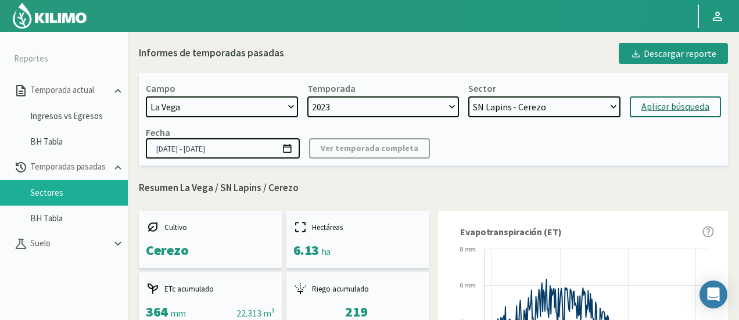
click at [437, 100] on select "2024 2023" at bounding box center [383, 106] width 152 height 21
click at [405, 114] on select "2024 2023" at bounding box center [383, 106] width 152 height 21
select select "1: 2024"
click at [307, 96] on select "2024 2023" at bounding box center [383, 106] width 152 height 21
click at [508, 106] on select "H-2 Magique - Nectarines E-4 Ciruelos 2013 y 2018 - Ciruela S-2 Flavor - Ciruel…" at bounding box center [544, 106] width 152 height 21
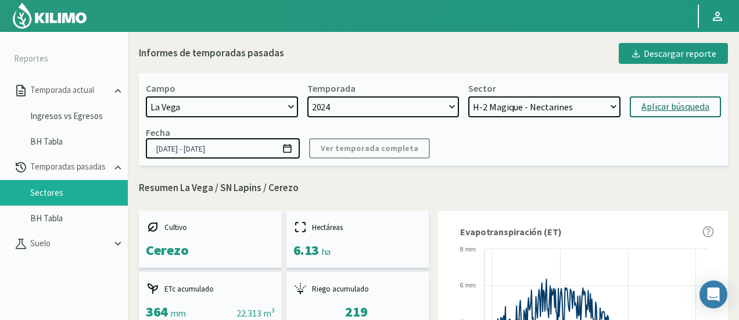
select select "1063: Object"
click at [468, 96] on select "H-2 Magique - Nectarines E-4 Ciruelos 2013 y 2018 - Ciruela S-2 Flavor - Ciruel…" at bounding box center [544, 106] width 152 height 21
click at [674, 100] on div "Aplicar búsqueda" at bounding box center [675, 107] width 68 height 14
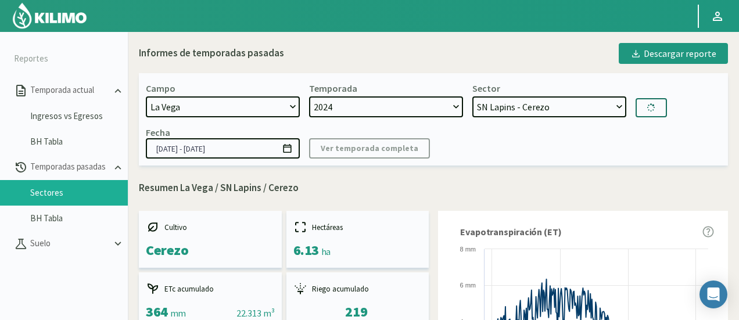
type input "01/07/2024 - 30/06/2025"
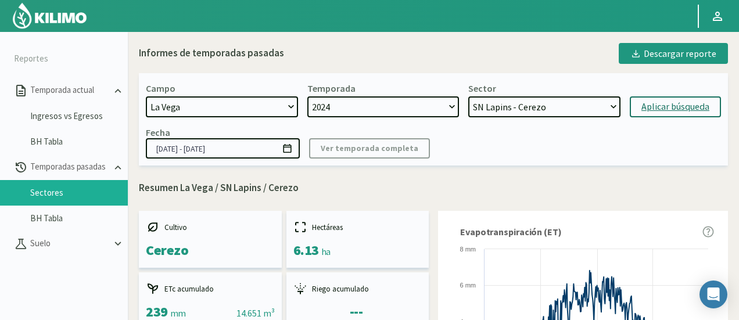
click at [501, 103] on select "H-2 Magique - Nectarines E-4 Ciruelos 2013 y 2018 - Ciruela S-2 Flavor - Ciruel…" at bounding box center [544, 106] width 152 height 21
click at [417, 113] on select "2024 2023" at bounding box center [383, 106] width 152 height 21
click at [530, 105] on select "H-2 Magique - Nectarines E-4 Ciruelos 2013 y 2018 - Ciruela S-2 Flavor - Ciruel…" at bounding box center [544, 106] width 152 height 21
select select "1075: Object"
click at [468, 96] on select "H-2 Magique - Nectarines E-4 Ciruelos 2013 y 2018 - Ciruela S-2 Flavor - Ciruel…" at bounding box center [544, 106] width 152 height 21
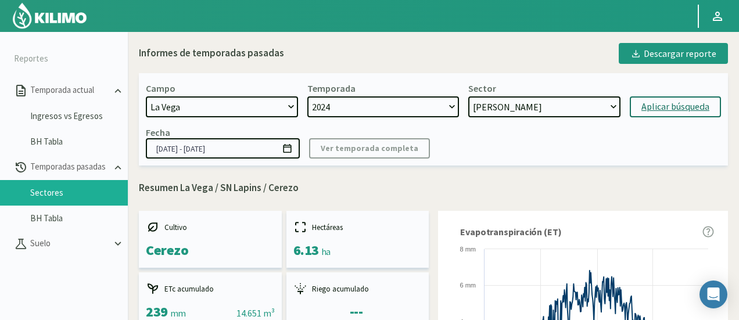
click at [658, 114] on button "Aplicar búsqueda" at bounding box center [675, 106] width 91 height 21
type input "01/07/2024 - 17/07/2025"
select select "1090: Object"
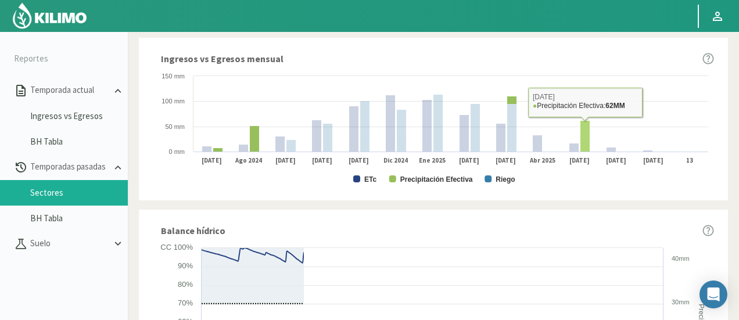
scroll to position [639, 0]
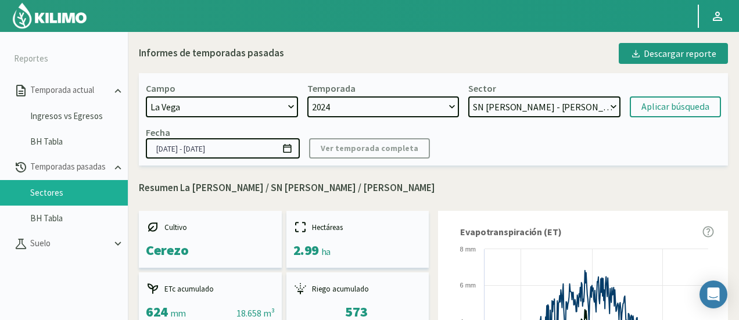
select select "1224: Object"
select select "1090: Object"
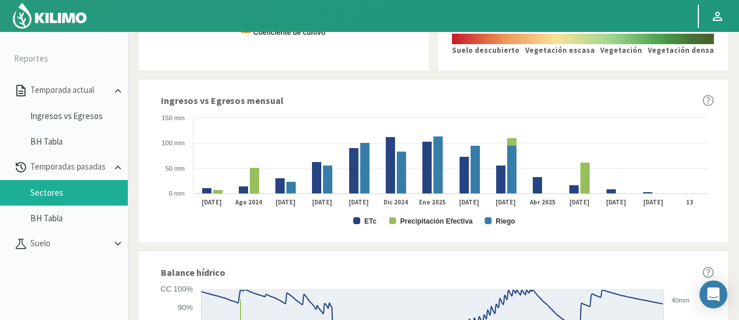
scroll to position [581, 0]
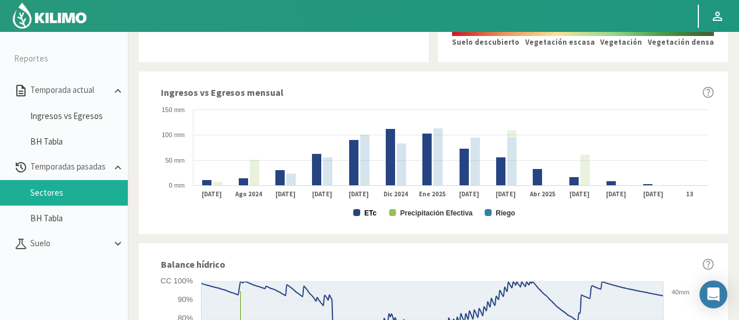
click at [368, 211] on text "ETc" at bounding box center [370, 213] width 12 height 8
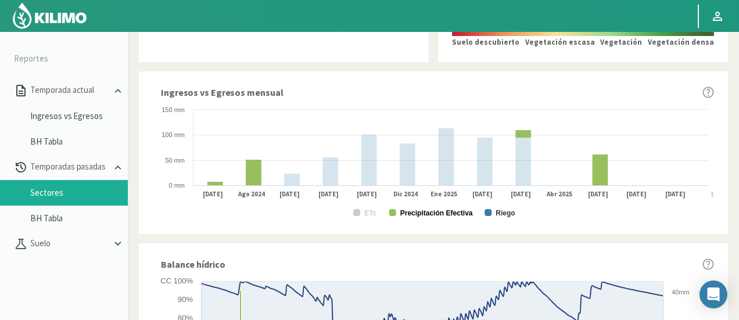
click at [405, 212] on text "Precipitación Efectiva" at bounding box center [436, 213] width 73 height 8
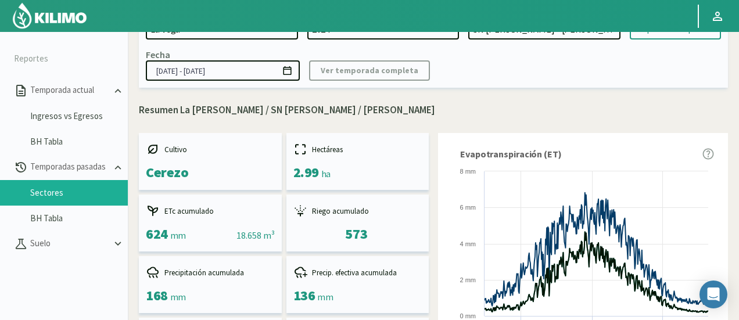
scroll to position [0, 0]
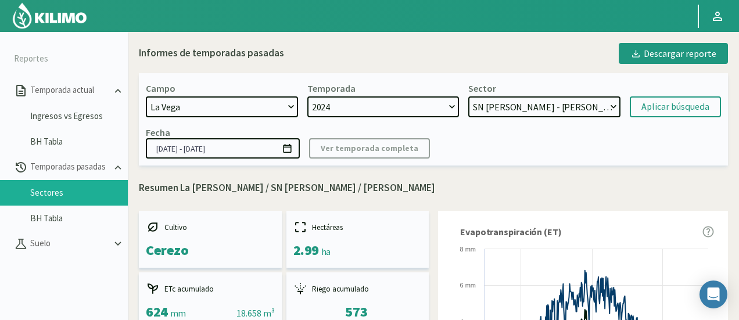
click at [383, 107] on select "2024 2023" at bounding box center [383, 106] width 152 height 21
select select "0: 2023"
click at [307, 96] on select "2024 2023" at bounding box center [383, 106] width 152 height 21
select select "1102: Object"
click at [518, 118] on div "Campo 21 de Septiembre 8 Fuegos Acograpes - Ag. Carlos Muñoz Herrera Acograpes …" at bounding box center [433, 119] width 589 height 92
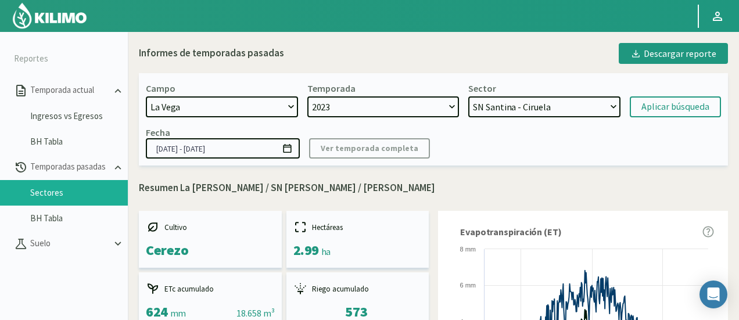
click at [522, 107] on select "SN Santina - Ciruela H-3 Ciruelos 2019 - Ciruela S-2 Nectarin - Nectarines S-2 …" at bounding box center [544, 106] width 152 height 21
click at [468, 96] on select "SN Santina - Ciruela H-3 Ciruelos 2019 - Ciruela S-2 Nectarin - Nectarines S-2 …" at bounding box center [544, 106] width 152 height 21
click at [652, 108] on div "Aplicar búsqueda" at bounding box center [675, 107] width 68 height 14
type input "21/09/2023 - 17/07/2024"
select select "1119: Object"
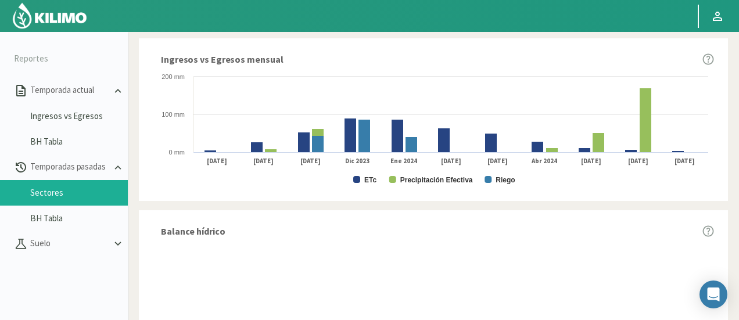
scroll to position [639, 0]
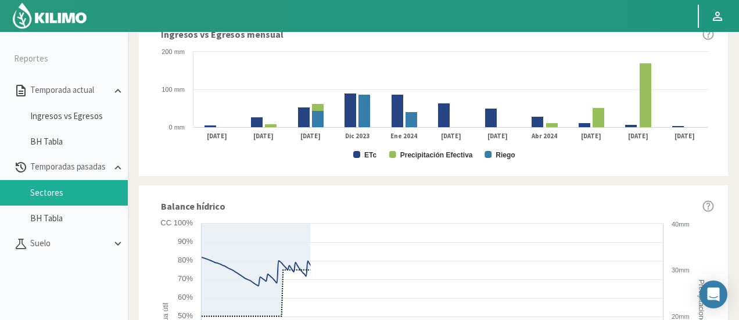
click at [362, 153] on rect at bounding box center [433, 104] width 561 height 116
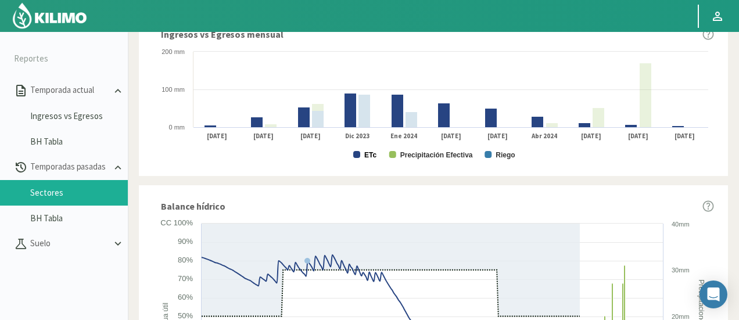
click at [367, 156] on text "ETc" at bounding box center [370, 155] width 12 height 8
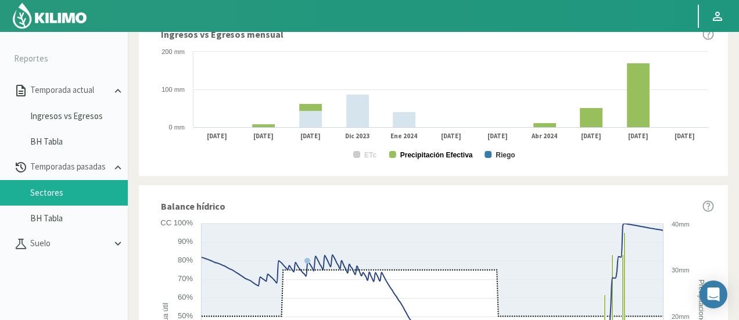
click at [408, 155] on text "Precipitación Efectiva" at bounding box center [436, 155] width 73 height 8
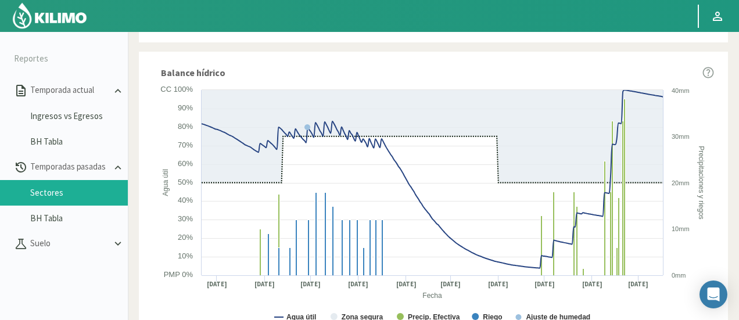
scroll to position [775, 0]
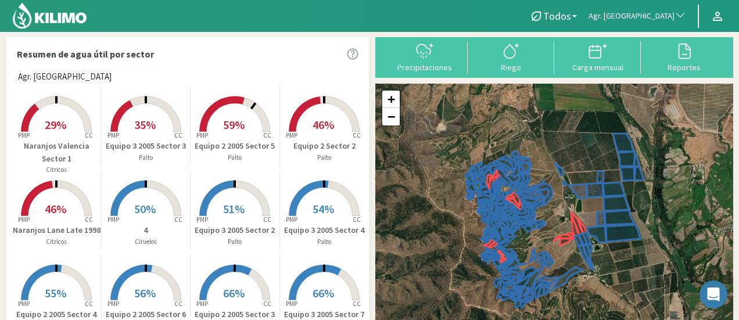
click at [661, 13] on span "Agr. [GEOGRAPHIC_DATA]" at bounding box center [631, 16] width 86 height 12
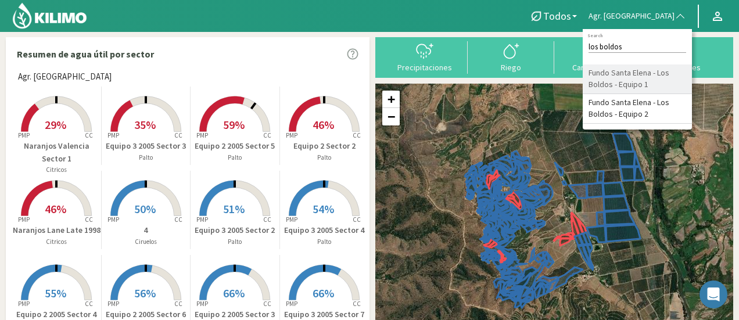
type input "los boldos"
click at [660, 71] on li "Fundo Santa Elena - Los Boldos - Equipo 1" at bounding box center [637, 79] width 109 height 30
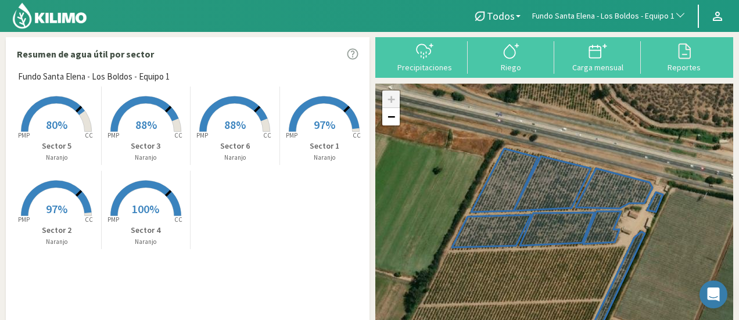
click at [49, 113] on rect at bounding box center [56, 133] width 93 height 93
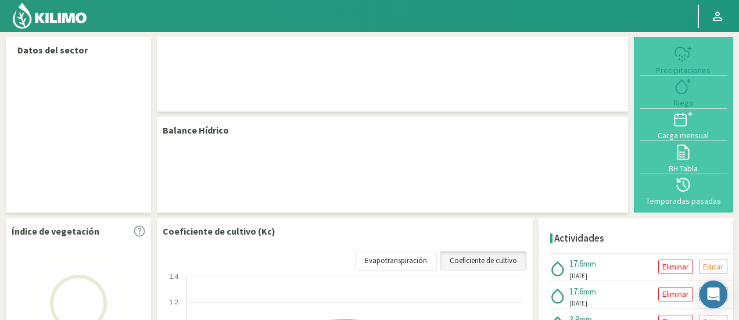
select select "111: Object"
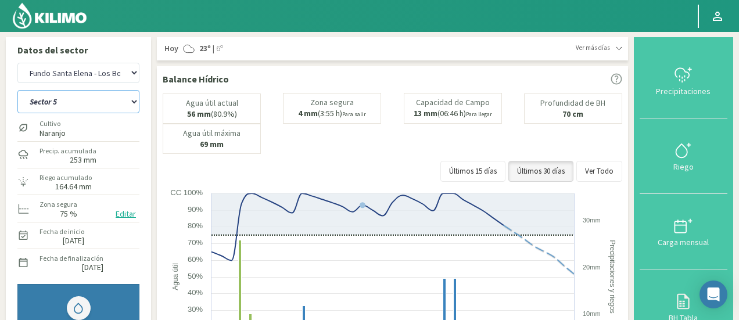
click at [113, 99] on select "Sector 1 Sector 2 Sector 3 Sector 4 Sector 5 Sector 6" at bounding box center [78, 101] width 122 height 23
click at [17, 90] on select "Sector 1 Sector 2 Sector 3 Sector 4 Sector 5 Sector 6" at bounding box center [78, 101] width 122 height 23
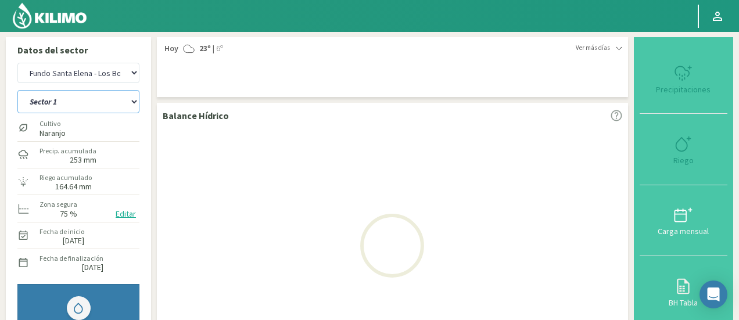
select select "4: Object"
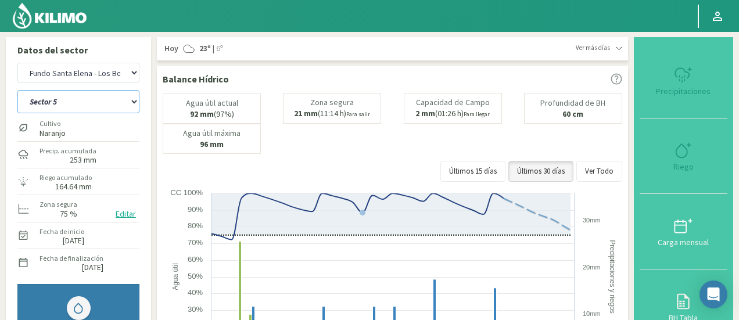
select select "392: Object"
click at [106, 105] on select "Sector 1 Sector 2 Sector 3 Sector 4 Sector 5 Sector 6" at bounding box center [78, 101] width 122 height 23
click at [124, 71] on select "Agr. Cardonal Agr. El Carmelo Agr. Huertos de Chocalan Agrícola Bakia Agrícola …" at bounding box center [78, 73] width 122 height 20
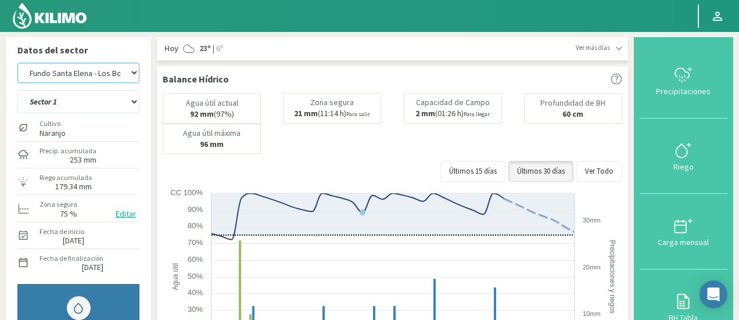
click at [124, 71] on select "Agr. Cardonal Agr. El Carmelo Agr. Huertos de Chocalan Agrícola Bakia Agrícola …" at bounding box center [78, 73] width 122 height 20
click at [615, 48] on div "Ver más días" at bounding box center [599, 48] width 46 height 10
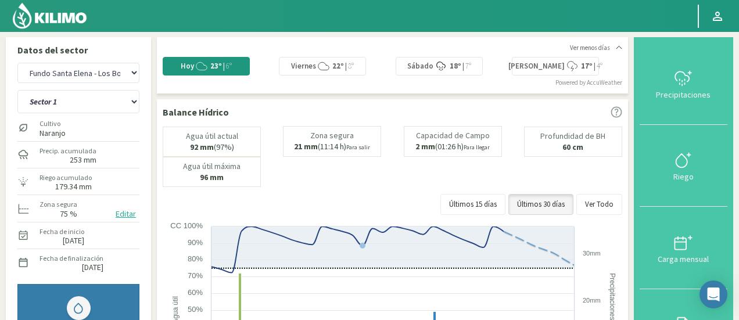
click at [615, 48] on div "Ver menos días" at bounding box center [596, 48] width 52 height 10
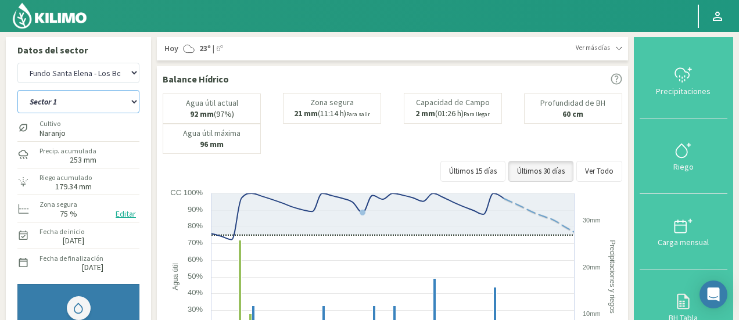
click at [81, 100] on select "Sector 1 Sector 2 Sector 3 Sector 4 Sector 5 Sector 6" at bounding box center [78, 101] width 122 height 23
click at [17, 90] on select "Sector 1 Sector 2 Sector 3 Sector 4 Sector 5 Sector 6" at bounding box center [78, 101] width 122 height 23
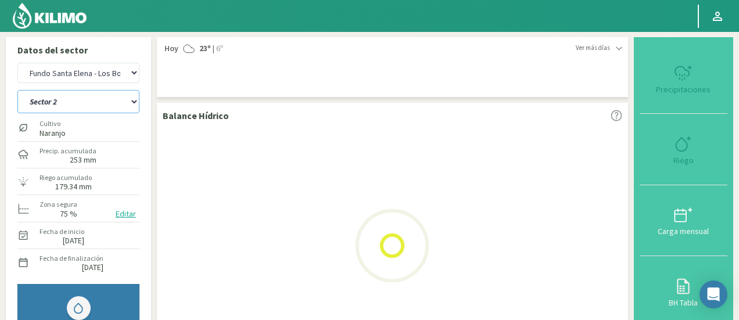
select select "6: Object"
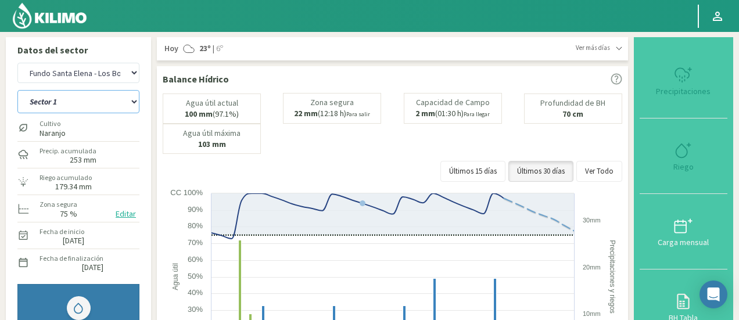
select select "673: Object"
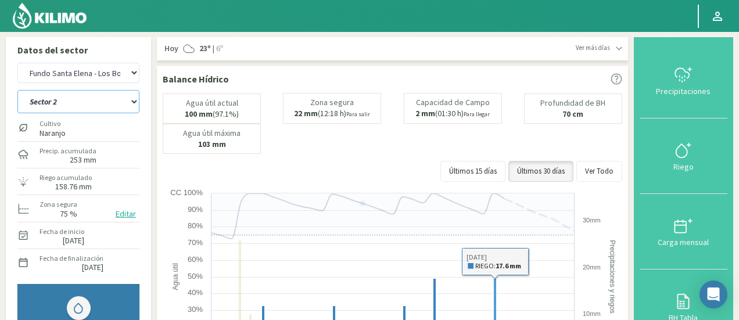
scroll to position [58, 0]
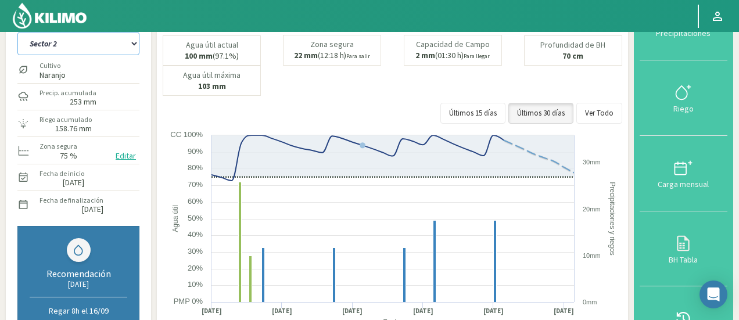
click at [87, 46] on select "Sector 1 Sector 2 Sector 3 Sector 4 Sector 5 Sector 6" at bounding box center [78, 43] width 122 height 23
click at [17, 32] on select "Sector 1 Sector 2 Sector 3 Sector 4 Sector 5 Sector 6" at bounding box center [78, 43] width 122 height 23
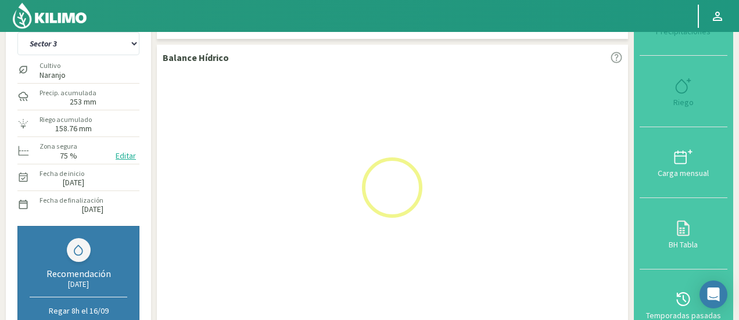
select select "13: Object"
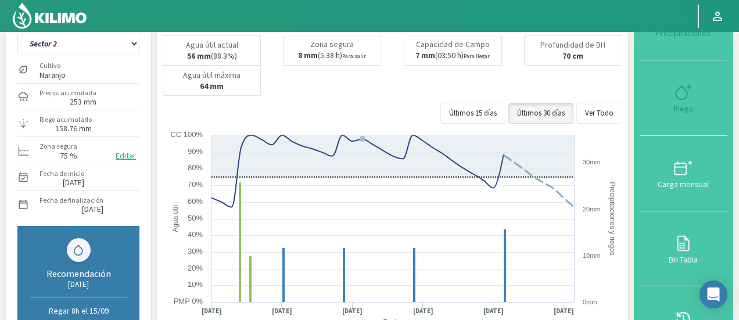
select select "954: Object"
click at [113, 45] on select "Sector 1 Sector 2 Sector 3 Sector 4 Sector 5 Sector 6" at bounding box center [78, 43] width 122 height 23
click at [17, 32] on select "Sector 1 Sector 2 Sector 3 Sector 4 Sector 5 Sector 6" at bounding box center [78, 43] width 122 height 23
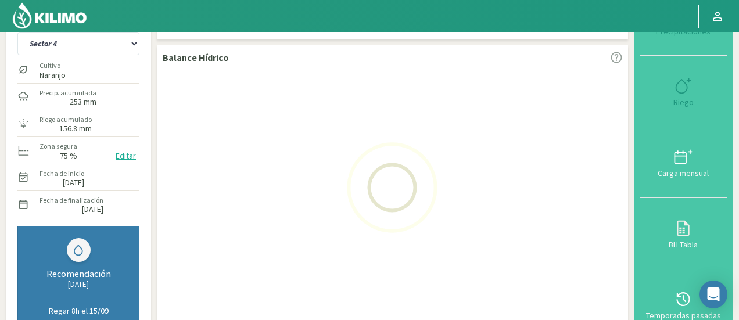
select select "20: Object"
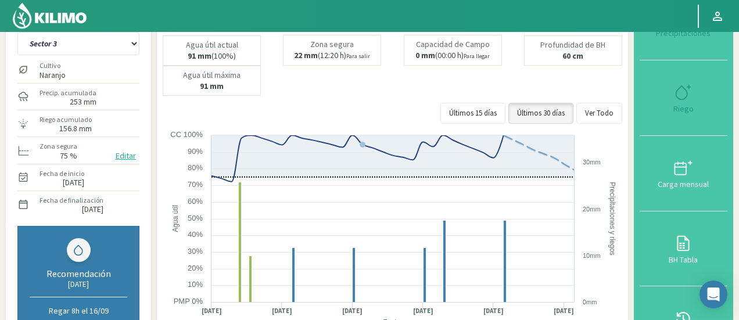
select select "1235: Object"
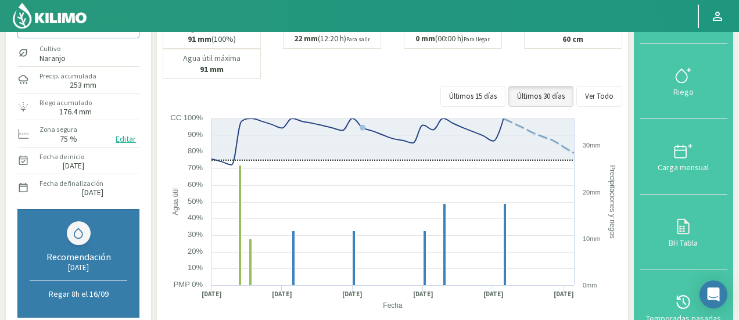
scroll to position [58, 0]
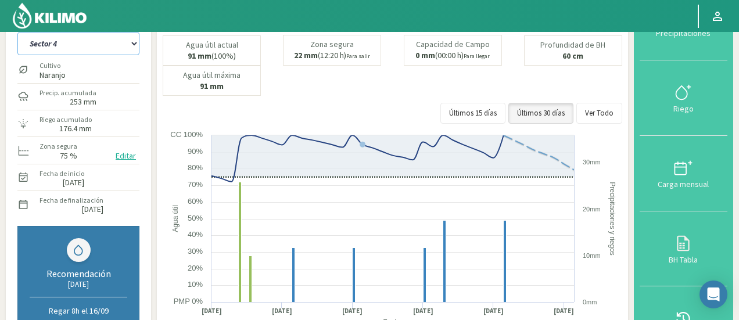
click at [87, 47] on select "Sector 1 Sector 2 Sector 3 Sector 4 Sector 5 Sector 6" at bounding box center [78, 43] width 122 height 23
click at [17, 32] on select "Sector 1 Sector 2 Sector 3 Sector 4 Sector 5 Sector 6" at bounding box center [78, 43] width 122 height 23
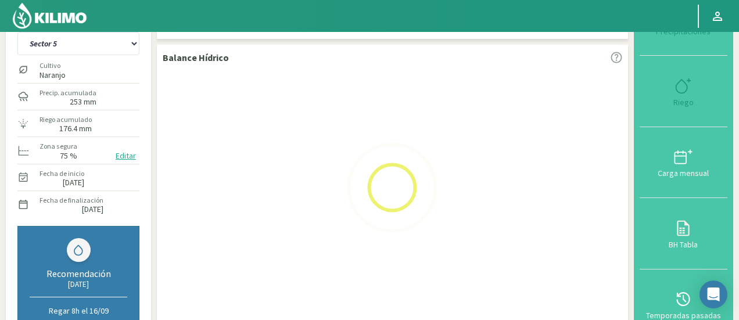
select select "27: Object"
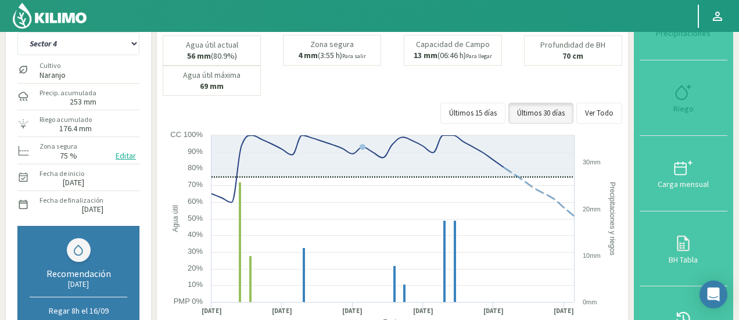
select select "1516: Object"
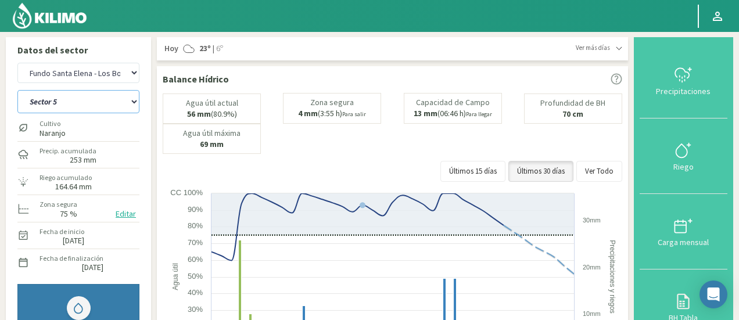
click at [89, 103] on select "Sector 1 Sector 2 Sector 3 Sector 4 Sector 5 Sector 6" at bounding box center [78, 101] width 122 height 23
click at [88, 104] on select "Sector 1 Sector 2 Sector 3 Sector 4 Sector 5 Sector 6" at bounding box center [78, 101] width 122 height 23
click at [17, 90] on select "Sector 1 Sector 2 Sector 3 Sector 4 Sector 5 Sector 6" at bounding box center [78, 101] width 122 height 23
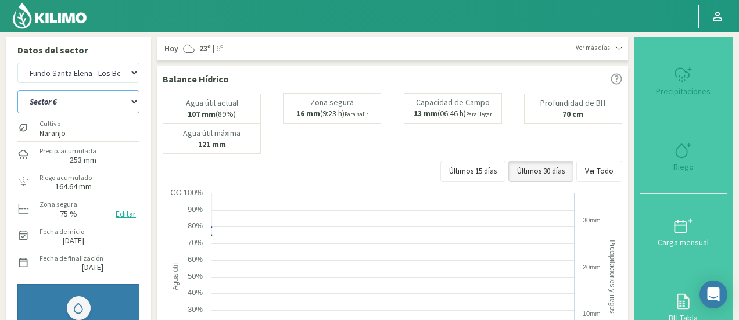
select select "34: Object"
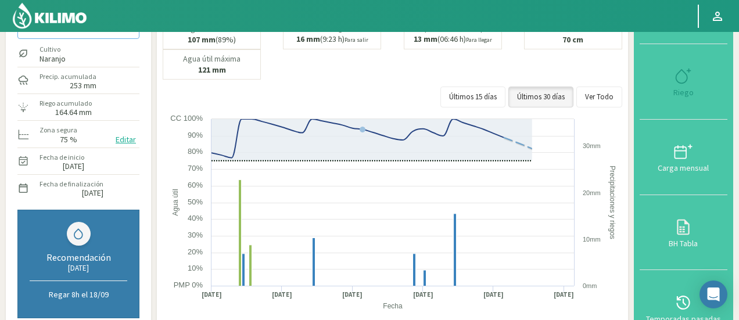
scroll to position [116, 0]
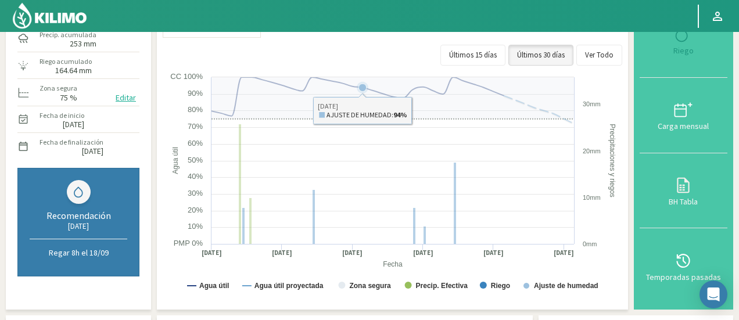
select select "1797: Object"
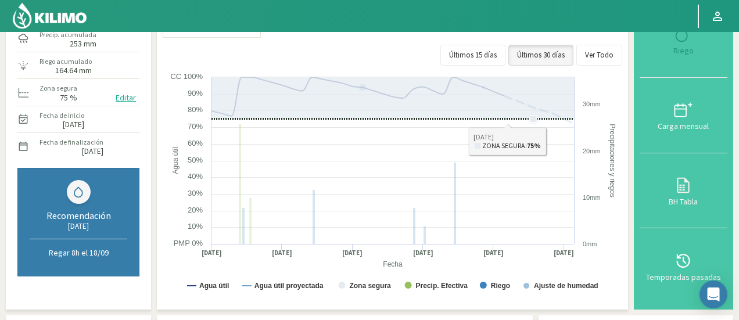
select select "41: Object"
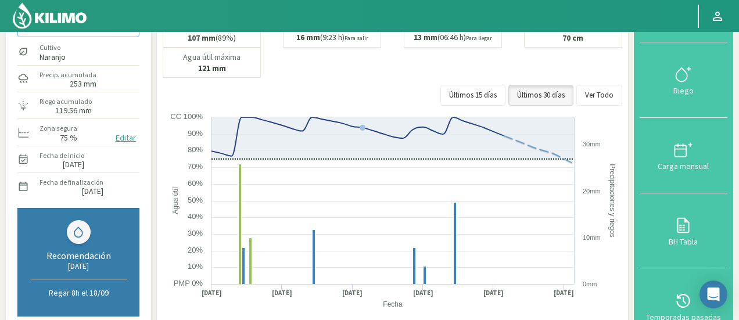
scroll to position [58, 0]
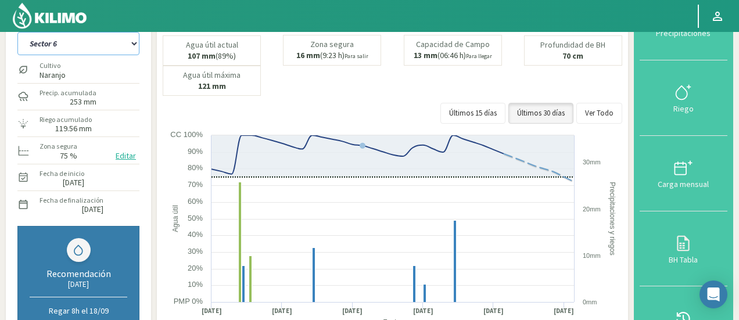
click at [96, 55] on select "Sector 1 Sector 2 Sector 3 Sector 4 Sector 5 Sector 6" at bounding box center [78, 43] width 122 height 23
click at [96, 46] on select "Sector 1 Sector 2 Sector 3 Sector 4 Sector 5 Sector 6" at bounding box center [78, 43] width 122 height 23
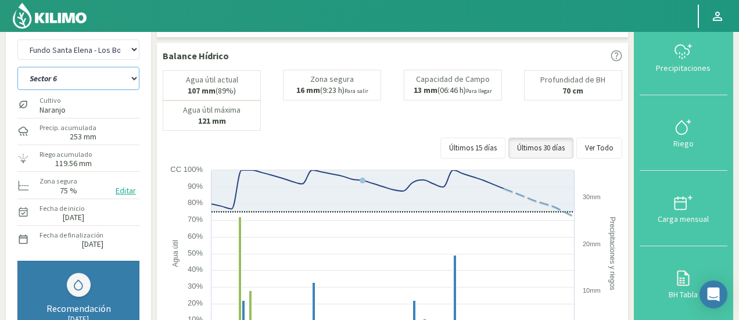
scroll to position [0, 0]
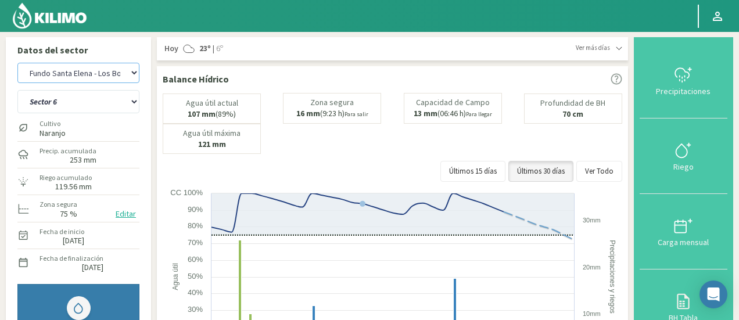
click at [73, 83] on select "Agr. Cardonal Agr. El Carmelo Agr. Huertos de Chocalan Agrícola Bakia Agrícola …" at bounding box center [78, 73] width 122 height 20
click at [17, 63] on select "Agr. Cardonal Agr. El Carmelo Agr. Huertos de Chocalan Agrícola Bakia Agrícola …" at bounding box center [78, 73] width 122 height 20
click at [108, 106] on select "Sector 1 Sector 2 Sector 3 Sector 4 Sector 5 Sector 6" at bounding box center [78, 101] width 122 height 23
click at [122, 80] on select "Agr. Cardonal Agr. El Carmelo Agr. Huertos de Chocalan Agrícola Bakia Agrícola …" at bounding box center [78, 73] width 122 height 20
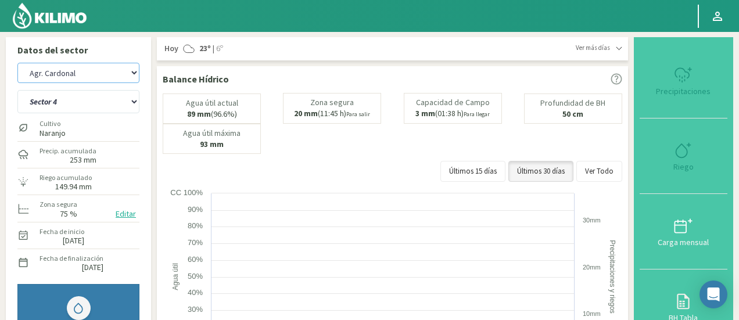
select select "2079: Object"
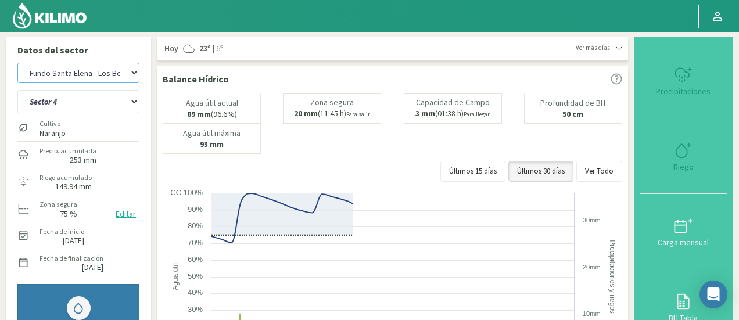
click at [122, 80] on select "Agr. Cardonal Agr. El Carmelo Agr. Huertos de Chocalan Agrícola Bakia Agrícola …" at bounding box center [78, 73] width 122 height 20
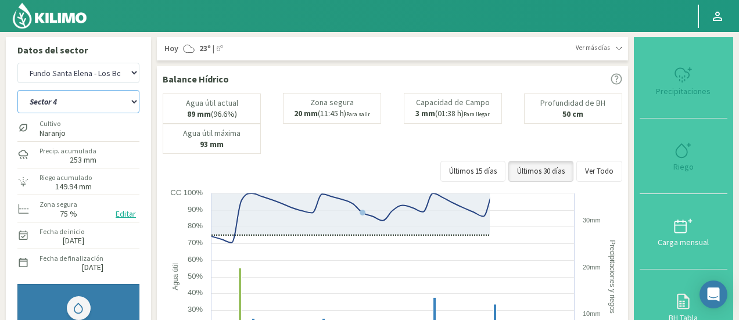
click at [108, 103] on select "Sector 4 Sector 5 Sector 6 Sector 7 Sector 9A Sector 9B" at bounding box center [78, 101] width 122 height 23
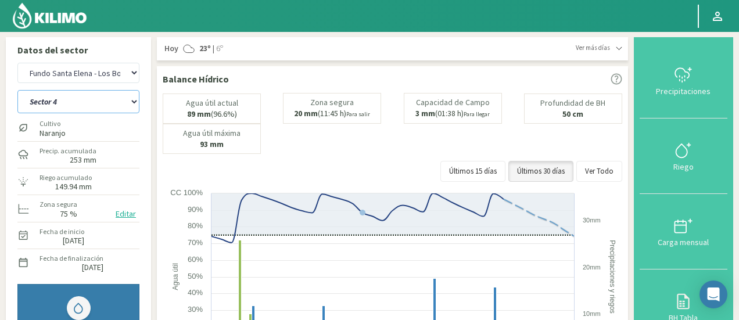
click at [17, 90] on select "Sector 4 Sector 5 Sector 6 Sector 7 Sector 9A Sector 9B" at bounding box center [78, 101] width 122 height 23
click at [79, 111] on select "Sector 4 Sector 5 Sector 6 Sector 7 Sector 9A Sector 9B" at bounding box center [78, 101] width 122 height 23
click at [17, 90] on select "Sector 4 Sector 5 Sector 6 Sector 7 Sector 9A Sector 9B" at bounding box center [78, 101] width 122 height 23
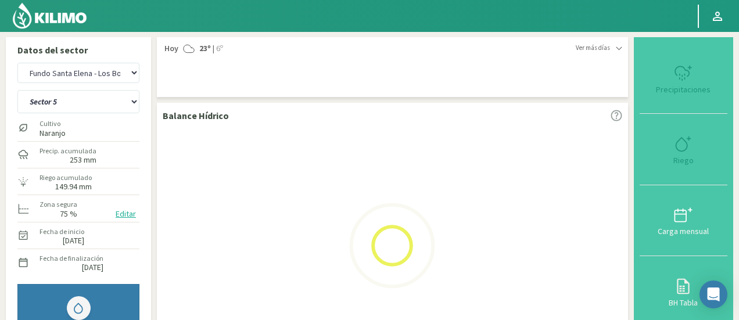
select select "42: Object"
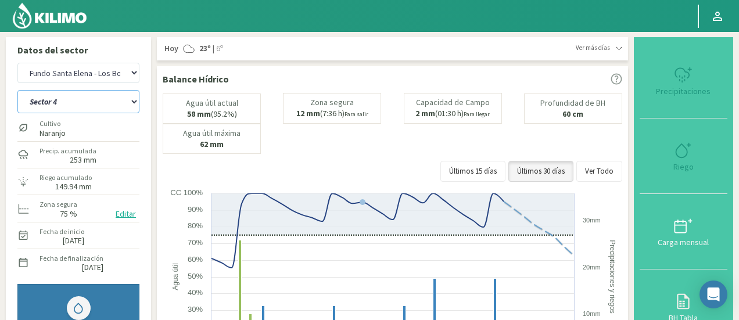
select select "2360: Object"
click at [63, 107] on select "Sector 4 Sector 5 Sector 6 Sector 7 Sector 9A Sector 9B" at bounding box center [78, 101] width 122 height 23
click at [17, 90] on select "Sector 4 Sector 5 Sector 6 Sector 7 Sector 9A Sector 9B" at bounding box center [78, 101] width 122 height 23
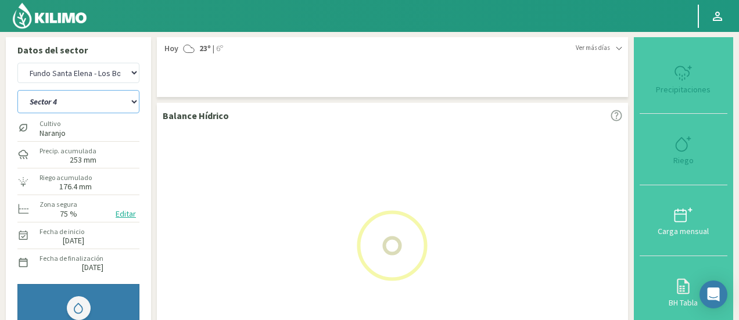
select select "49: Object"
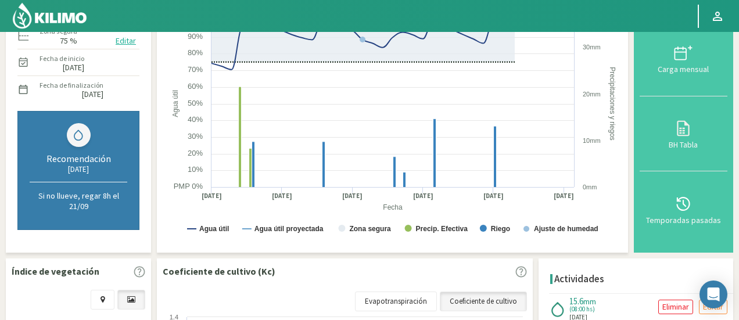
scroll to position [174, 0]
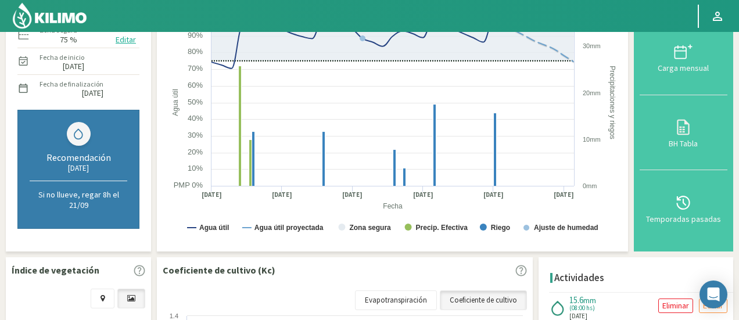
select select "2641: Object"
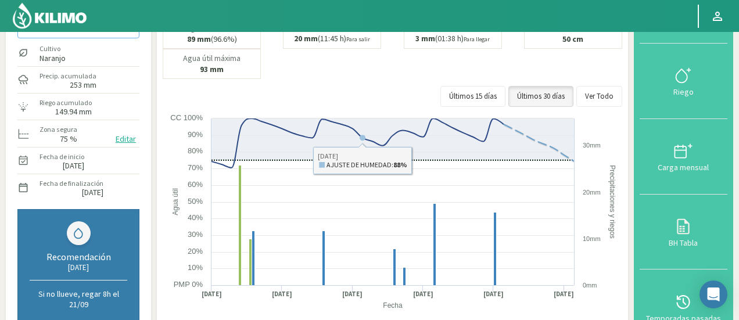
scroll to position [0, 0]
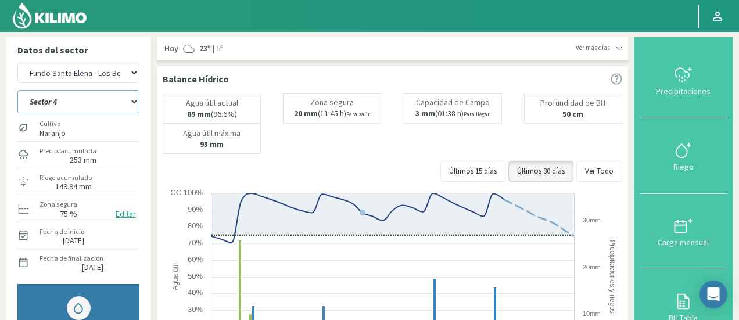
click at [101, 99] on select "Sector 4 Sector 5 Sector 6 Sector 7 Sector 9A Sector 9B" at bounding box center [78, 101] width 122 height 23
click at [17, 90] on select "Sector 4 Sector 5 Sector 6 Sector 7 Sector 9A Sector 9B" at bounding box center [78, 101] width 122 height 23
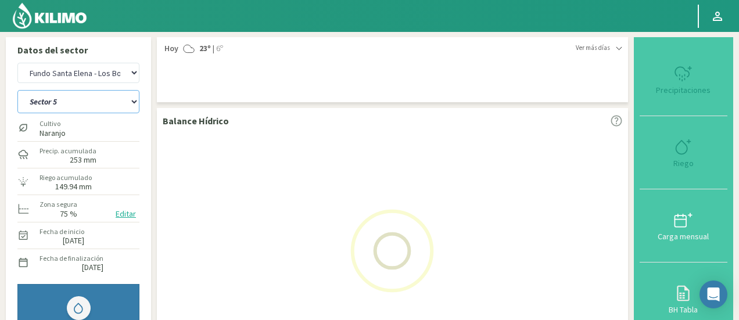
select select "54: Object"
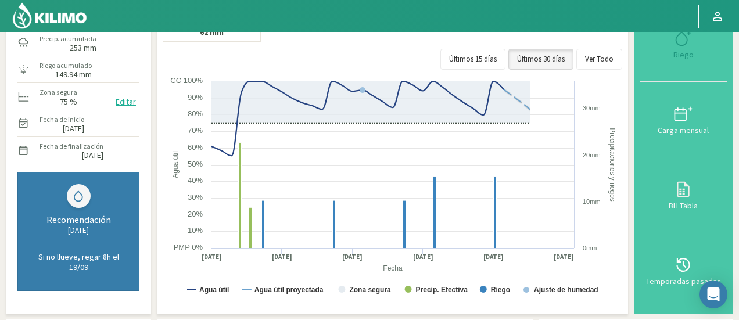
scroll to position [116, 0]
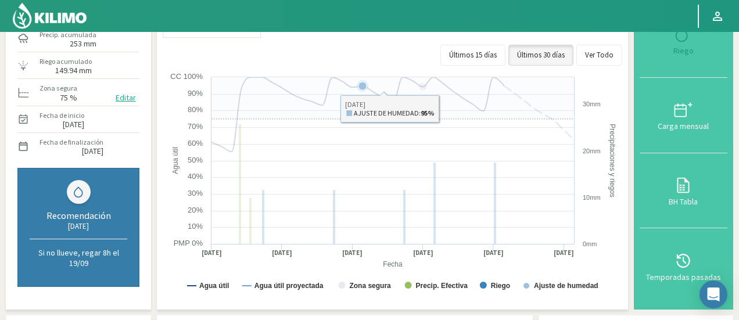
select select "2922: Object"
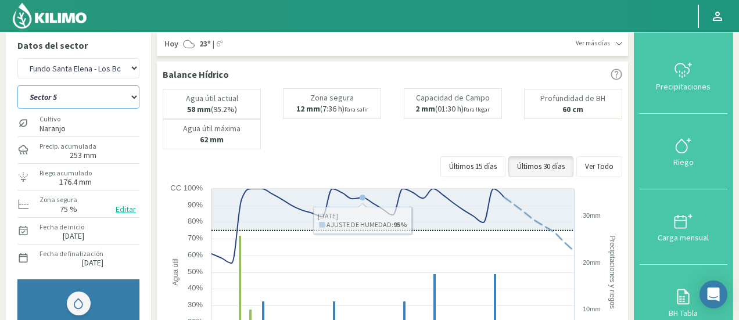
scroll to position [0, 0]
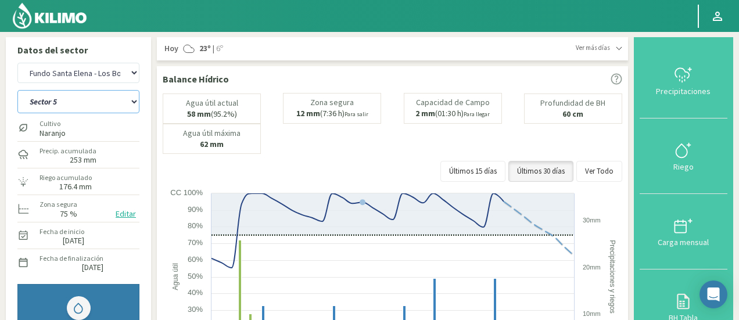
click at [77, 107] on select "Sector 4 Sector 5 Sector 6 Sector 7 Sector 9A Sector 9B" at bounding box center [78, 101] width 122 height 23
click at [17, 90] on select "Sector 4 Sector 5 Sector 6 Sector 7 Sector 9A Sector 9B" at bounding box center [78, 101] width 122 height 23
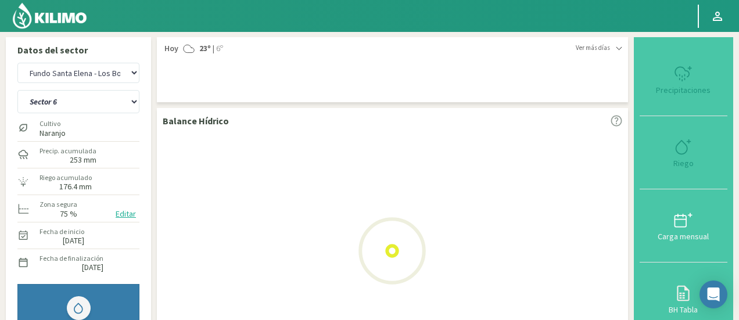
select select "61: Object"
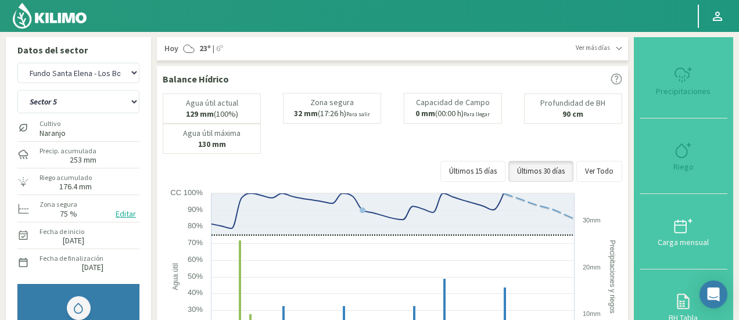
select select "3203: Object"
click at [105, 106] on select "Sector 4 Sector 5 Sector 6 Sector 7 Sector 9A Sector 9B" at bounding box center [78, 101] width 122 height 23
click at [17, 90] on select "Sector 4 Sector 5 Sector 6 Sector 7 Sector 9A Sector 9B" at bounding box center [78, 101] width 122 height 23
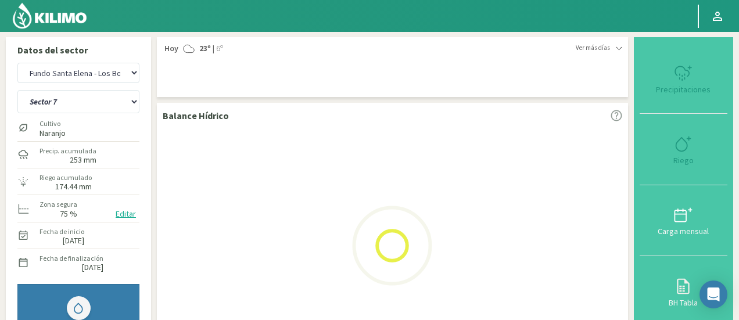
select select "68: Object"
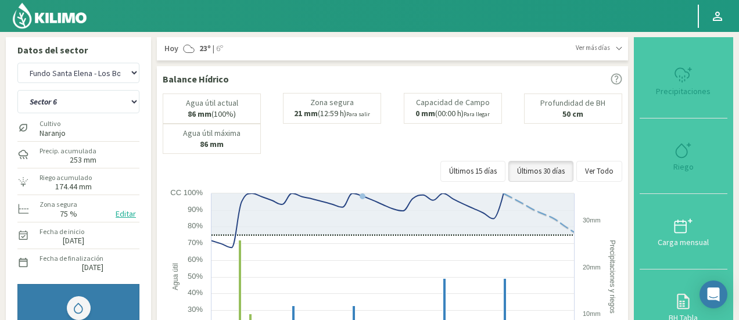
select select "3484: Object"
click at [78, 106] on select "Sector 4 Sector 5 Sector 6 Sector 7 Sector 9A Sector 9B" at bounding box center [78, 101] width 122 height 23
click at [17, 90] on select "Sector 4 Sector 5 Sector 6 Sector 7 Sector 9A Sector 9B" at bounding box center [78, 101] width 122 height 23
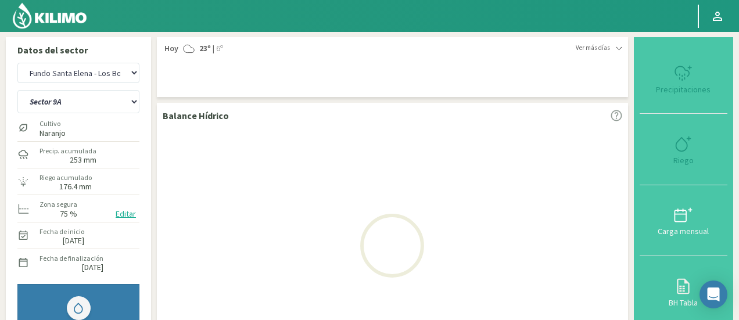
select select "75: Object"
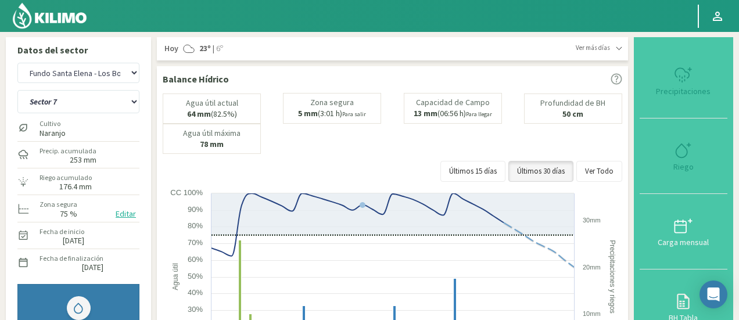
select select "3765: Object"
click at [92, 100] on select "Sector 4 Sector 5 Sector 6 Sector 7 Sector 9A Sector 9B" at bounding box center [78, 101] width 122 height 23
click at [89, 97] on select "Sector 4 Sector 5 Sector 6 Sector 7 Sector 9A Sector 9B" at bounding box center [78, 101] width 122 height 23
click at [17, 90] on select "Sector 4 Sector 5 Sector 6 Sector 7 Sector 9A Sector 9B" at bounding box center [78, 101] width 122 height 23
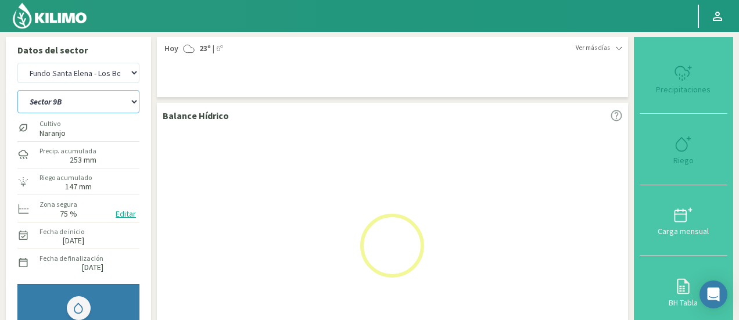
select select "82: Object"
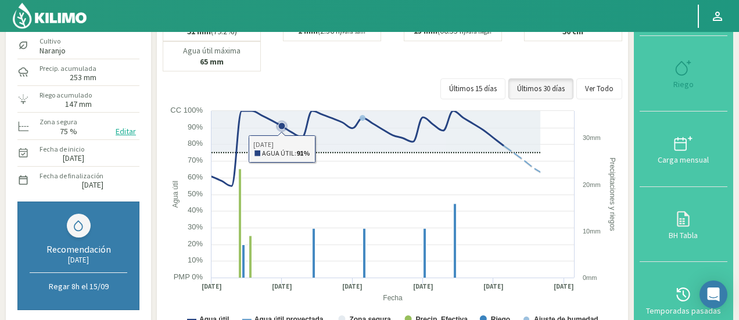
scroll to position [116, 0]
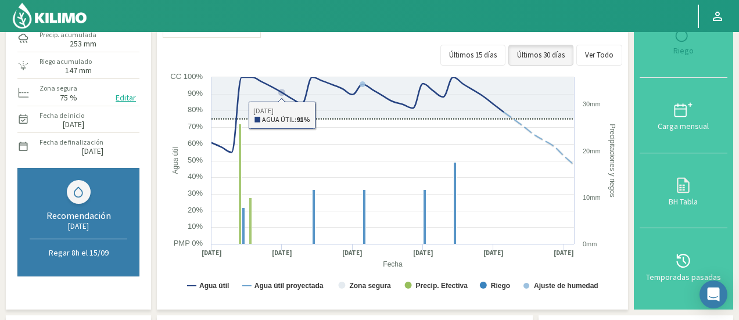
select select "4046: Object"
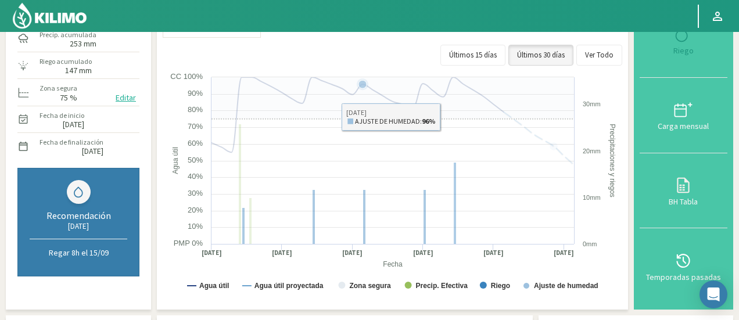
select select "89: Object"
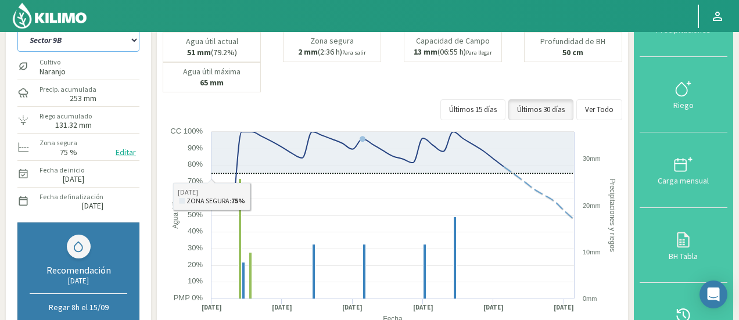
scroll to position [0, 0]
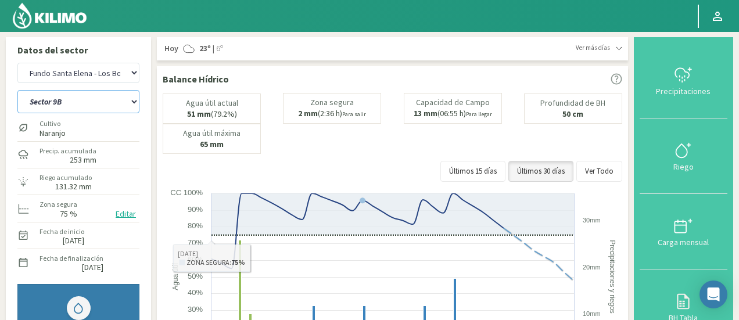
click at [71, 98] on select "Sector 4 Sector 5 Sector 6 Sector 7 Sector 9A Sector 9B" at bounding box center [78, 101] width 122 height 23
drag, startPoint x: 70, startPoint y: 97, endPoint x: 89, endPoint y: 30, distance: 69.3
click at [70, 97] on select "Sector 4 Sector 5 Sector 6 Sector 7 Sector 9A Sector 9B" at bounding box center [78, 101] width 122 height 23
